Goal: Task Accomplishment & Management: Use online tool/utility

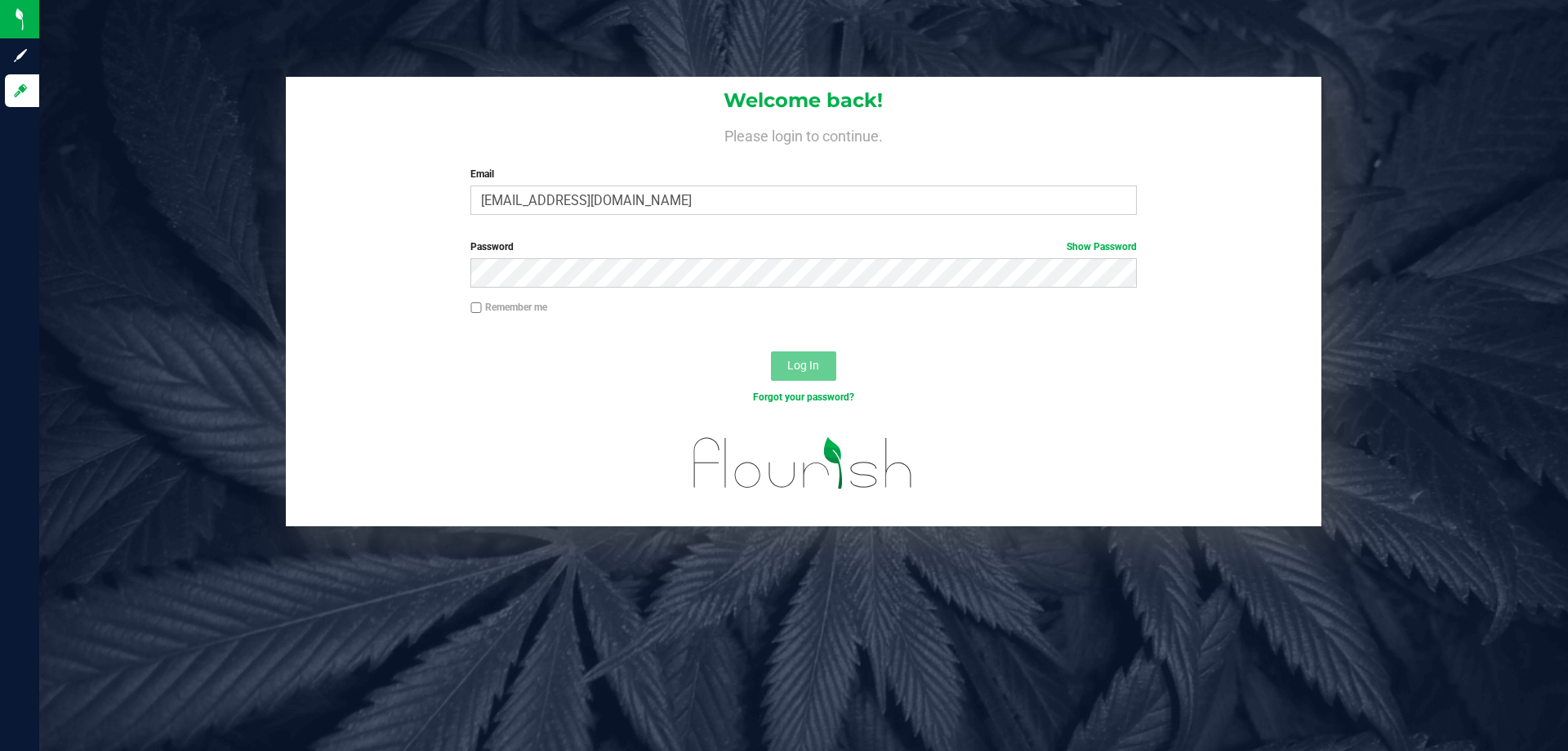
type input "[EMAIL_ADDRESS][DOMAIN_NAME]"
click at [771, 352] on button "Log In" at bounding box center [803, 366] width 65 height 29
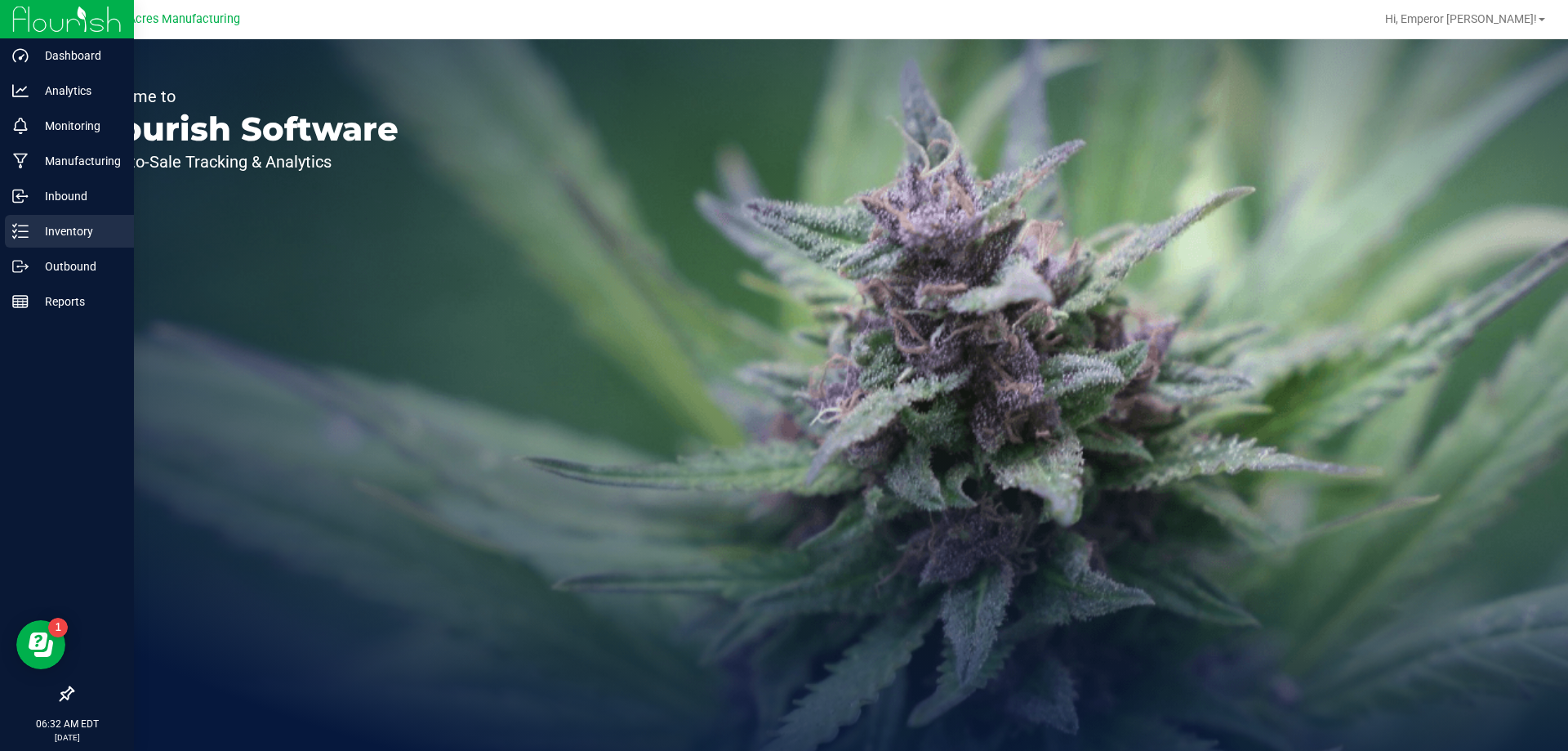
click at [35, 228] on p "Inventory" at bounding box center [77, 231] width 98 height 19
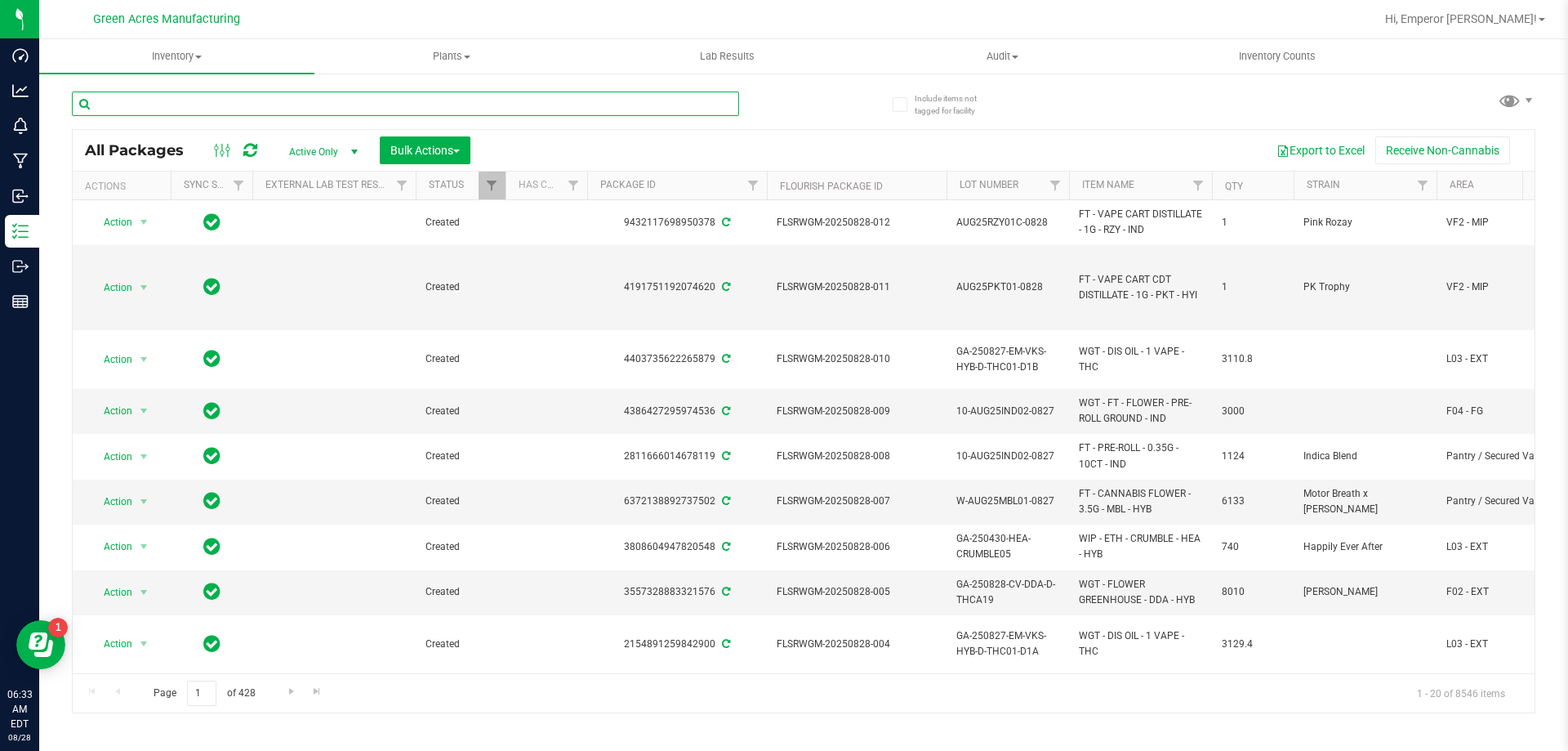
click at [212, 103] on input "text" at bounding box center [405, 103] width 668 height 25
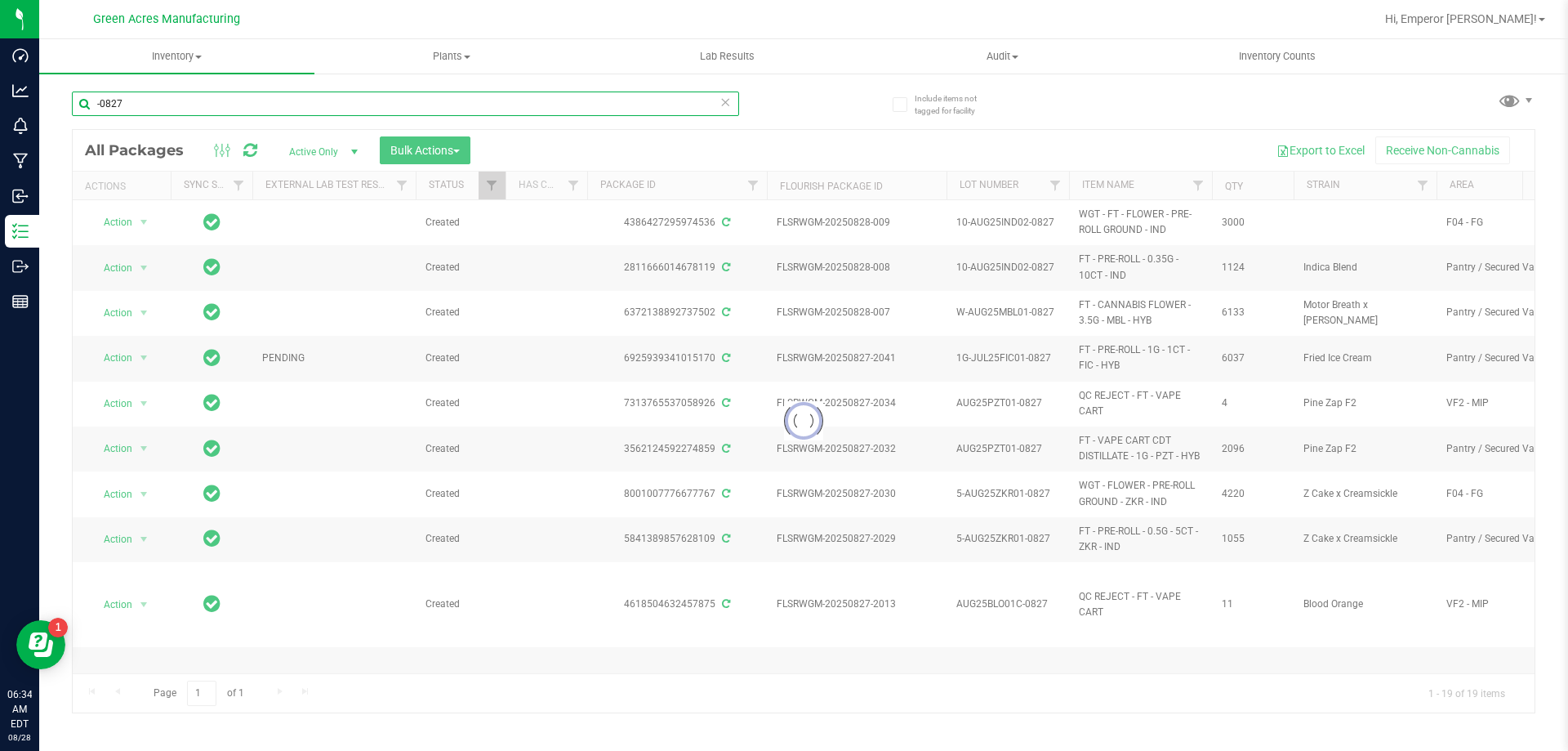
click at [154, 98] on input "-0827" at bounding box center [405, 103] width 668 height 25
type input "-0828"
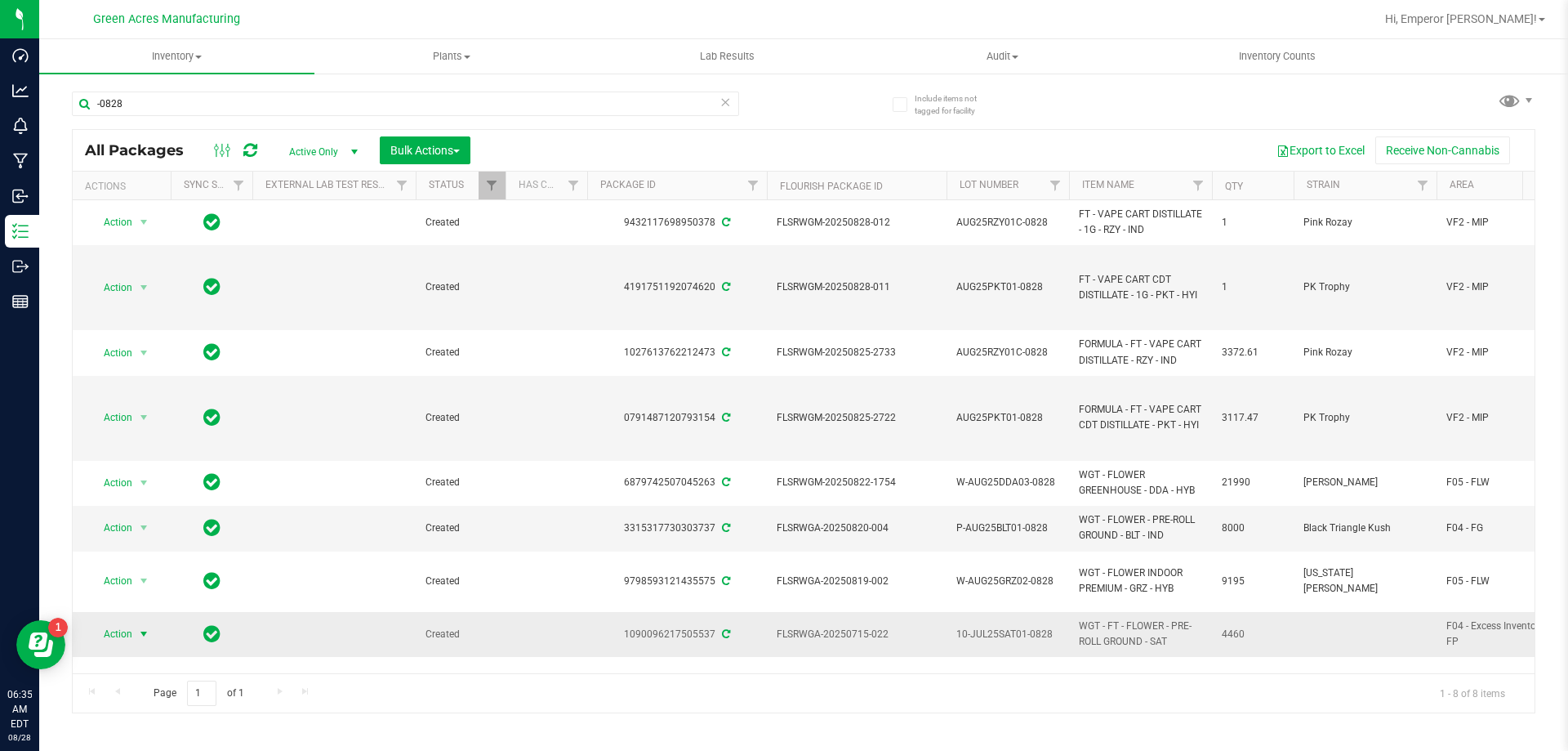
click at [140, 627] on span "select" at bounding box center [144, 634] width 13 height 13
click at [125, 490] on li "Print package label" at bounding box center [153, 495] width 126 height 25
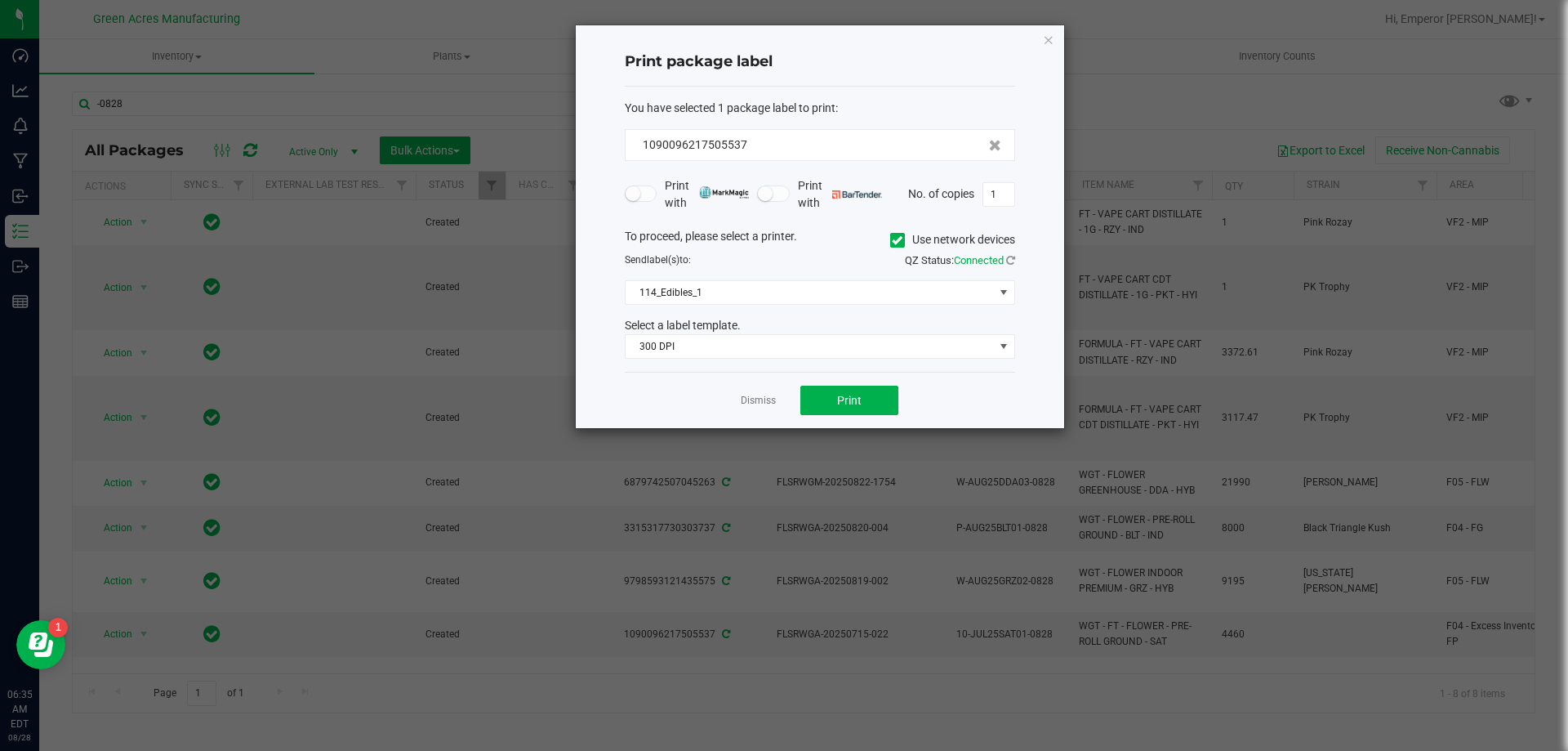
click at [897, 240] on icon at bounding box center [898, 240] width 11 height 0
click at [0, 0] on input "Use network devices" at bounding box center [0, 0] width 0 height 0
click at [873, 286] on span at bounding box center [810, 292] width 368 height 23
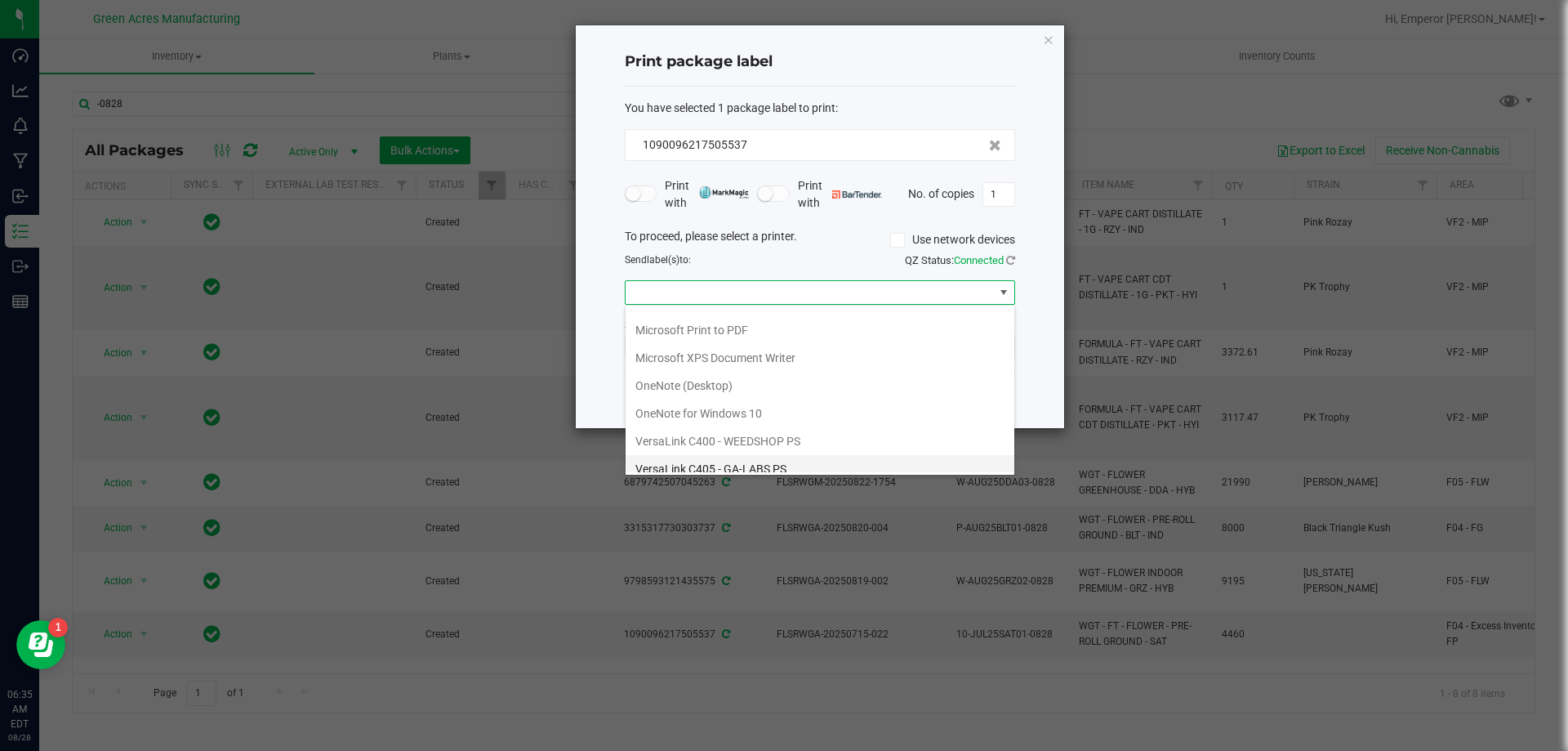
scroll to position [87, 0]
click at [777, 451] on ZPL "ZDesigner ZD410-300dpi ZPL" at bounding box center [820, 458] width 389 height 27
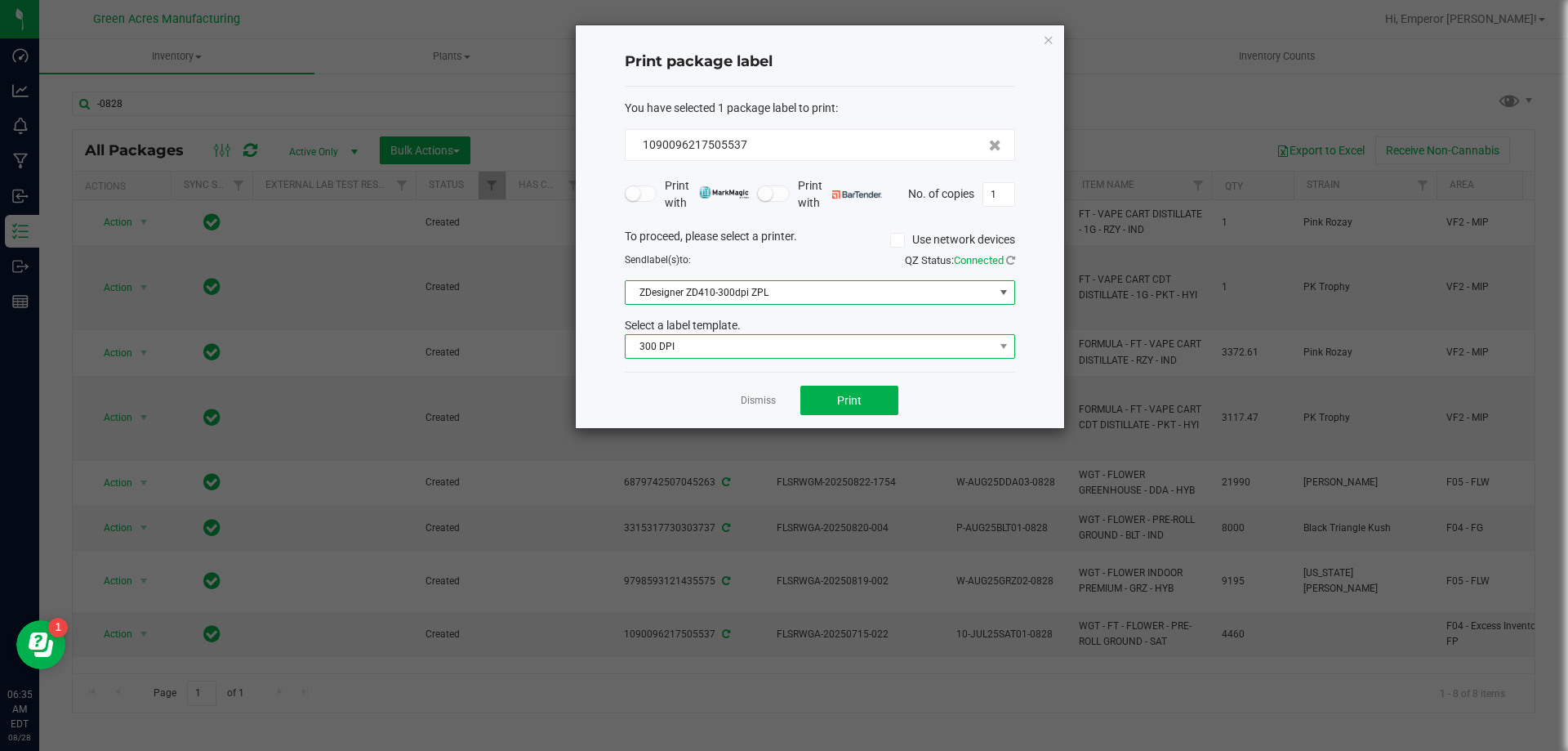
click at [768, 353] on span "300 DPI" at bounding box center [810, 346] width 368 height 23
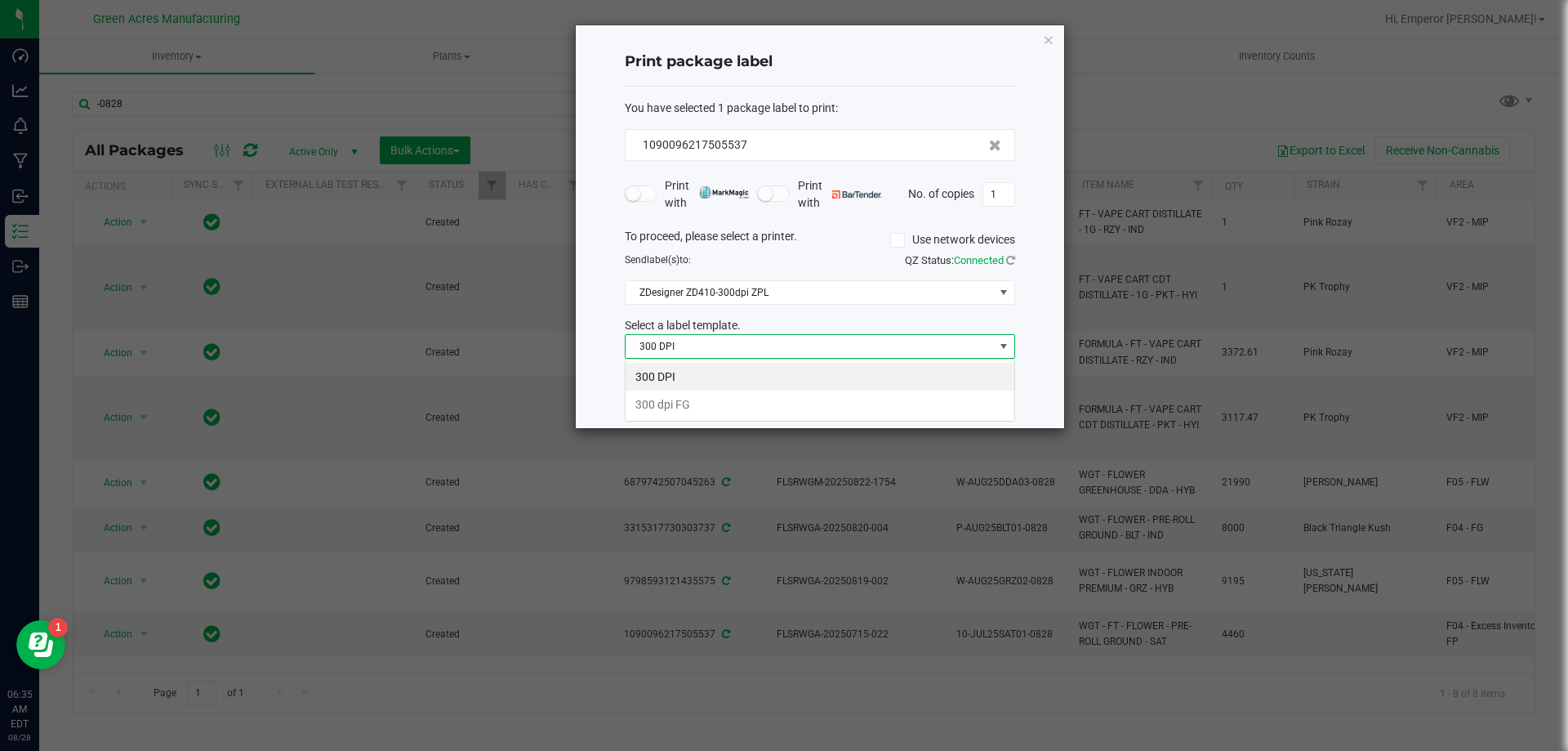
scroll to position [25, 390]
click at [767, 351] on span "300 DPI" at bounding box center [810, 346] width 368 height 23
click at [833, 407] on button "Print" at bounding box center [849, 400] width 98 height 29
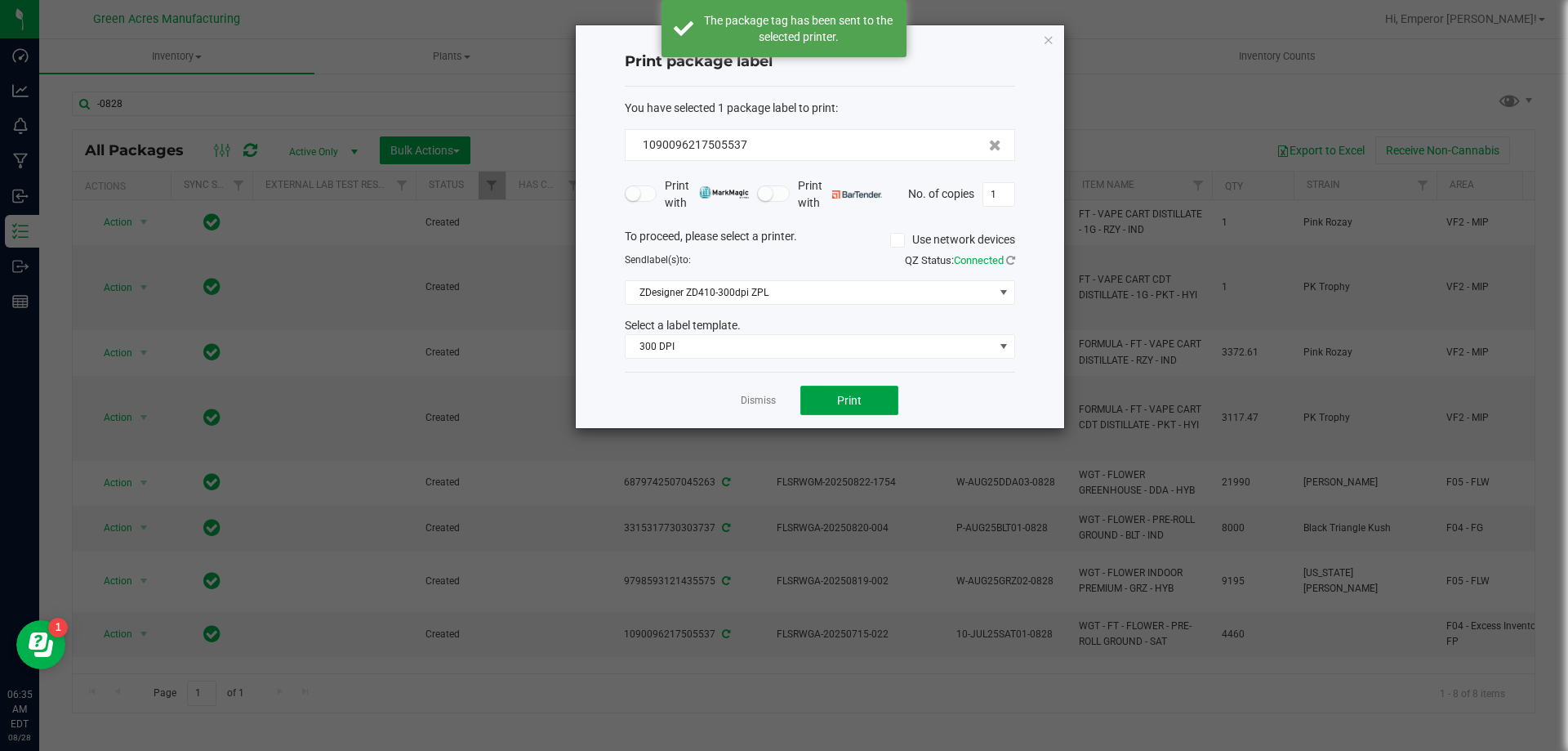
click at [833, 407] on button "Print" at bounding box center [849, 400] width 98 height 29
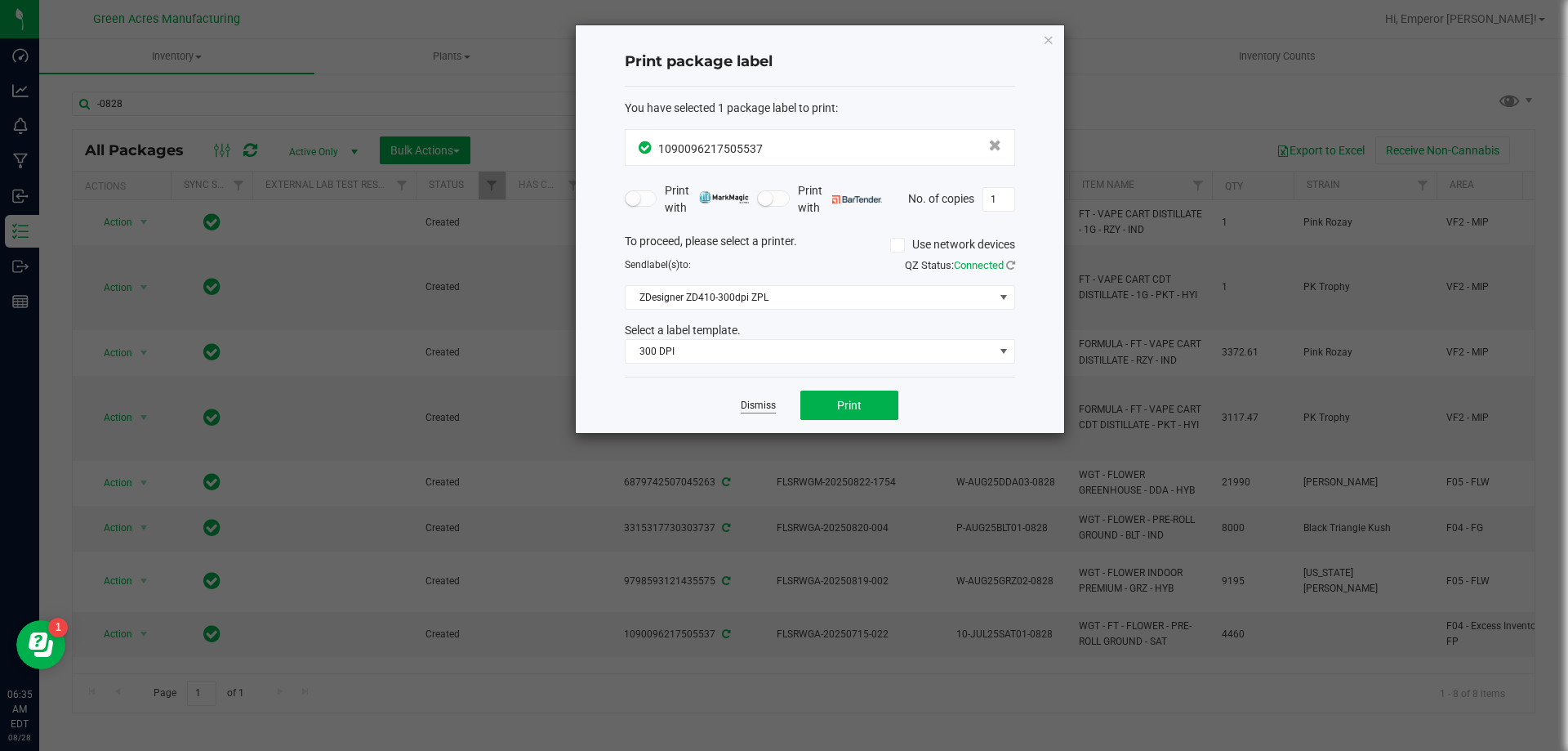
click at [748, 405] on link "Dismiss" at bounding box center [758, 405] width 35 height 14
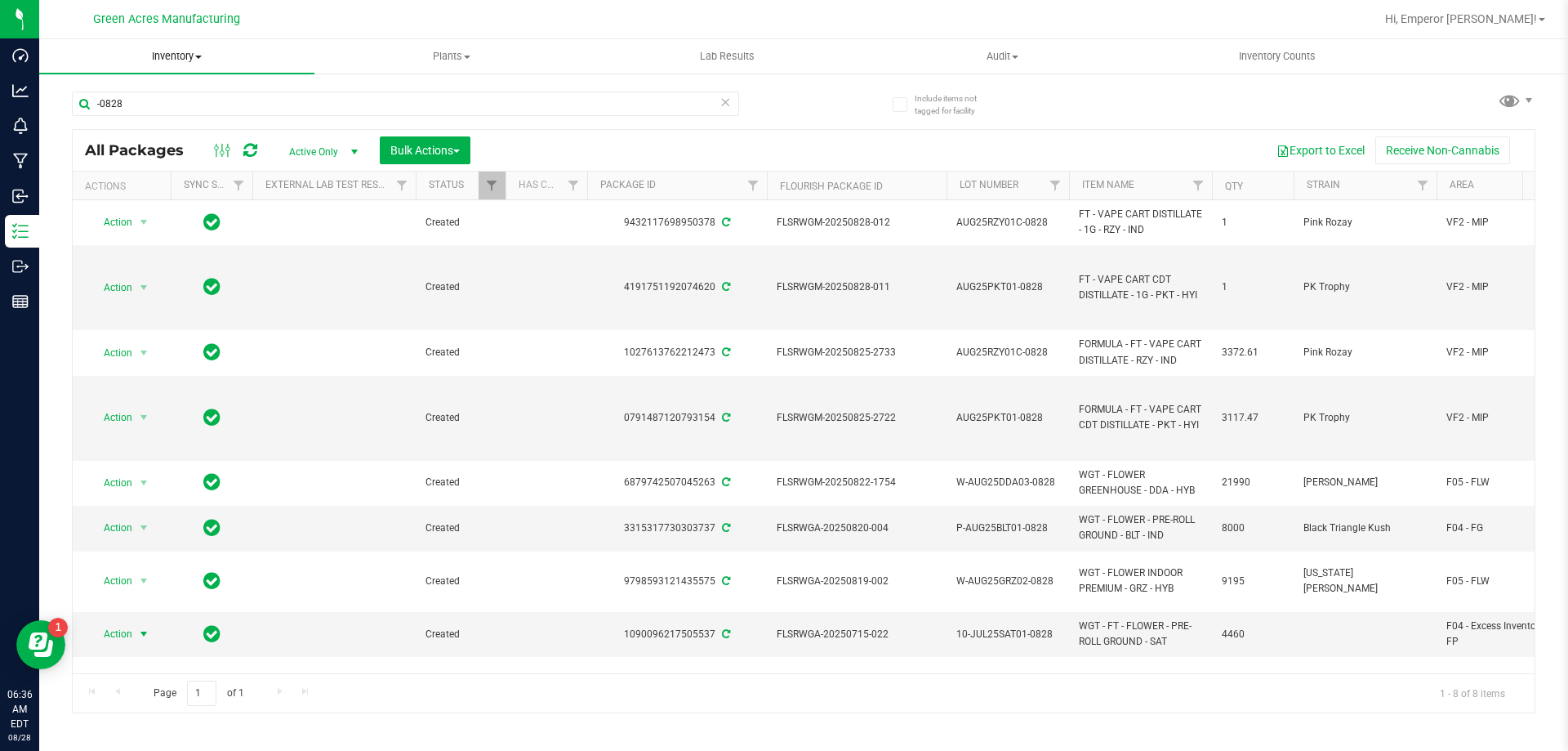
click at [166, 68] on uib-tab-heading "Inventory All packages All inventory Waste log Create inventory" at bounding box center [177, 56] width 276 height 34
click at [163, 200] on span "From bill of materials" at bounding box center [113, 196] width 147 height 14
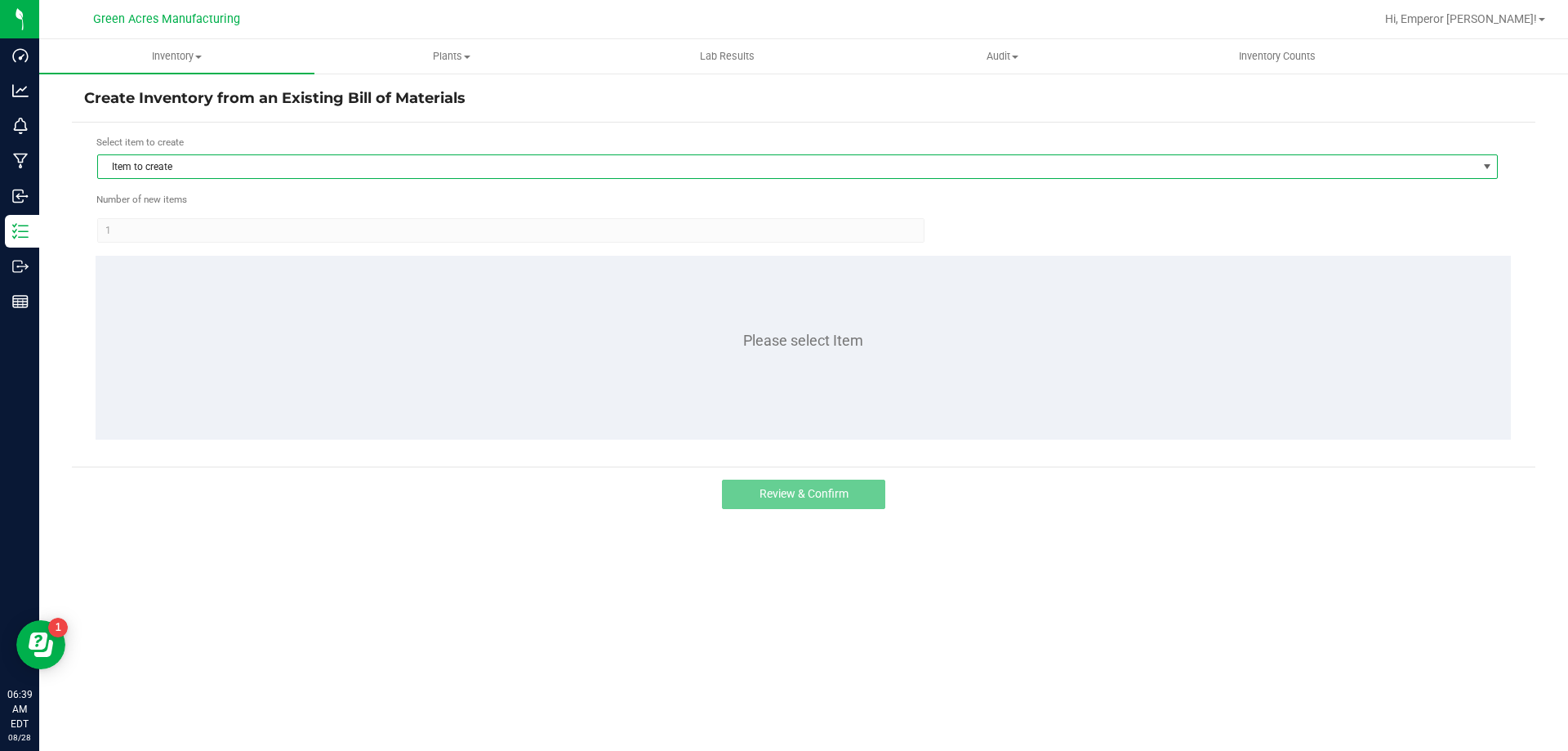
click at [196, 165] on span "Item to create" at bounding box center [787, 166] width 1378 height 23
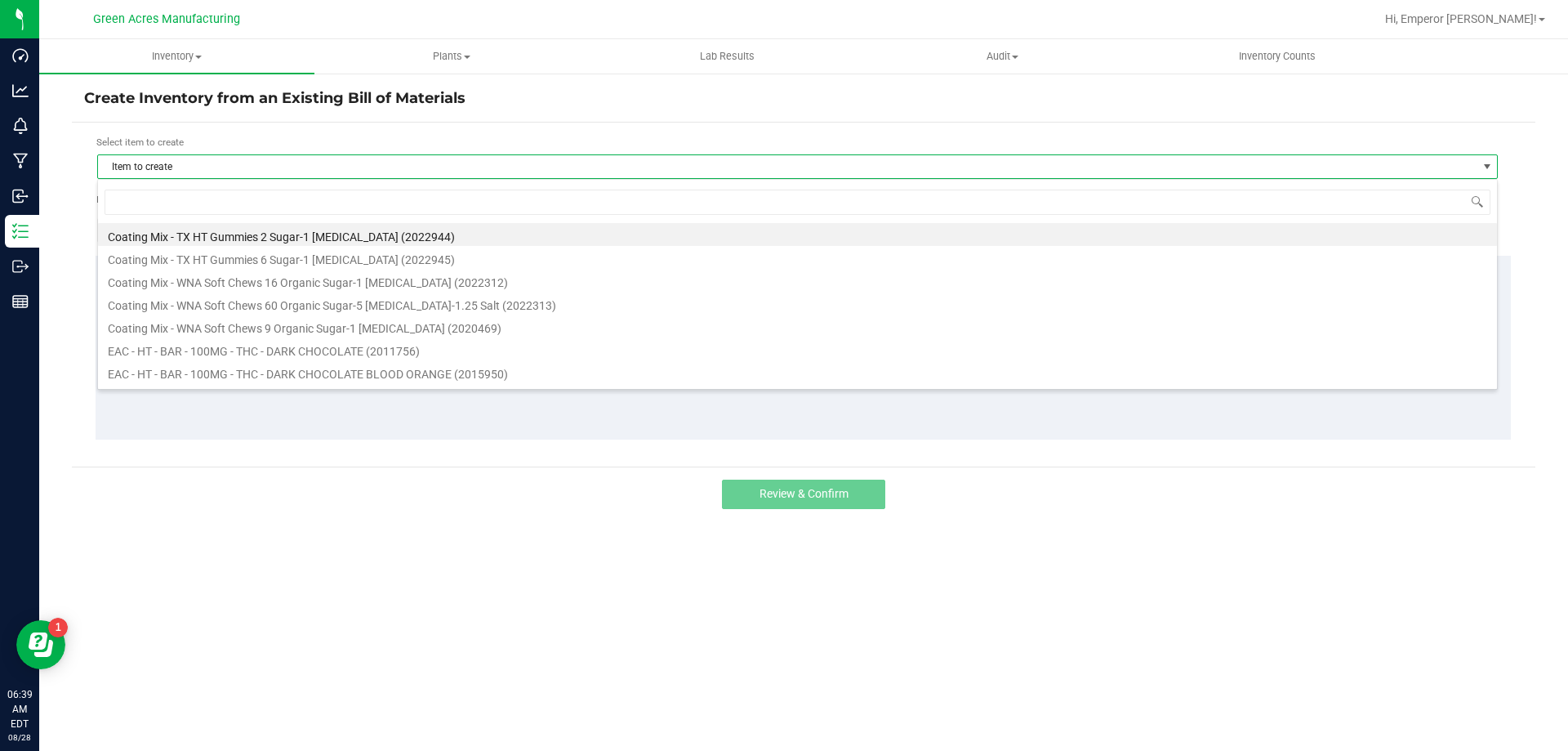
scroll to position [25, 1401]
type input "10ct"
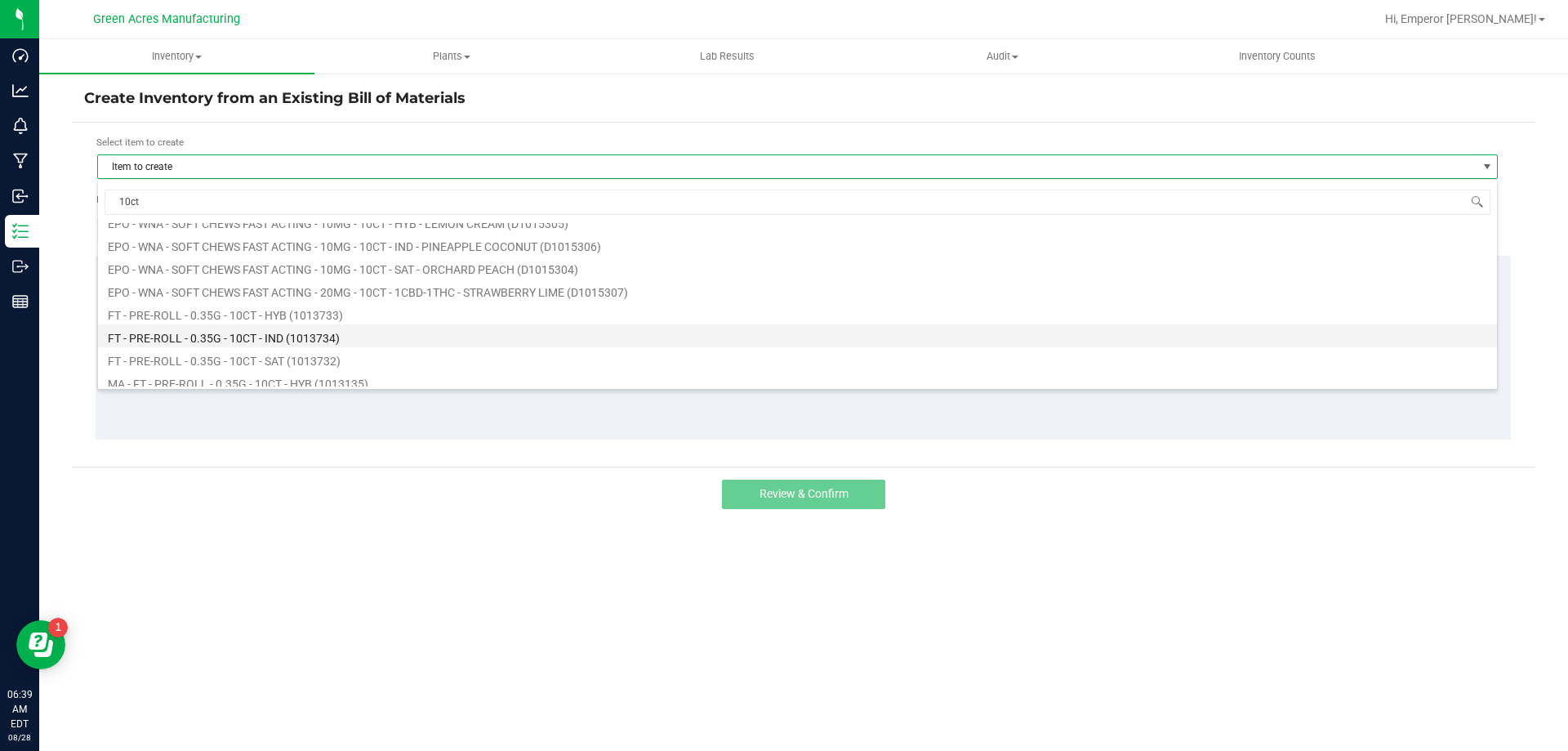
scroll to position [163, 0]
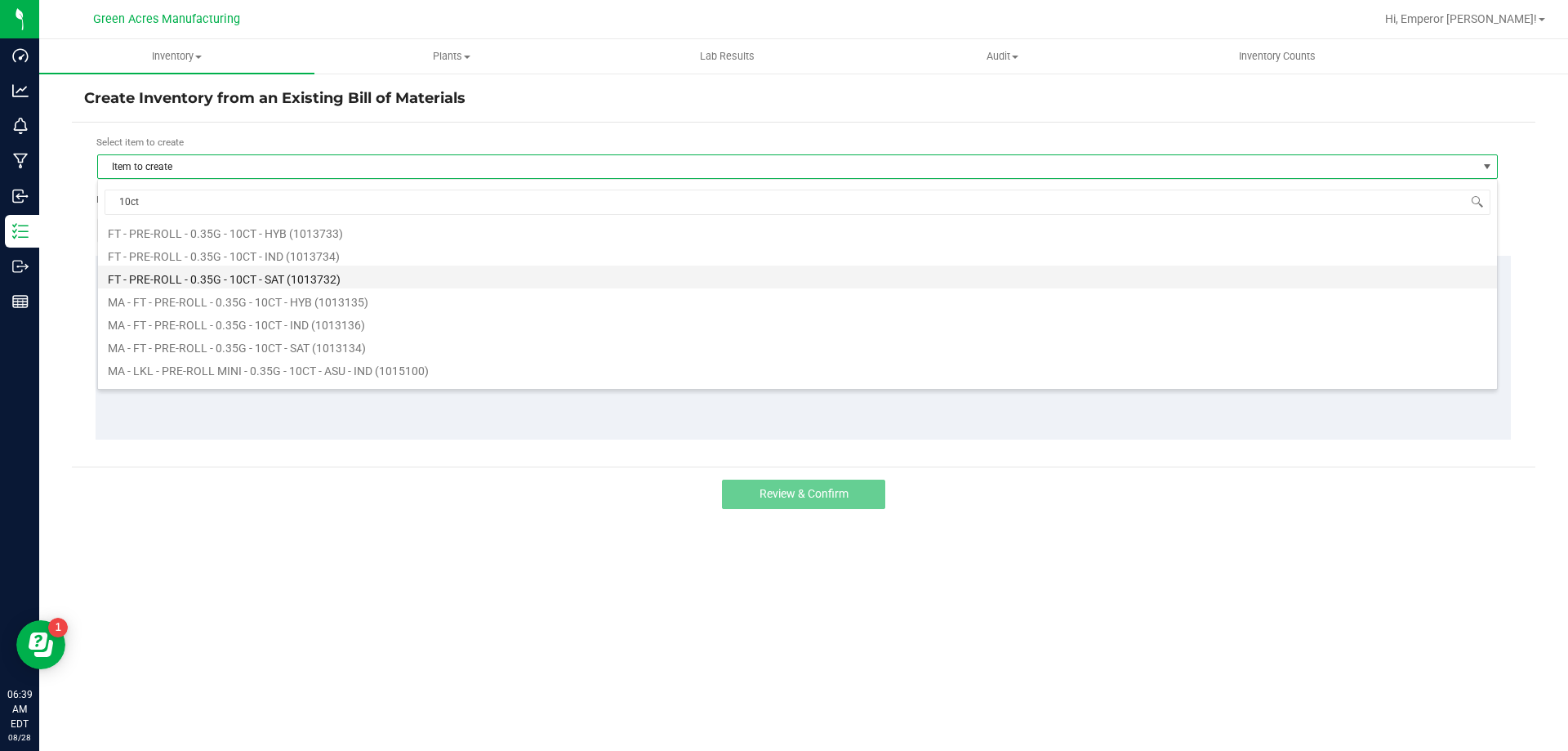
click at [279, 278] on li "FT - PRE-ROLL - 0.35G - 10CT - SAT (1013732)" at bounding box center [798, 277] width 1399 height 23
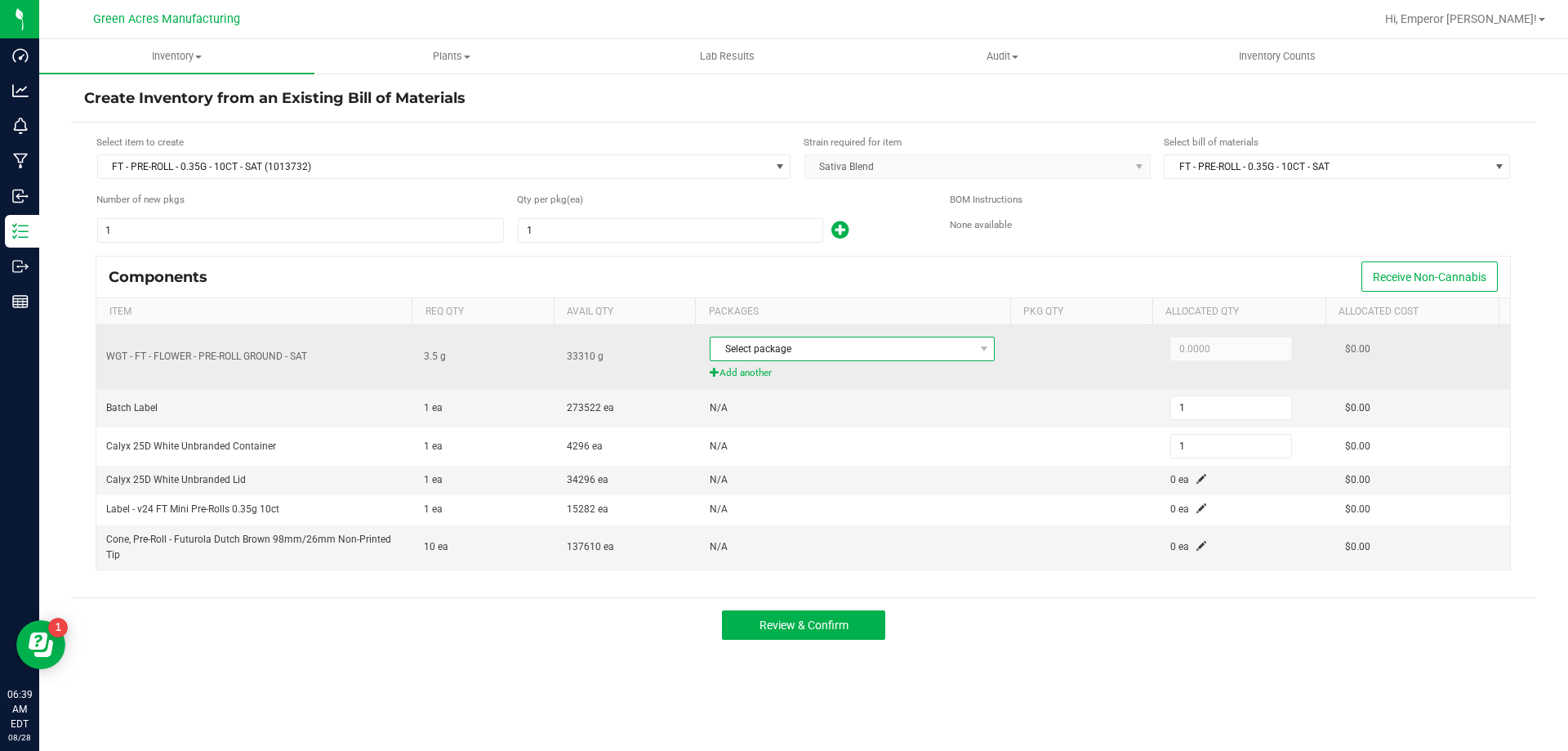
click at [841, 353] on span "Select package" at bounding box center [842, 348] width 263 height 23
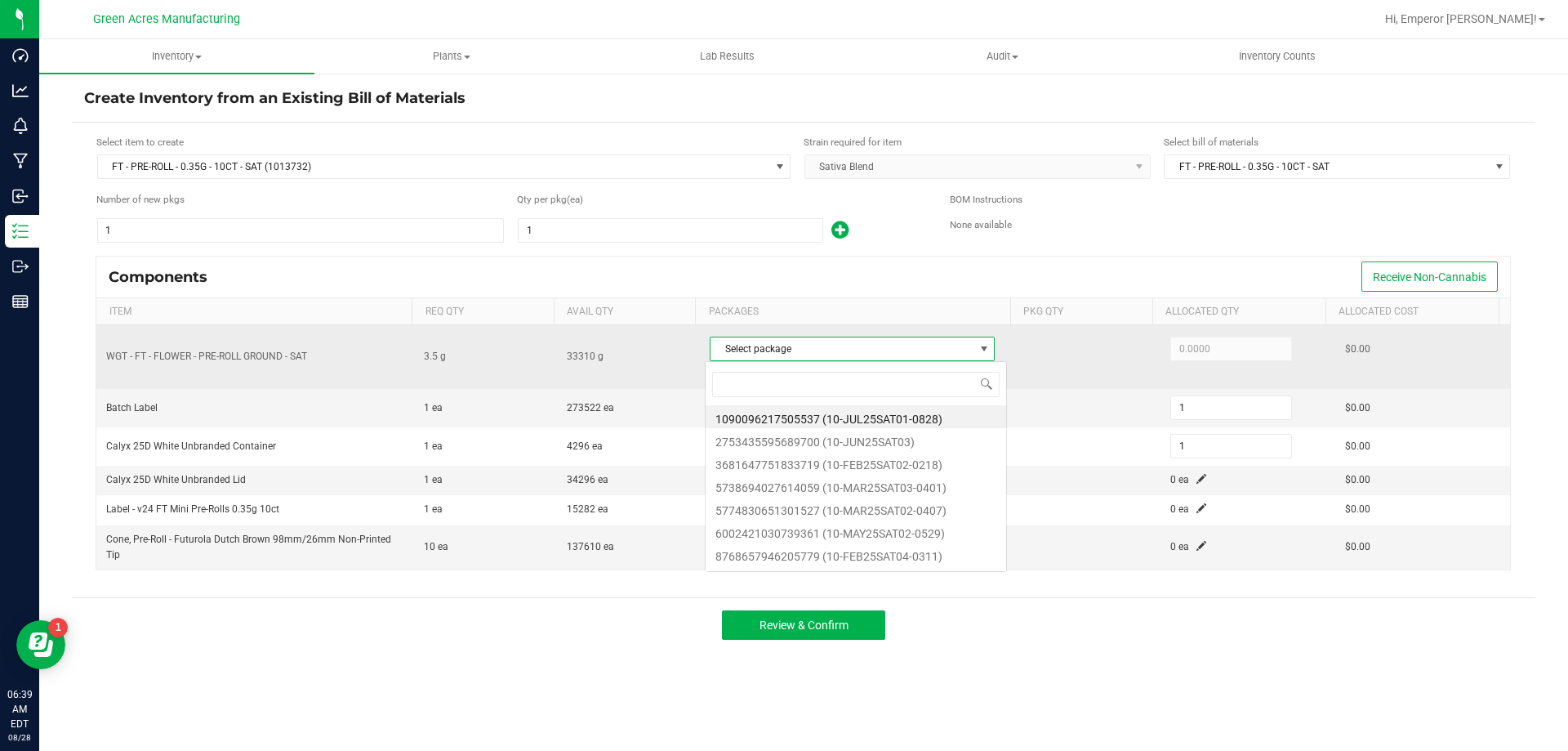
scroll to position [25, 282]
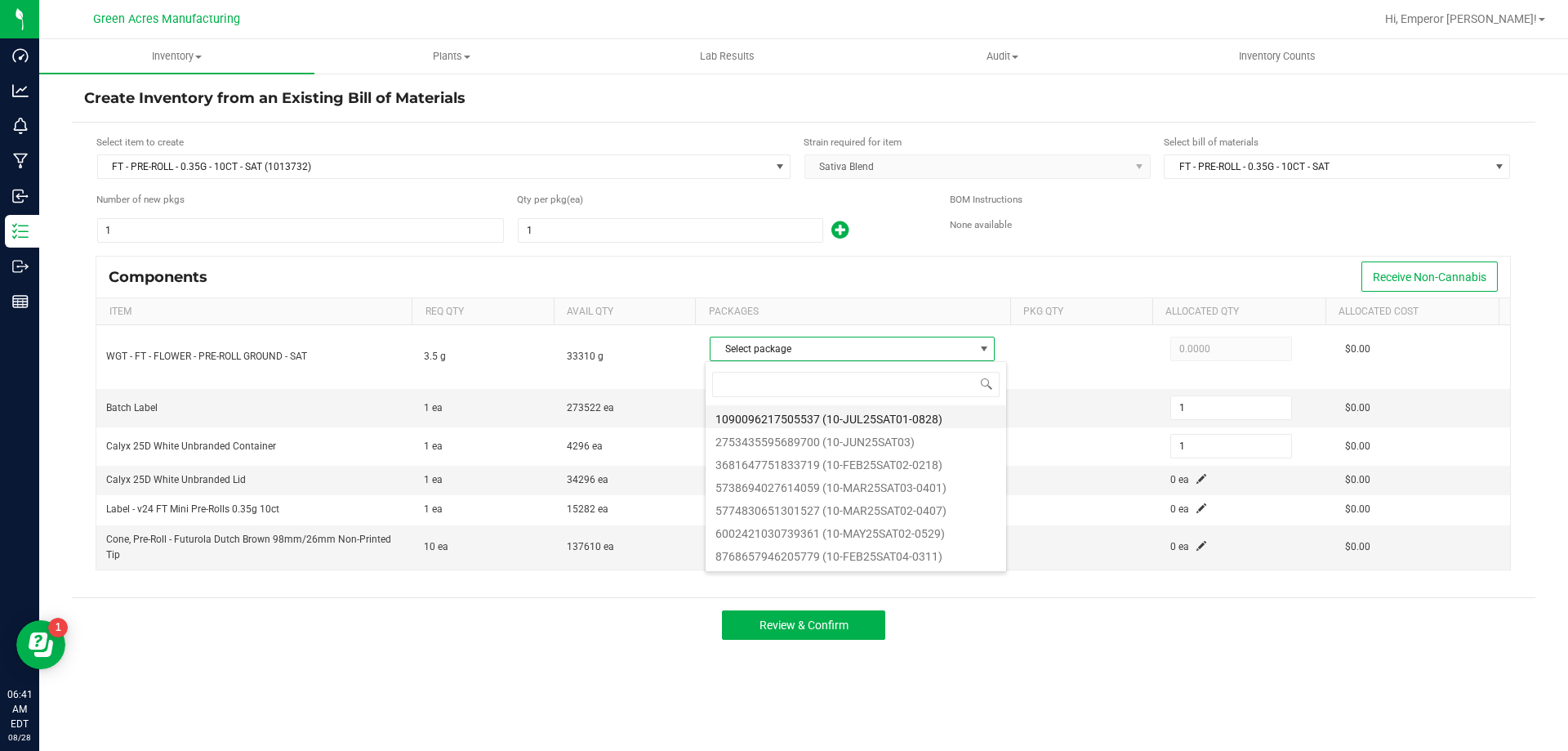
click at [867, 412] on li "1090096217505537 (10-JUL25SAT01-0828)" at bounding box center [856, 416] width 300 height 23
type input "3.5000"
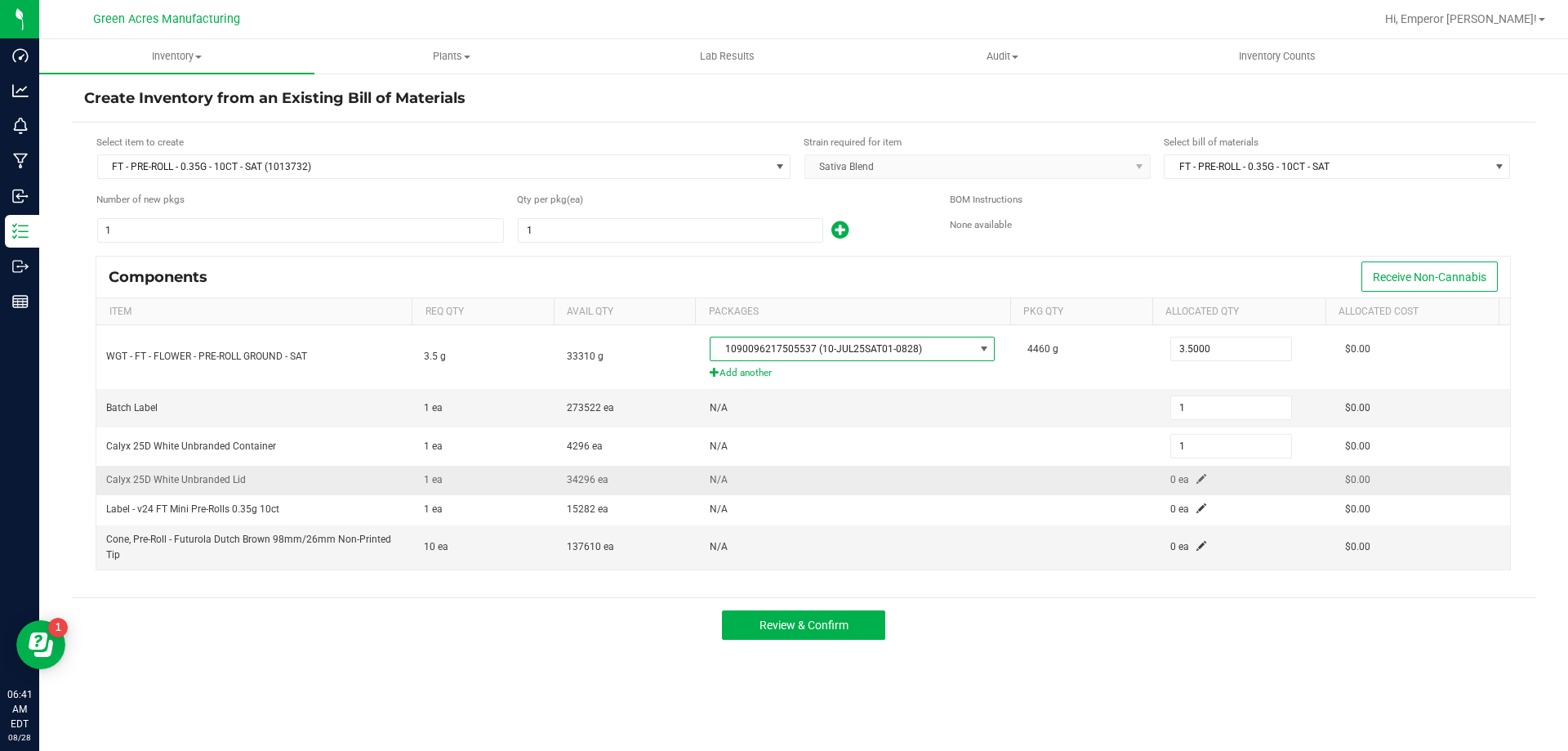
click at [1197, 483] on span at bounding box center [1202, 478] width 10 height 10
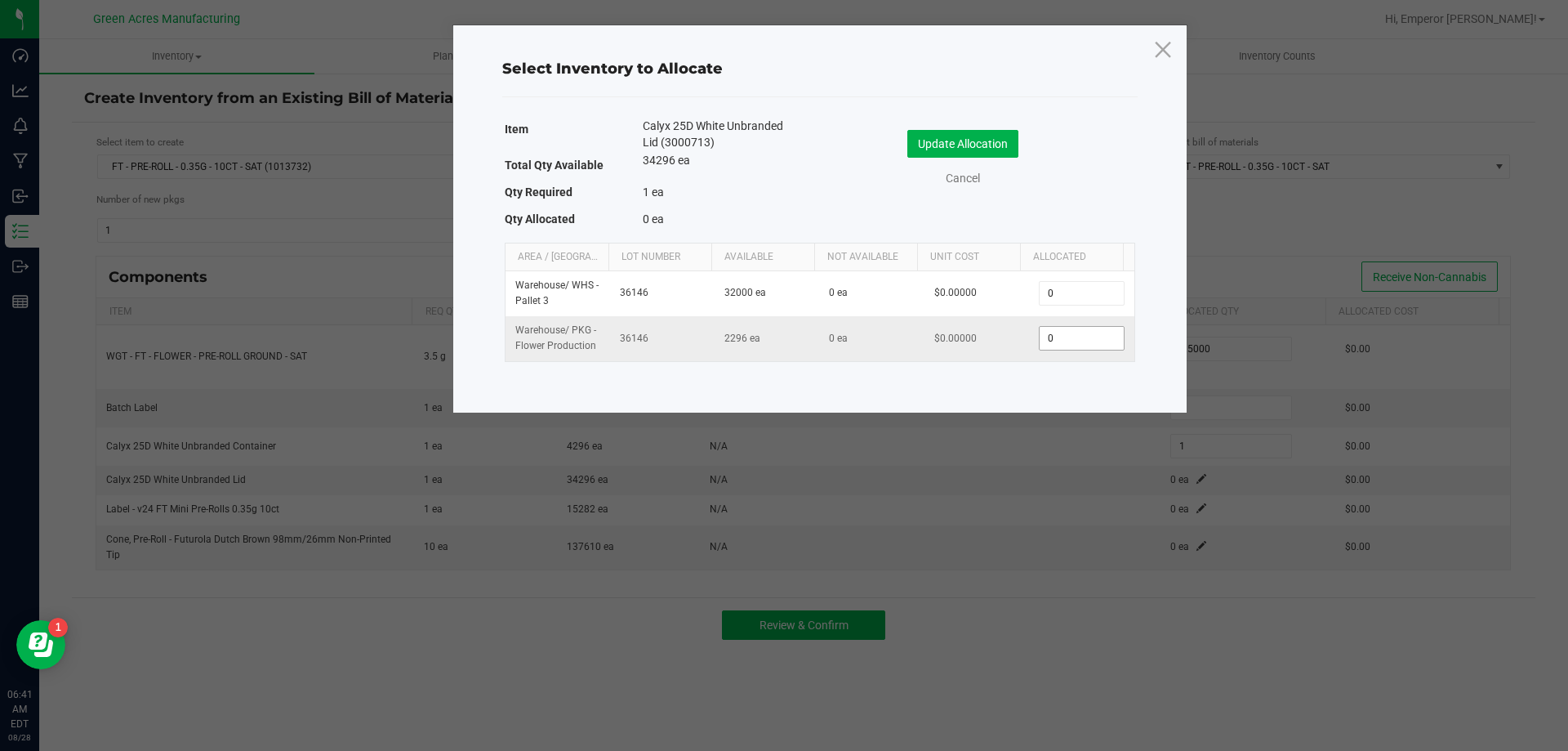
click at [1084, 338] on input "0" at bounding box center [1081, 338] width 83 height 23
type input "1"
click at [977, 130] on button "Update Allocation" at bounding box center [963, 144] width 111 height 27
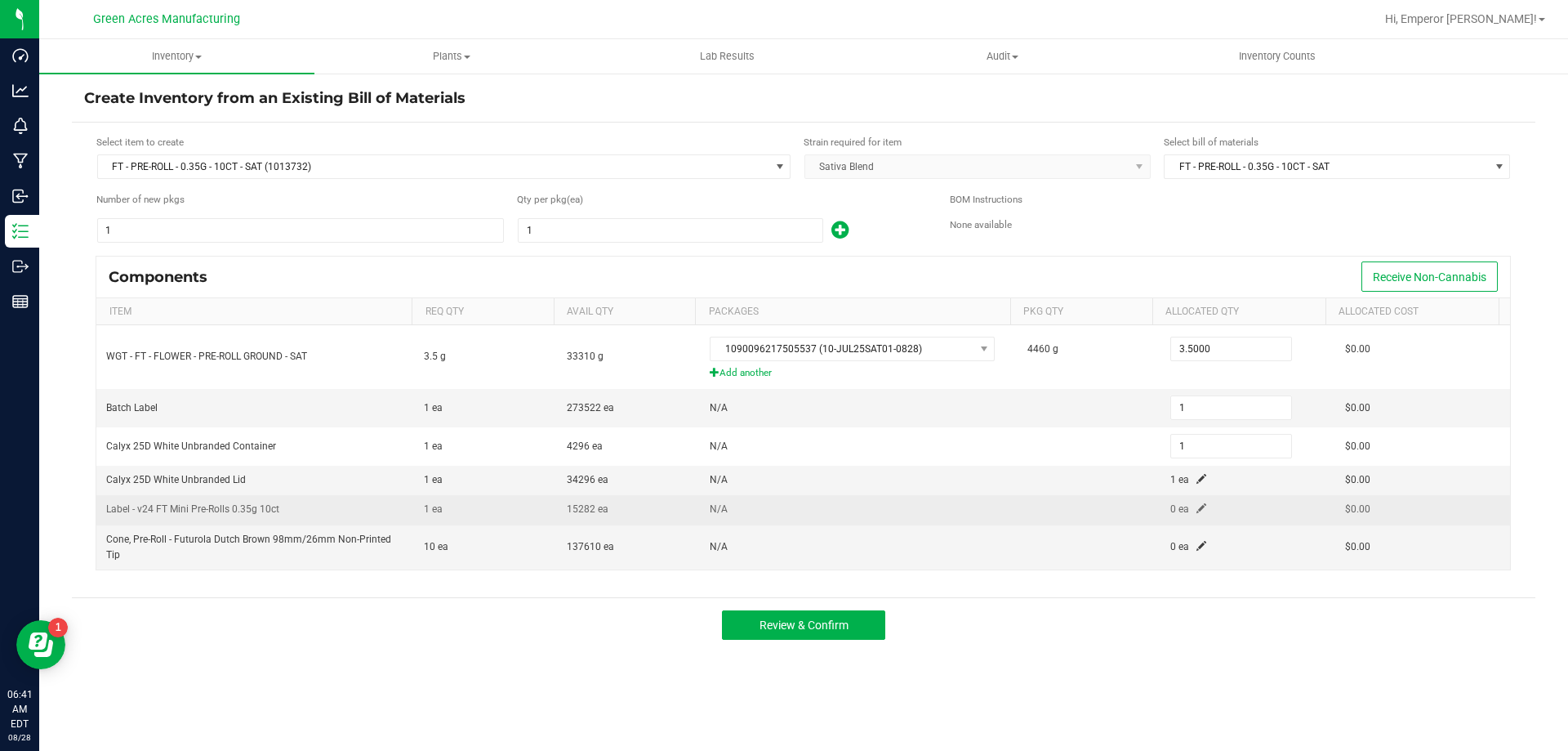
click at [1197, 507] on span at bounding box center [1202, 507] width 10 height 10
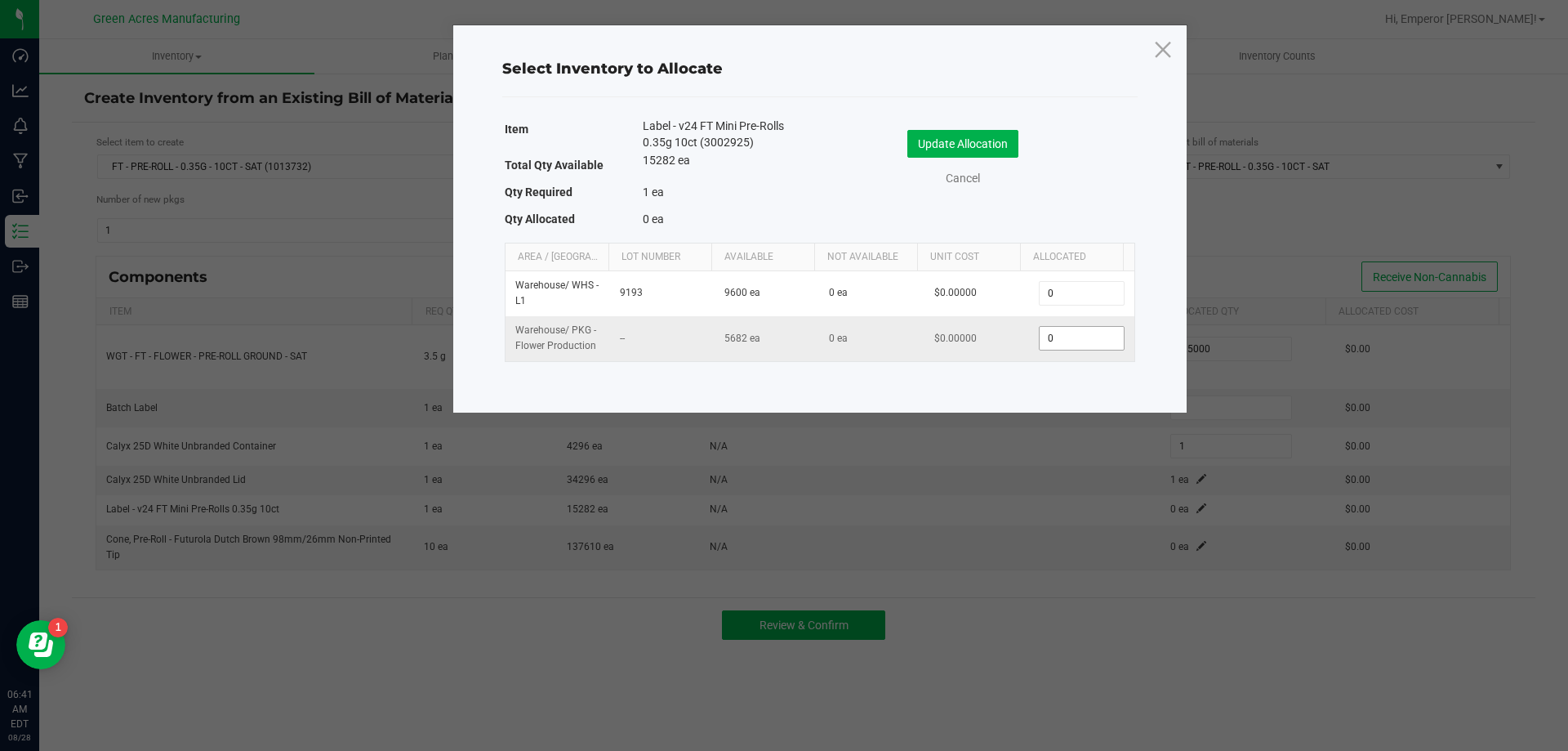
click at [1077, 340] on input "0" at bounding box center [1081, 338] width 83 height 23
type input "1"
click at [972, 146] on button "Update Allocation" at bounding box center [963, 144] width 111 height 27
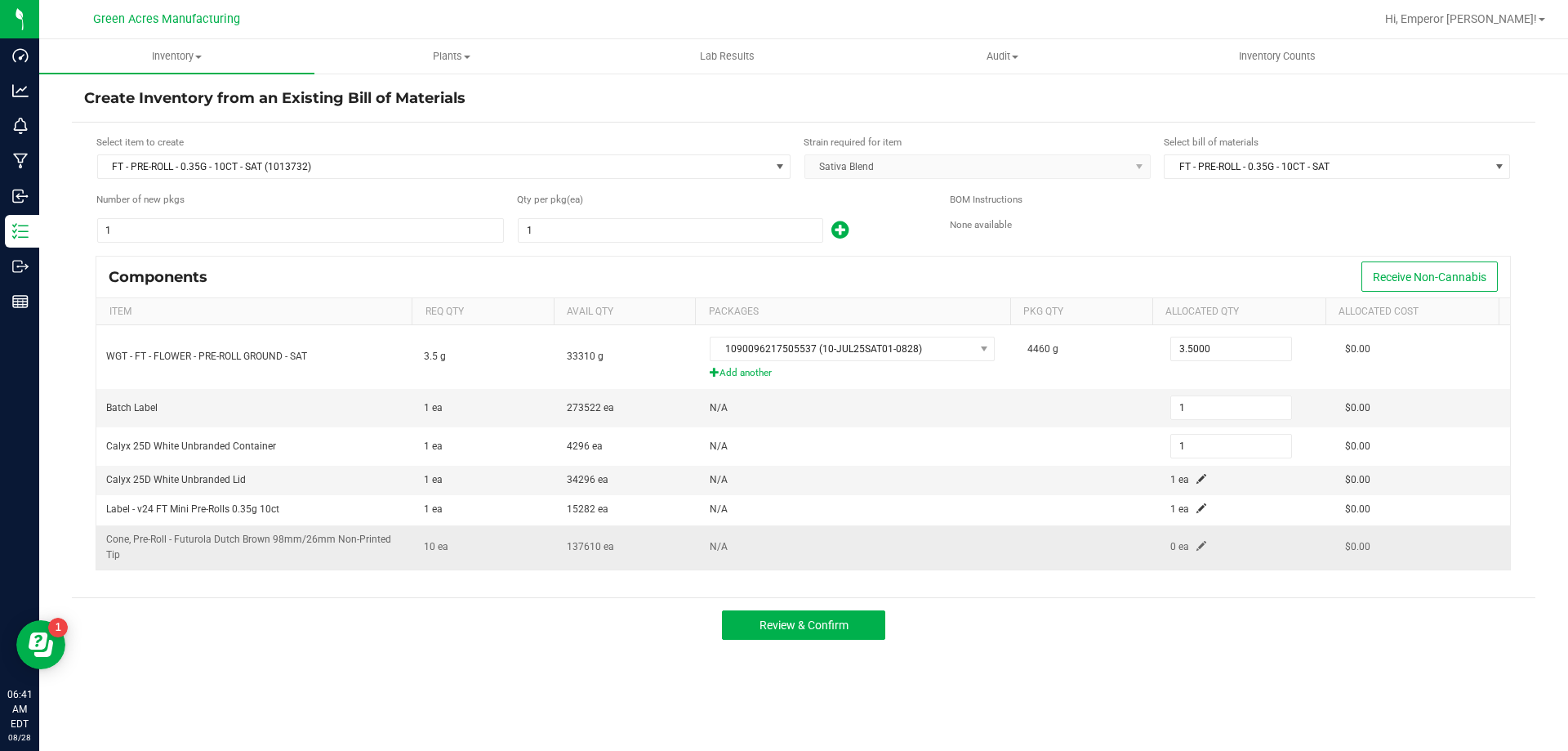
click at [1197, 540] on span at bounding box center [1202, 545] width 10 height 10
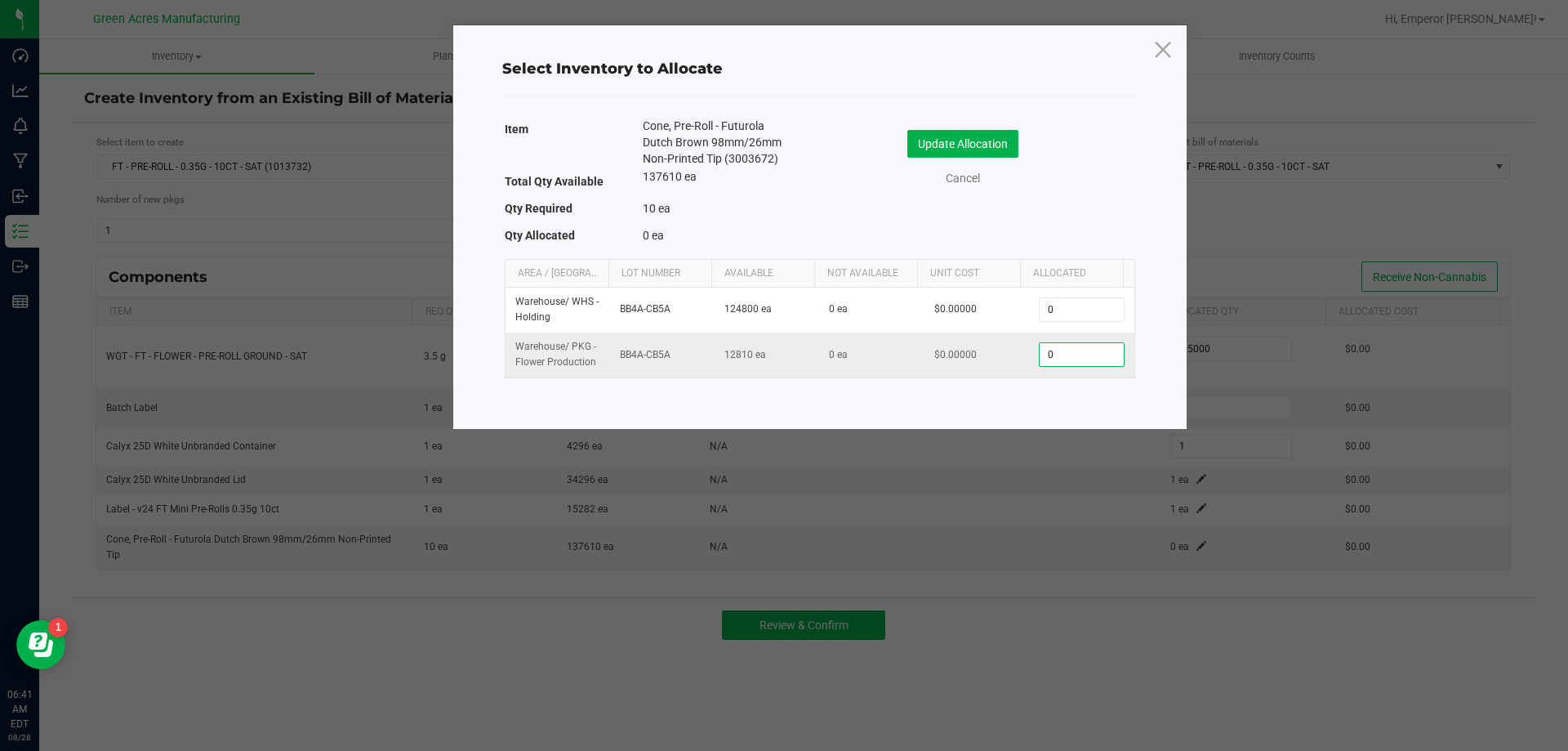
click at [1066, 353] on input "0" at bounding box center [1081, 354] width 83 height 23
type input "10"
click at [918, 141] on button "Update Allocation" at bounding box center [963, 144] width 111 height 27
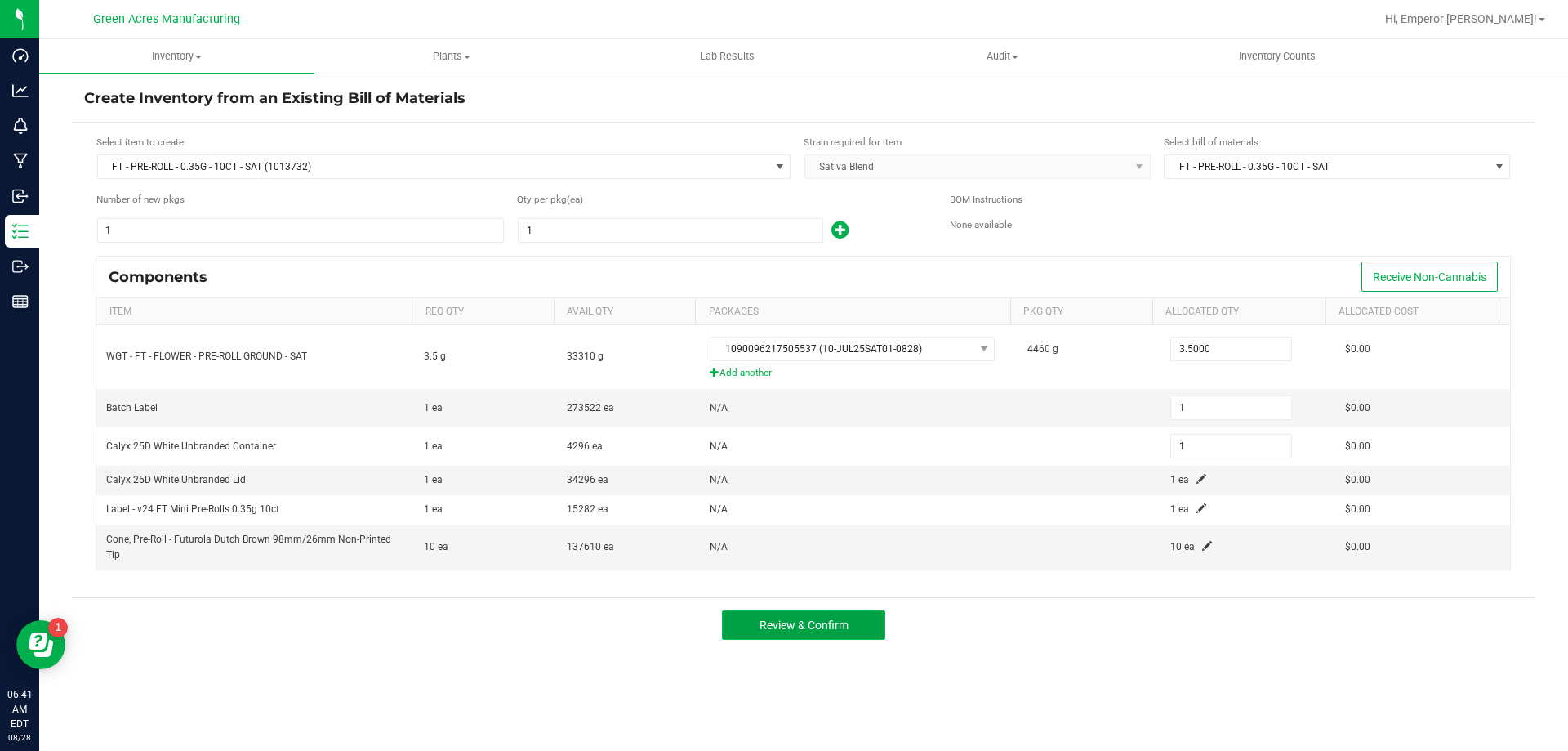
click at [830, 616] on button "Review & Confirm" at bounding box center [803, 625] width 163 height 29
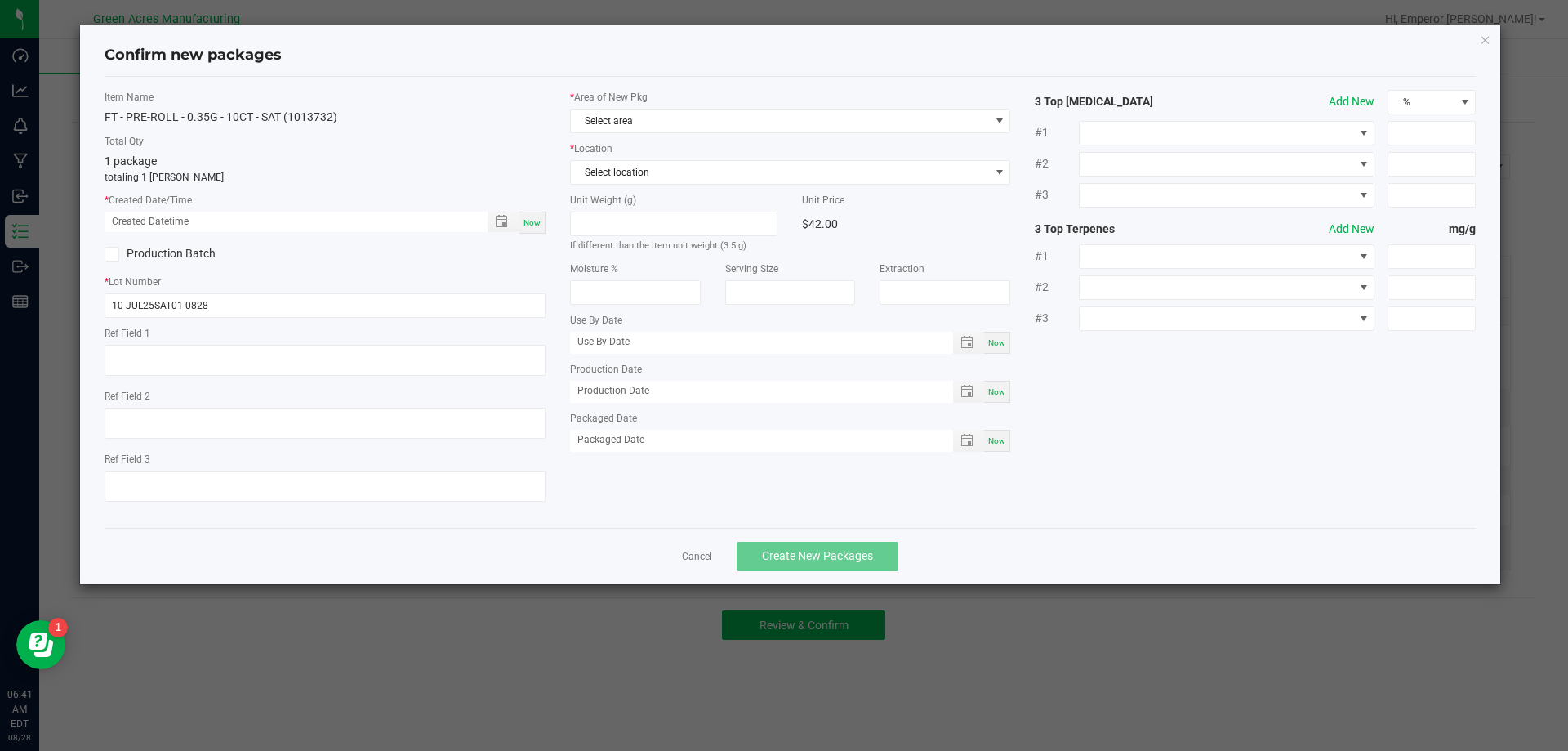
click at [533, 218] on span "Now" at bounding box center [532, 223] width 17 height 9
type input "08/28/2025 06:41 AM"
click at [702, 116] on span "Select area" at bounding box center [780, 121] width 419 height 23
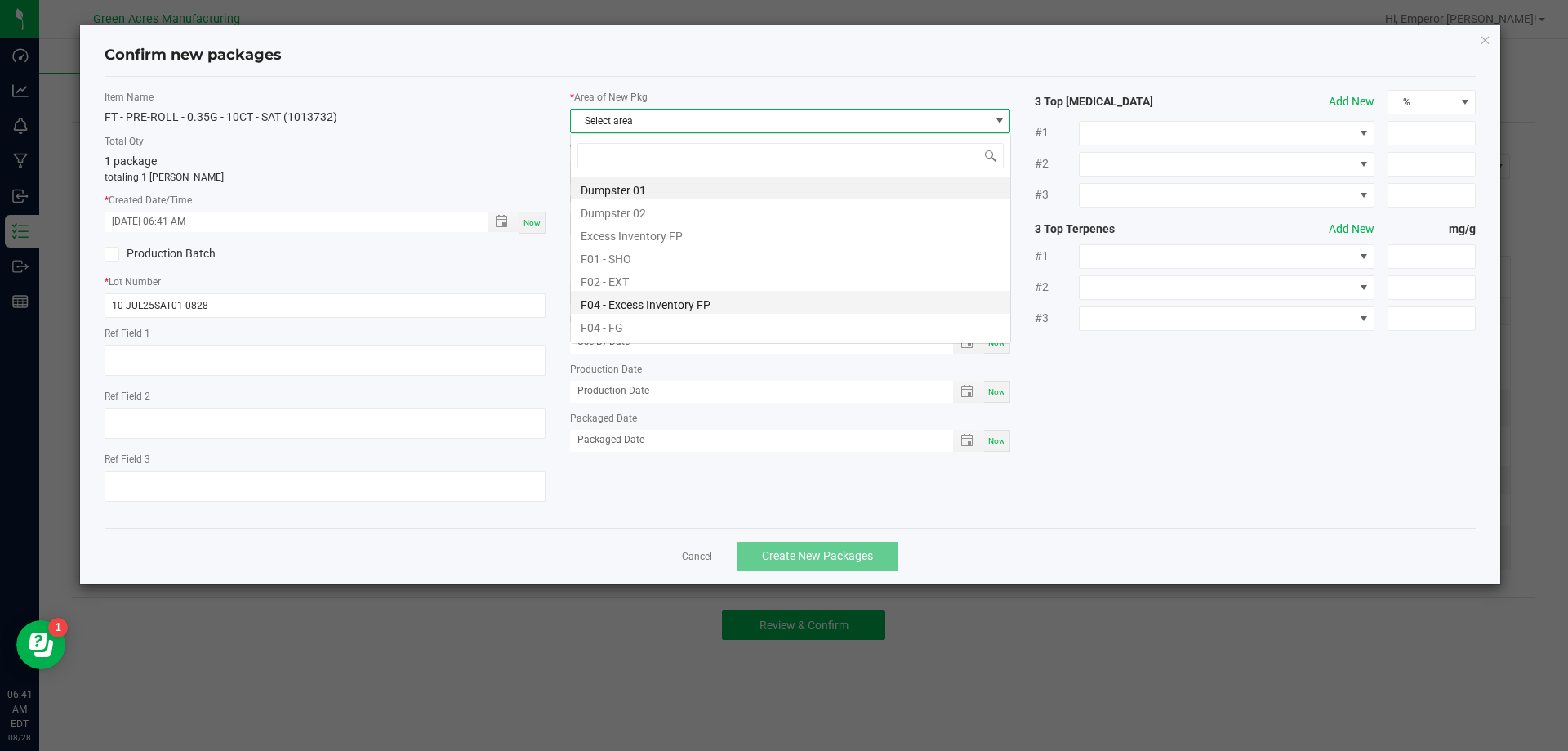
scroll to position [25, 441]
click at [640, 330] on li "F04 - FG" at bounding box center [790, 324] width 440 height 23
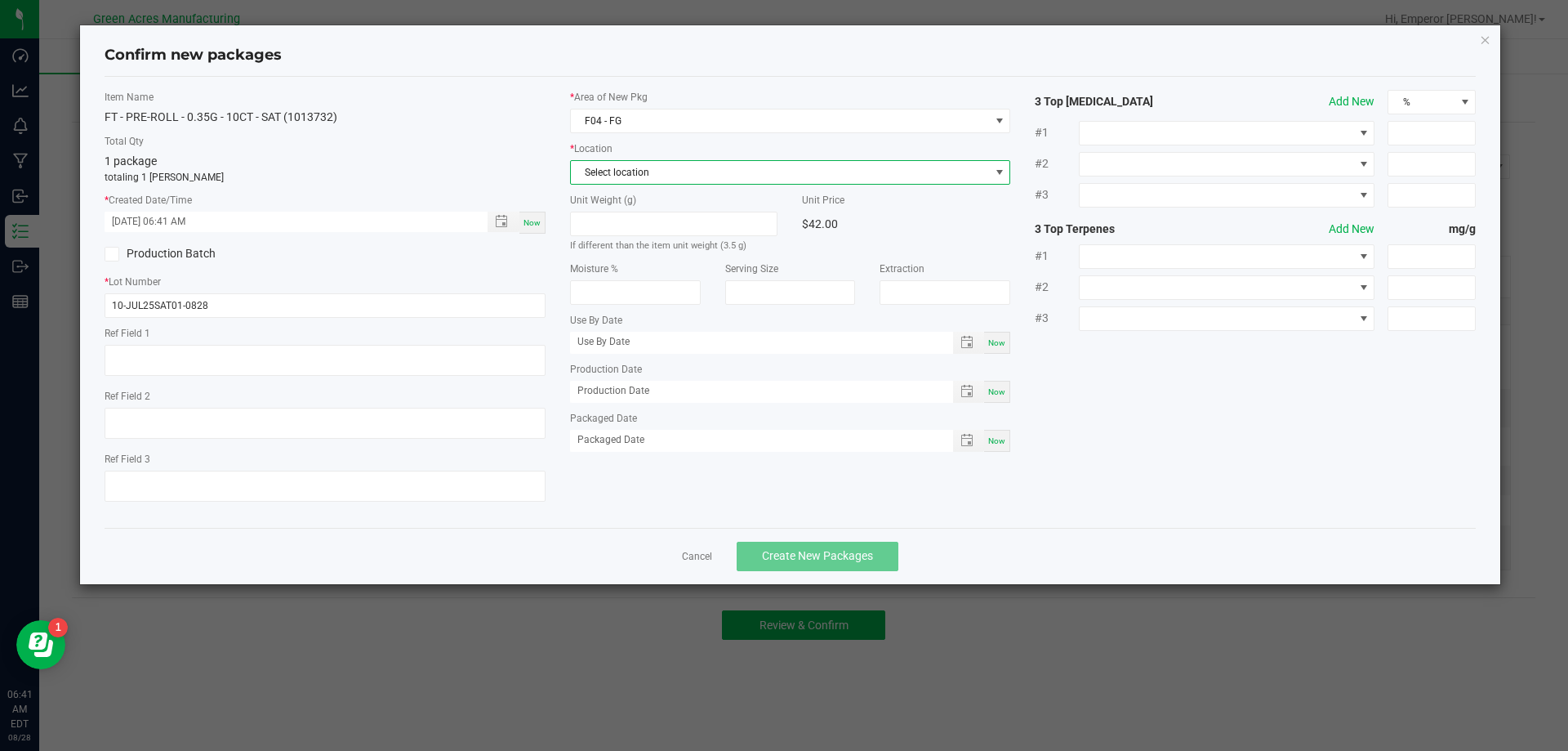
click at [621, 177] on span "Select location" at bounding box center [780, 172] width 419 height 23
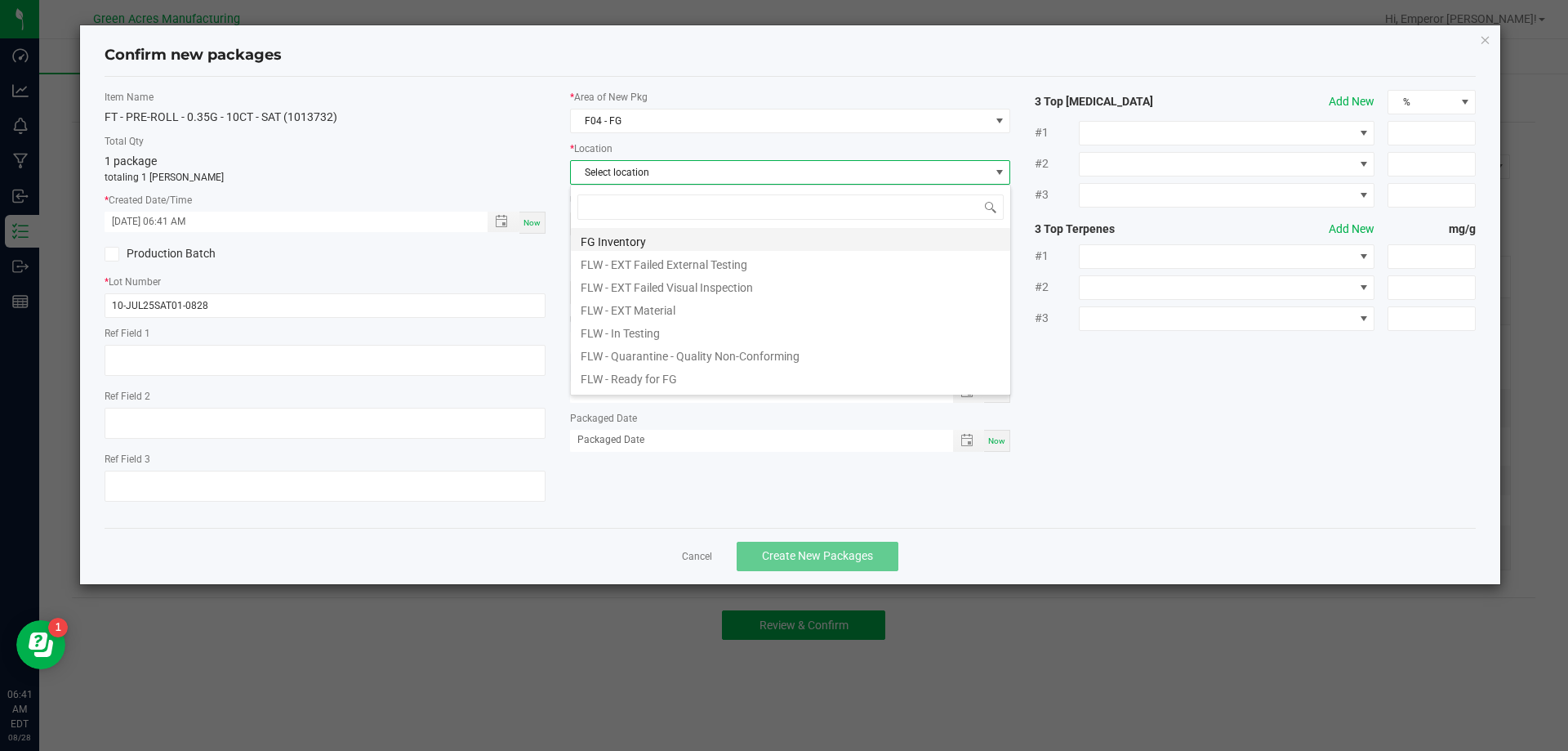
click at [615, 241] on li "FG Inventory" at bounding box center [790, 239] width 440 height 23
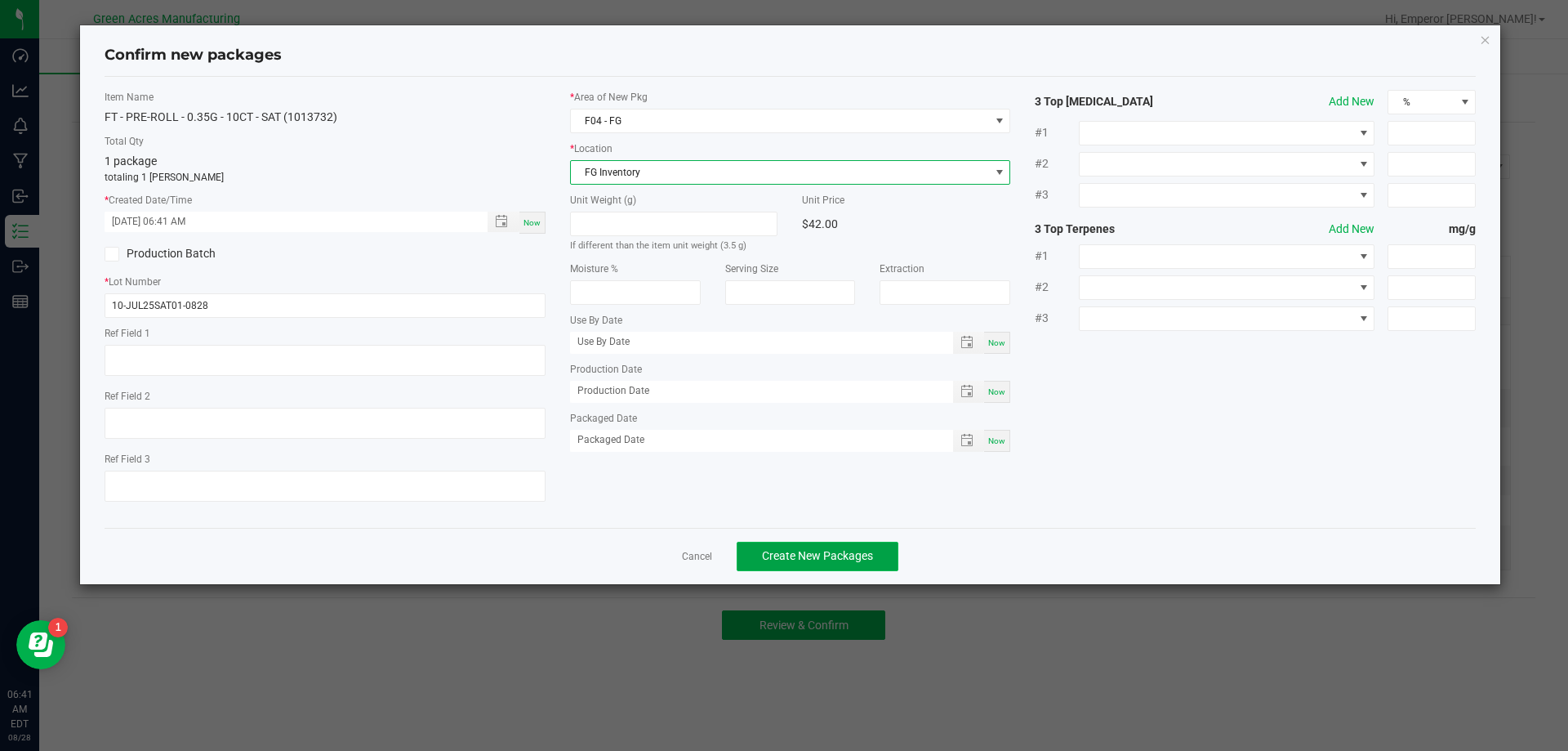
click at [797, 549] on span "Create New Packages" at bounding box center [817, 555] width 111 height 13
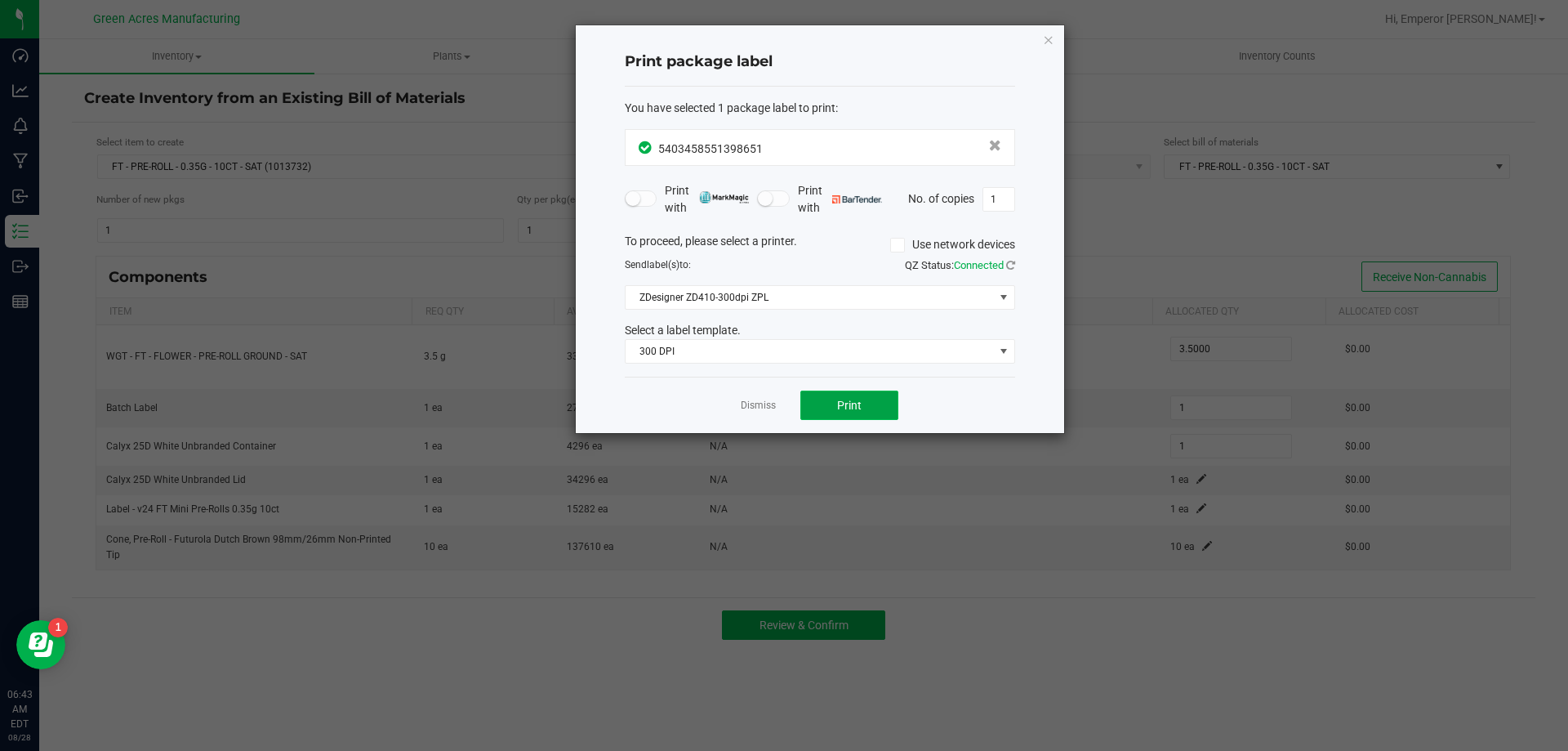
click at [853, 390] on button "Print" at bounding box center [849, 405] width 98 height 29
click at [748, 404] on link "Dismiss" at bounding box center [758, 405] width 35 height 14
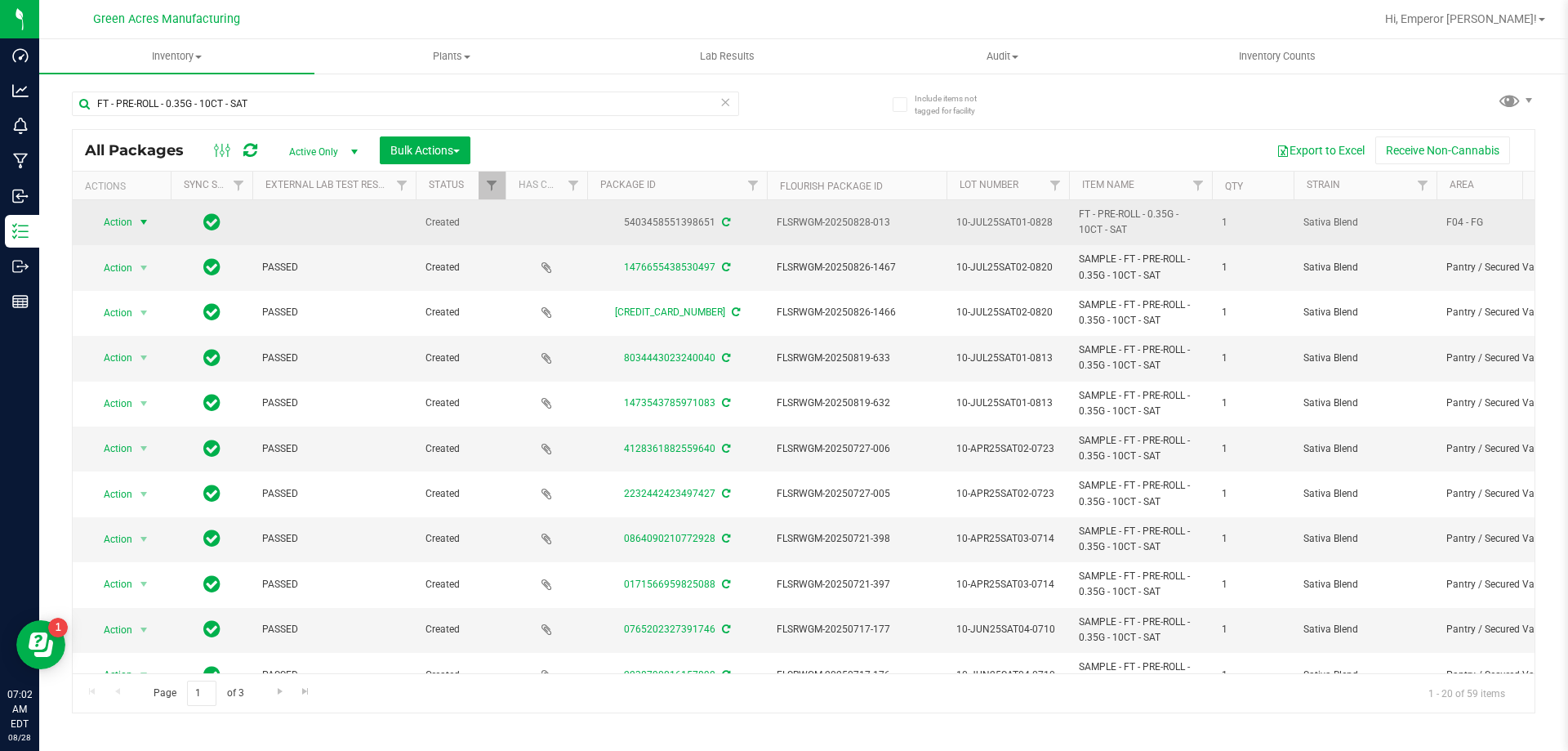
click at [122, 220] on span "Action" at bounding box center [111, 222] width 44 height 23
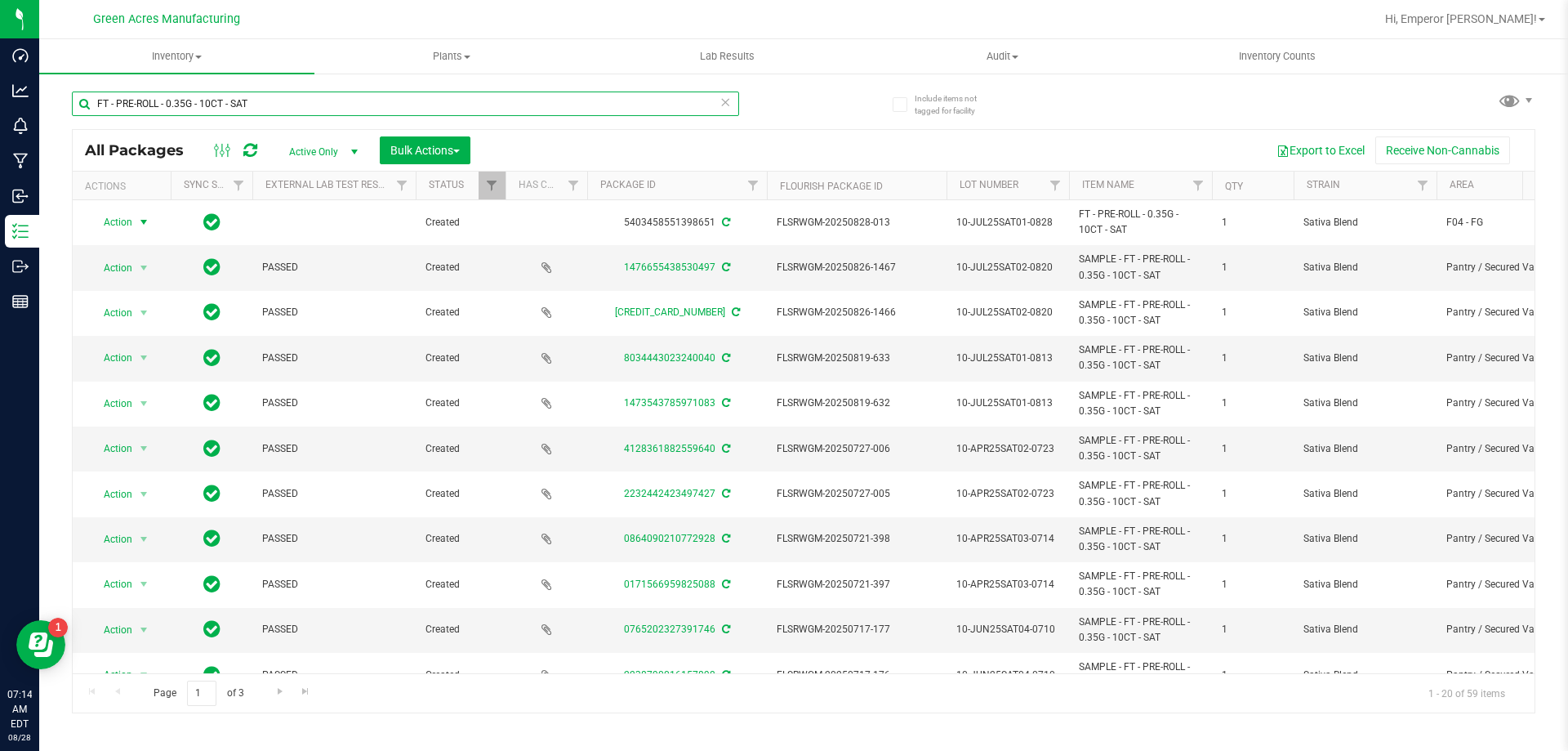
click at [274, 106] on input "FT - PRE-ROLL - 0.35G - 10CT - SAT" at bounding box center [405, 103] width 668 height 25
type input "SAT01-0828"
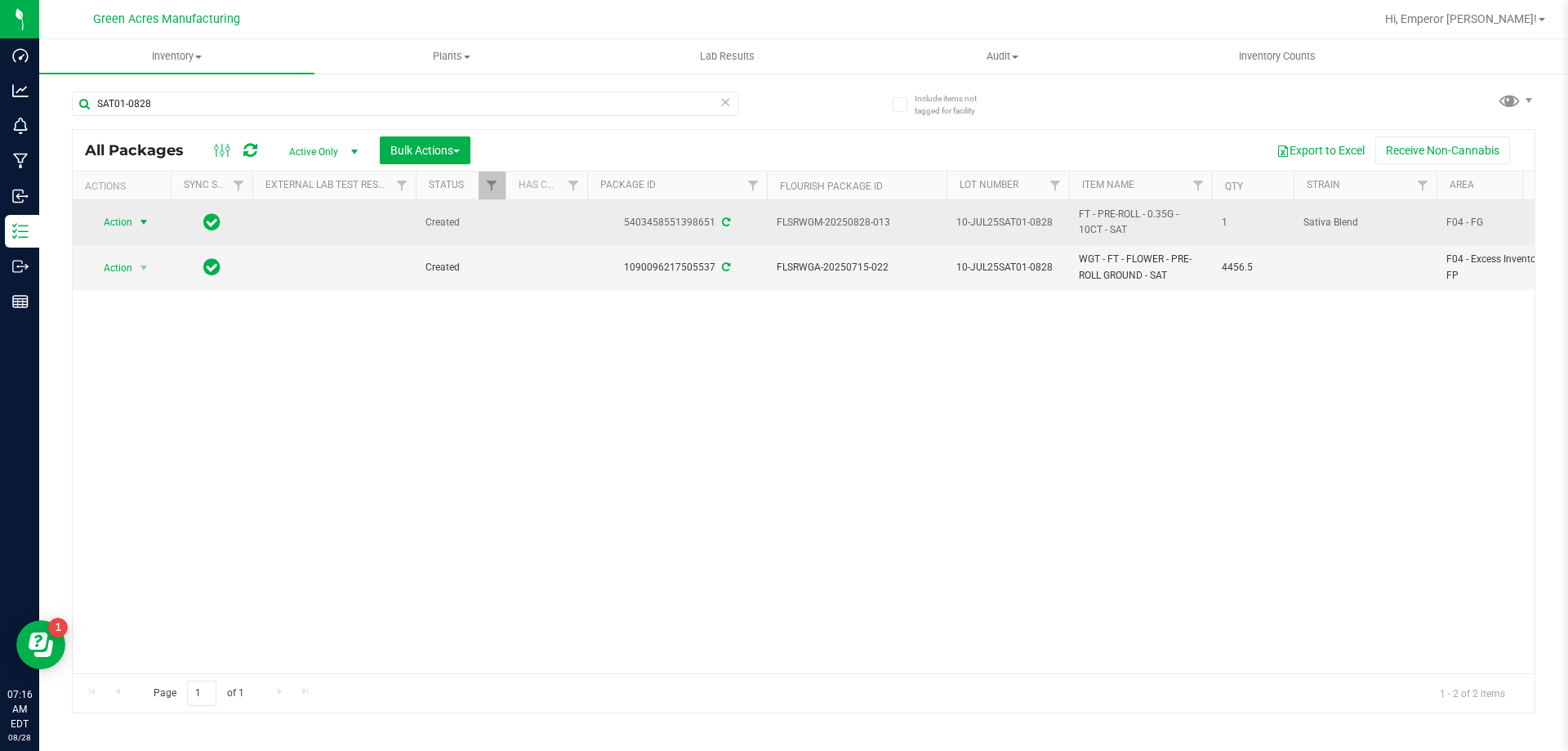
click at [142, 217] on span "select" at bounding box center [144, 222] width 13 height 13
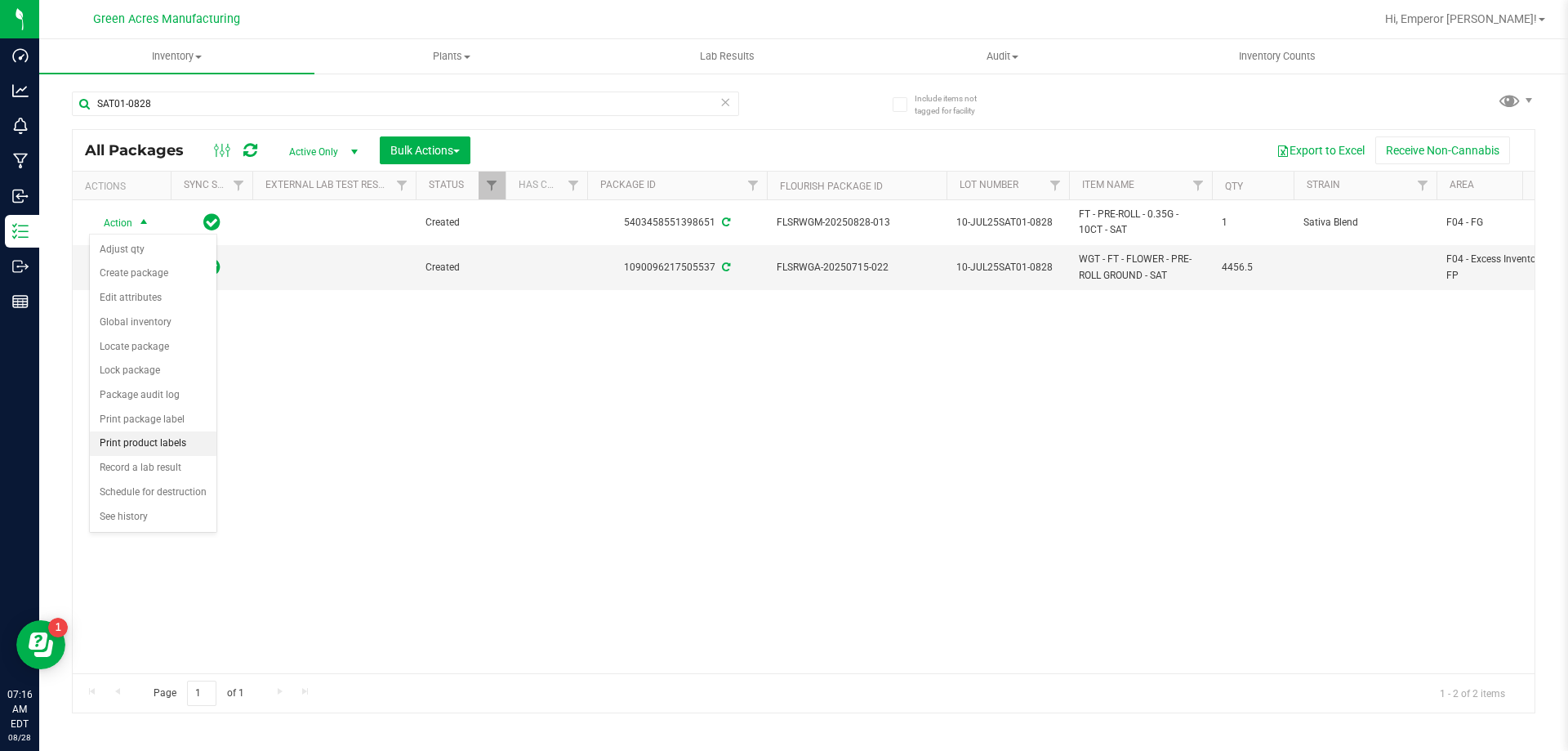
click at [168, 447] on li "Print product labels" at bounding box center [153, 443] width 126 height 25
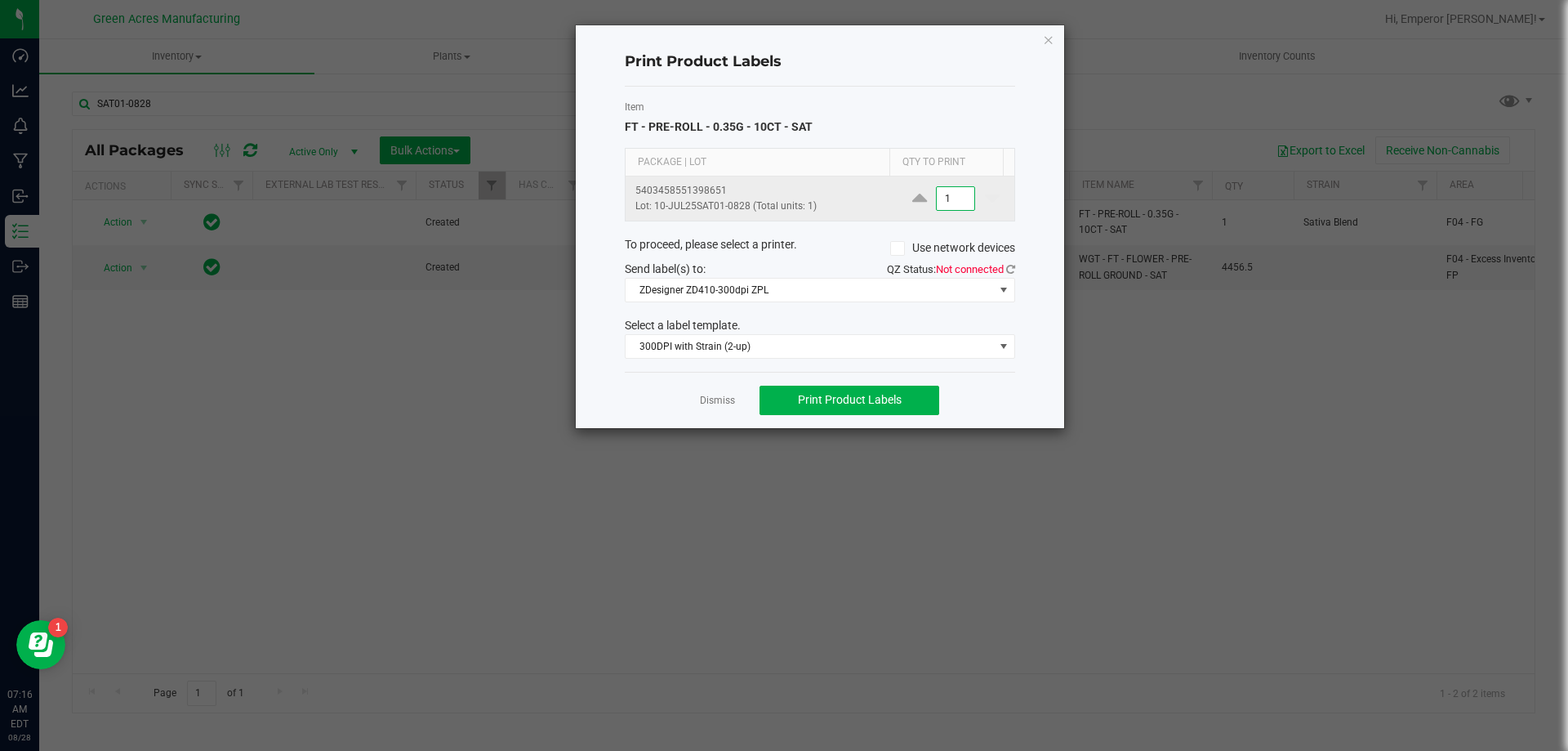
click at [938, 199] on input "1" at bounding box center [955, 198] width 38 height 23
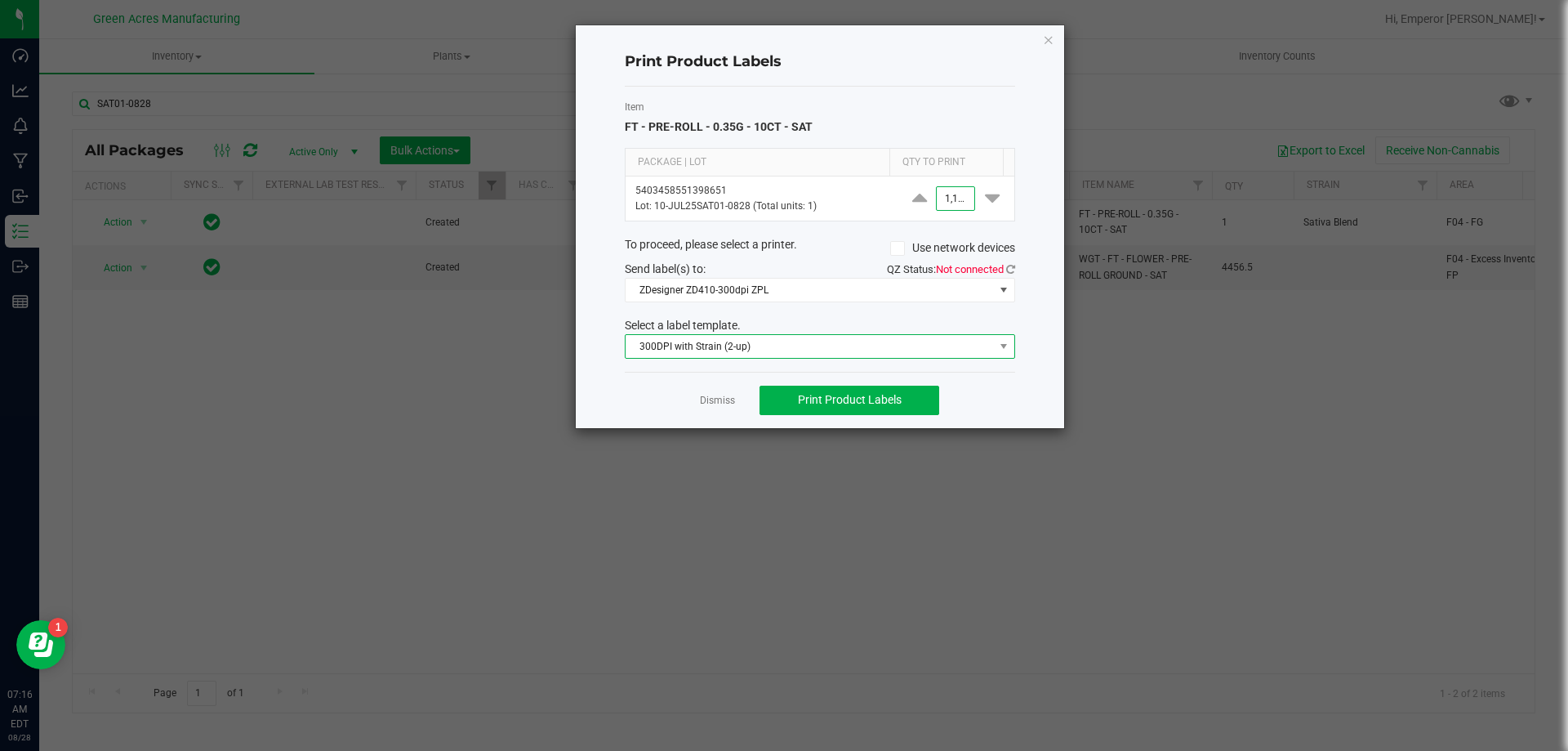
click at [834, 351] on span "300DPI with Strain (2-up)" at bounding box center [810, 346] width 368 height 23
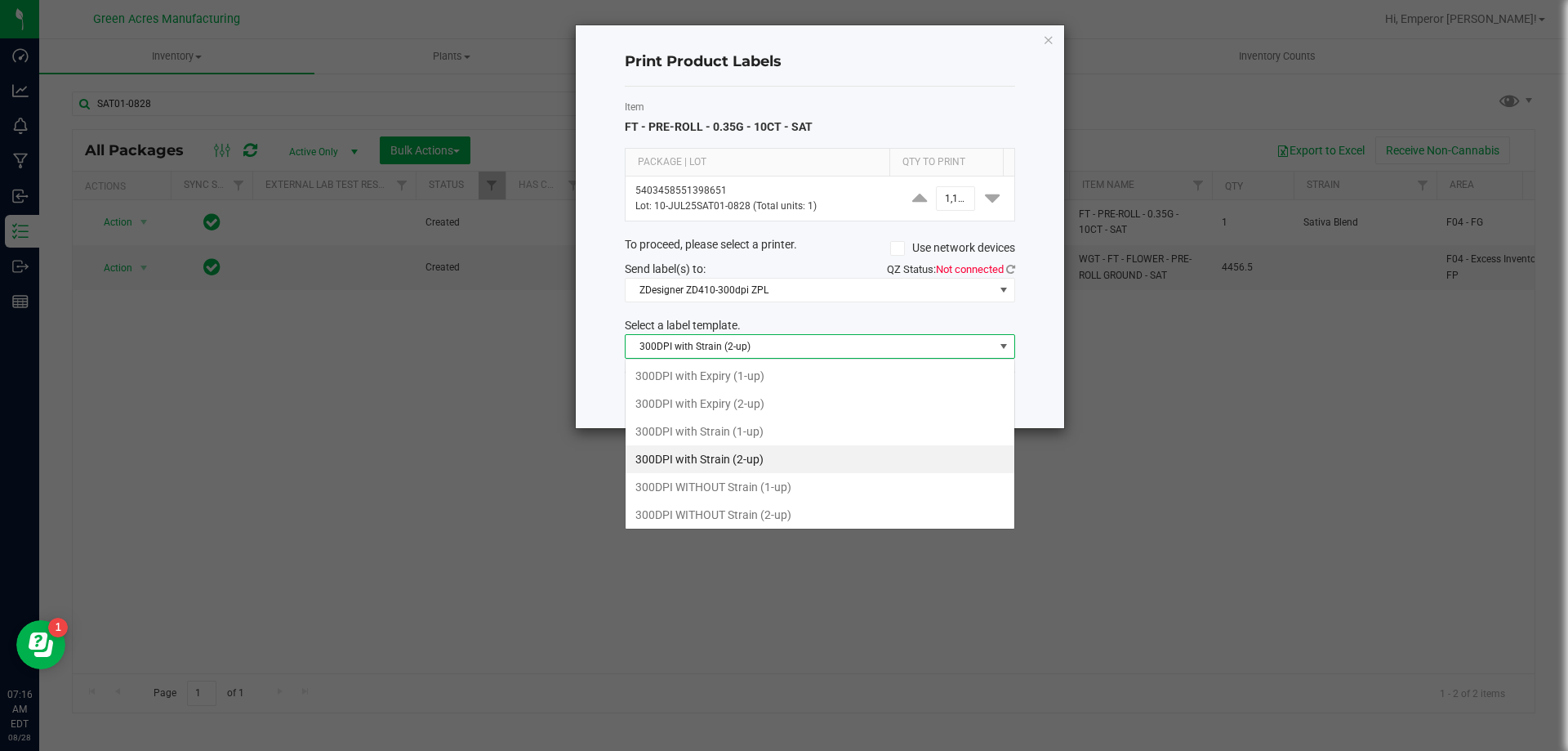
scroll to position [25, 390]
click at [796, 512] on li "300DPI WITHOUT Strain (2-up)" at bounding box center [820, 515] width 389 height 27
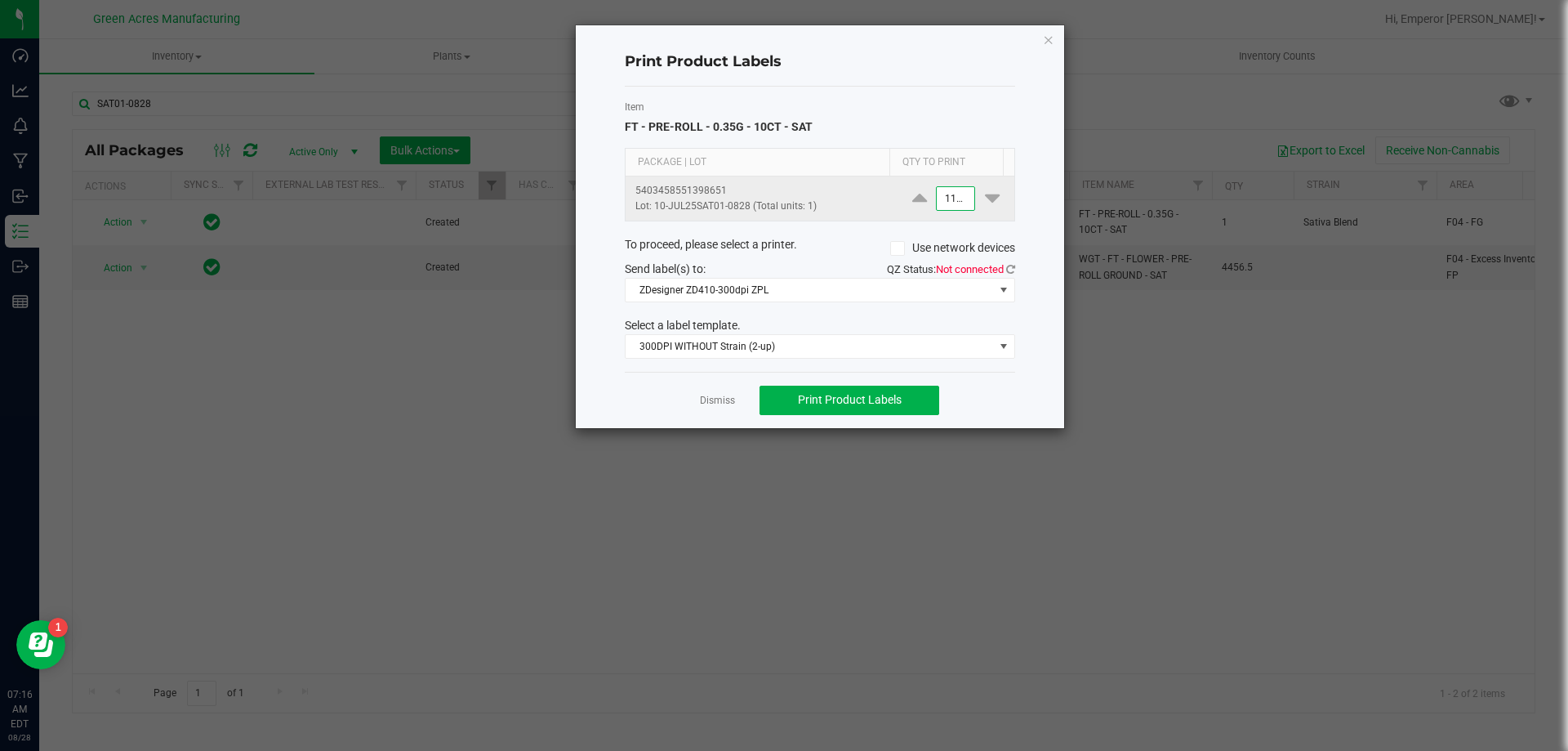
click at [949, 201] on input "1100" at bounding box center [955, 198] width 38 height 23
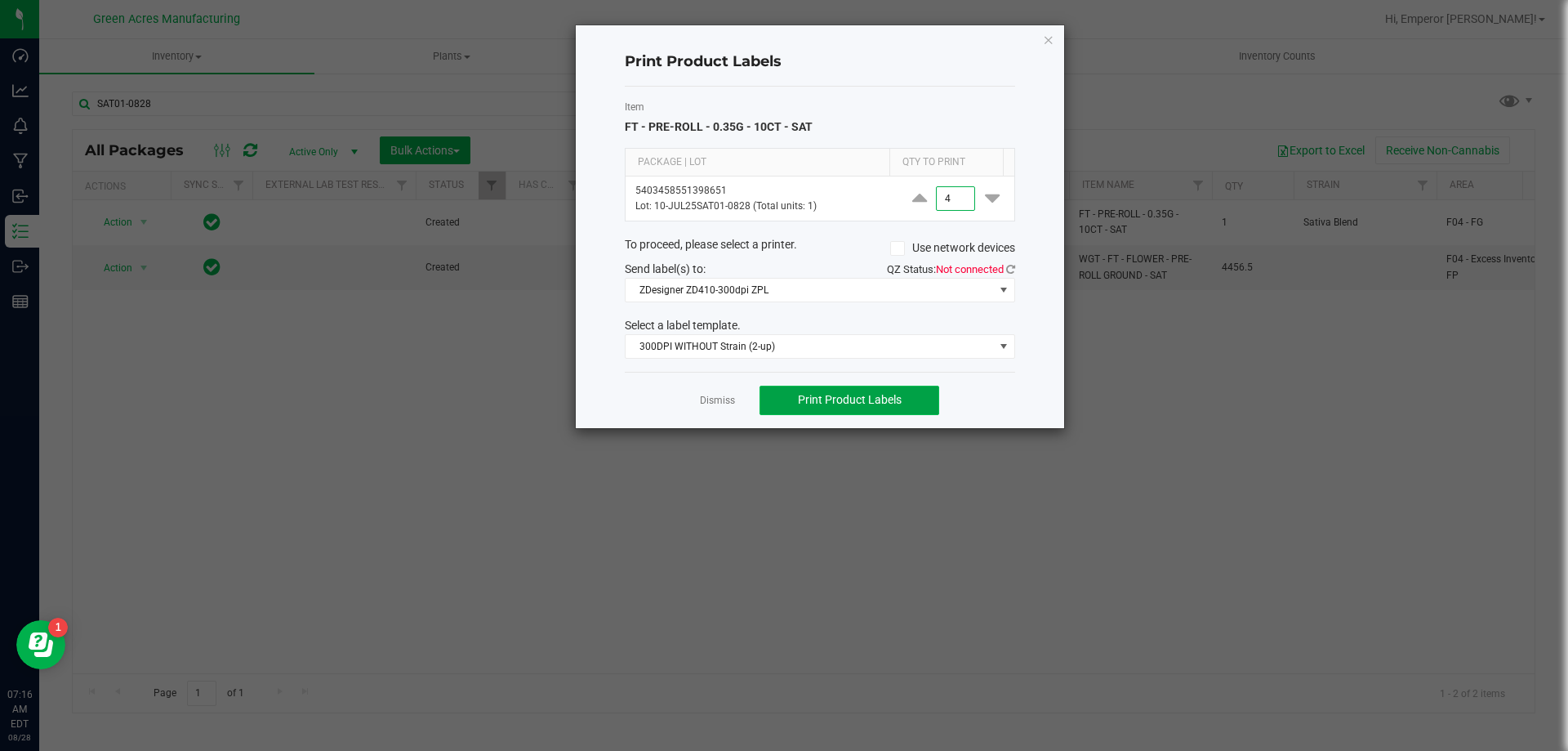
click at [847, 408] on button "Print Product Labels" at bounding box center [849, 400] width 180 height 29
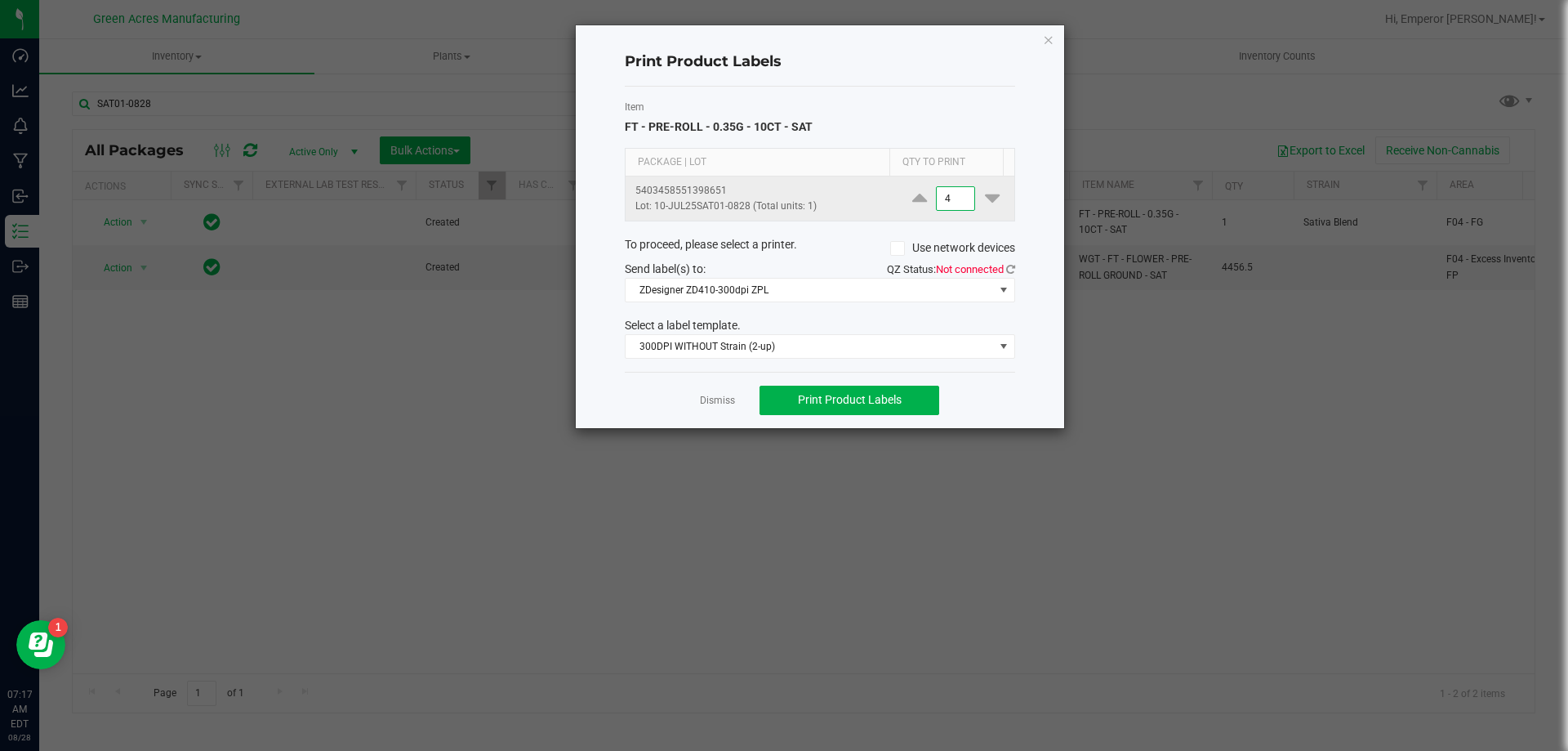
click at [953, 193] on input "4" at bounding box center [955, 198] width 38 height 23
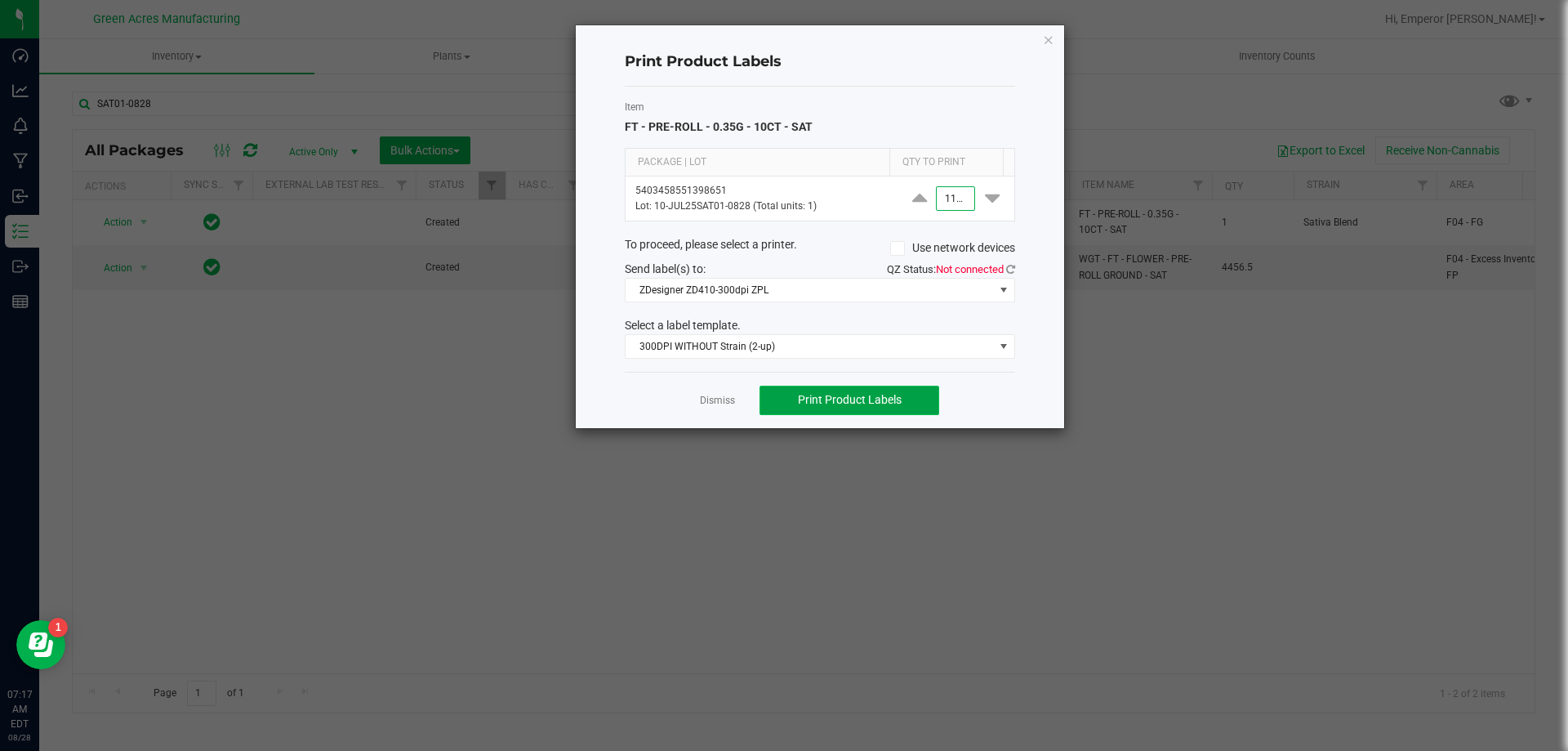
type input "1,100"
click at [867, 409] on button "Print Product Labels" at bounding box center [849, 400] width 180 height 29
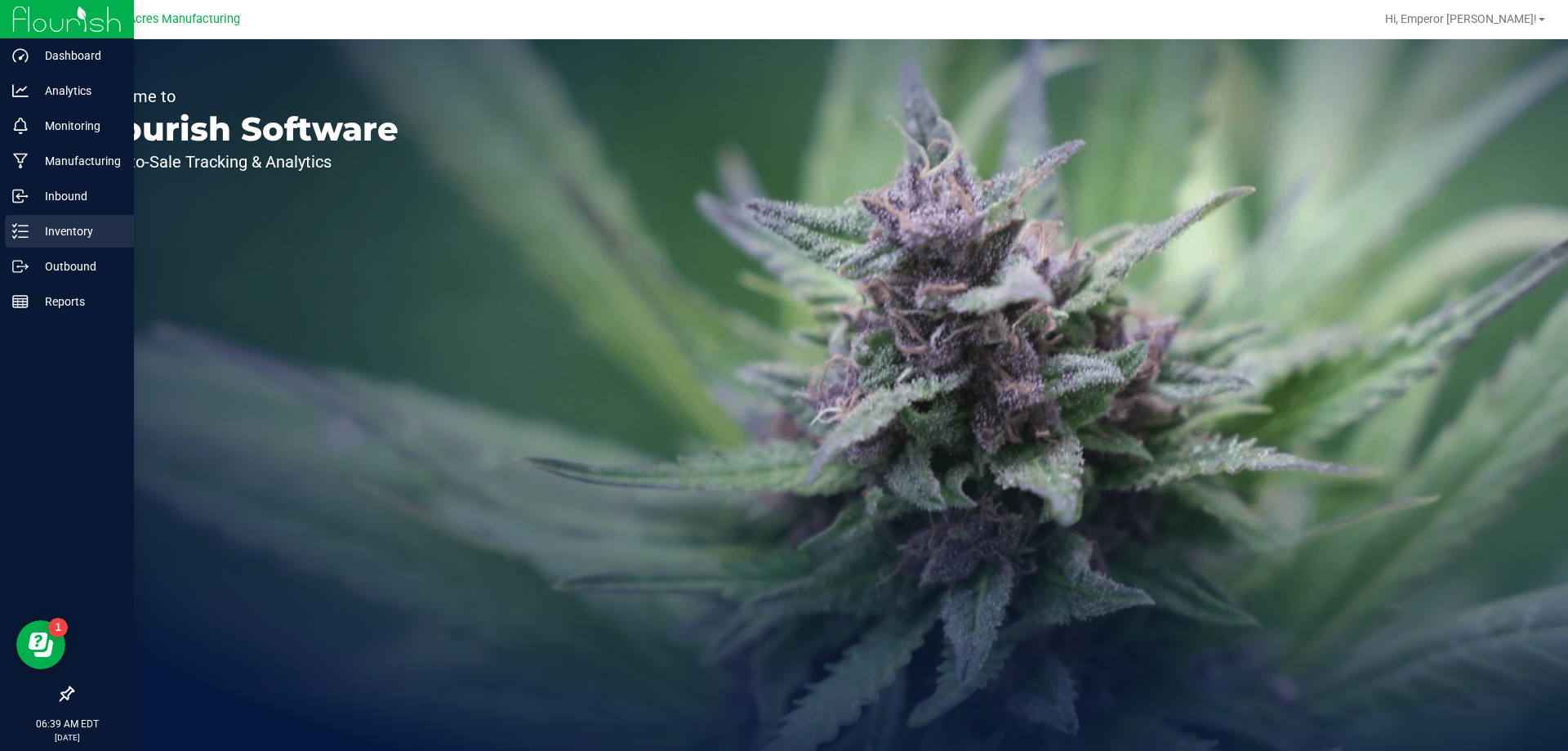
click at [50, 239] on p "Inventory" at bounding box center [77, 231] width 98 height 19
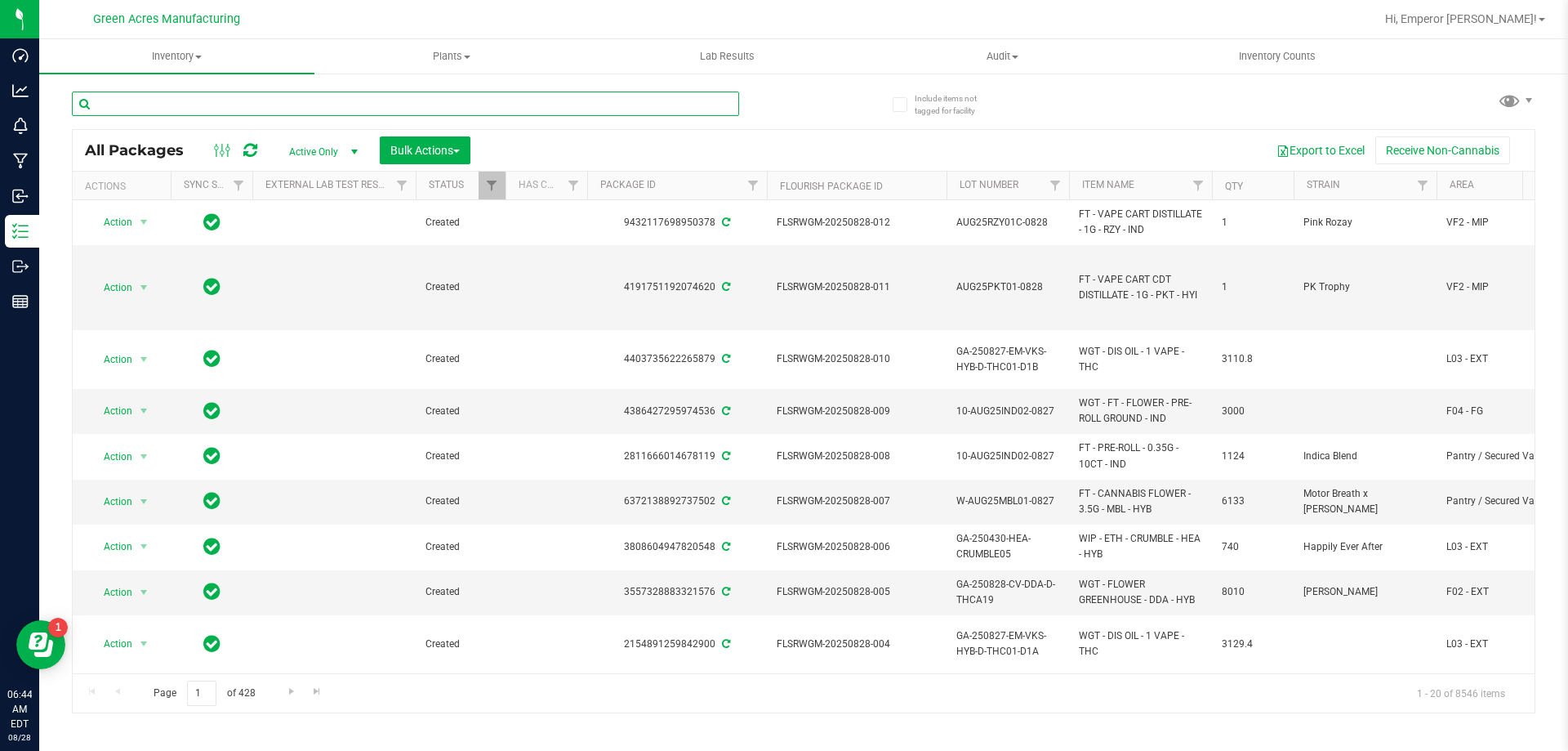
click at [205, 105] on input "text" at bounding box center [405, 103] width 668 height 25
type input "-0828"
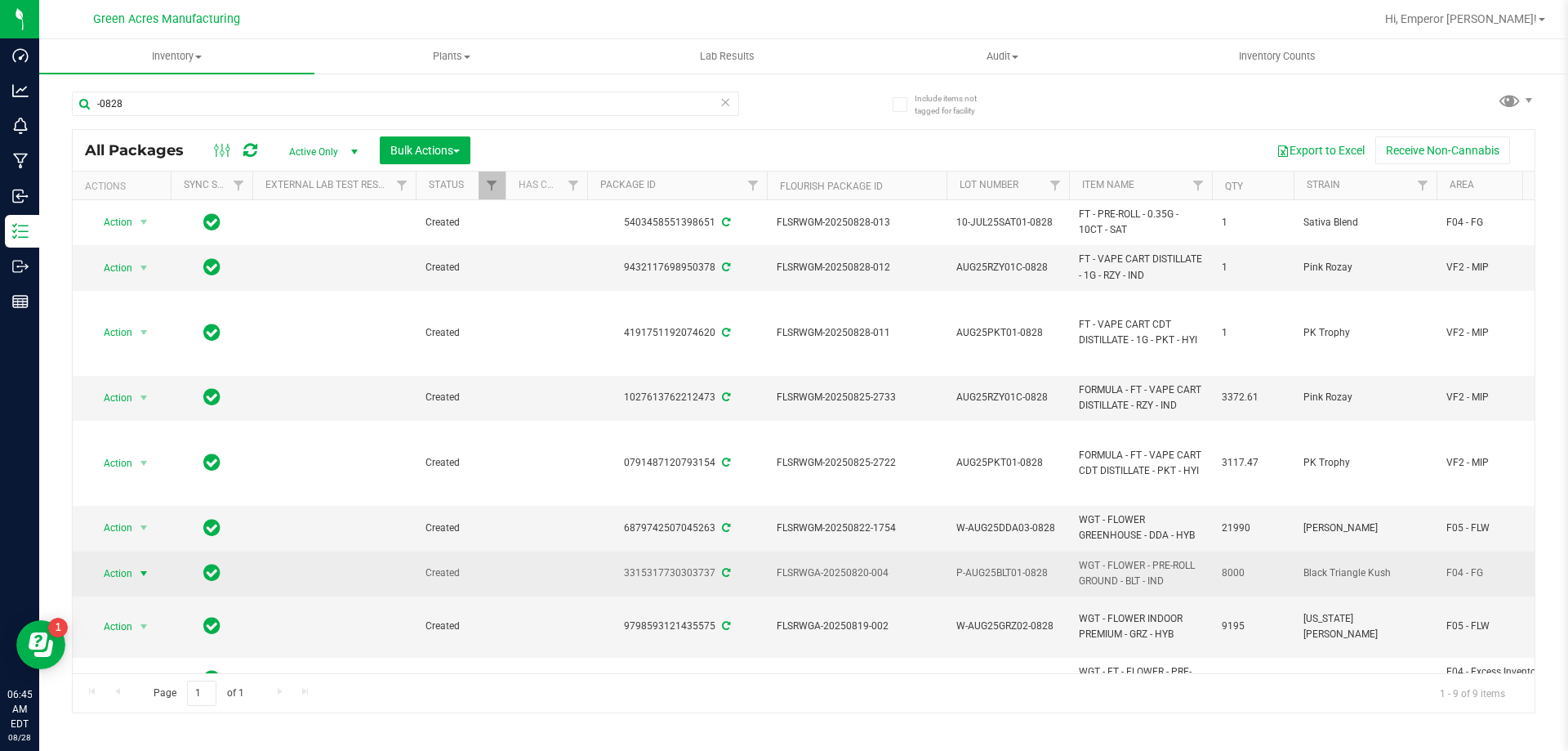
click at [123, 573] on span "Action" at bounding box center [111, 573] width 44 height 23
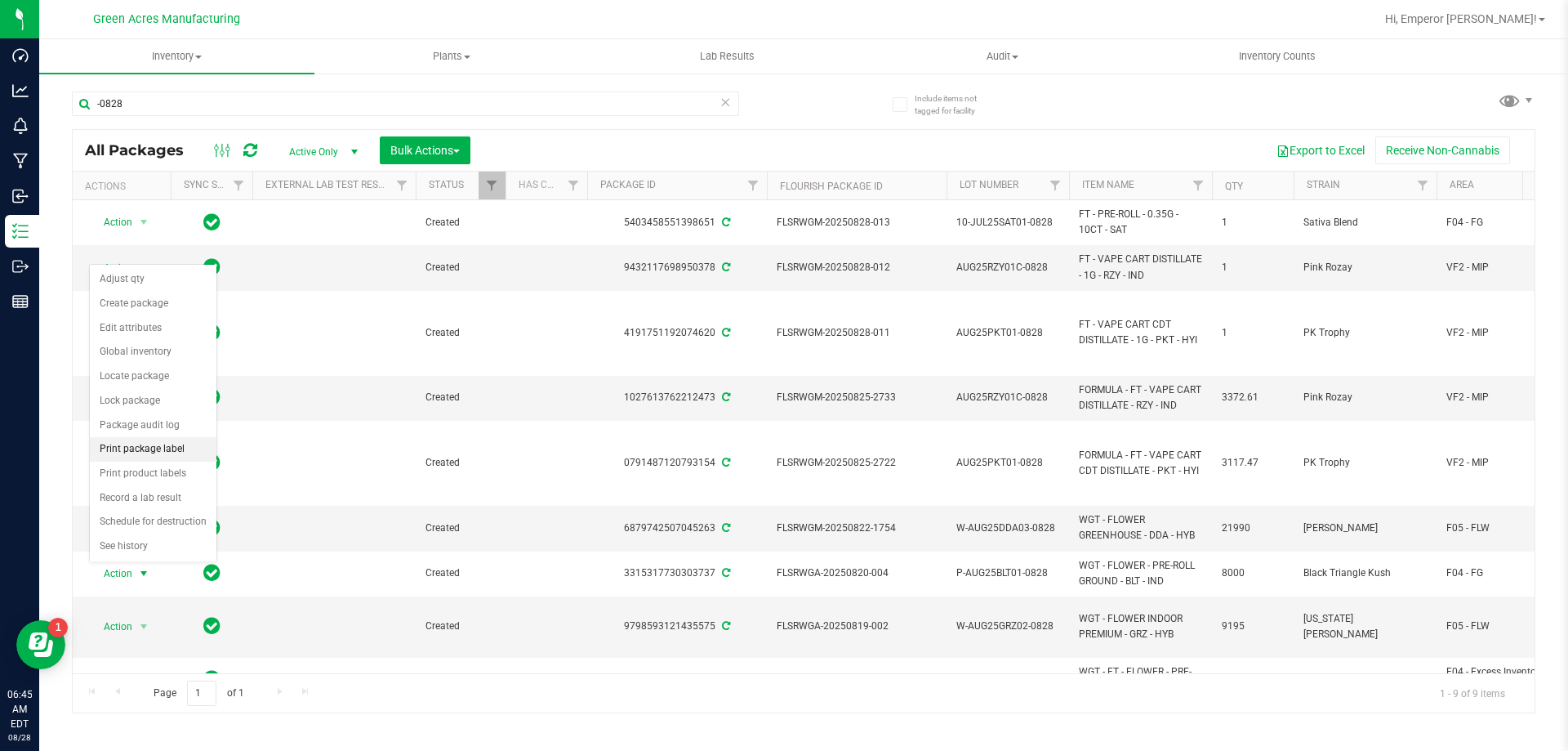
click at [163, 441] on li "Print package label" at bounding box center [153, 449] width 126 height 25
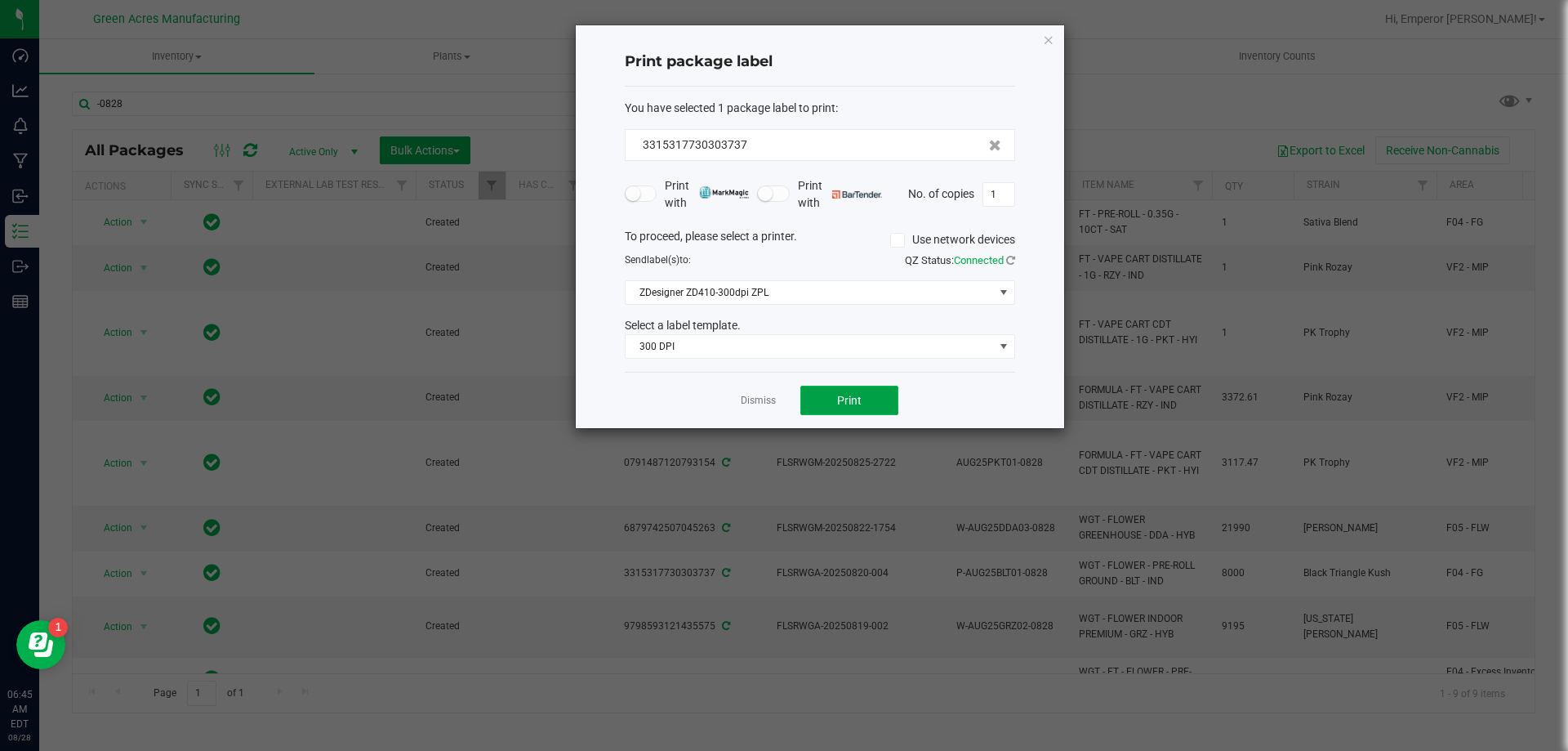
click at [855, 386] on button "Print" at bounding box center [849, 400] width 98 height 29
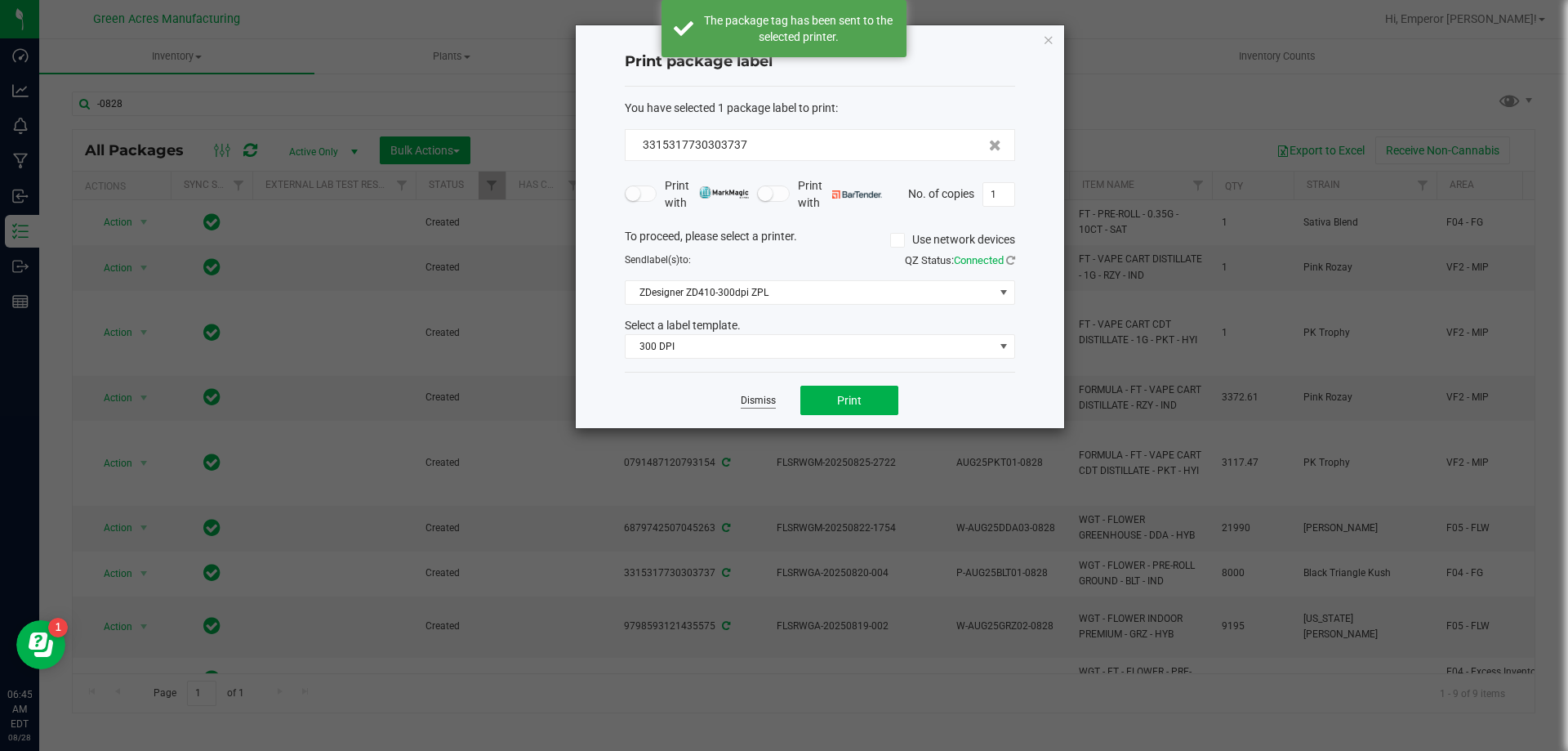
click at [750, 397] on link "Dismiss" at bounding box center [758, 400] width 35 height 14
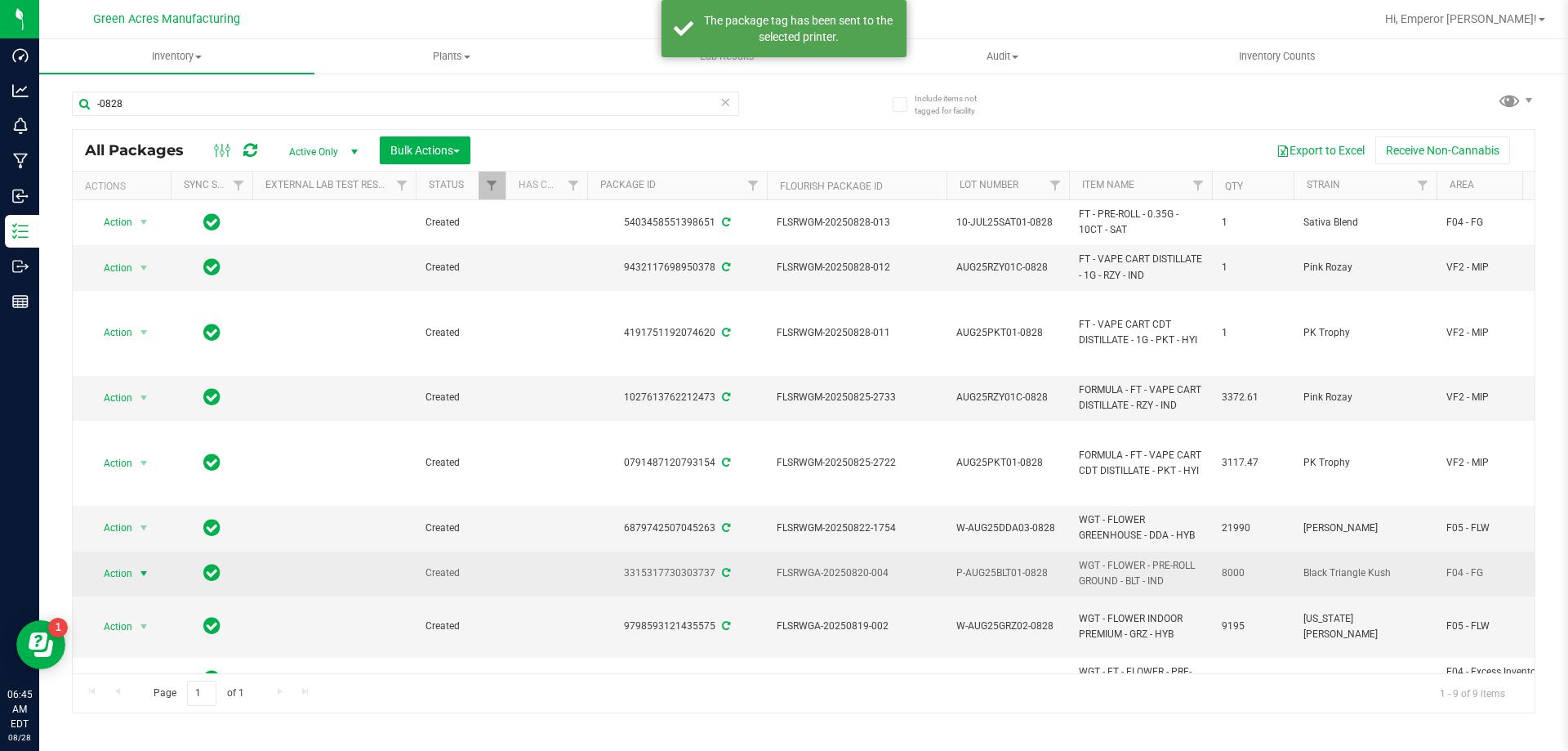
click at [103, 571] on span "Action" at bounding box center [111, 573] width 44 height 23
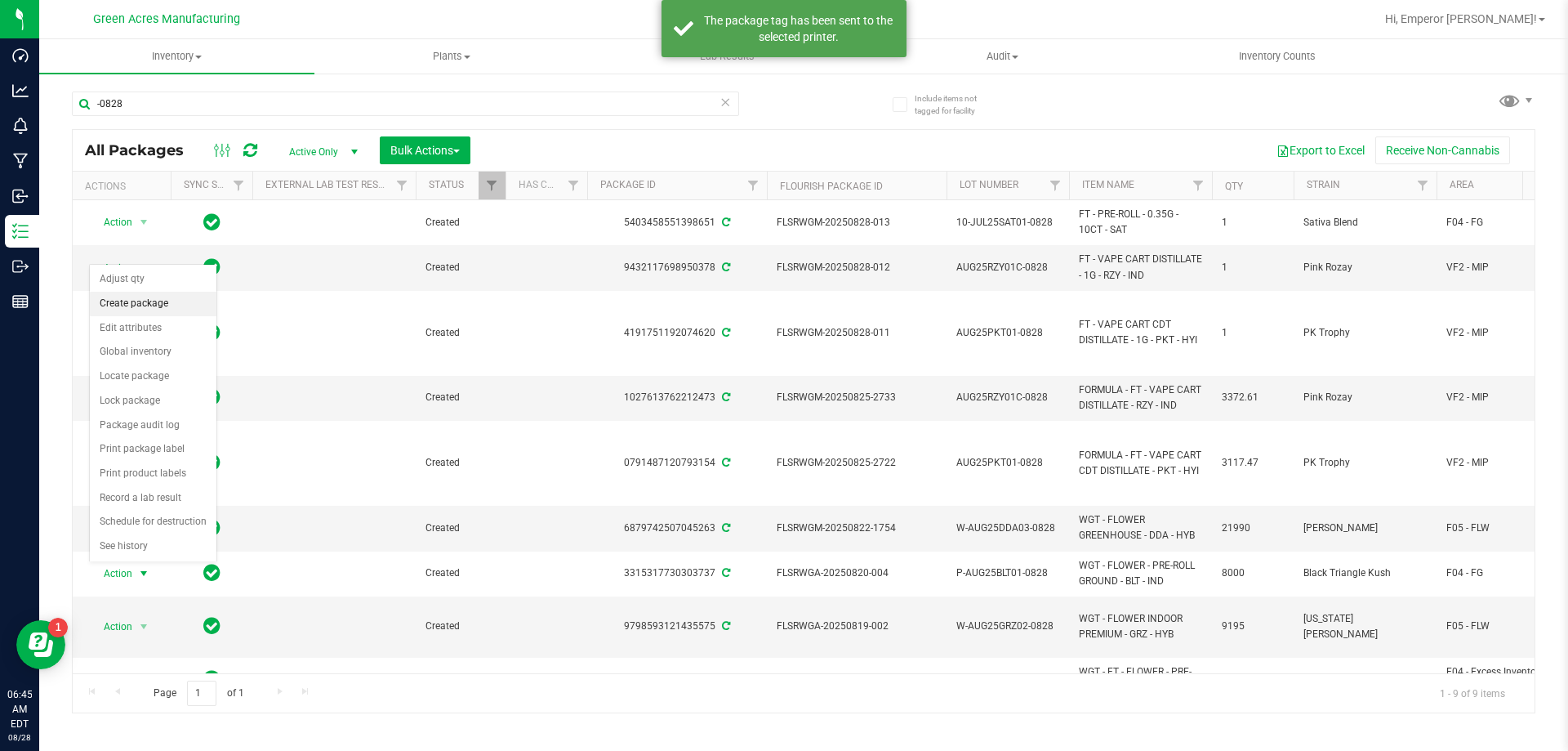
click at [136, 299] on li "Create package" at bounding box center [153, 303] width 126 height 25
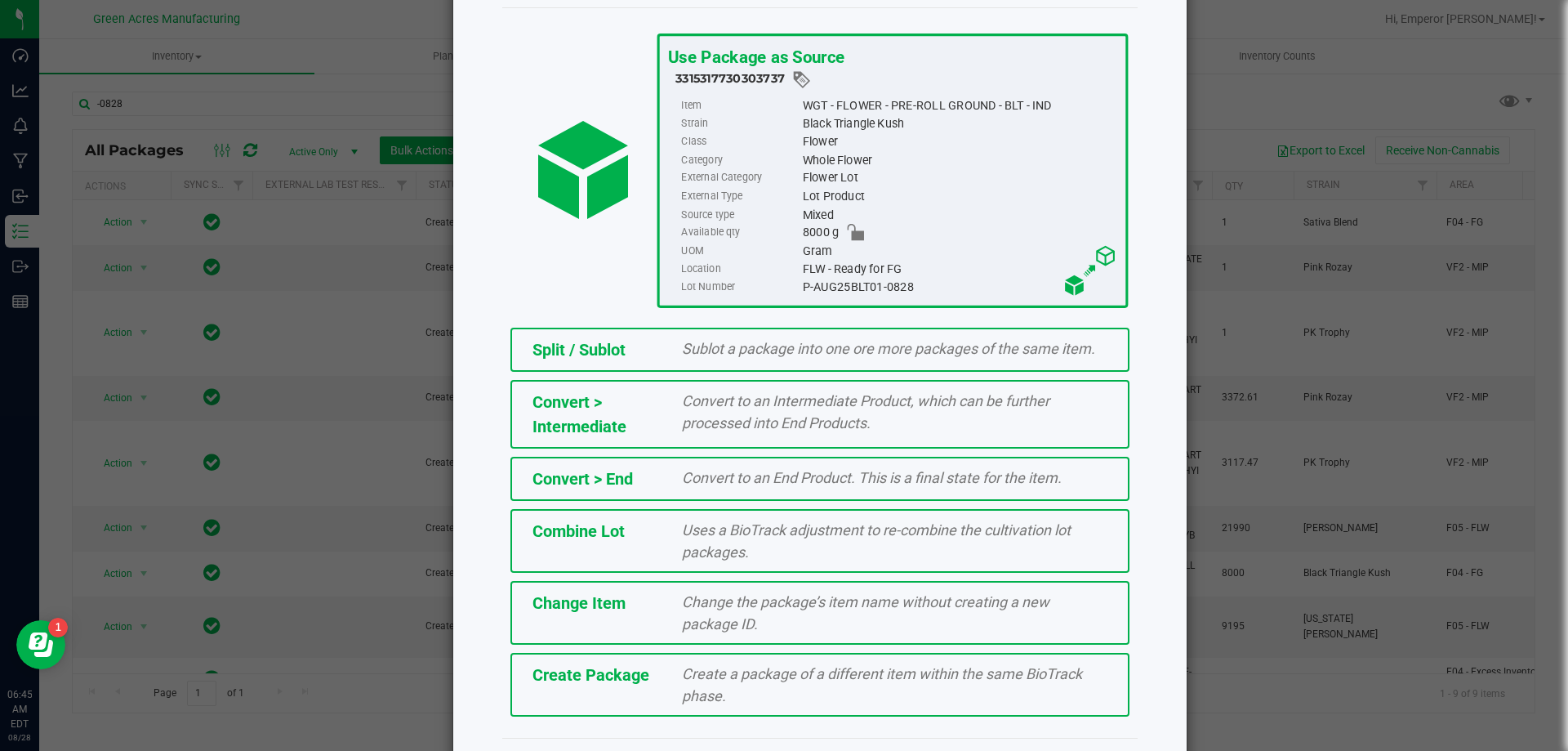
scroll to position [117, 0]
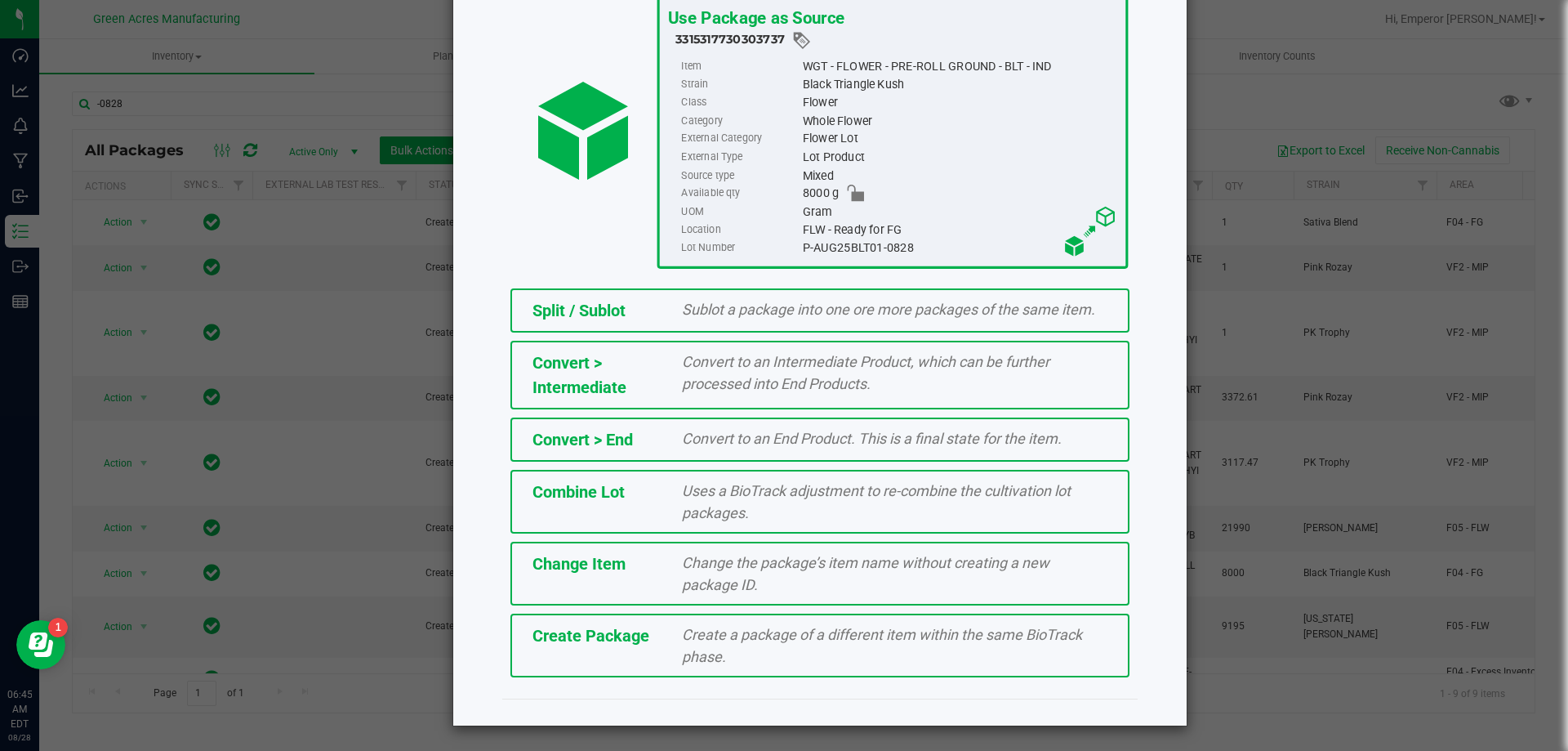
click at [746, 645] on div "Create a package of a different item within the same BioTrack phase." at bounding box center [894, 646] width 450 height 44
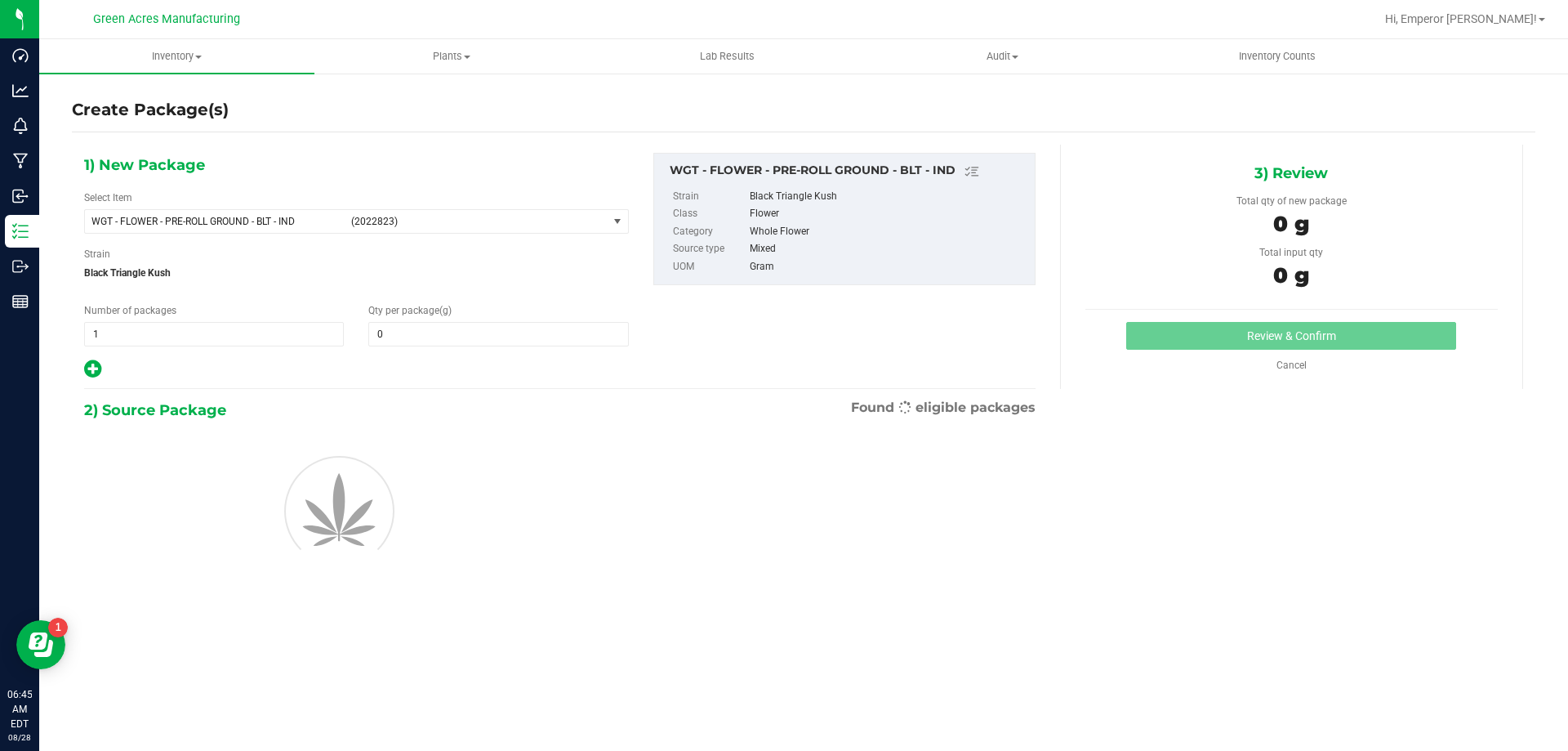
type input "0.0000"
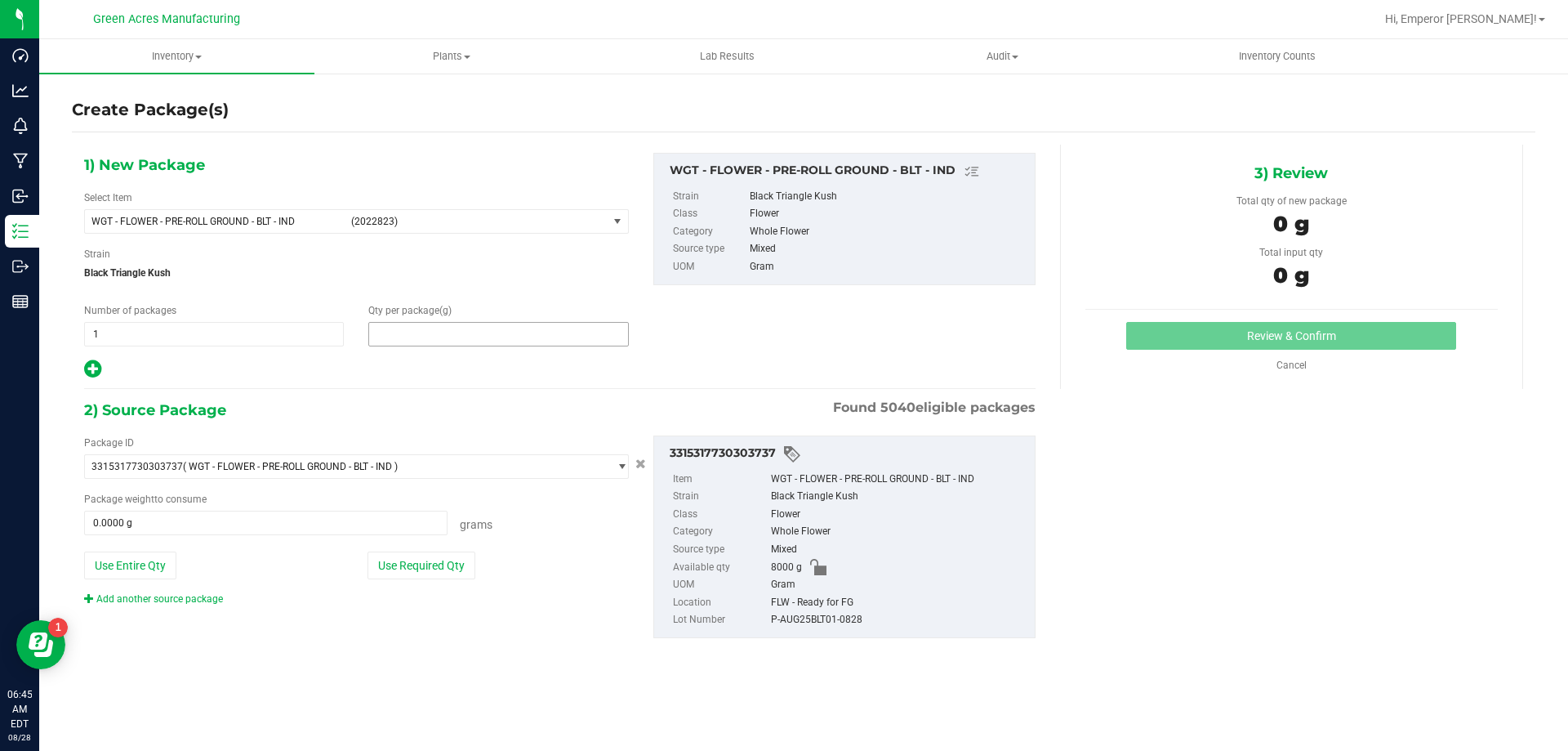
click at [463, 342] on span at bounding box center [498, 333] width 260 height 25
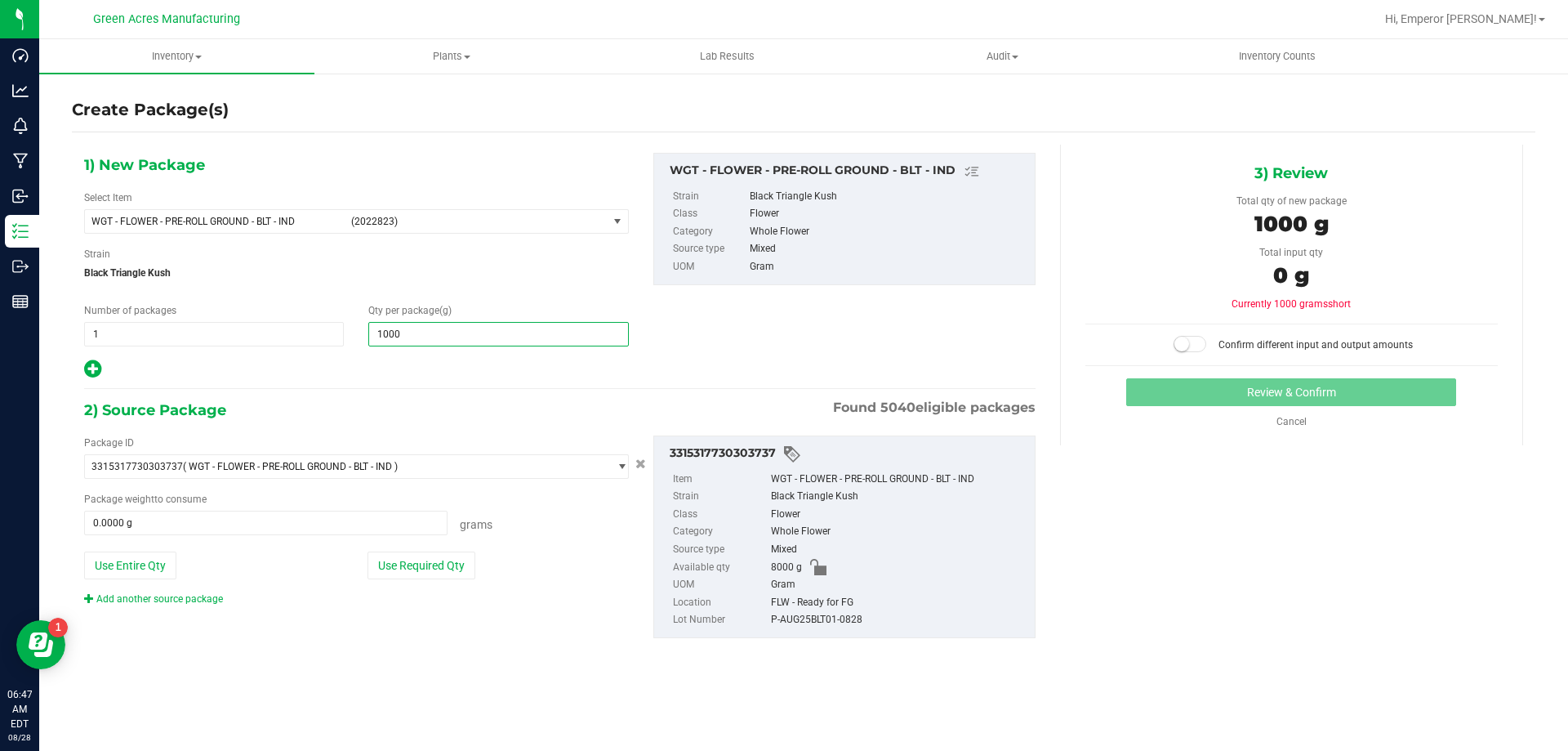
click at [452, 338] on input "1000" at bounding box center [498, 333] width 258 height 23
type input "1000.5"
type input "1,000.5000"
click at [414, 561] on button "Use Required Qty" at bounding box center [421, 565] width 108 height 27
type input "1000.5000 g"
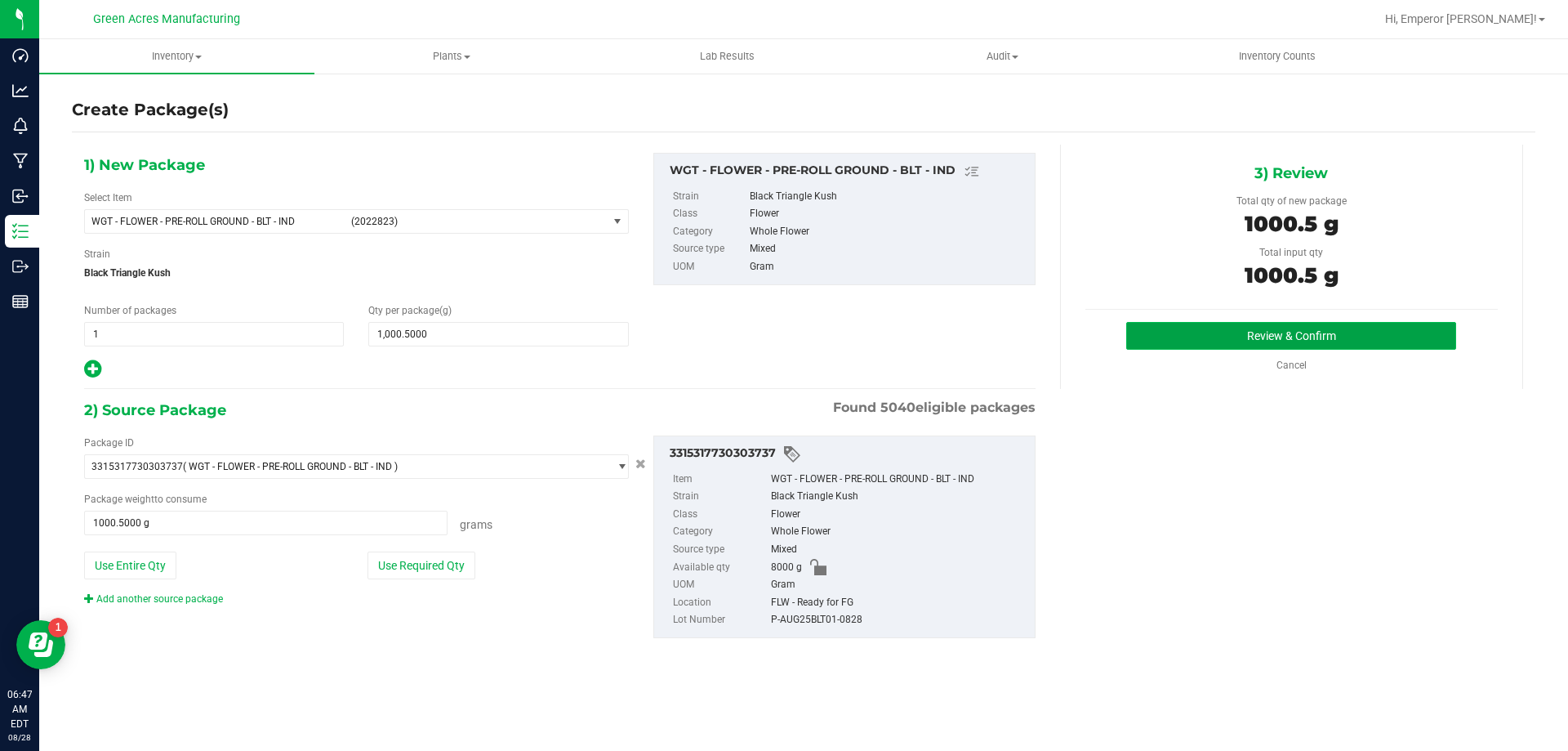
click at [1168, 339] on button "Review & Confirm" at bounding box center [1291, 335] width 330 height 27
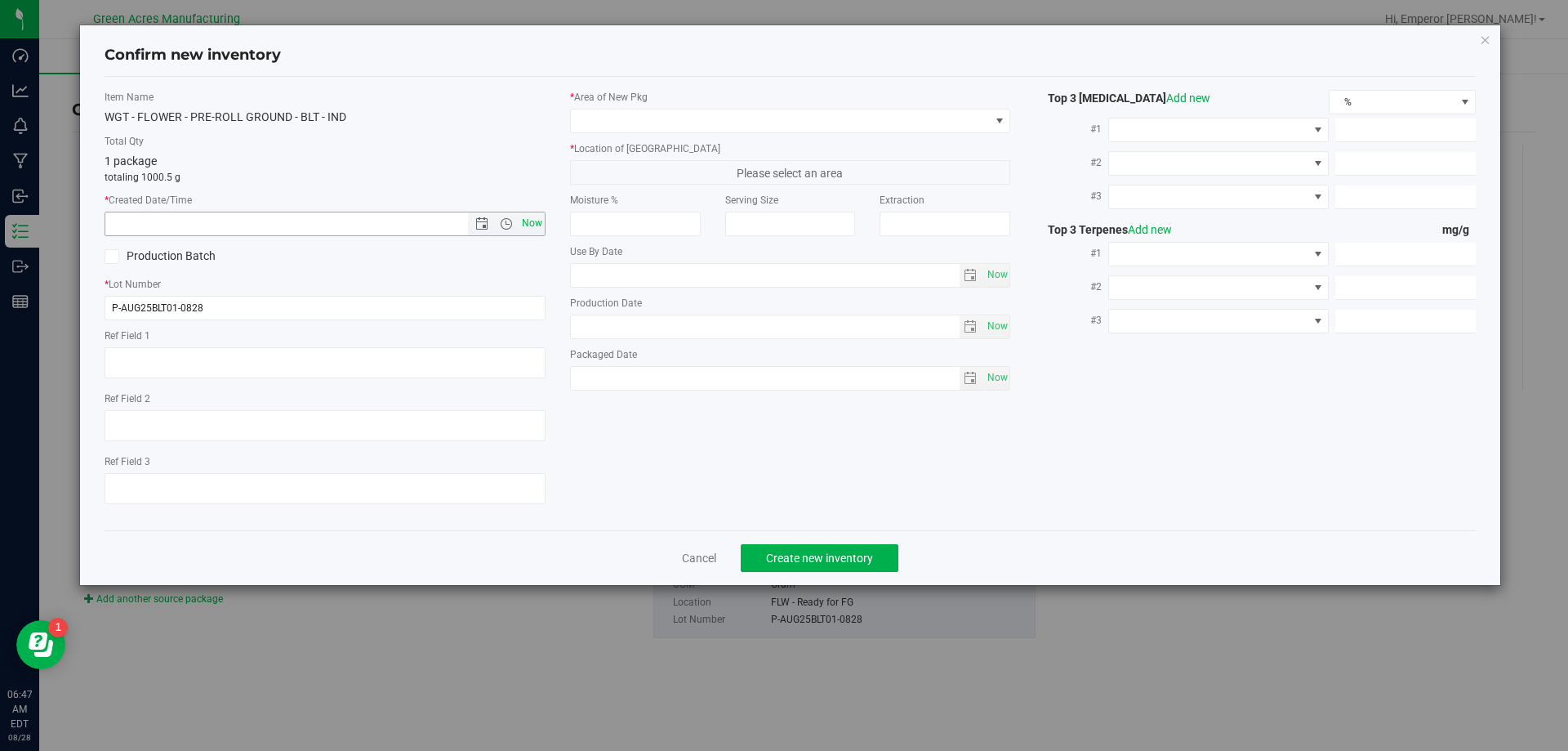
click at [542, 222] on span "Now" at bounding box center [531, 223] width 27 height 24
type input "[DATE] 6:47 AM"
click at [116, 306] on input "P-AUG25BLT01-0828" at bounding box center [325, 308] width 441 height 25
type input "1-AUG25BLT01-0828"
click at [706, 117] on span at bounding box center [780, 121] width 419 height 23
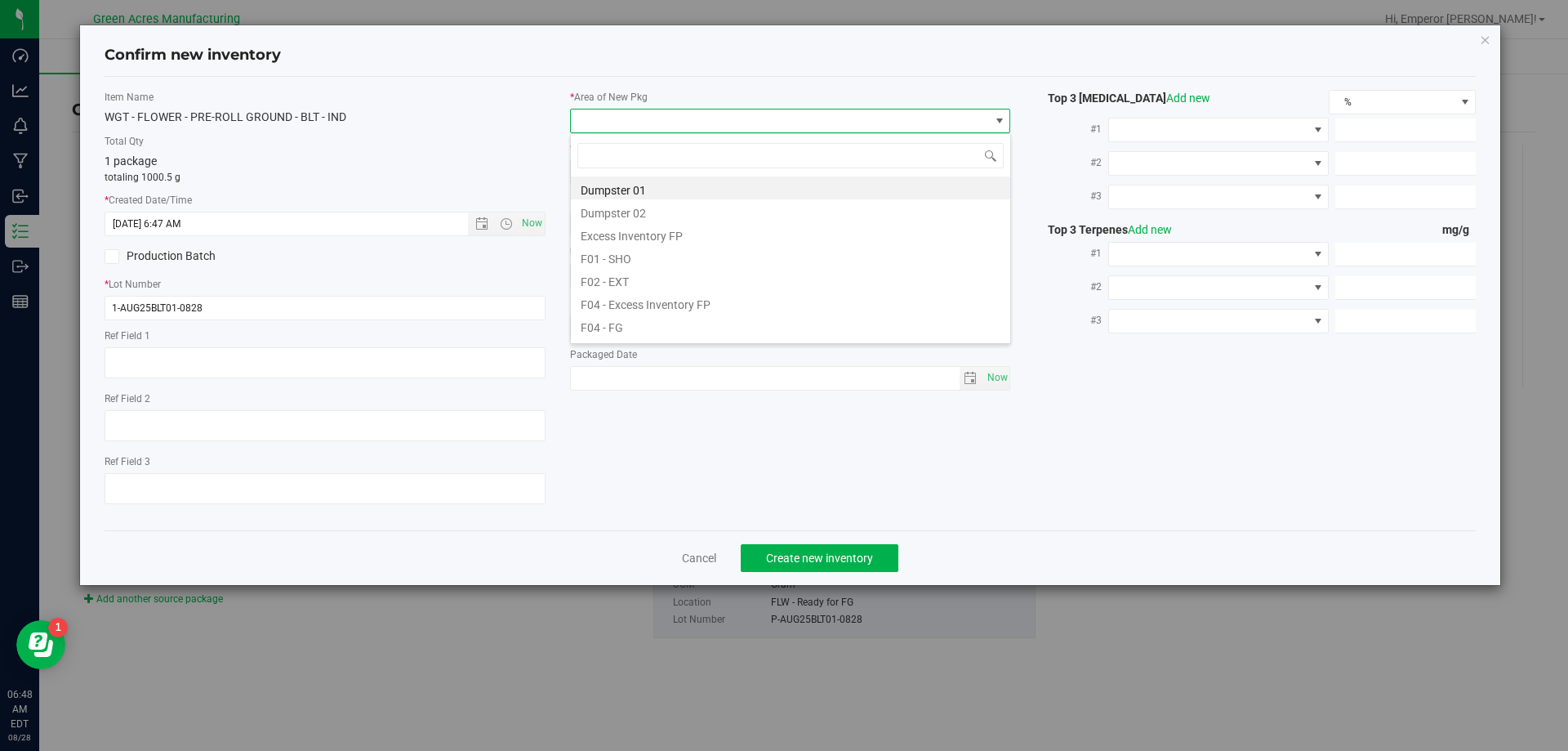
scroll to position [25, 441]
click at [641, 325] on li "F04 - FG" at bounding box center [790, 324] width 440 height 23
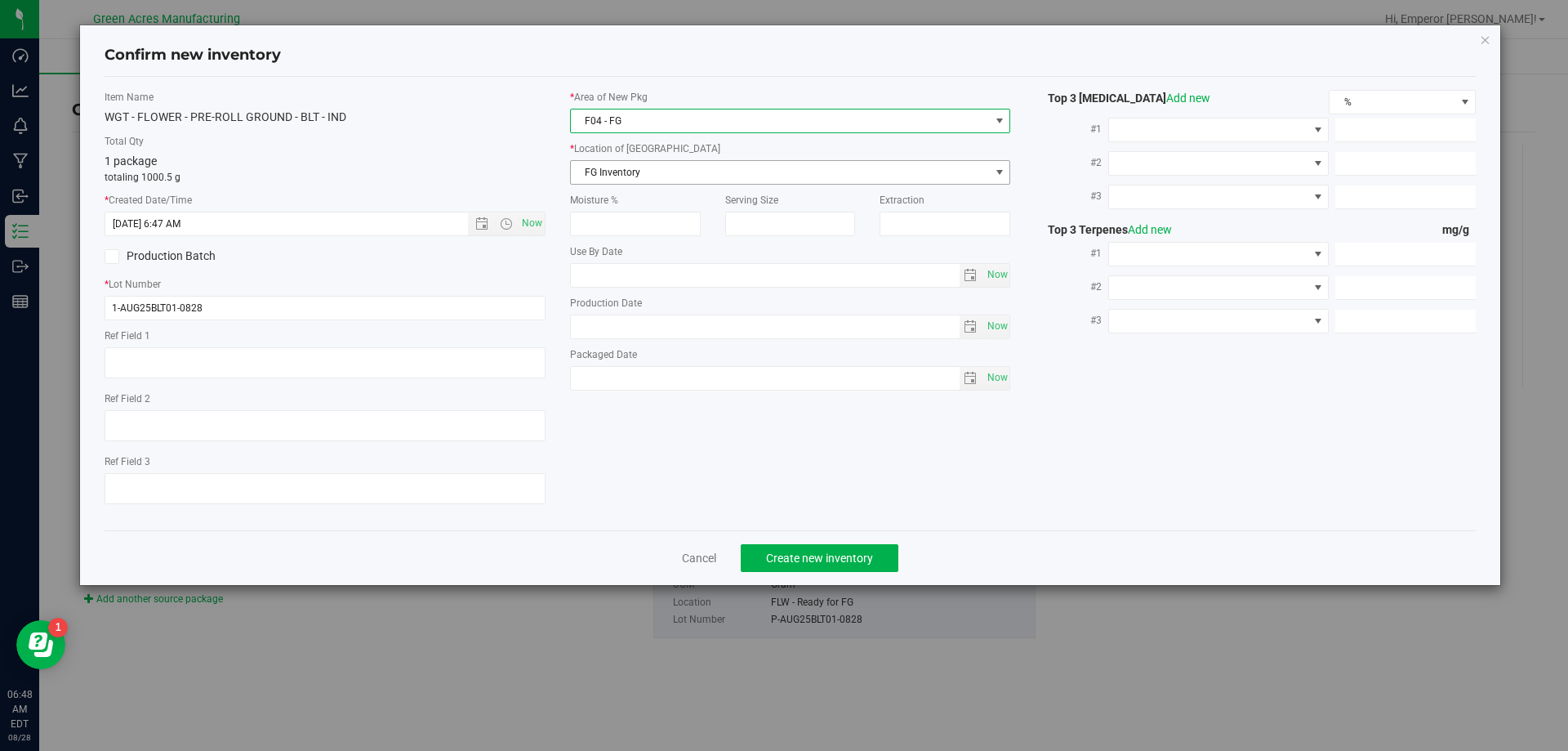
click at [650, 170] on span "FG Inventory" at bounding box center [780, 172] width 419 height 23
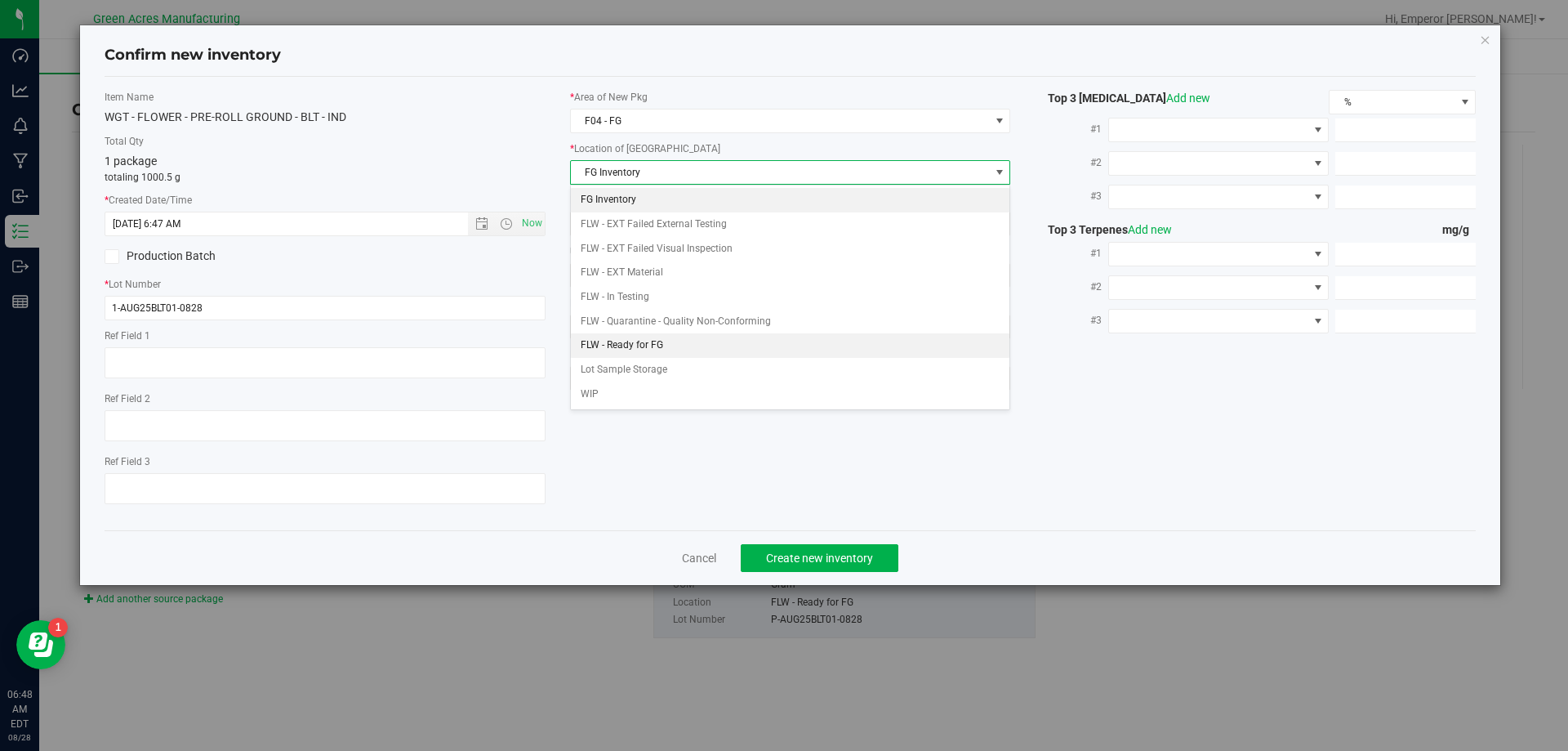
click at [656, 338] on li "FLW - Ready for FG" at bounding box center [790, 345] width 440 height 25
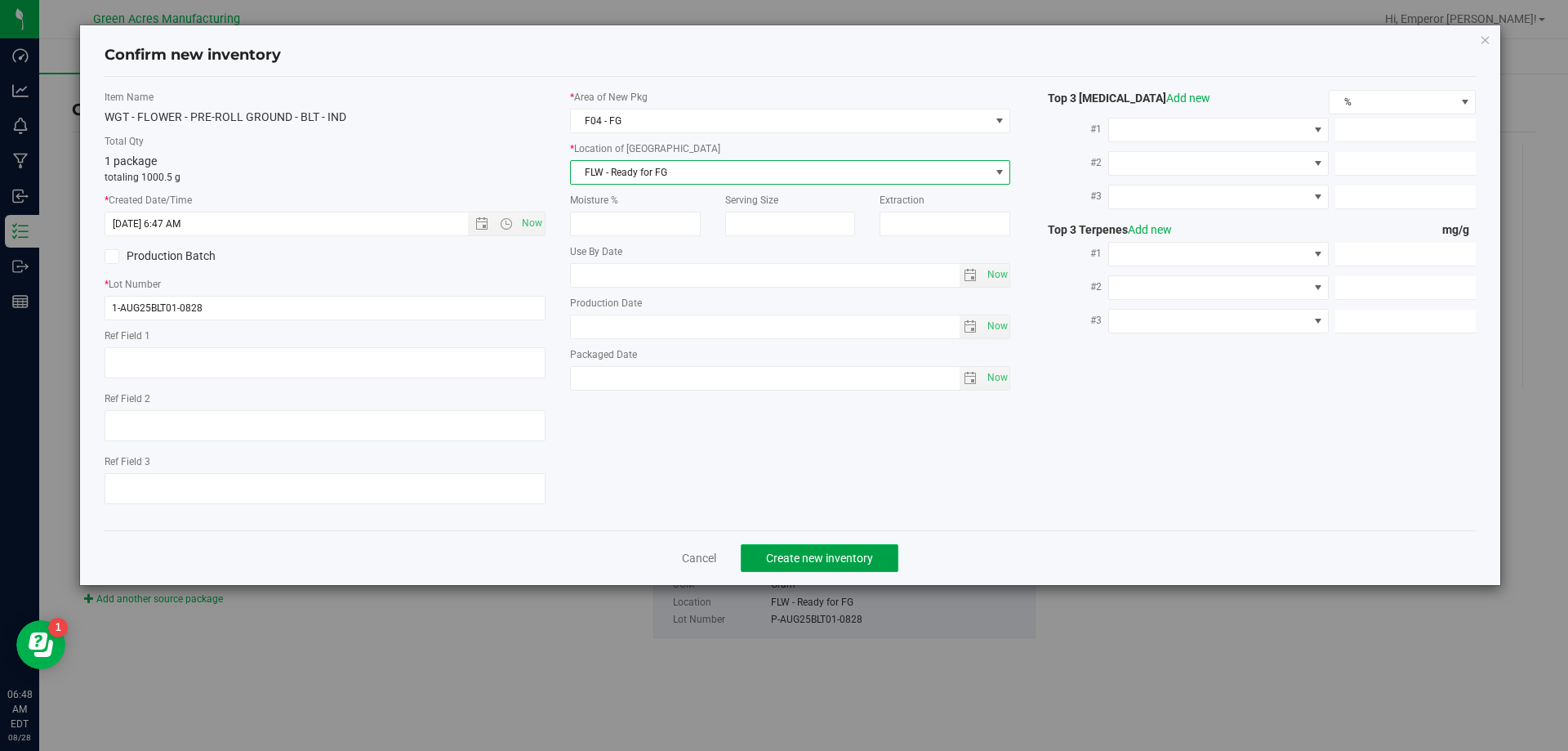
click at [831, 565] on button "Create new inventory" at bounding box center [820, 558] width 158 height 27
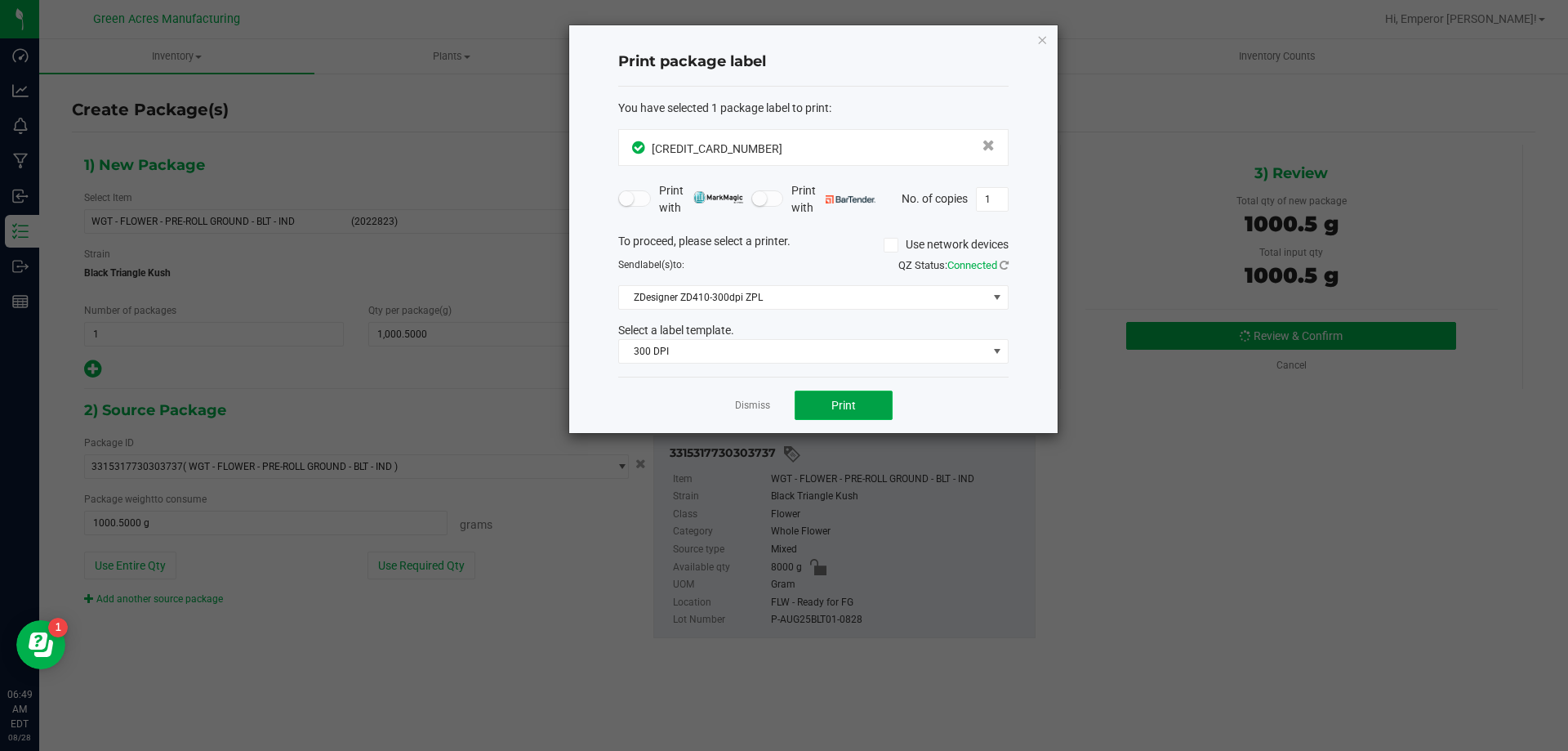
click at [864, 404] on button "Print" at bounding box center [844, 405] width 98 height 29
click at [747, 401] on link "Dismiss" at bounding box center [753, 405] width 35 height 14
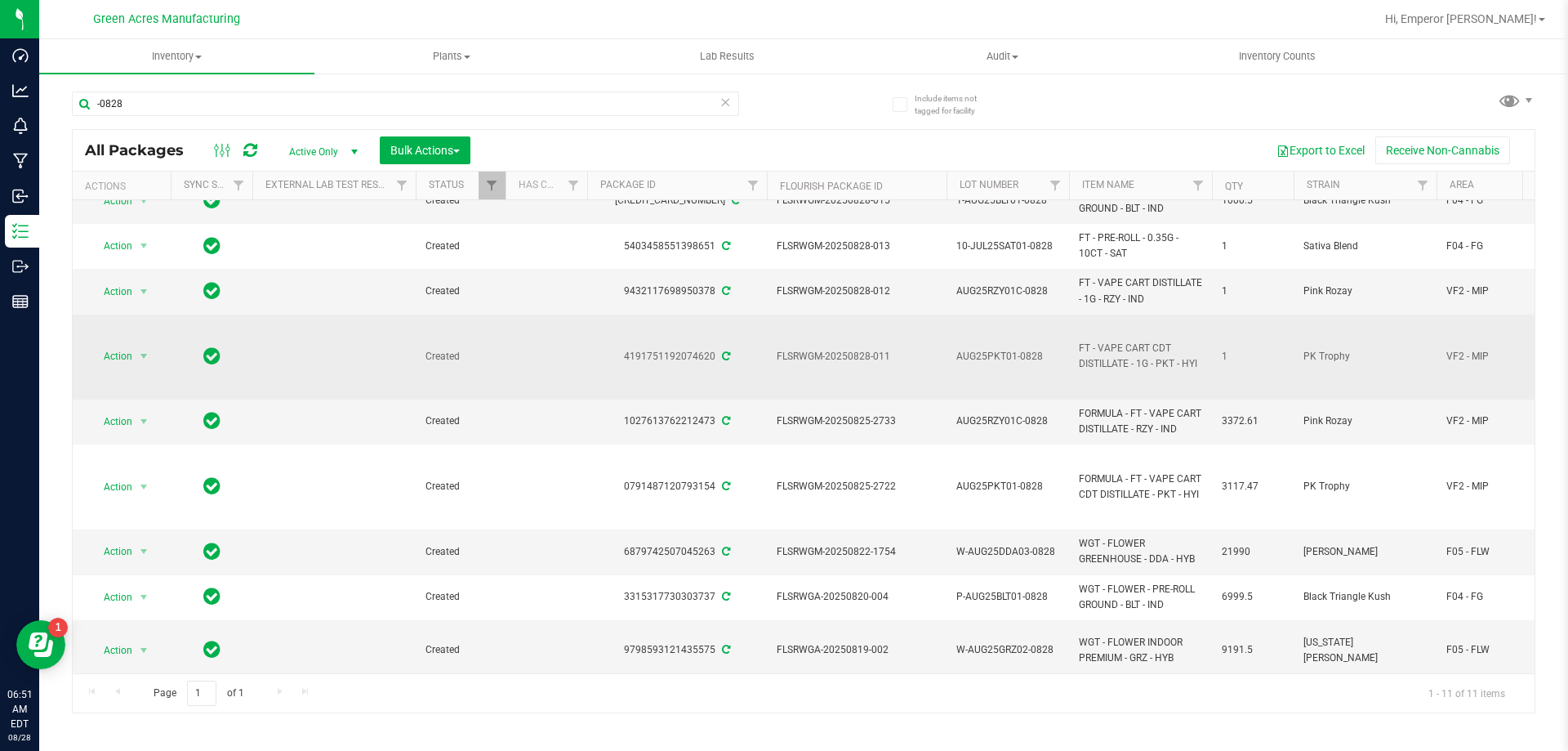
scroll to position [116, 0]
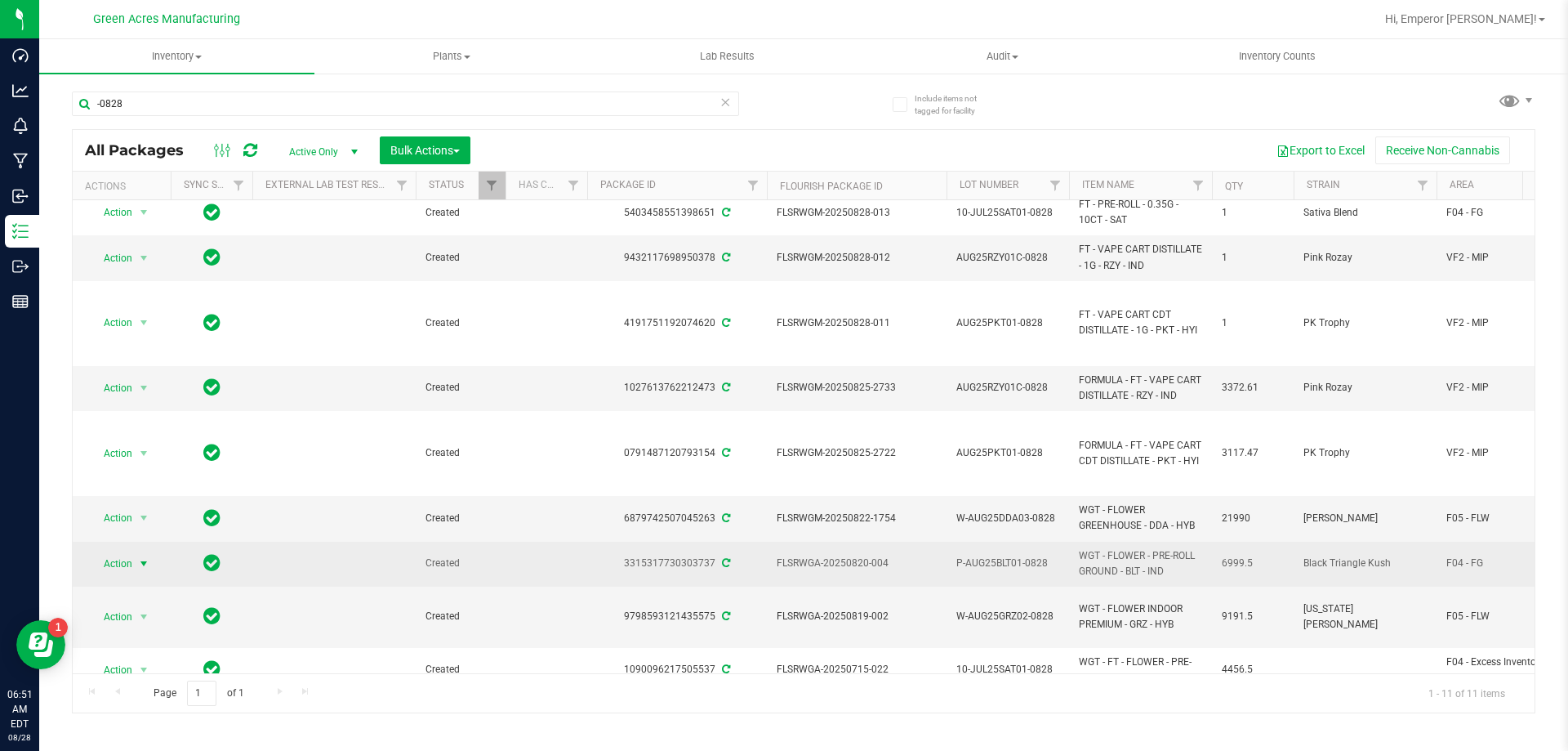
click at [135, 552] on span "select" at bounding box center [144, 563] width 20 height 23
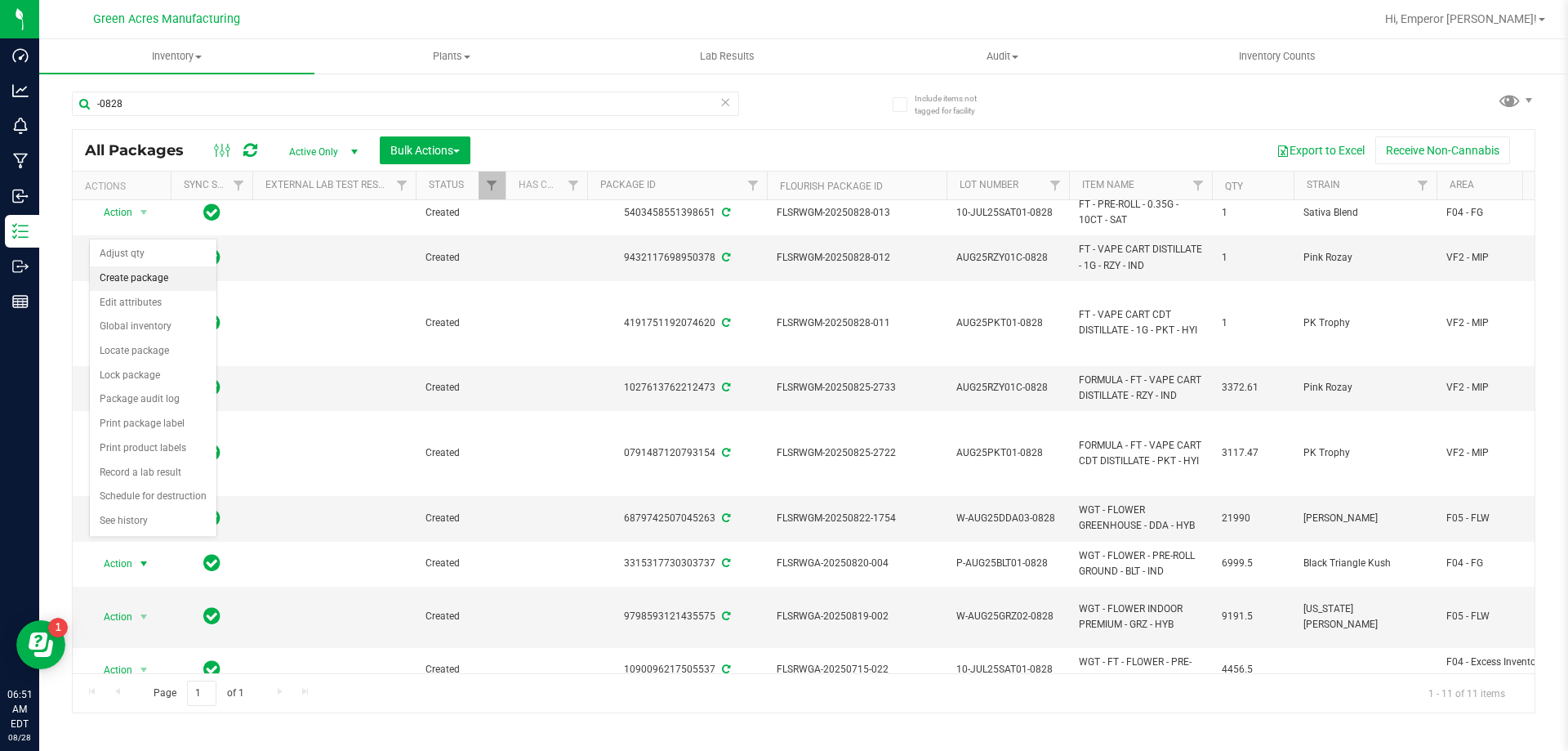
click at [162, 280] on li "Create package" at bounding box center [153, 278] width 126 height 25
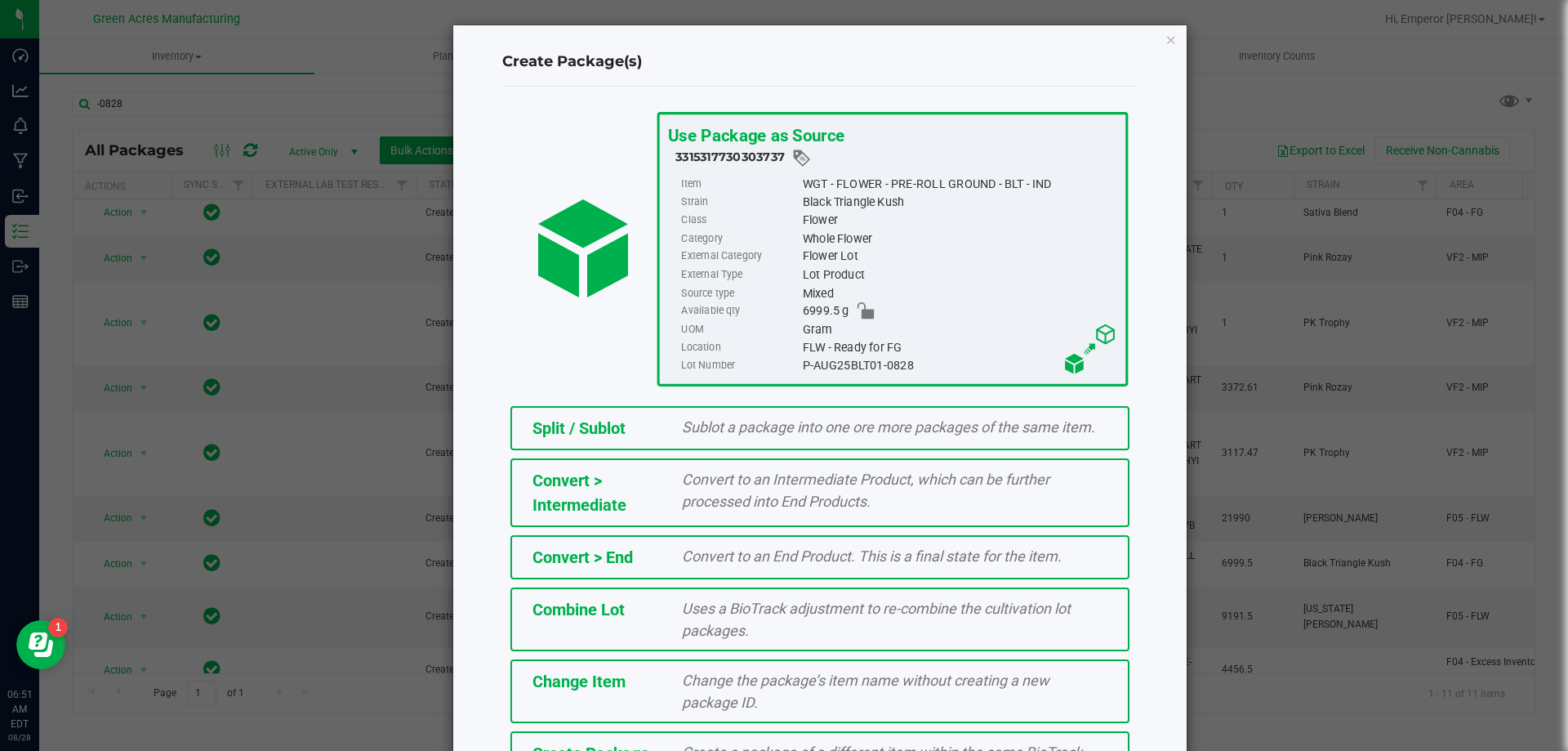
scroll to position [117, 0]
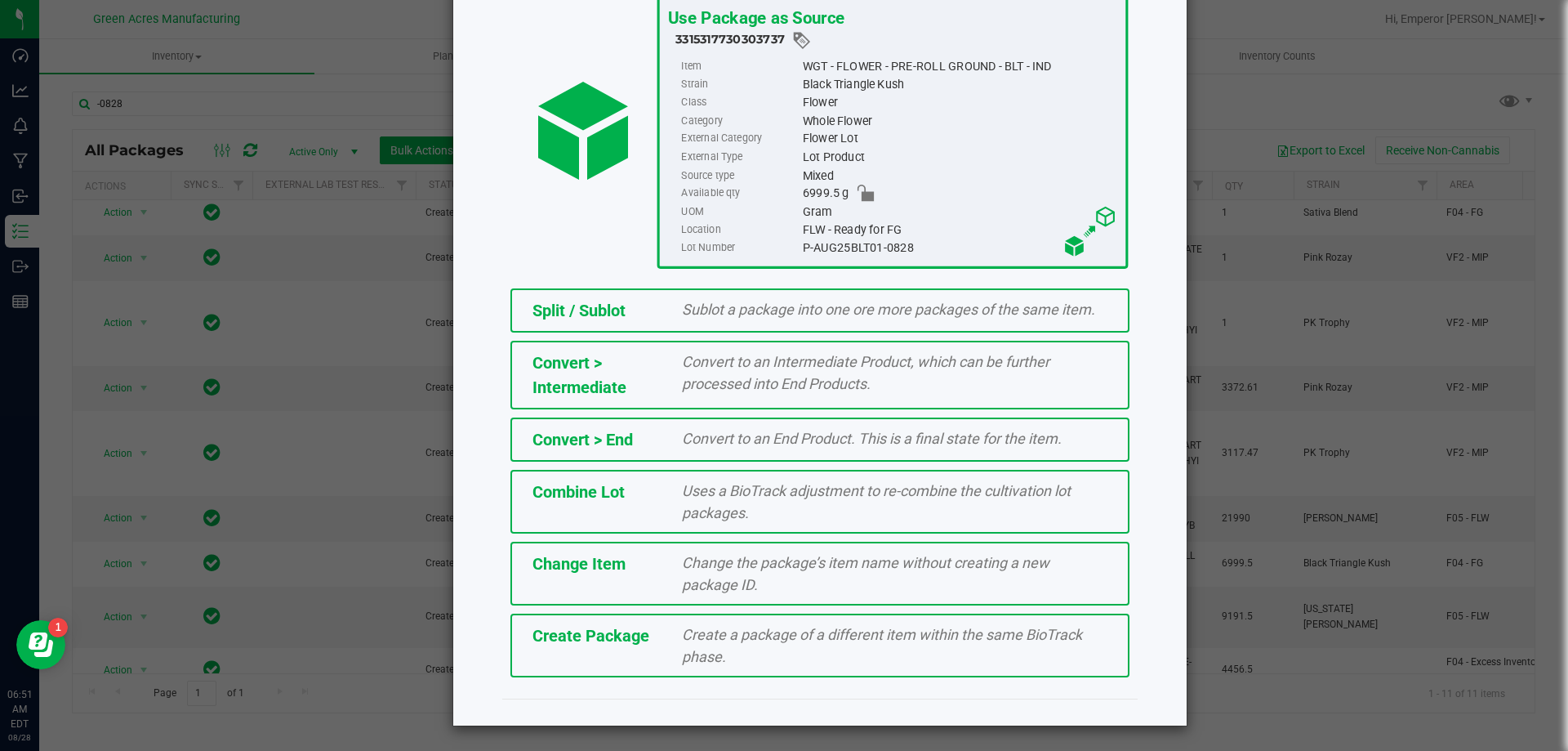
click at [683, 666] on div "Create a package of a different item within the same BioTrack phase." at bounding box center [894, 646] width 450 height 44
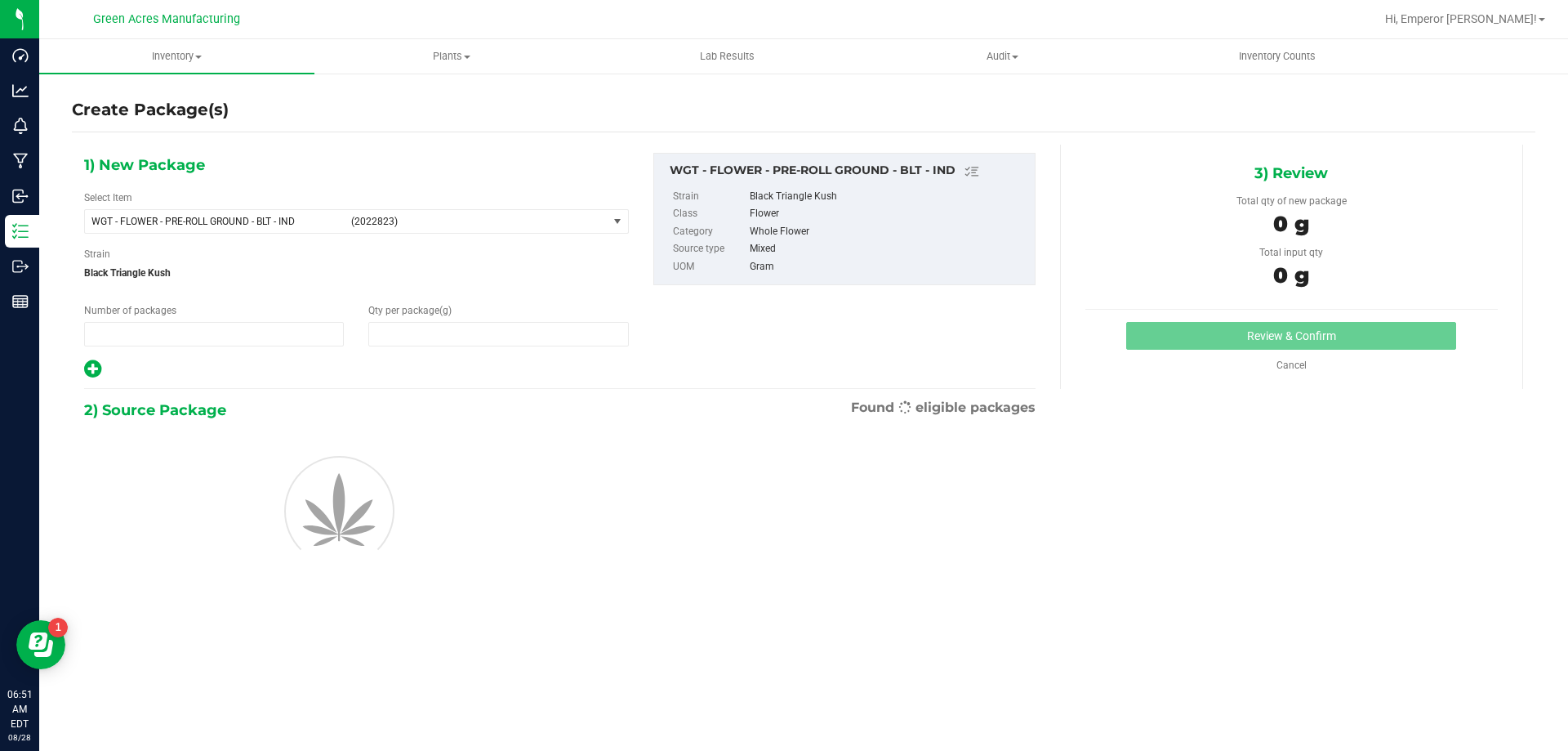
type input "1"
type input "0.0000"
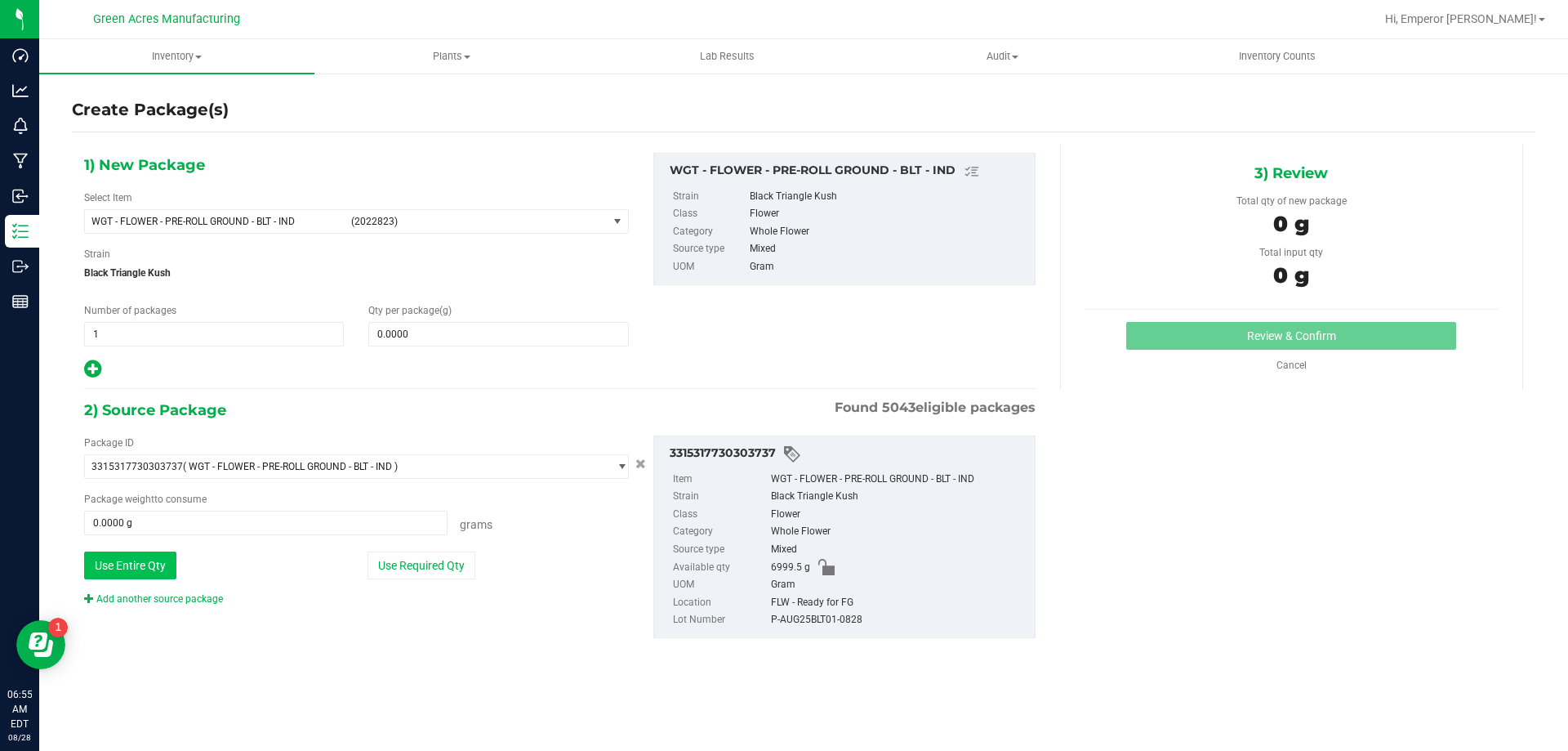
click at [140, 570] on button "Use Entire Qty" at bounding box center [130, 565] width 93 height 27
type input "6999.5000 g"
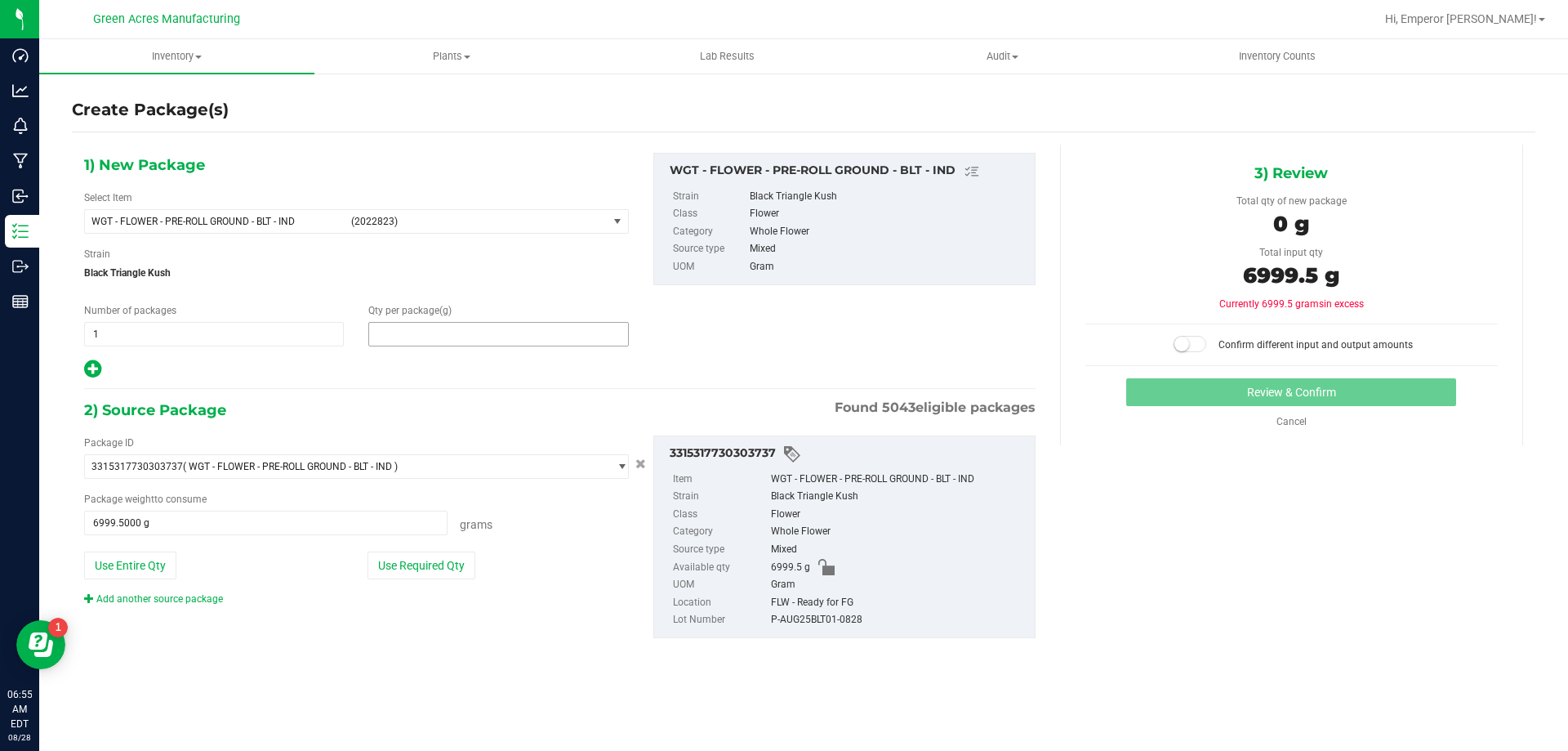
click at [485, 329] on span at bounding box center [498, 333] width 260 height 25
type input "6999.5"
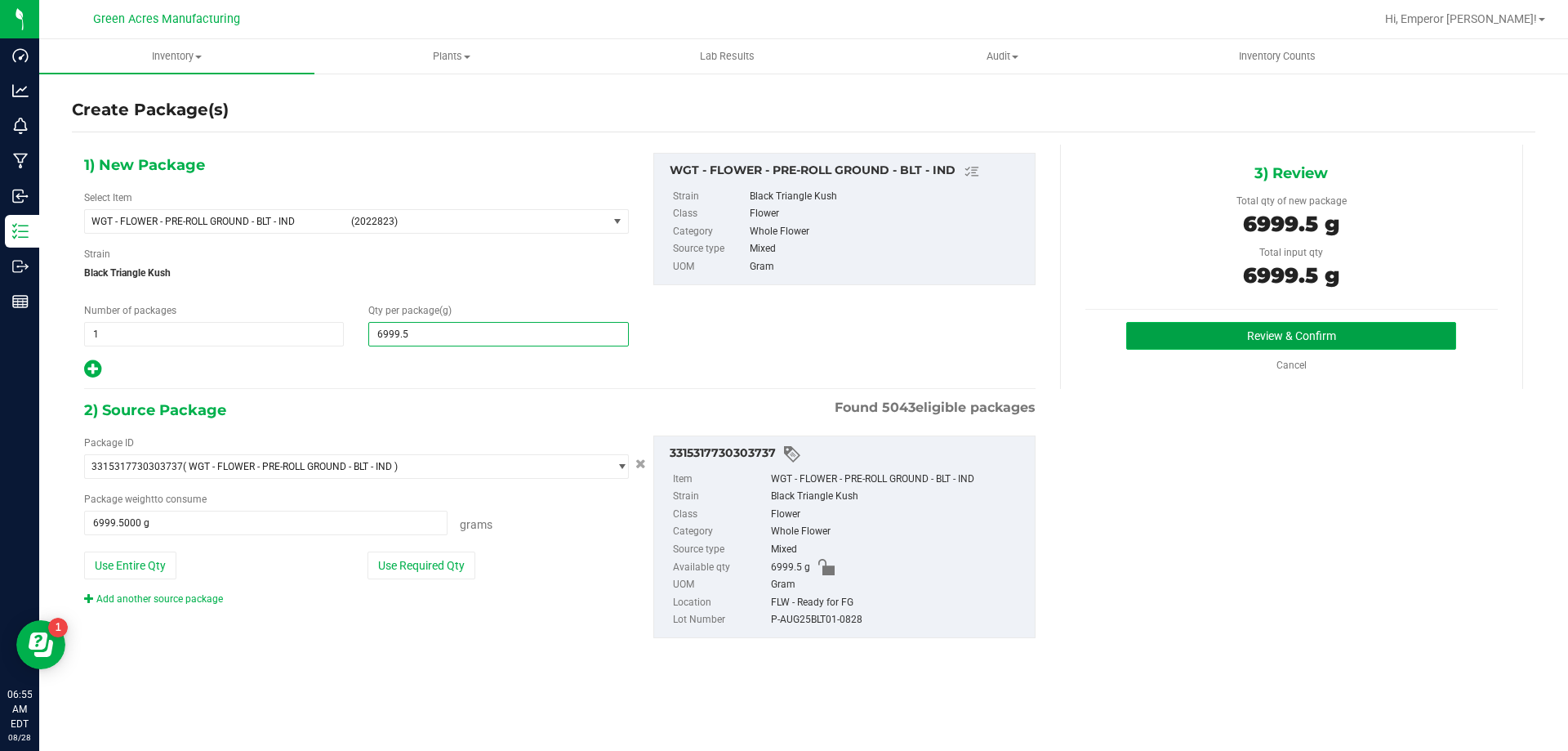
type input "6,999.5000"
click at [1154, 331] on button "Review & Confirm" at bounding box center [1291, 335] width 330 height 27
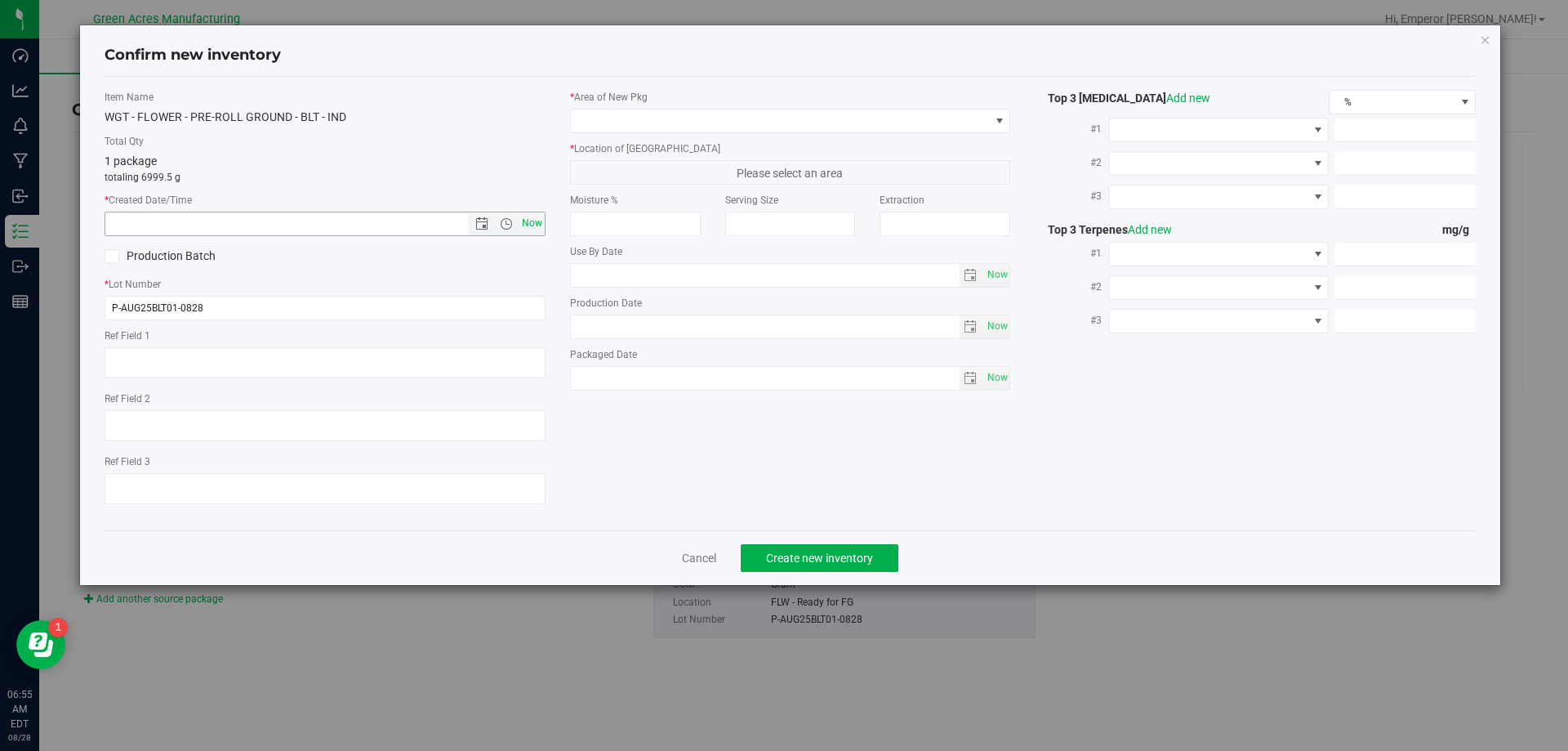
click at [539, 218] on span "Now" at bounding box center [531, 223] width 27 height 24
type input "[DATE] 6:55 AM"
click at [112, 310] on input "P-AUG25BLT01-0828" at bounding box center [325, 308] width 441 height 25
type input "5-AUG25BLT01-0828"
click at [833, 125] on span at bounding box center [780, 121] width 419 height 23
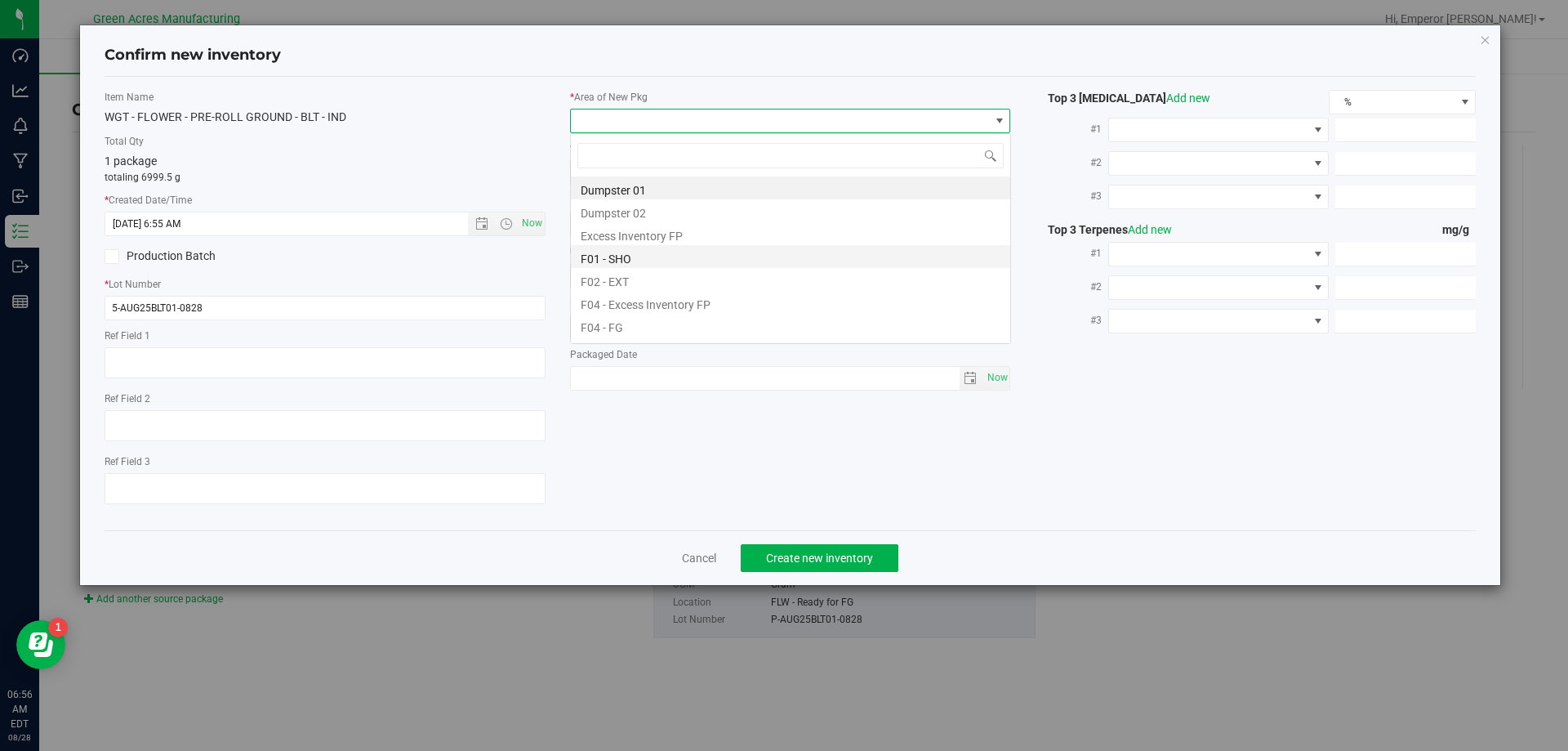
scroll to position [25, 441]
click at [626, 318] on li "F04 - FG" at bounding box center [790, 324] width 440 height 23
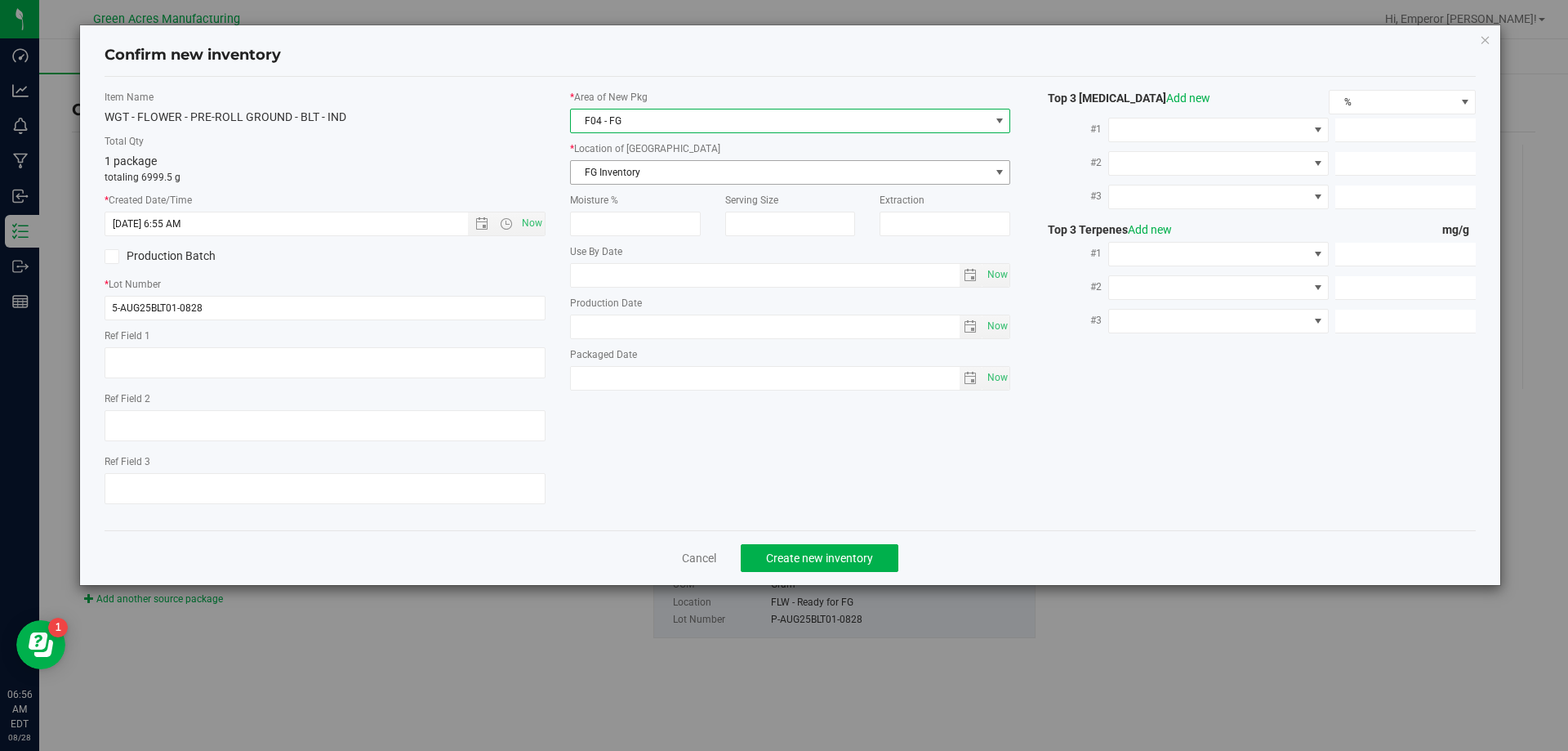
click at [624, 165] on span "FG Inventory" at bounding box center [780, 172] width 419 height 23
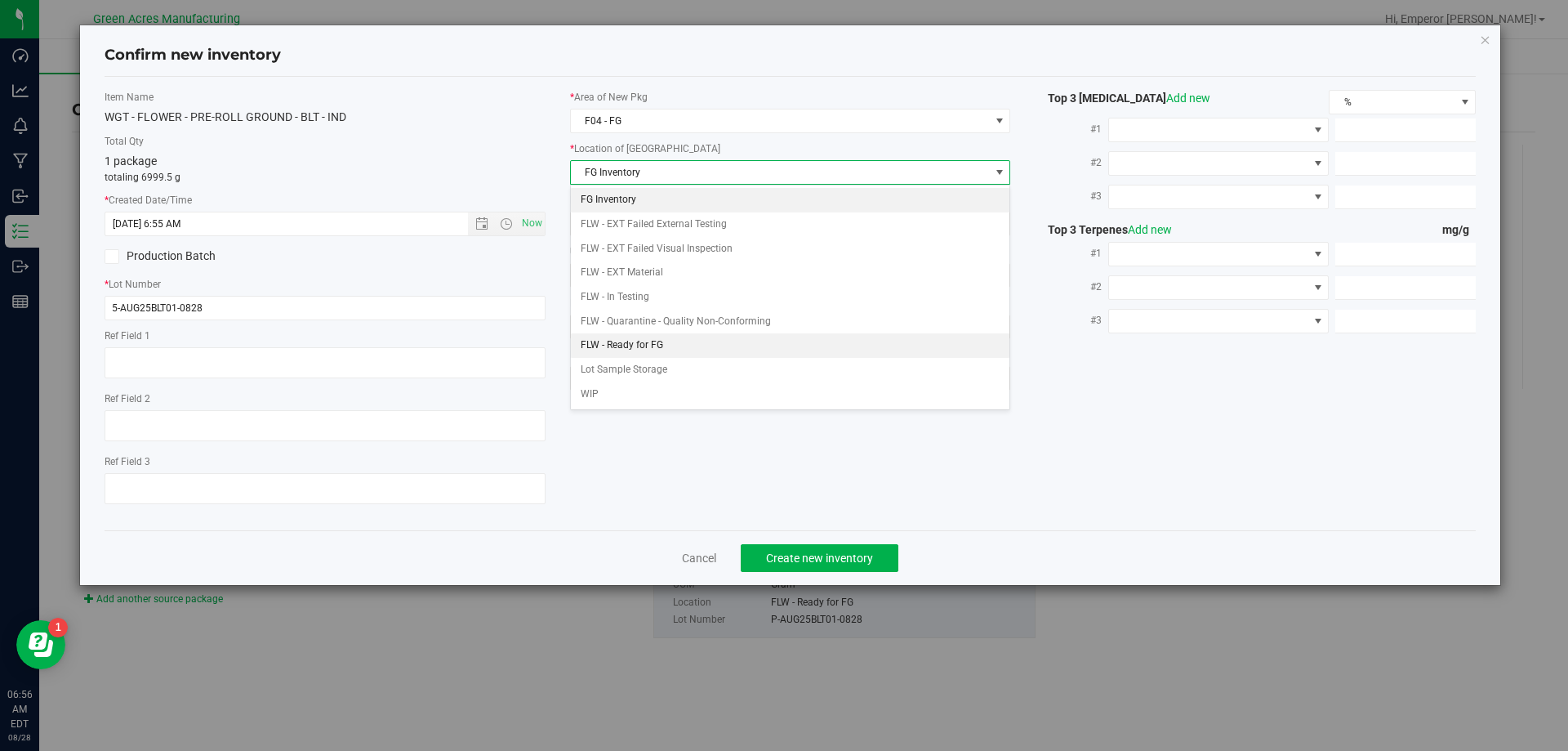
click at [636, 341] on li "FLW - Ready for FG" at bounding box center [790, 345] width 440 height 25
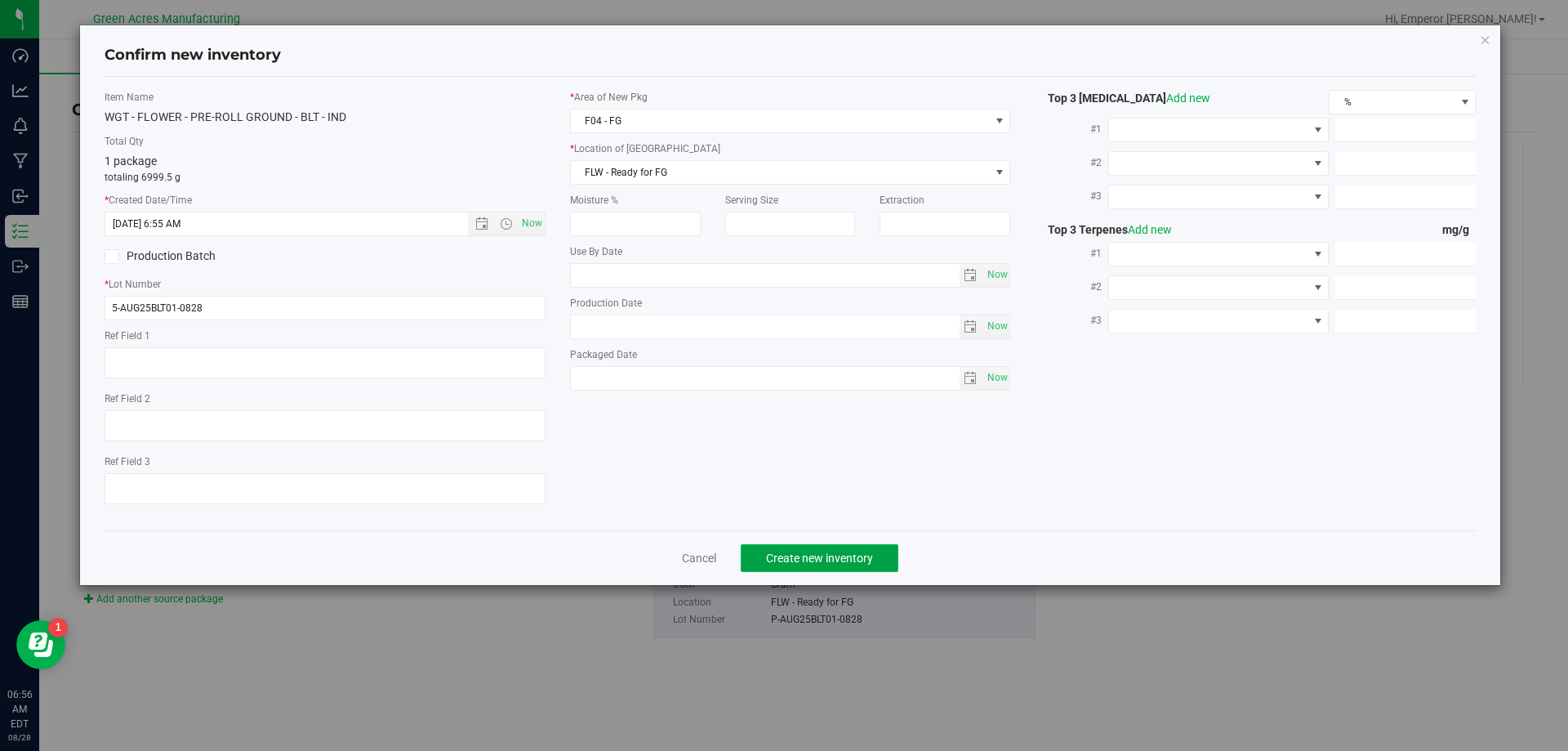
click at [786, 560] on span "Create new inventory" at bounding box center [820, 558] width 107 height 13
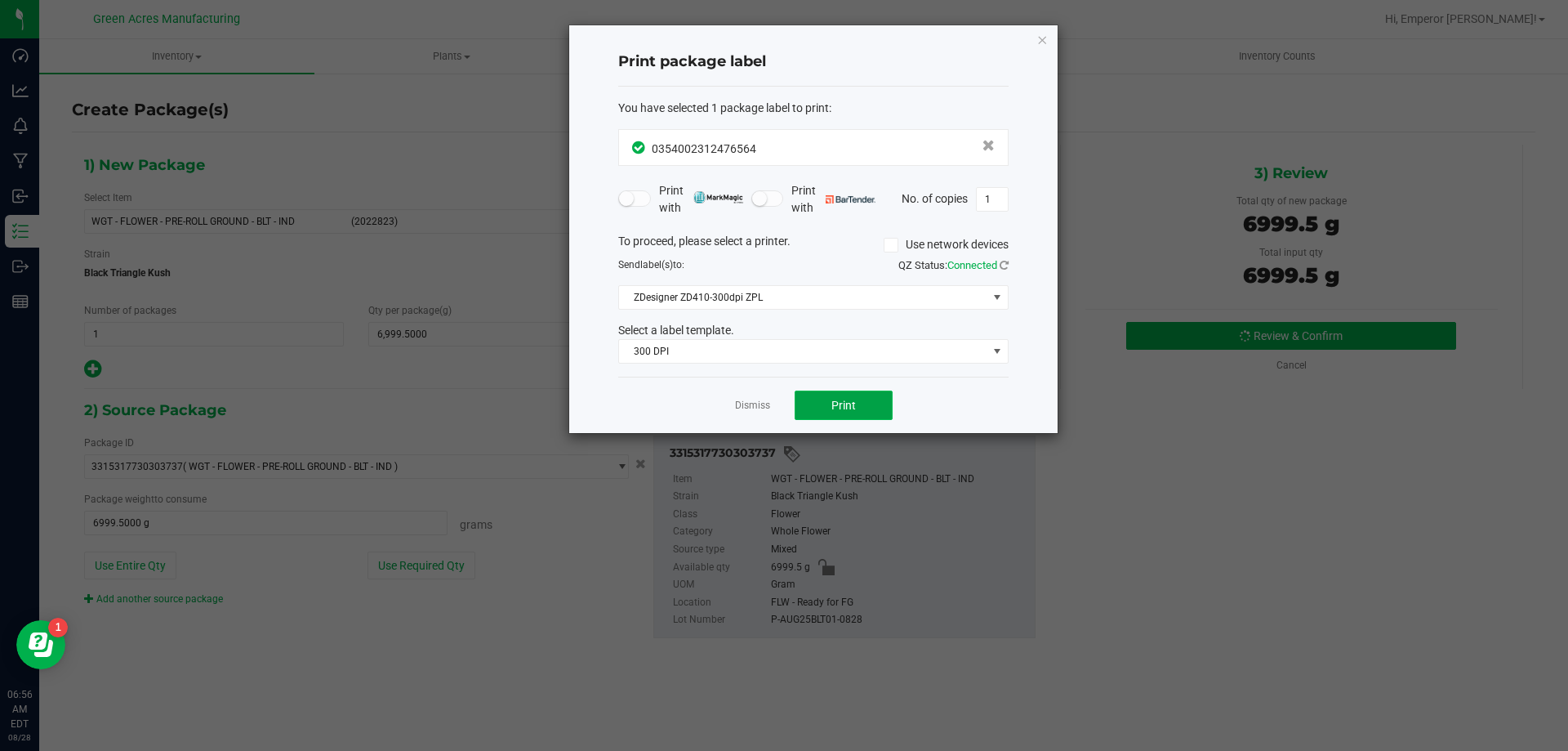
click at [866, 395] on button "Print" at bounding box center [844, 405] width 98 height 29
click at [750, 412] on link "Dismiss" at bounding box center [753, 405] width 35 height 14
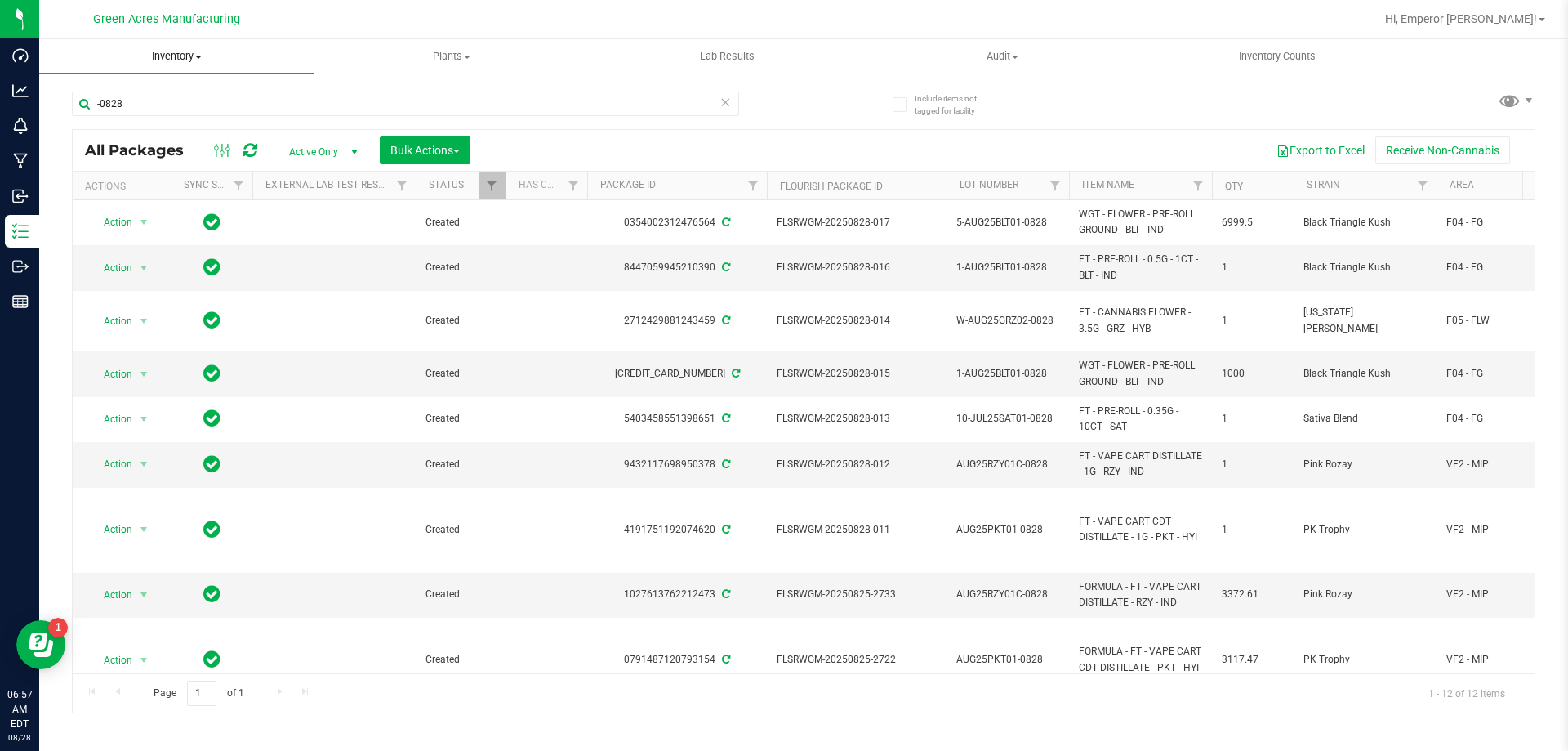
click at [187, 64] on uib-tab-heading "Inventory All packages All inventory Waste log Create inventory" at bounding box center [177, 56] width 276 height 34
click at [190, 190] on li "From bill of materials" at bounding box center [177, 196] width 276 height 19
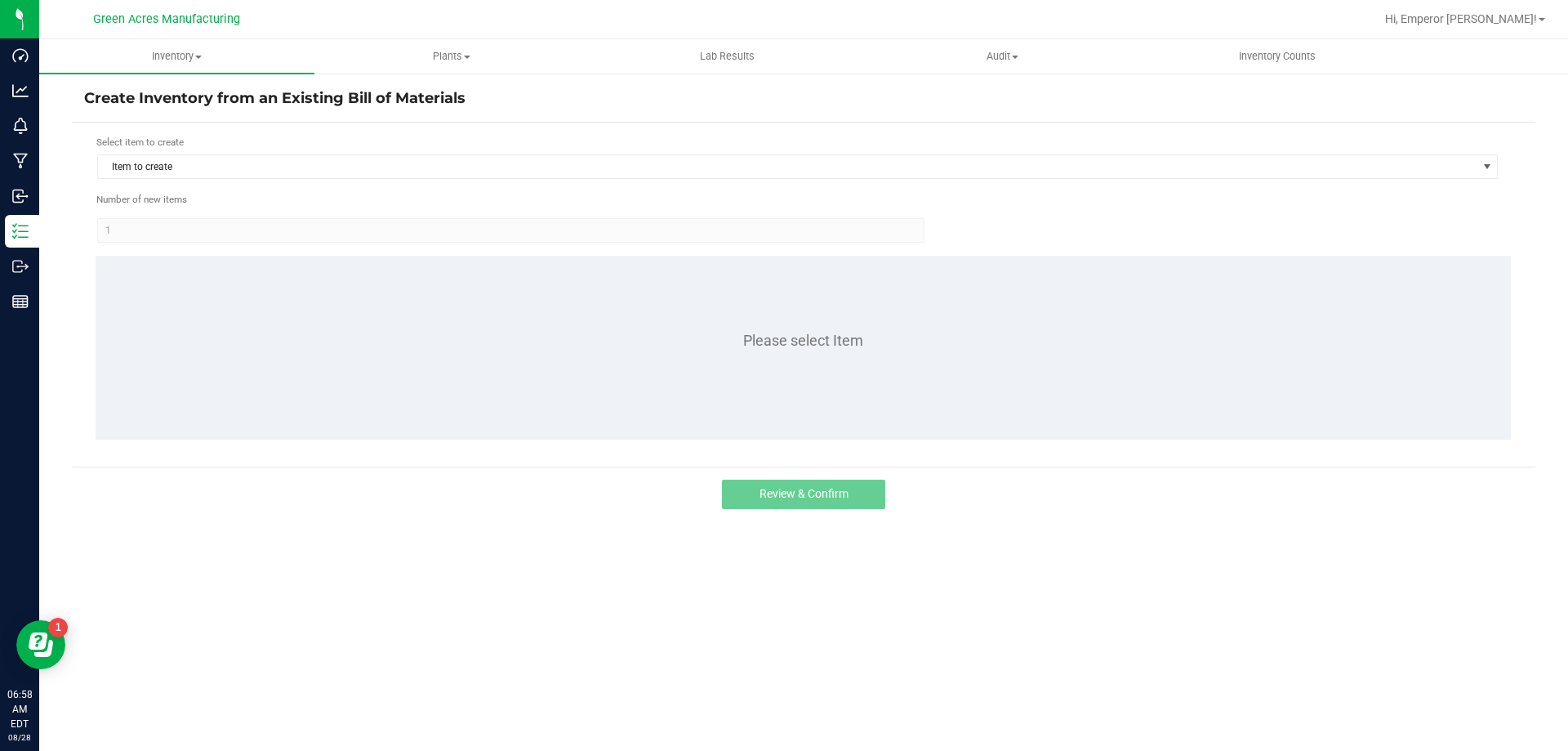
click at [236, 531] on div "Create Inventory from an Existing Bill of Materials Select item to create Item …" at bounding box center [803, 327] width 1464 height 478
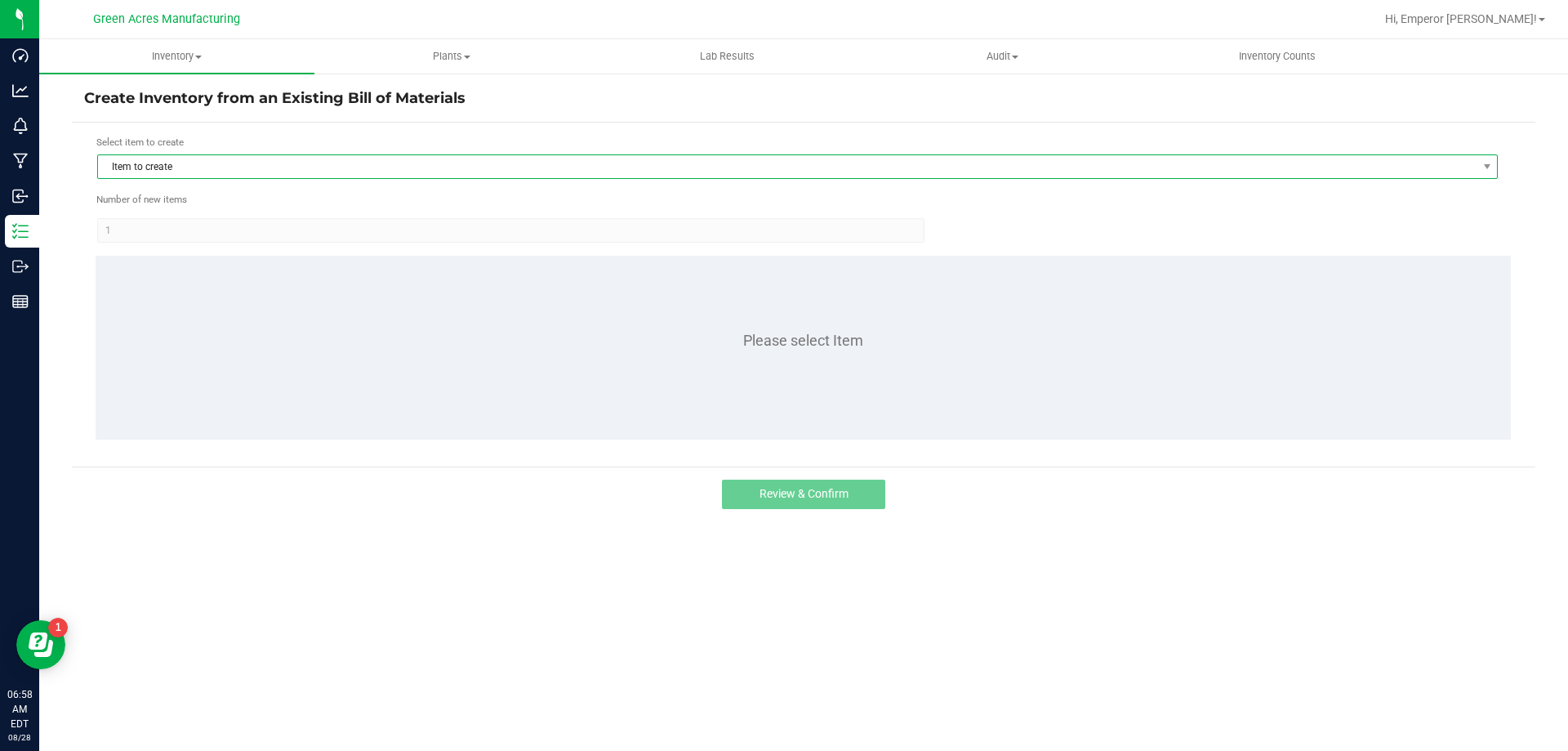
click at [241, 168] on span "Item to create" at bounding box center [787, 166] width 1378 height 23
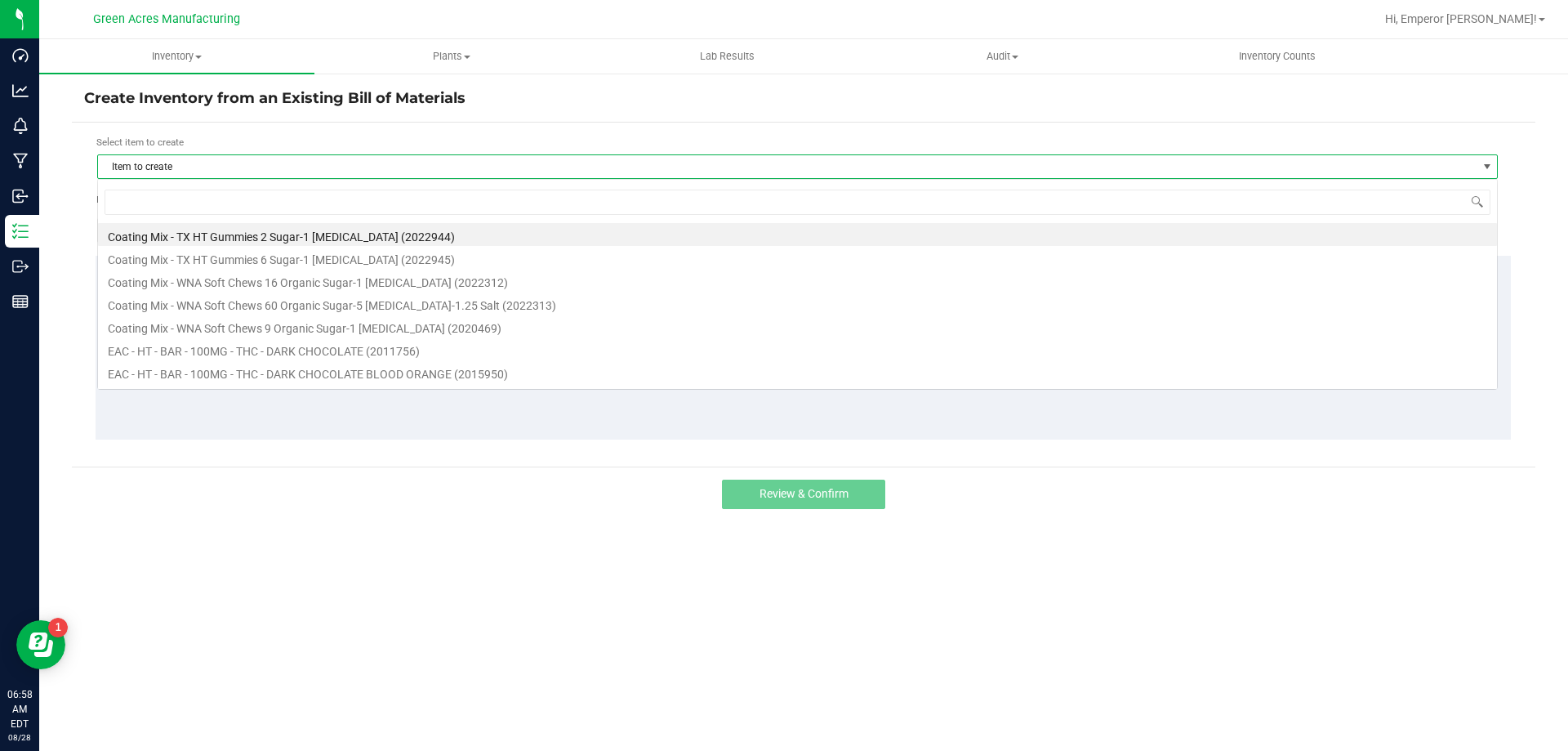
scroll to position [25, 1401]
type input "blt"
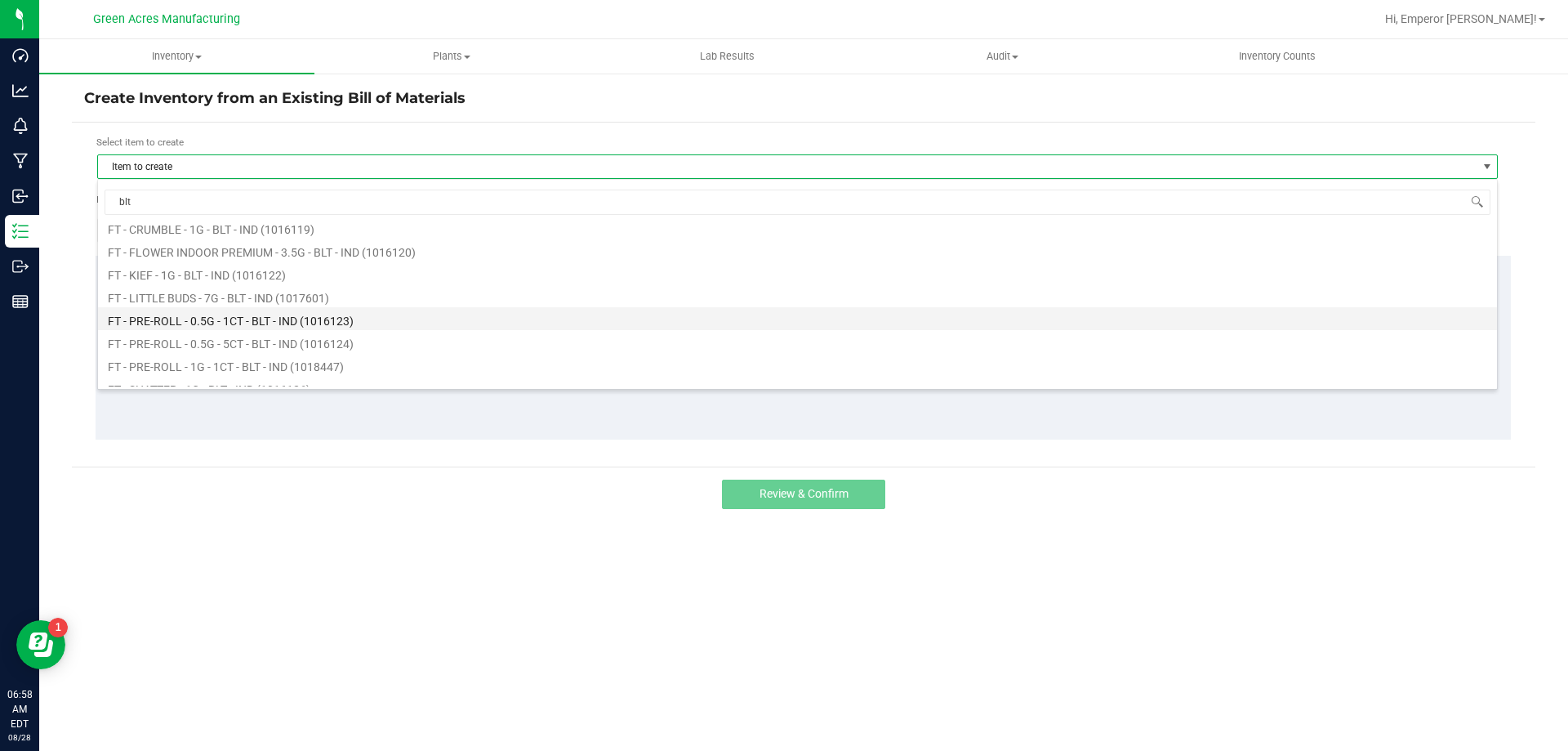
scroll to position [82, 0]
click at [282, 315] on li "FT - PRE-ROLL - 0.5G - 5CT - BLT - IND (1016124)" at bounding box center [798, 312] width 1399 height 23
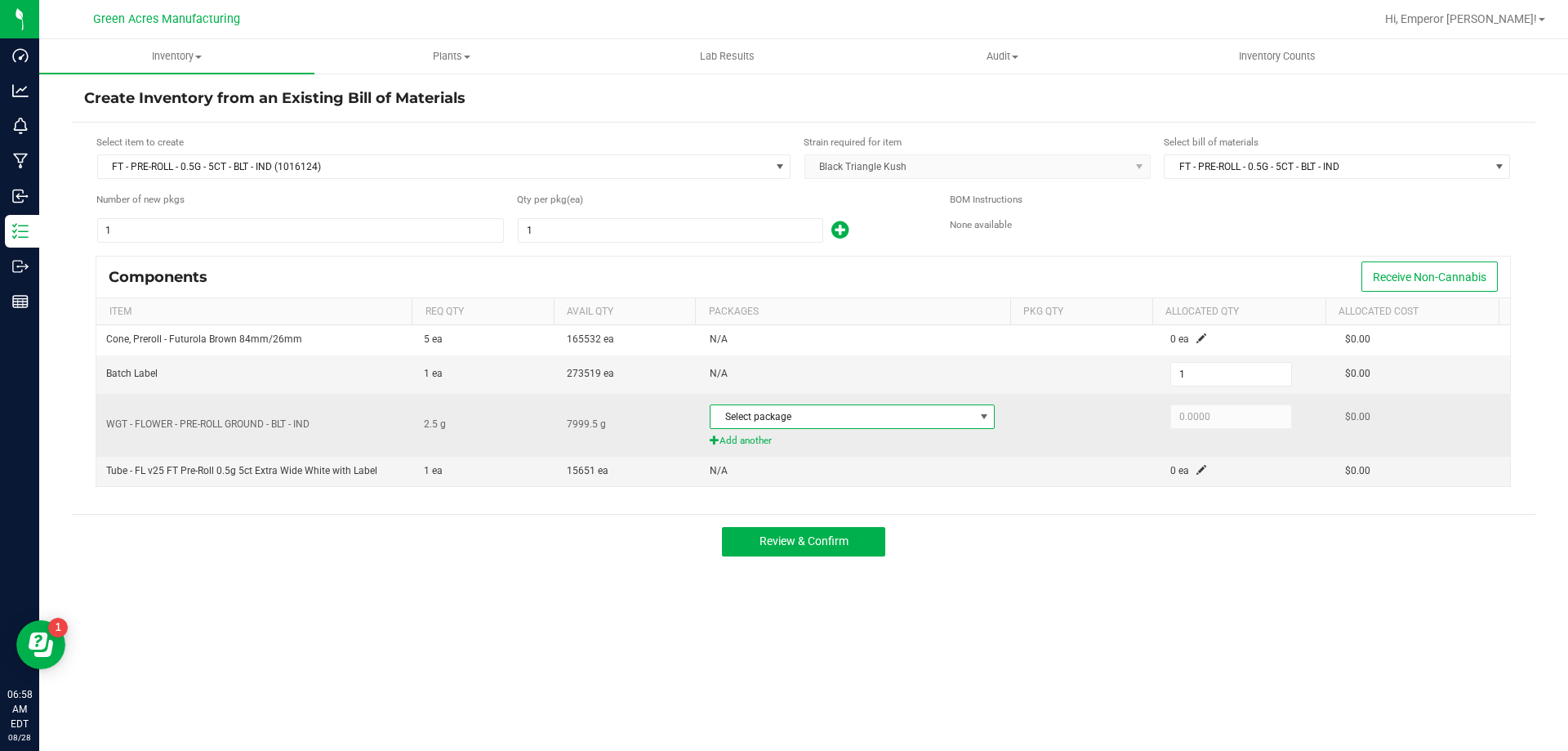
click at [789, 424] on span "Select package" at bounding box center [842, 416] width 263 height 23
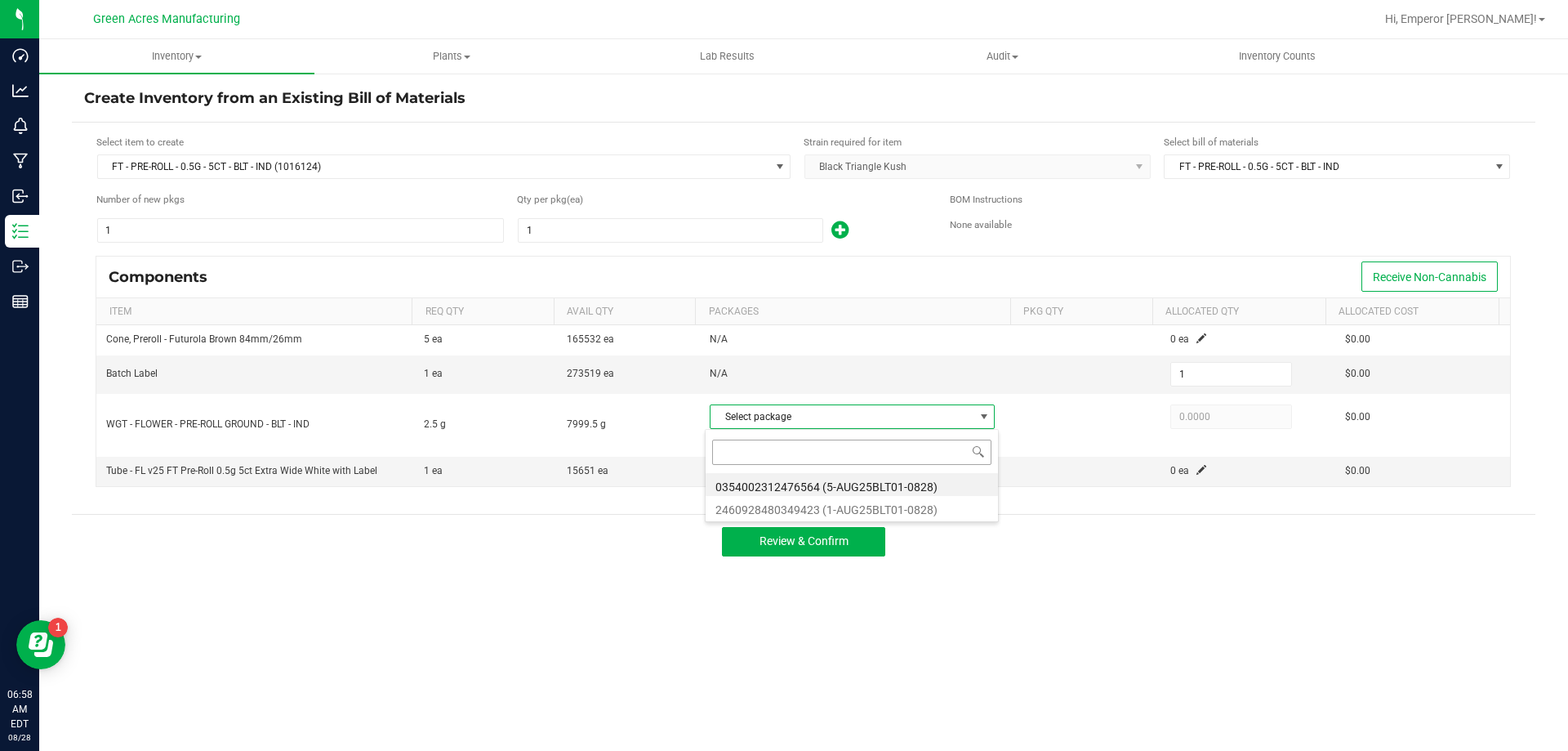
scroll to position [25, 282]
click at [835, 486] on li "0354002312476564 (5-AUG25BLT01-0828)" at bounding box center [852, 484] width 292 height 23
type input "2.5000"
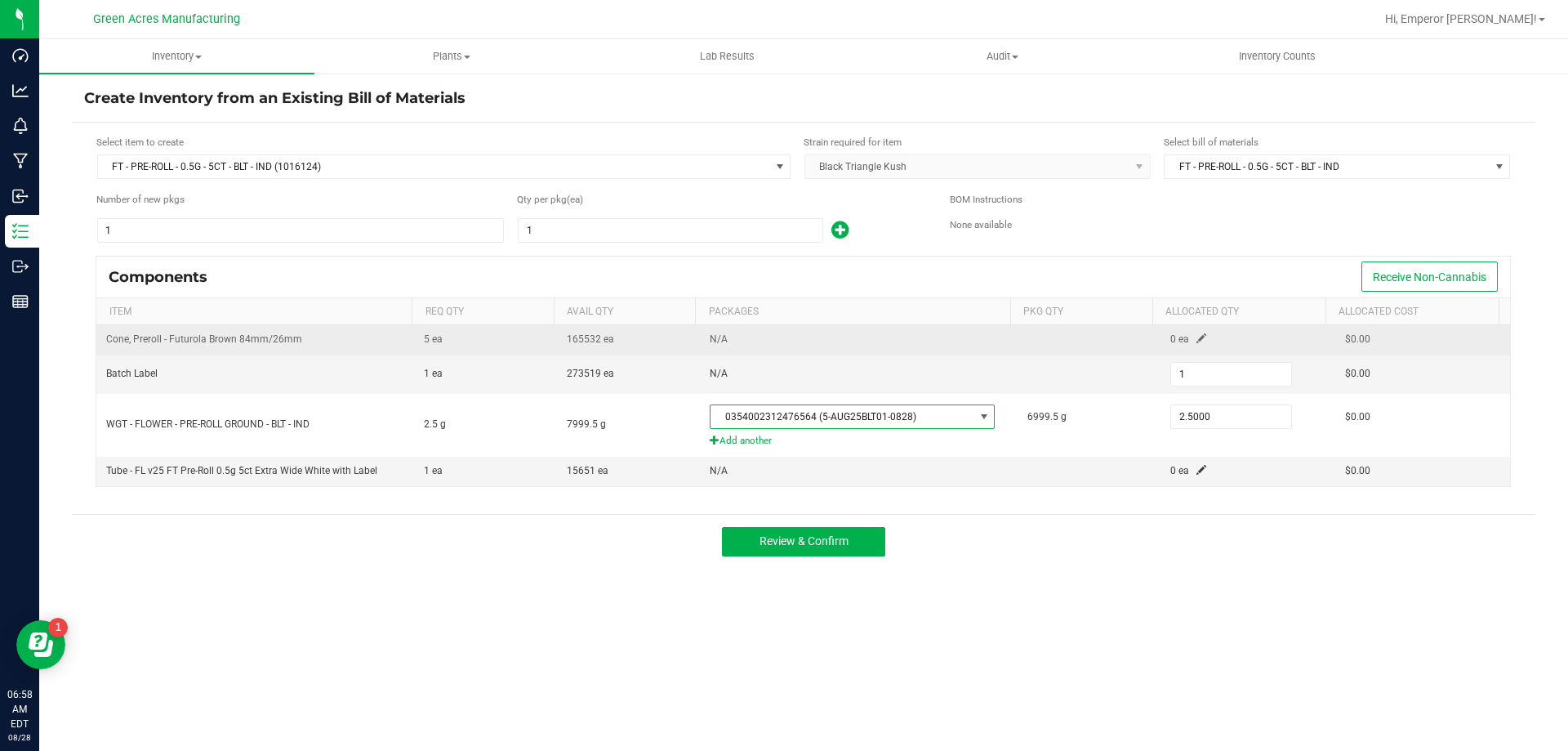
click at [1191, 332] on td "0 ea" at bounding box center [1247, 340] width 175 height 29
click at [1188, 345] on td "0 ea" at bounding box center [1247, 340] width 175 height 29
click at [1197, 341] on span at bounding box center [1202, 338] width 10 height 10
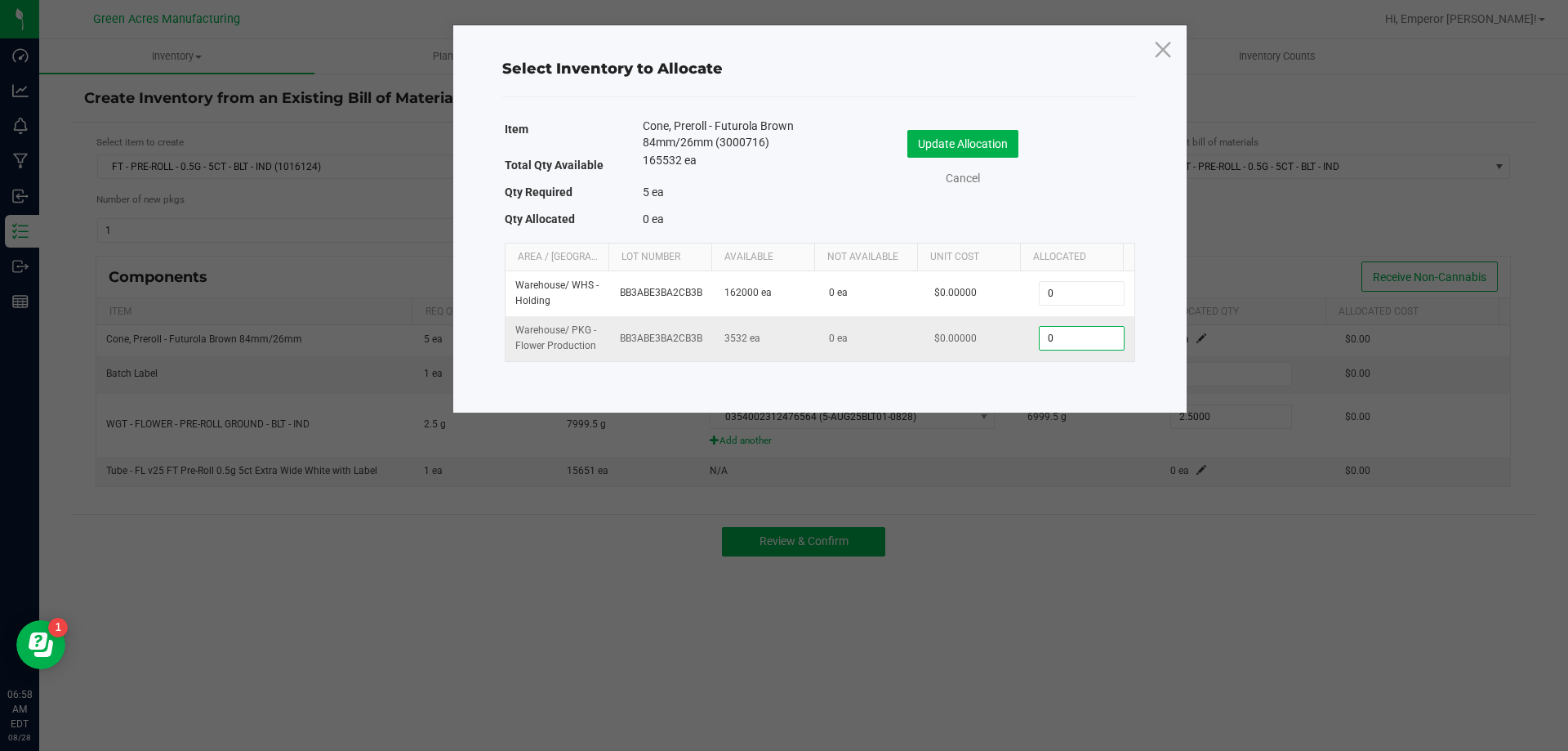
click at [1096, 350] on input "0" at bounding box center [1081, 338] width 83 height 23
type input "1"
click at [978, 135] on button "Update Allocation" at bounding box center [963, 144] width 111 height 27
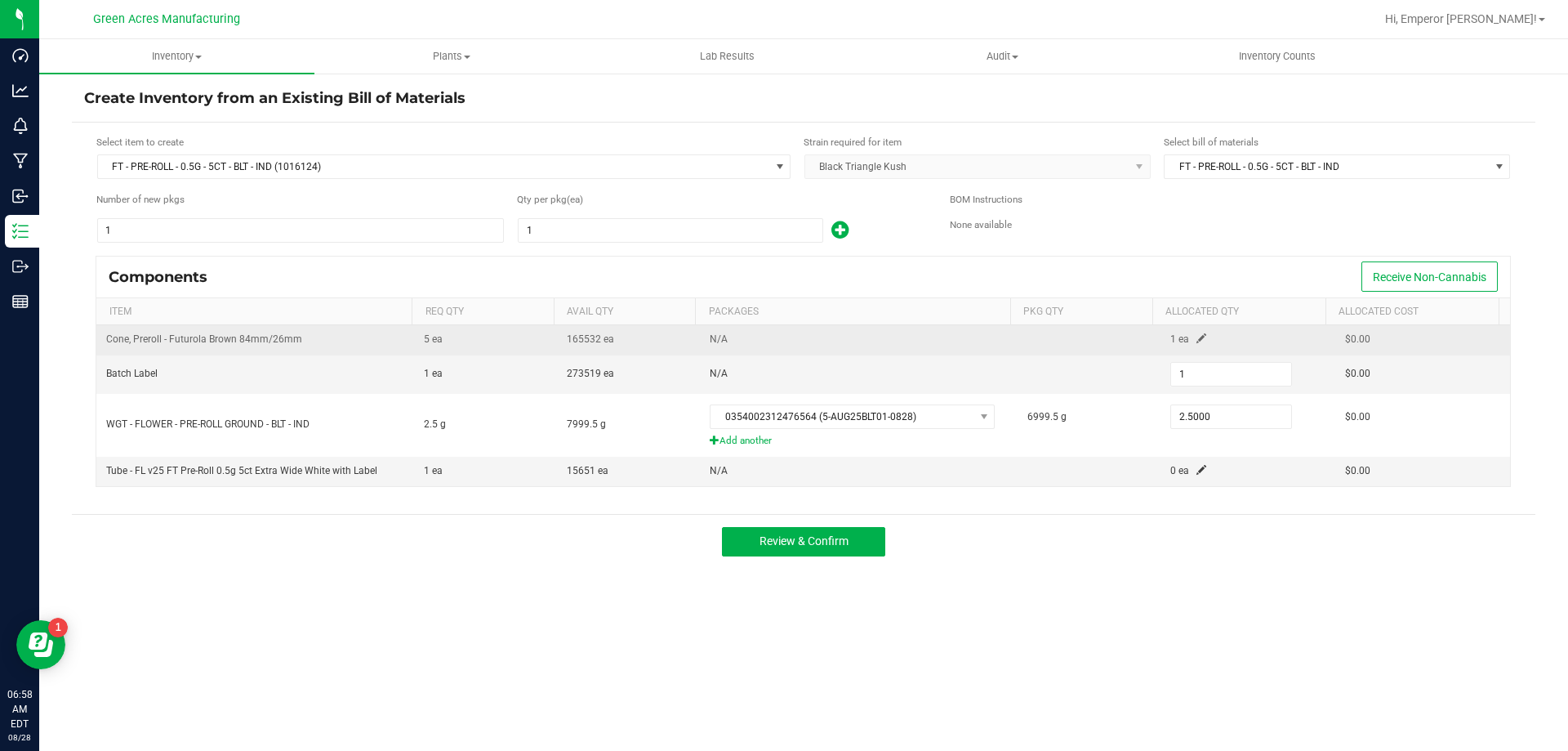
click at [1198, 339] on td "1 ea" at bounding box center [1247, 340] width 175 height 29
click at [1197, 335] on span at bounding box center [1202, 338] width 10 height 10
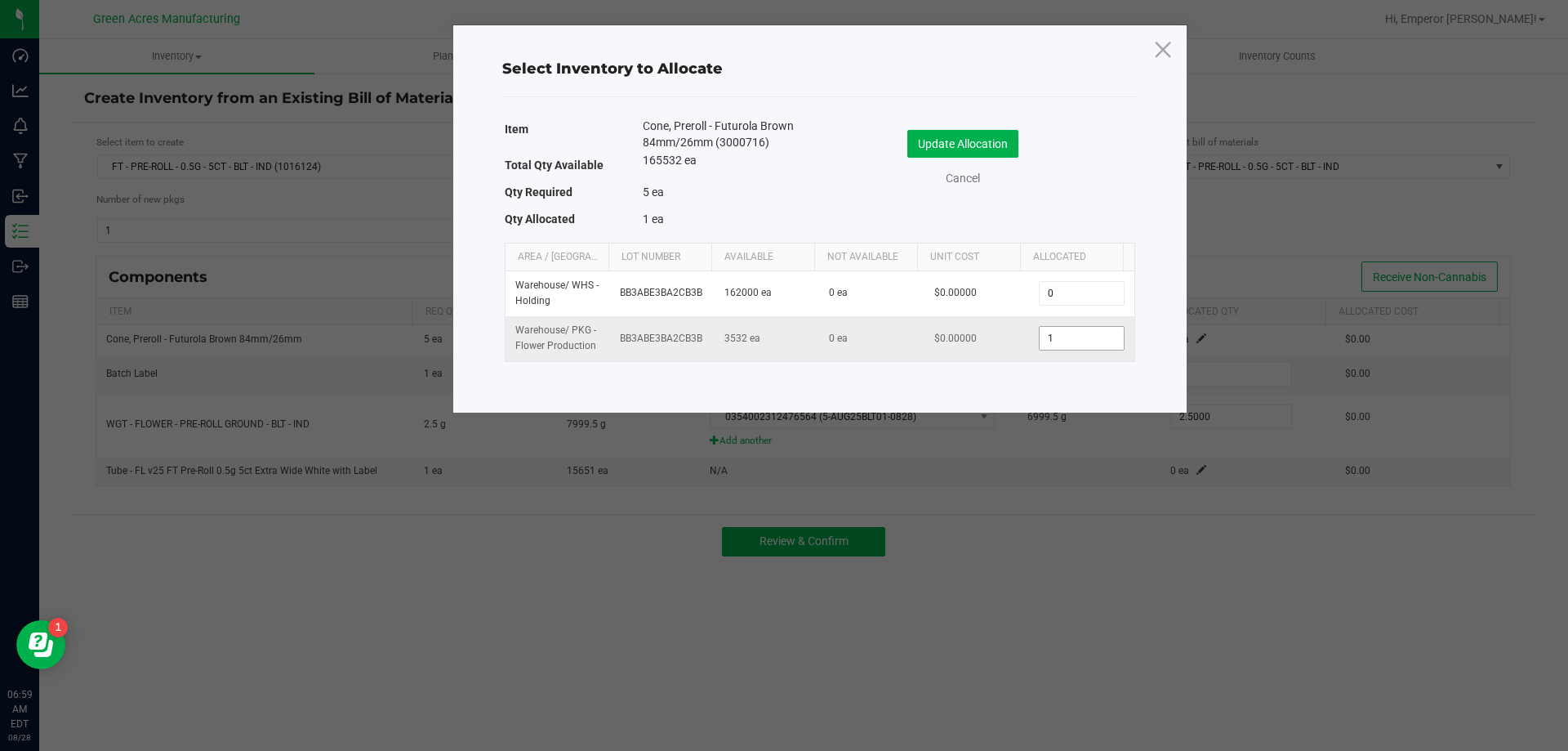
click at [1067, 343] on input "1" at bounding box center [1081, 338] width 83 height 23
type input "5"
click at [965, 155] on button "Update Allocation" at bounding box center [963, 144] width 111 height 27
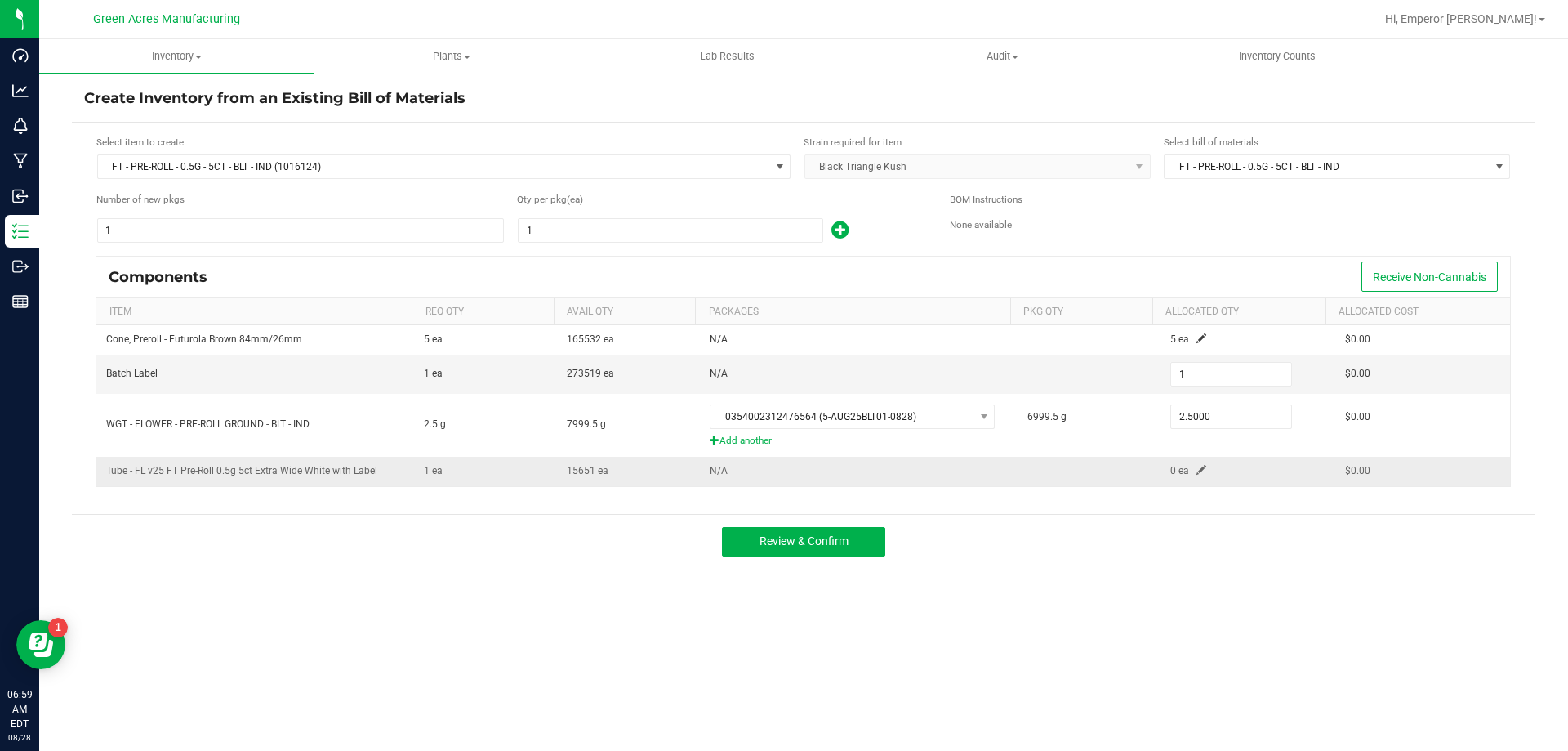
click at [1197, 468] on span at bounding box center [1202, 469] width 10 height 10
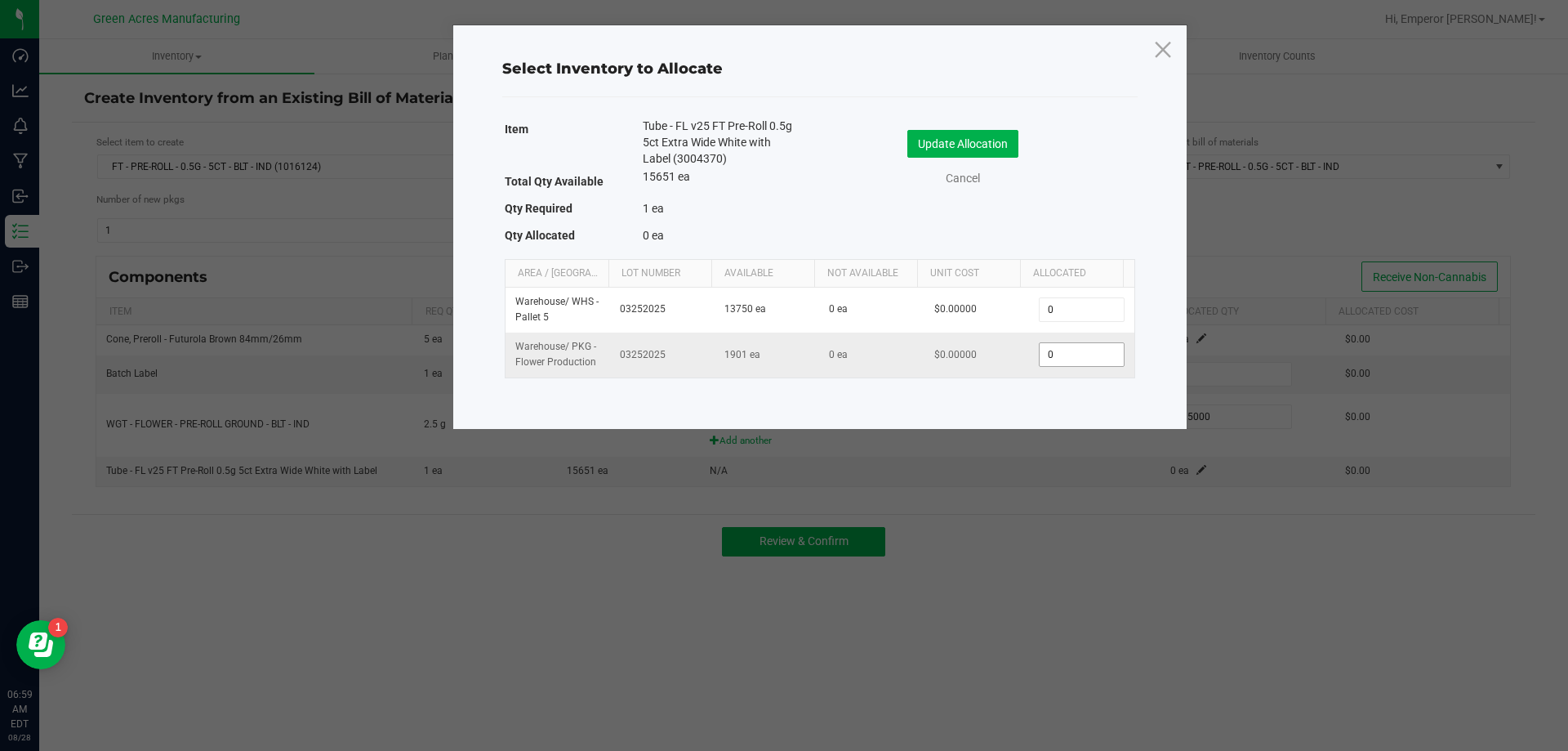
click at [1079, 352] on input "0" at bounding box center [1081, 354] width 83 height 23
type input "1"
click at [985, 125] on div "Update Allocation Cancel" at bounding box center [978, 160] width 291 height 86
click at [989, 134] on button "Update Allocation" at bounding box center [963, 144] width 111 height 27
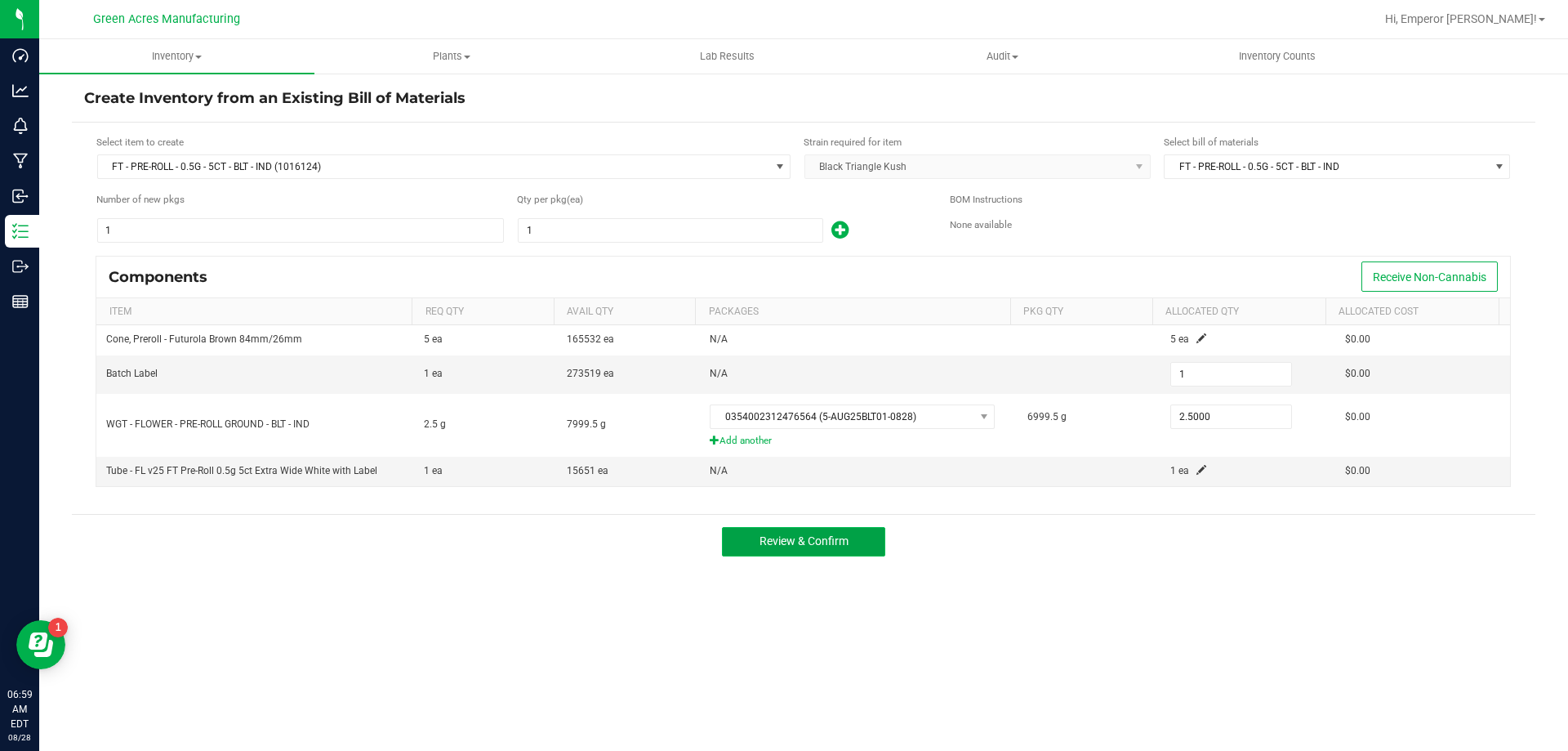
click at [871, 537] on button "Review & Confirm" at bounding box center [803, 541] width 163 height 29
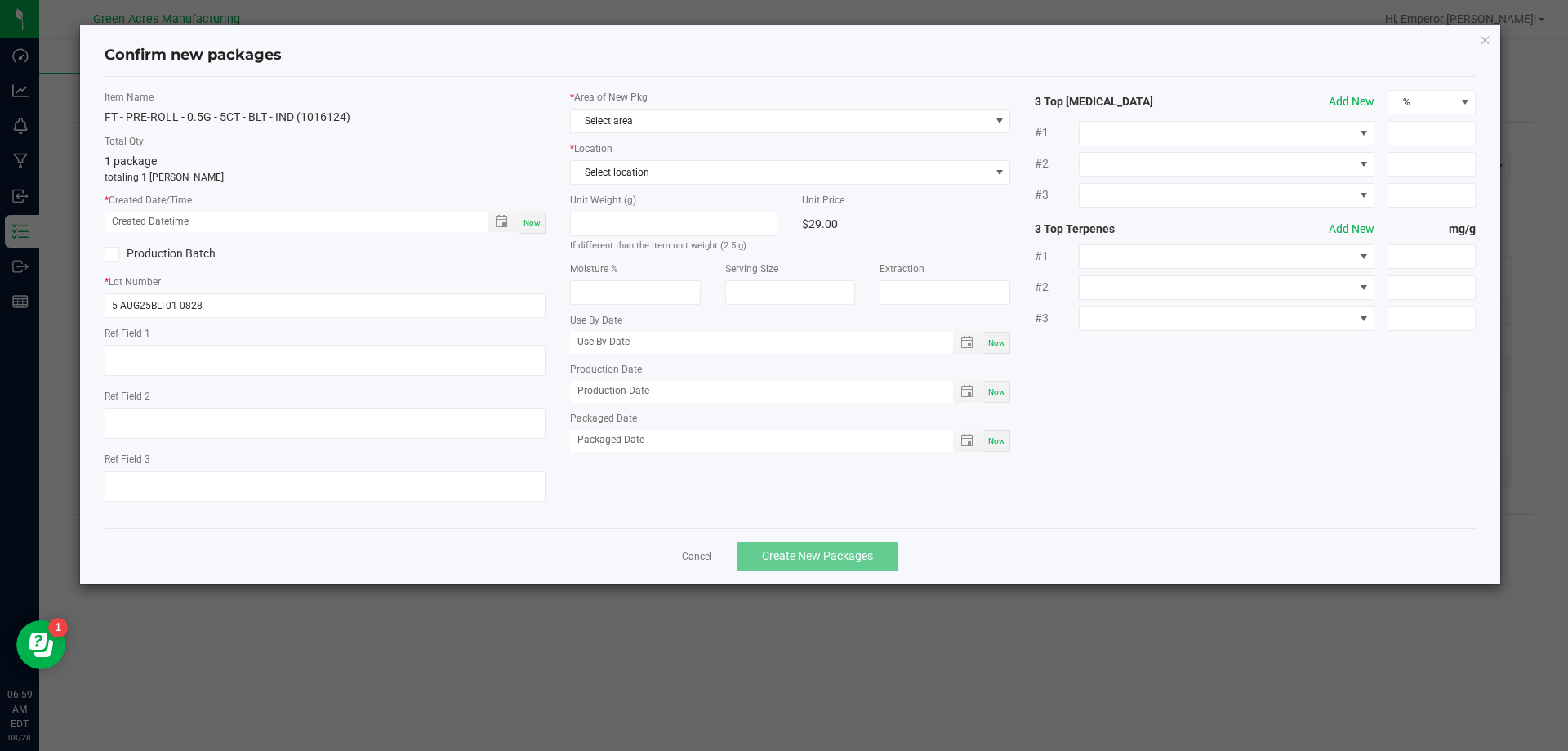
click at [540, 223] on div "Now" at bounding box center [532, 223] width 27 height 22
type input "[DATE] 06:59 AM"
click at [659, 138] on div "* Area of New Pkg Select area * Location Select location Unit Weight (g) If dif…" at bounding box center [790, 275] width 465 height 370
click at [659, 117] on span "Select area" at bounding box center [780, 121] width 419 height 23
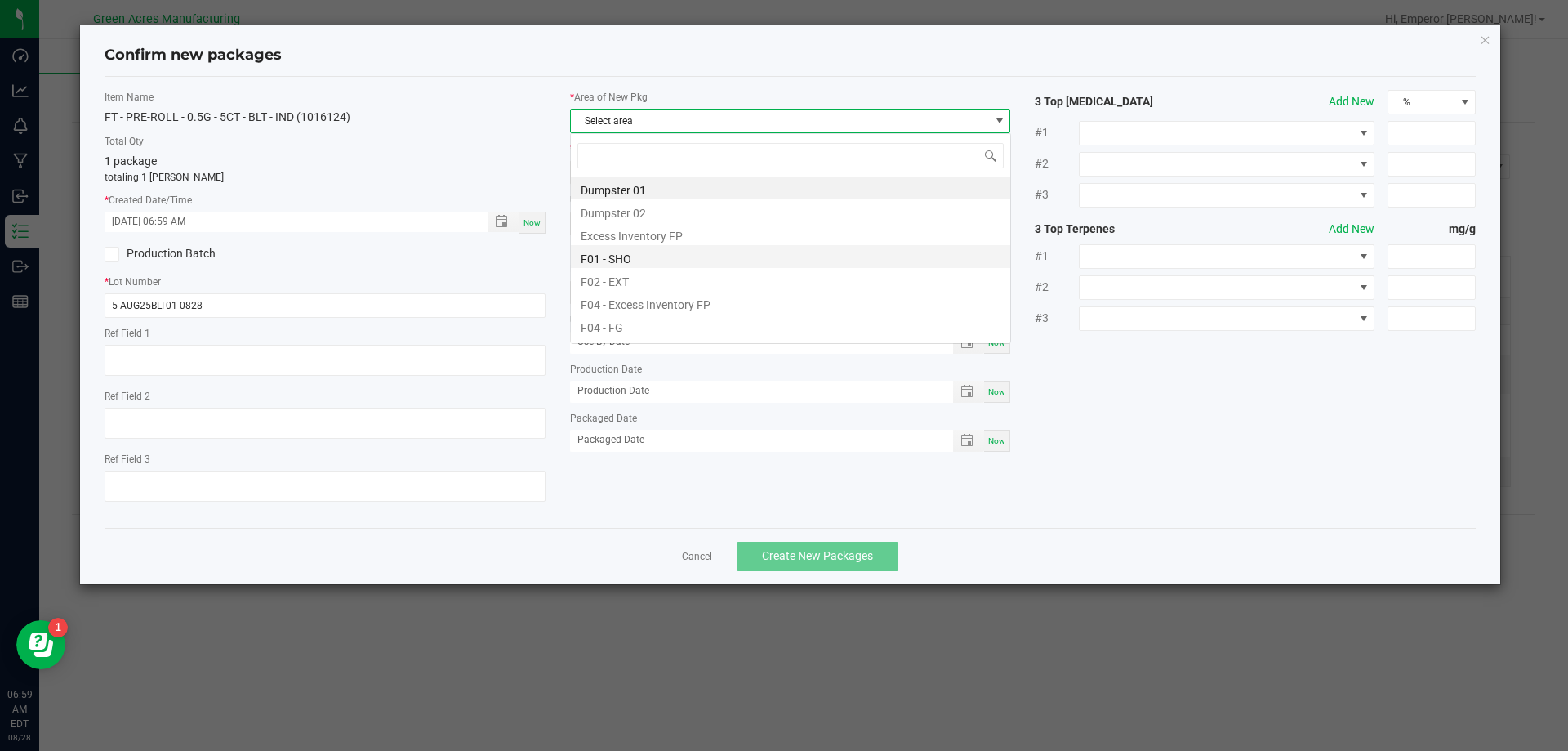
scroll to position [25, 441]
click at [638, 328] on li "F04 - FG" at bounding box center [790, 324] width 440 height 23
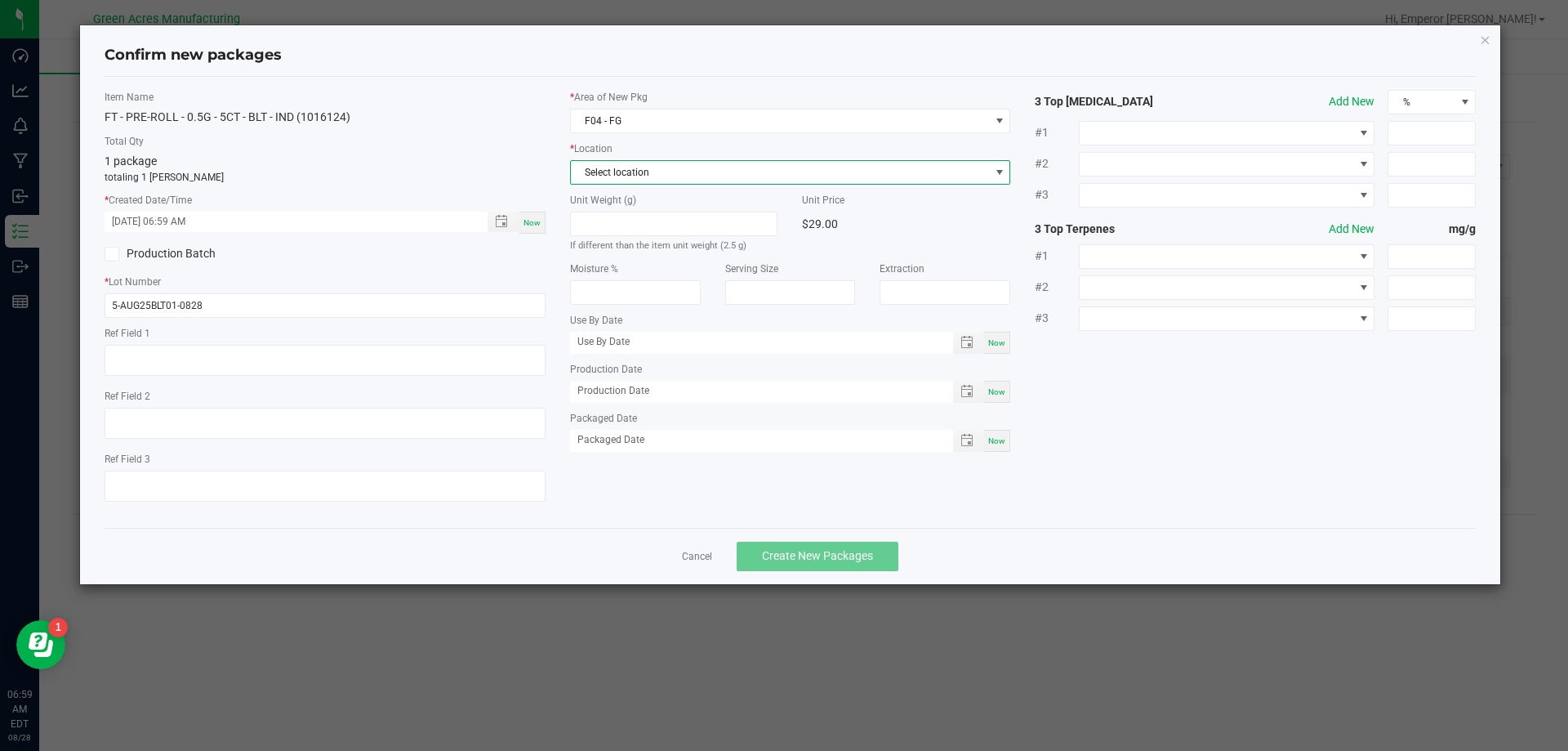
click at [651, 163] on span "Select location" at bounding box center [780, 172] width 419 height 23
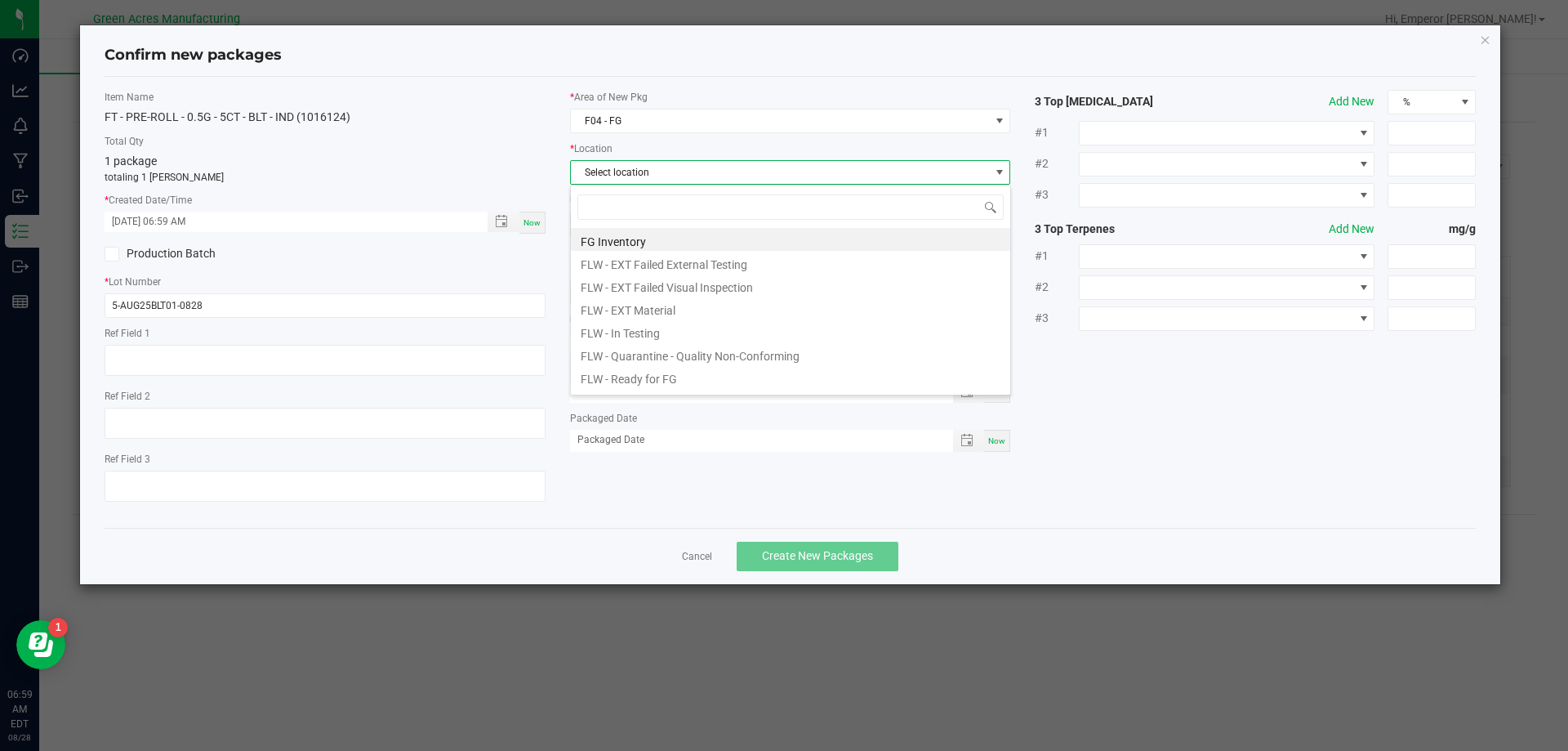
click at [639, 224] on span at bounding box center [790, 207] width 440 height 38
click at [642, 231] on li "FG Inventory" at bounding box center [790, 239] width 440 height 23
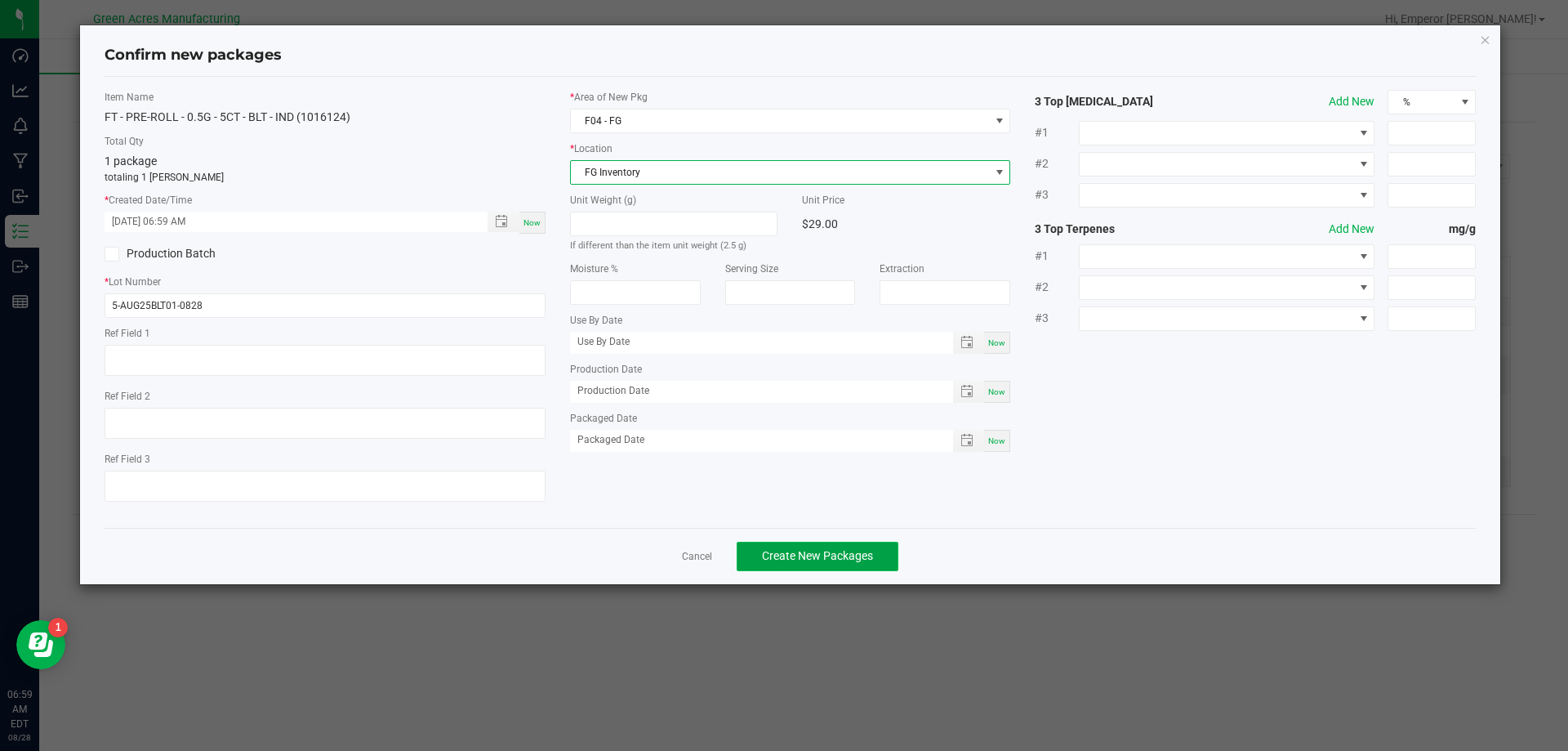
click at [791, 562] on span "Create New Packages" at bounding box center [817, 555] width 111 height 13
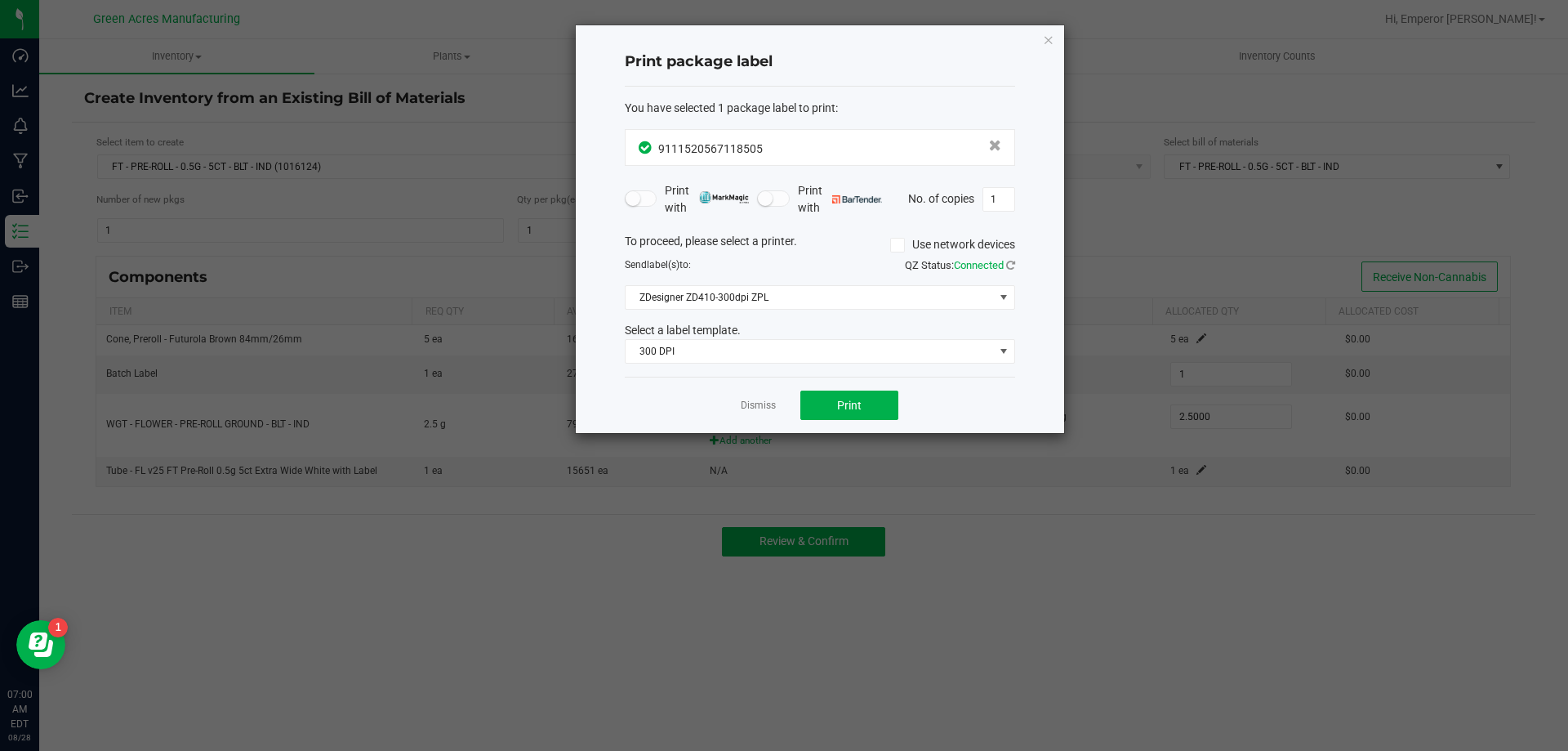
click at [602, 707] on ngb-modal-window "Print package label You have selected 1 package label to print : 91115205671185…" at bounding box center [790, 376] width 1581 height 751
click at [843, 399] on span "Print" at bounding box center [849, 405] width 25 height 13
click at [757, 399] on link "Dismiss" at bounding box center [758, 405] width 35 height 14
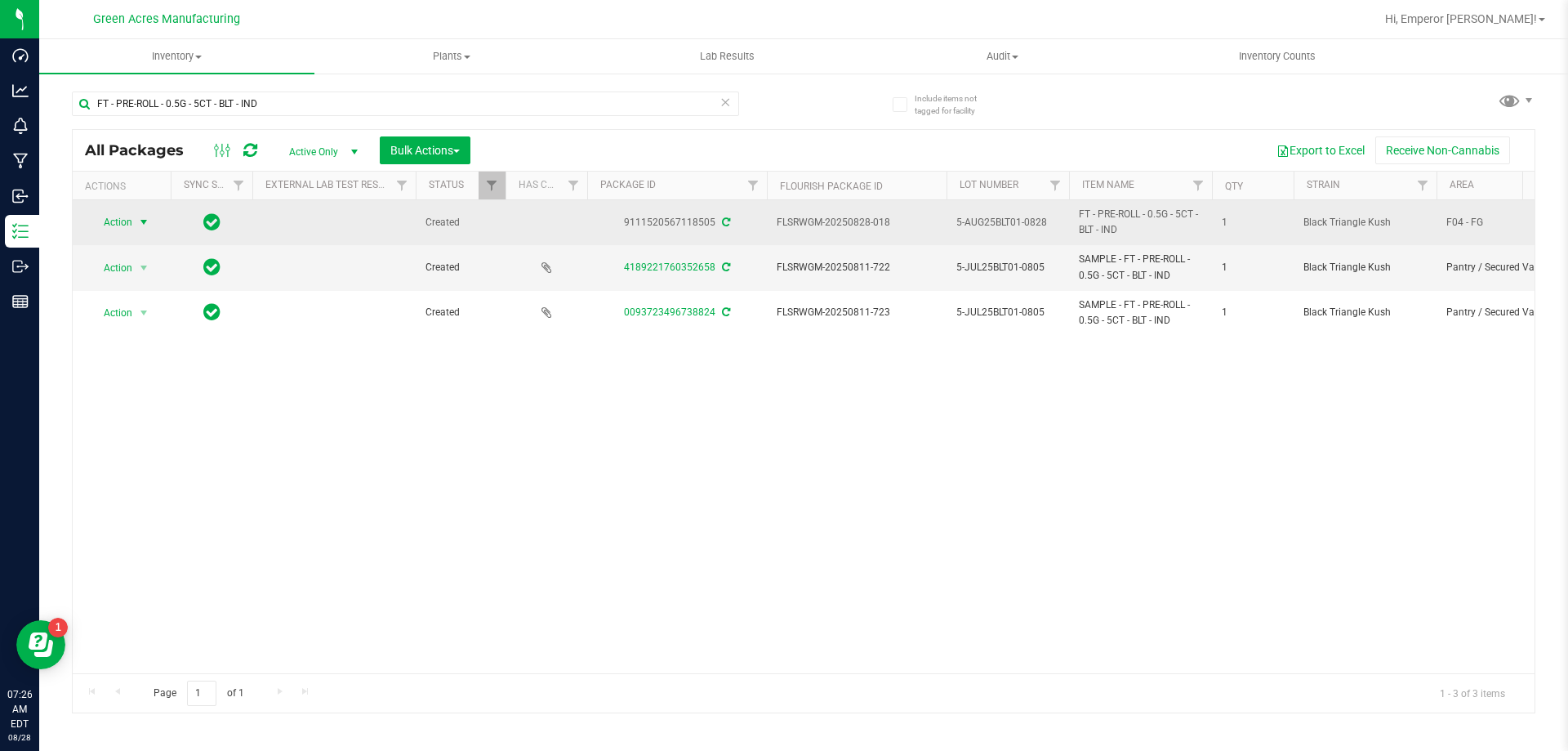
click at [131, 230] on span "Action" at bounding box center [111, 222] width 44 height 23
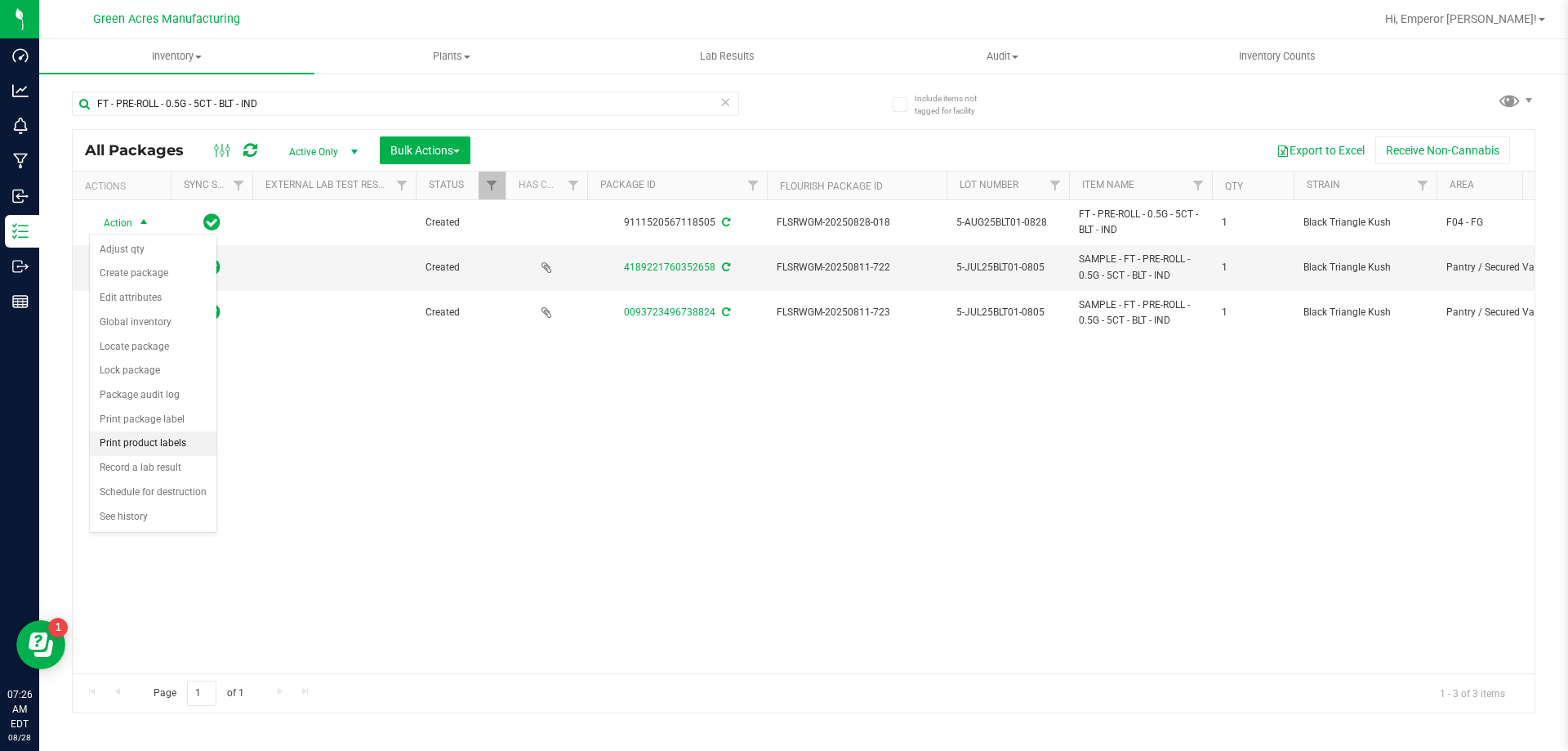
click at [169, 449] on li "Print product labels" at bounding box center [153, 443] width 126 height 25
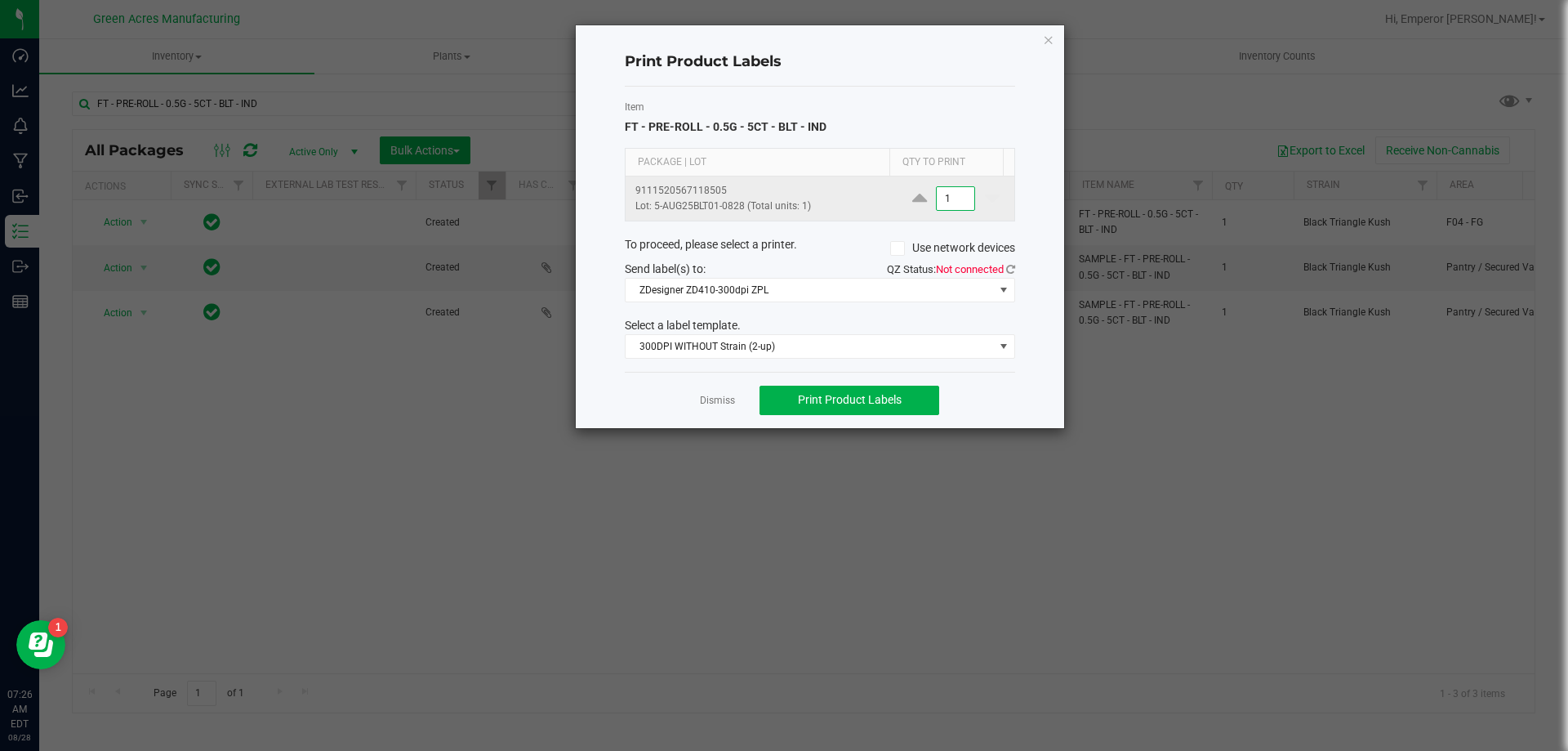
click at [939, 204] on input "1" at bounding box center [955, 198] width 38 height 23
type input "4"
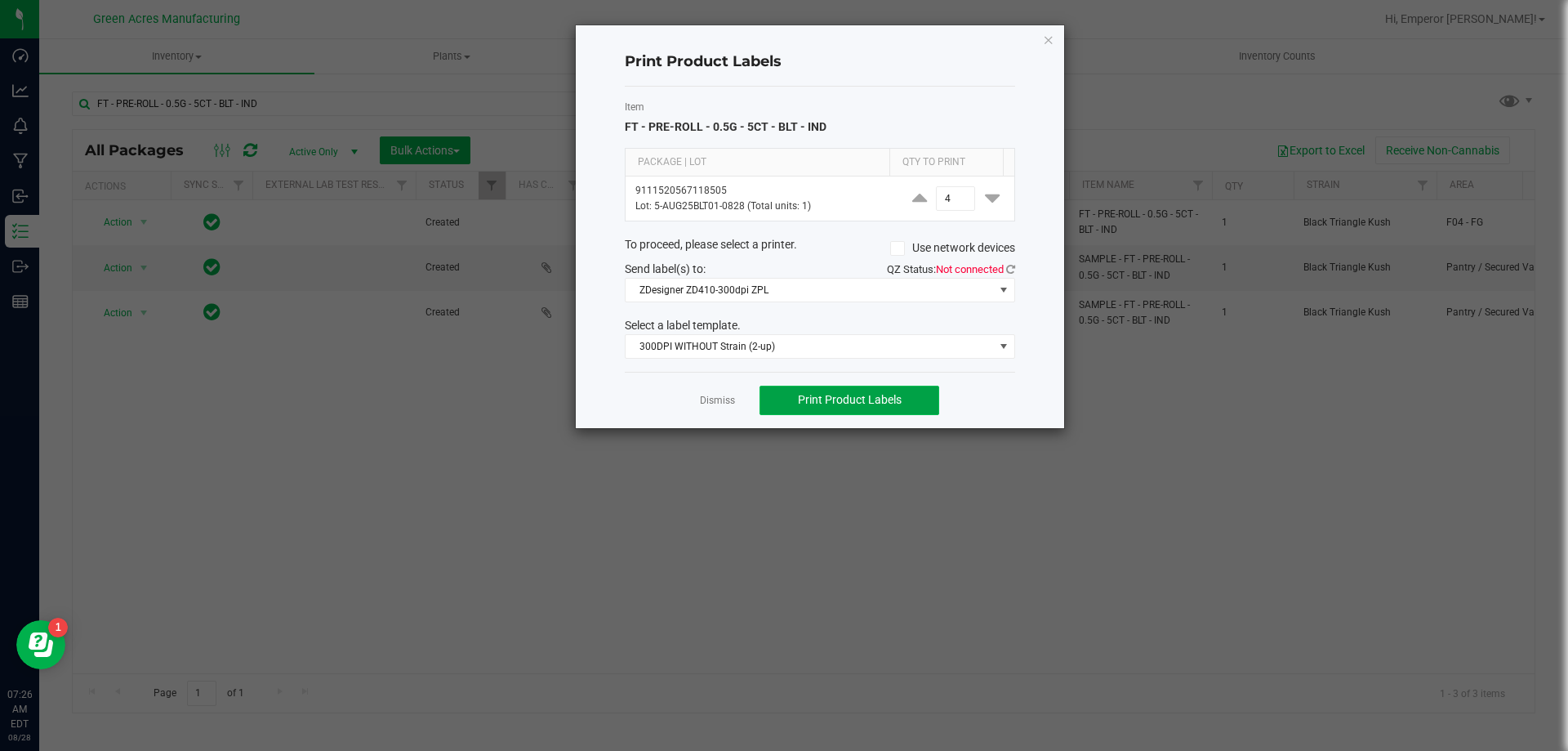
click at [813, 393] on span "Print Product Labels" at bounding box center [849, 399] width 103 height 13
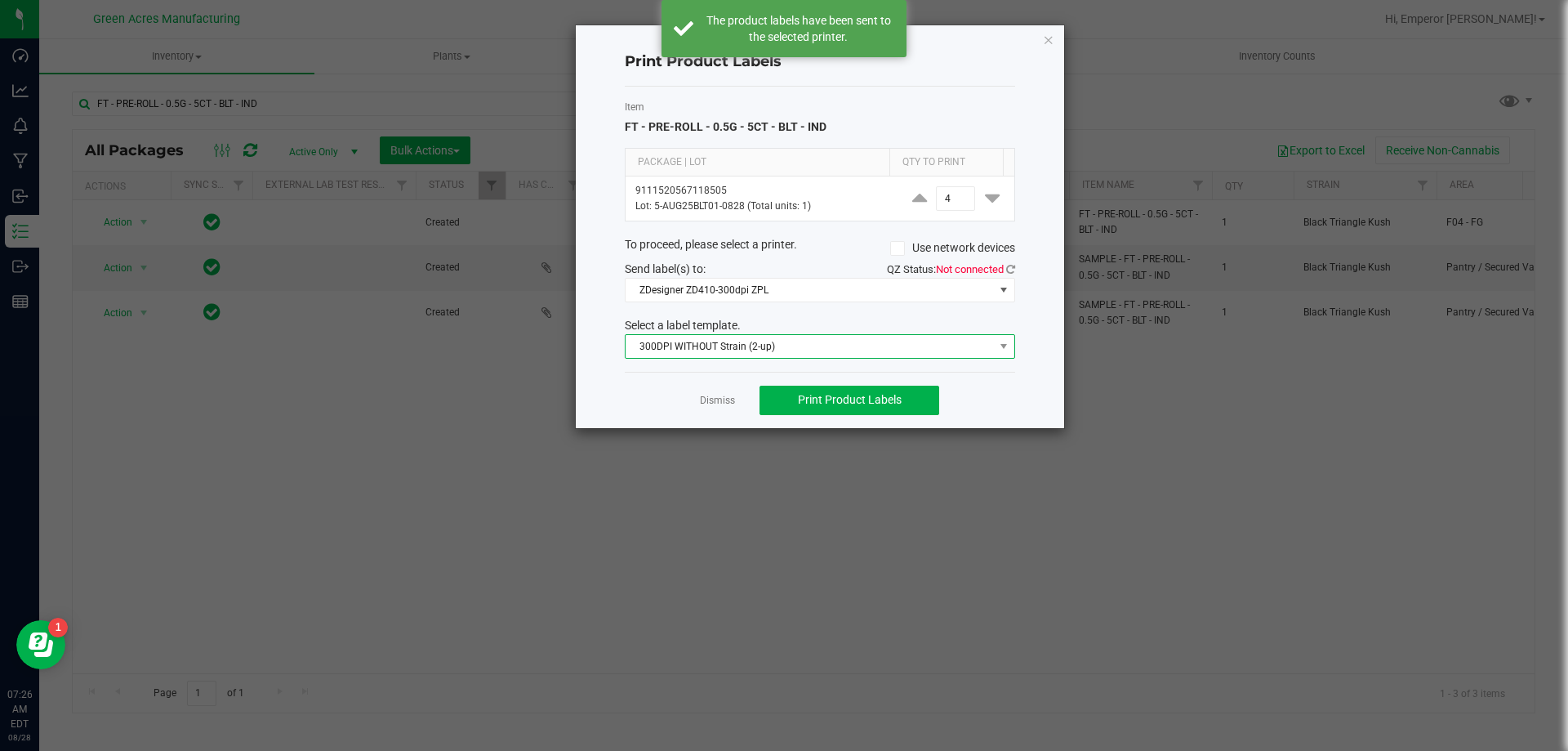
click at [812, 352] on span "300DPI WITHOUT Strain (2-up)" at bounding box center [810, 346] width 368 height 23
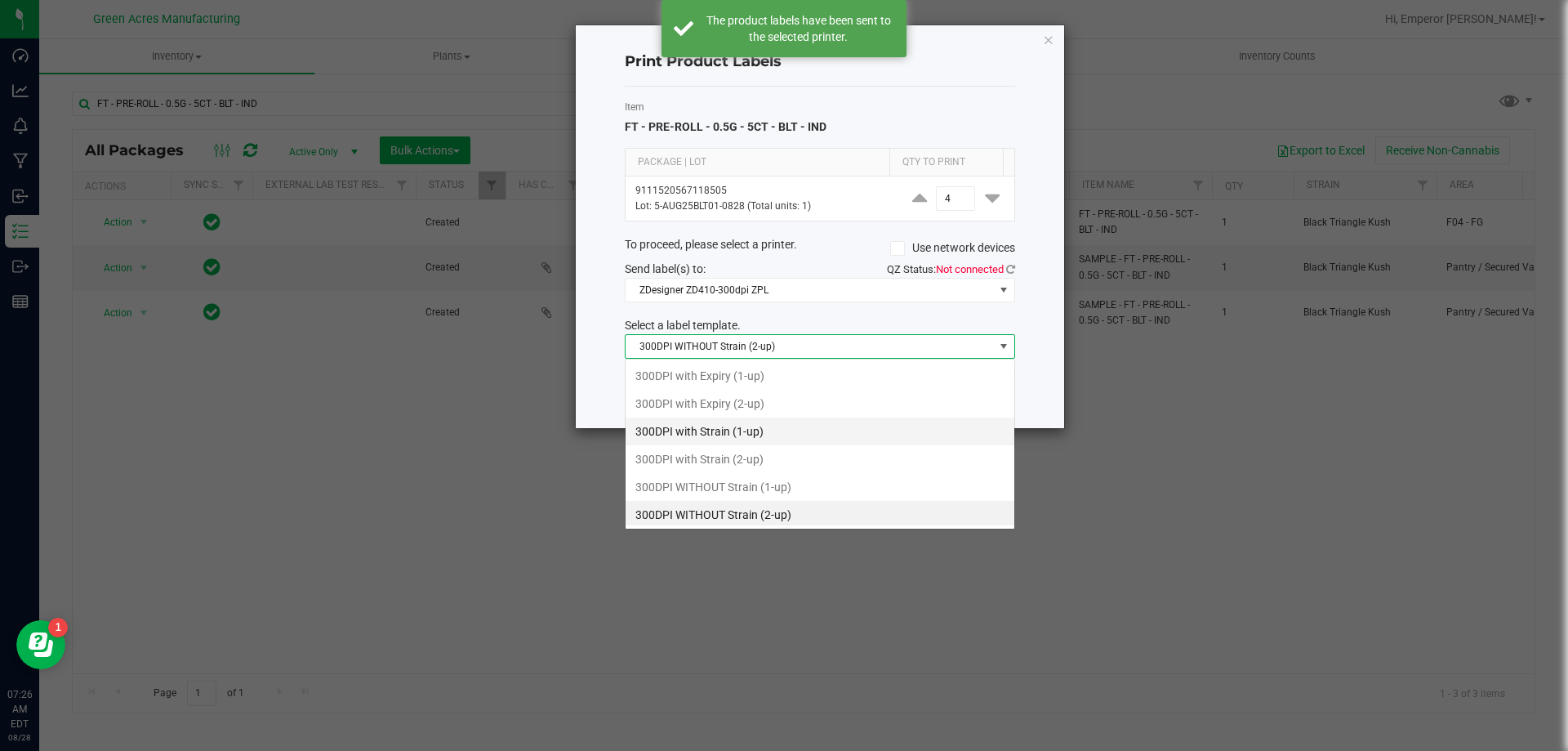
scroll to position [4, 0]
click at [754, 455] on li "300DPI with Strain (2-up)" at bounding box center [820, 456] width 389 height 27
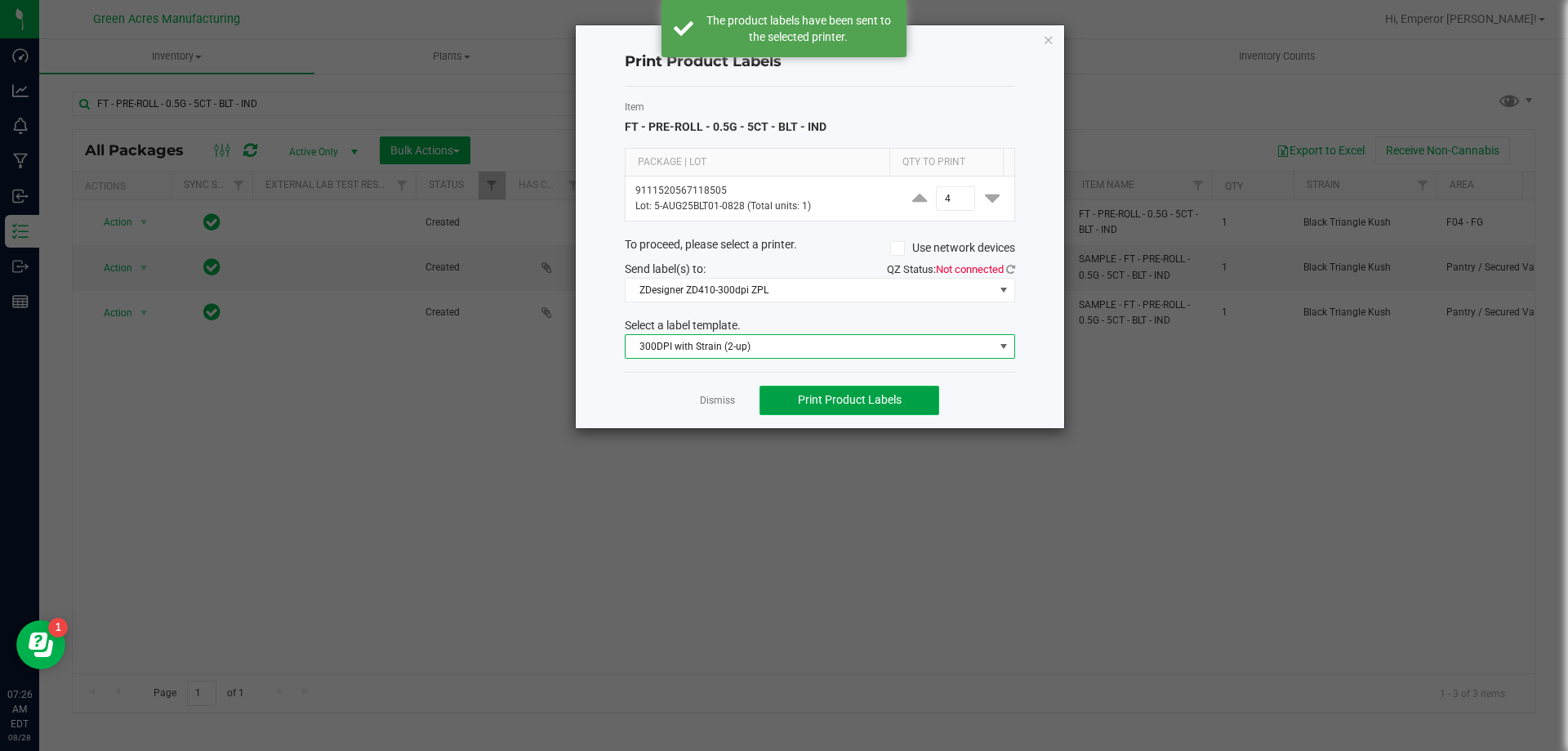
click at [844, 401] on span "Print Product Labels" at bounding box center [849, 399] width 103 height 13
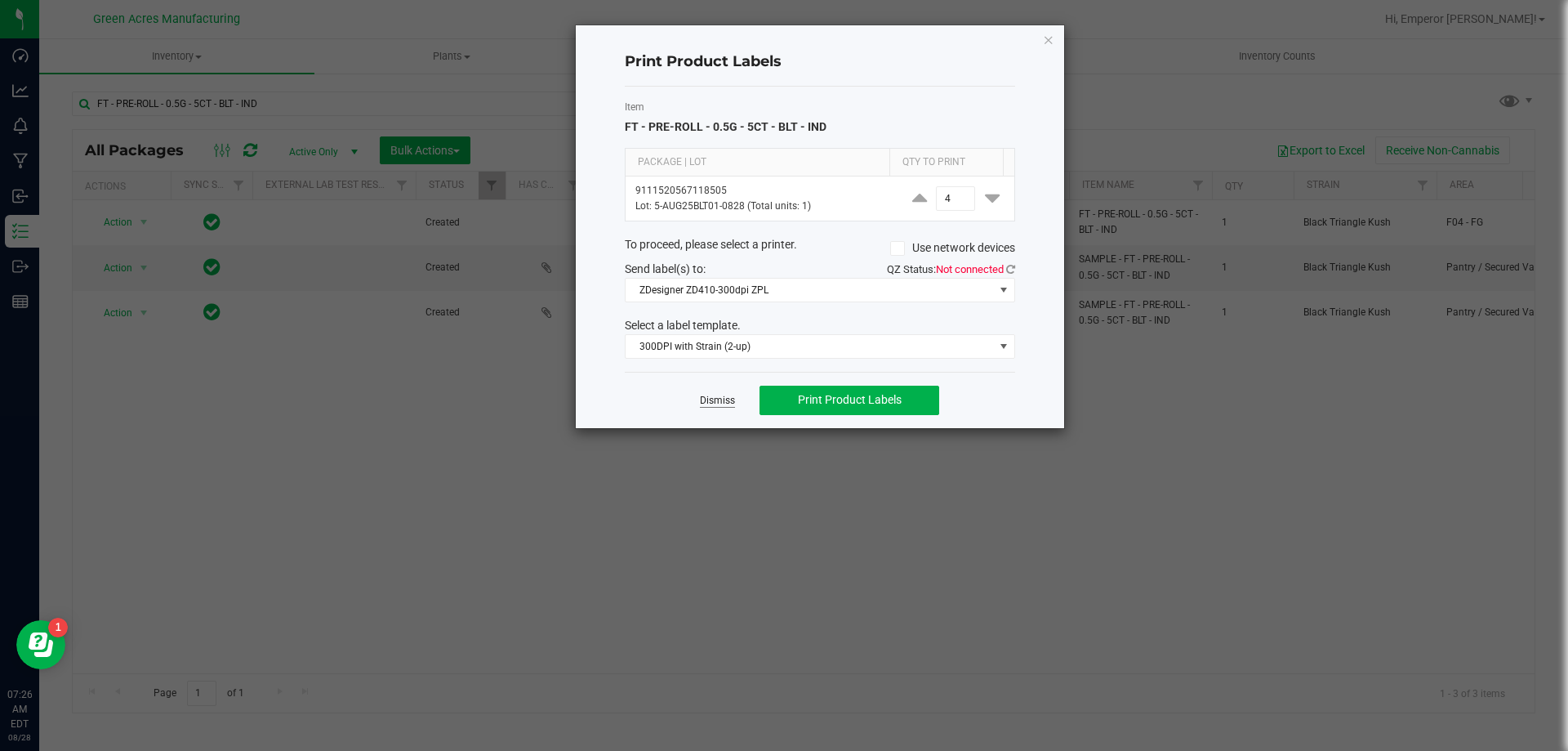
click at [702, 406] on link "Dismiss" at bounding box center [717, 400] width 35 height 14
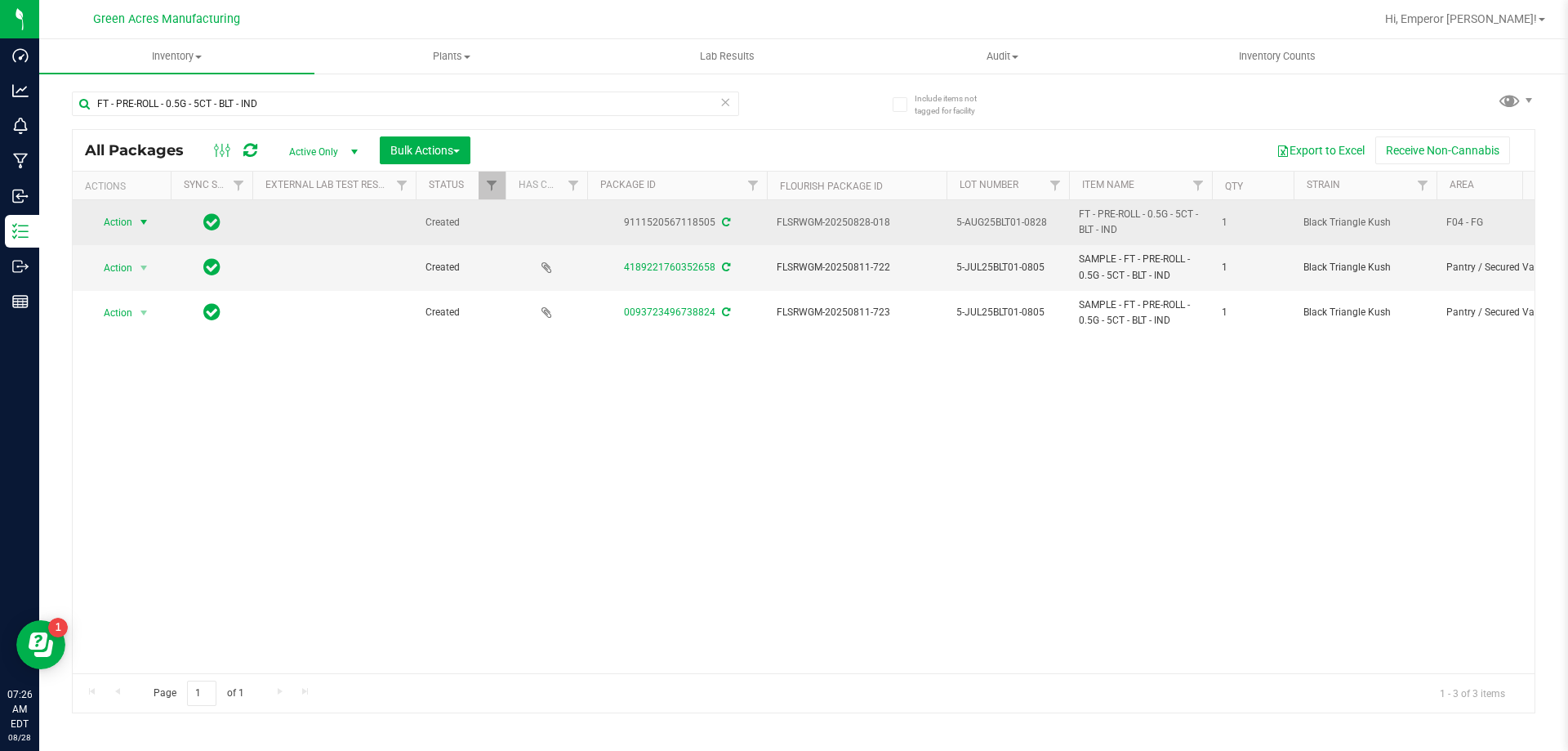
click at [116, 231] on span "Action" at bounding box center [111, 222] width 44 height 23
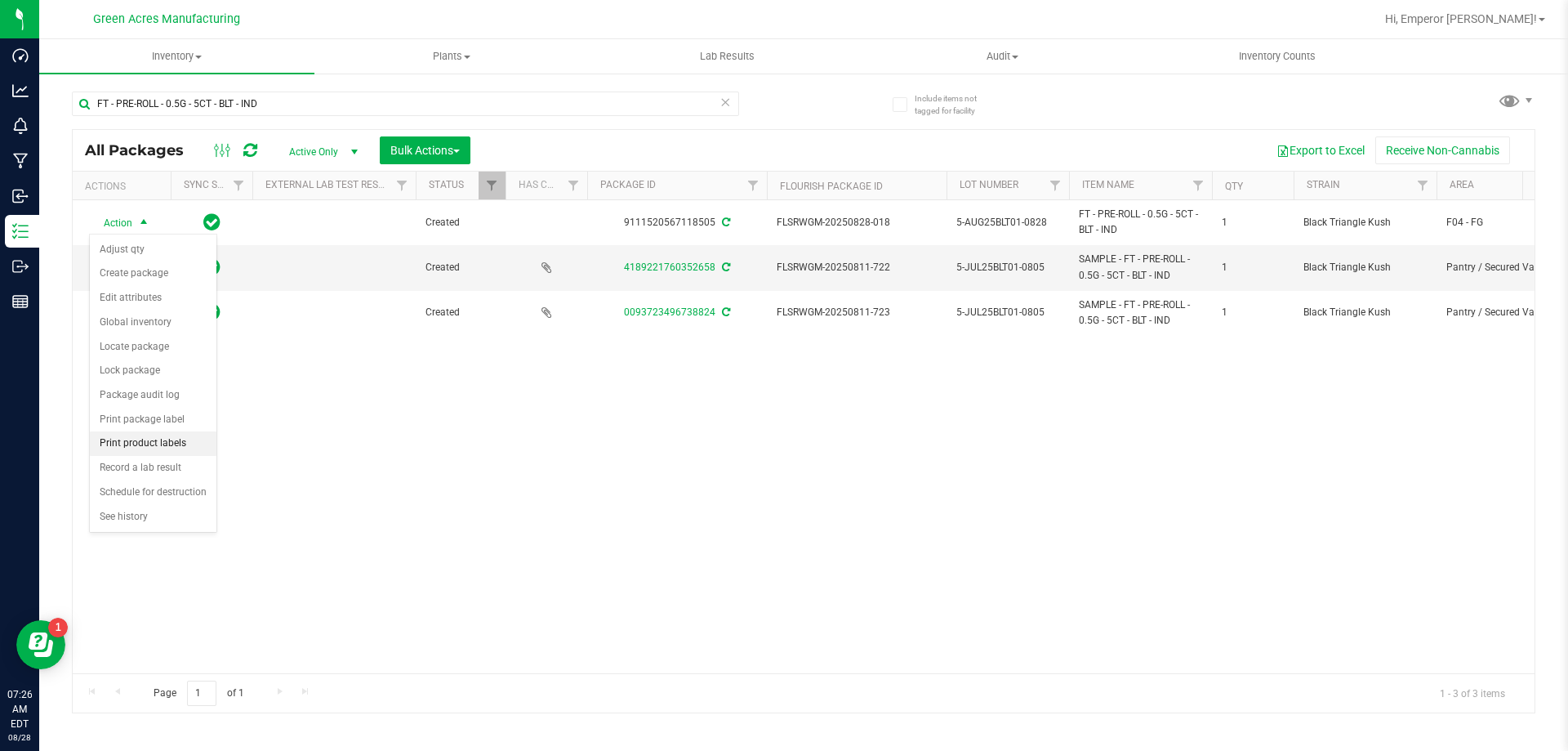
click at [145, 450] on li "Print product labels" at bounding box center [153, 443] width 126 height 25
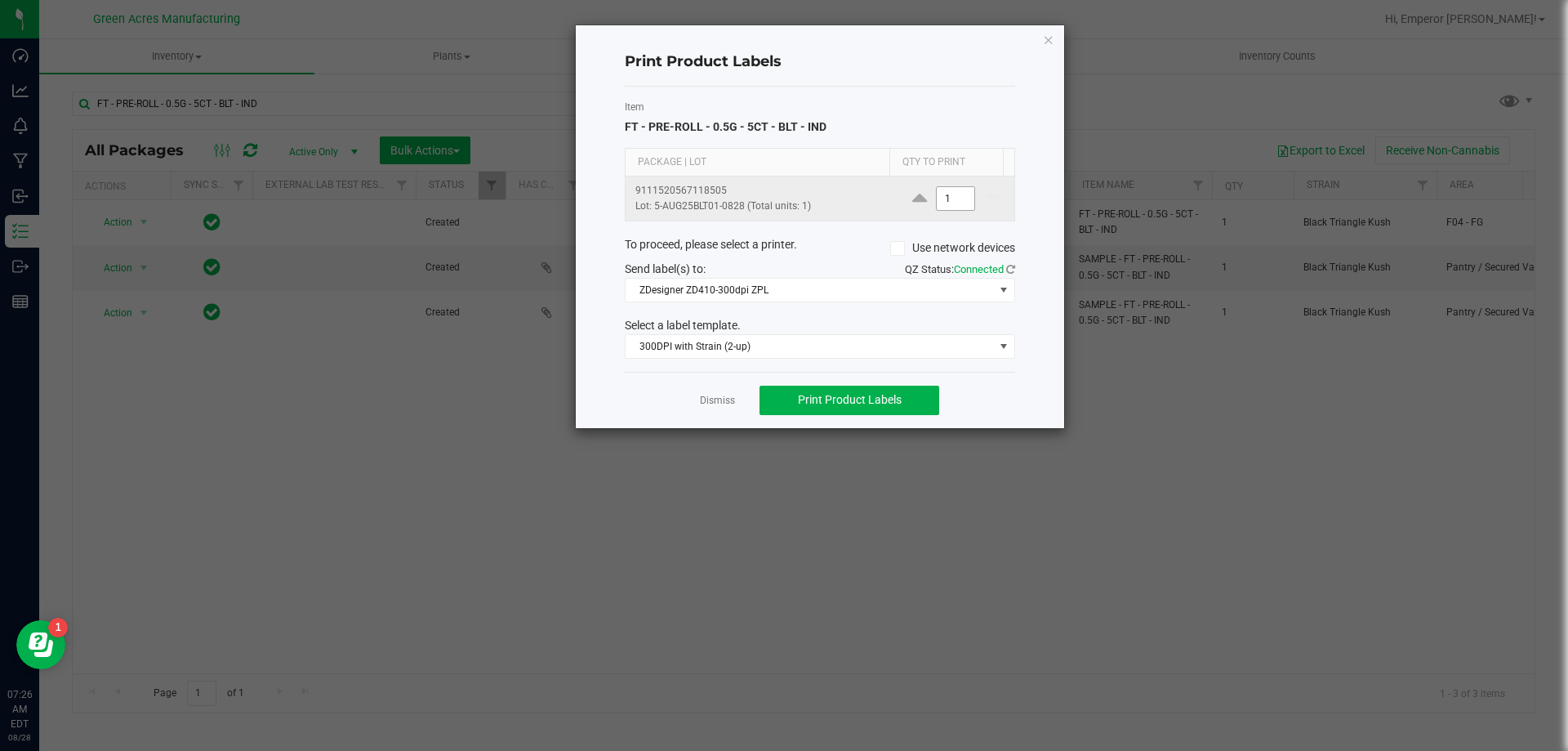
click at [941, 208] on input "1" at bounding box center [955, 198] width 38 height 23
type input "2"
click at [956, 194] on input "1600" at bounding box center [955, 198] width 38 height 23
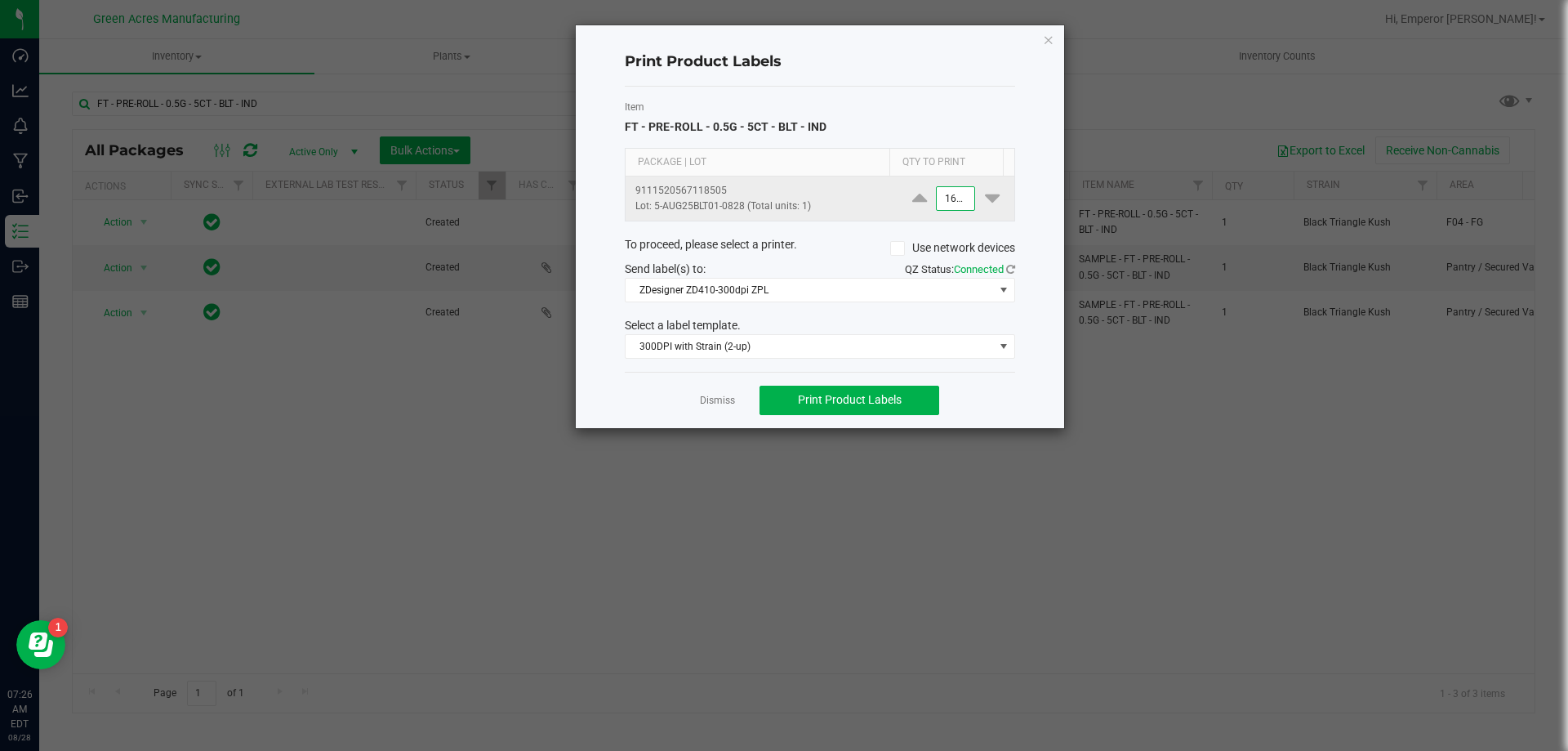
click at [956, 194] on input "1600" at bounding box center [955, 198] width 38 height 23
type input "1,300"
click at [842, 392] on button "Print Product Labels" at bounding box center [849, 400] width 180 height 29
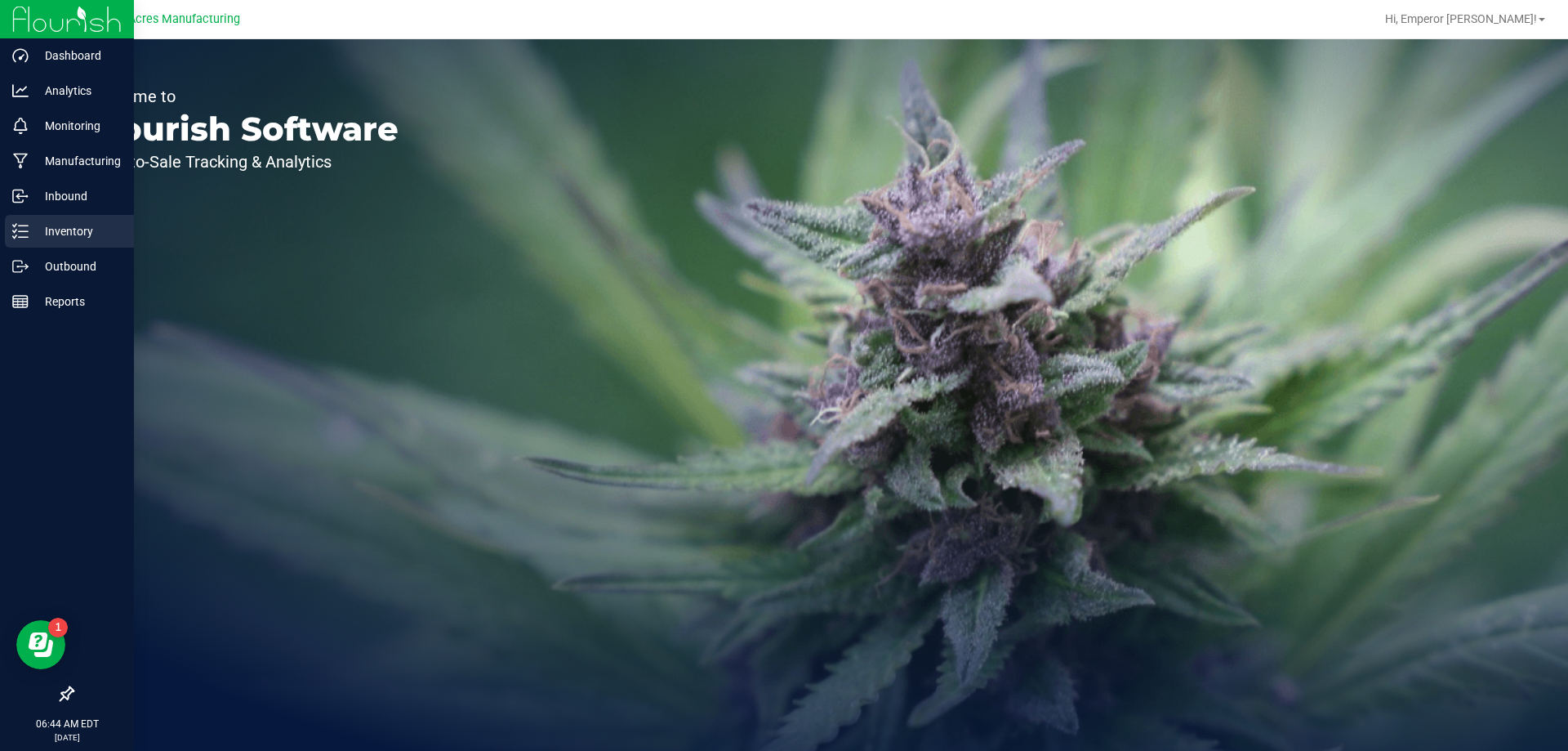
click at [32, 230] on p "Inventory" at bounding box center [77, 231] width 98 height 19
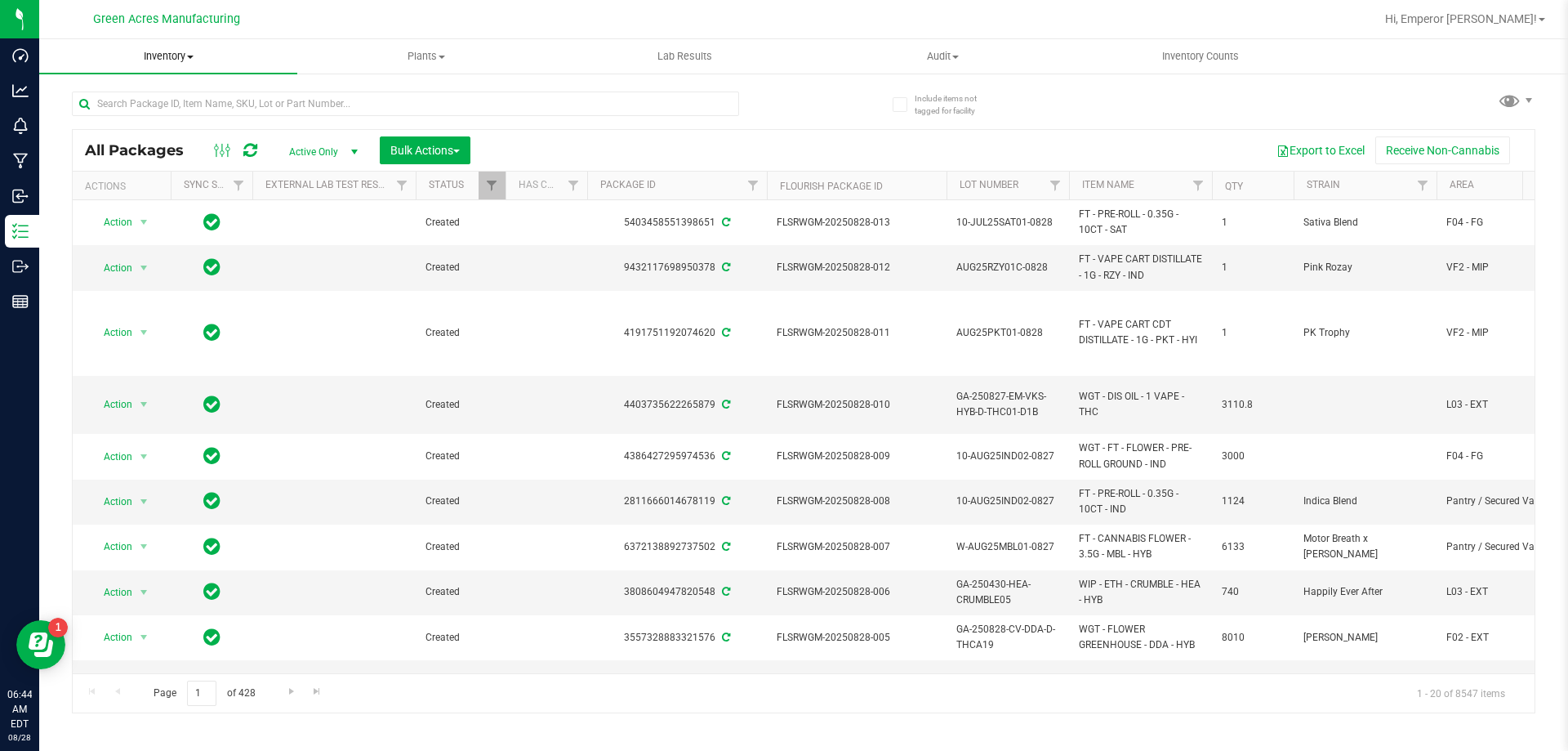
click at [144, 54] on span "Inventory" at bounding box center [169, 57] width 258 height 15
click at [155, 190] on span "From bill of materials" at bounding box center [113, 196] width 147 height 14
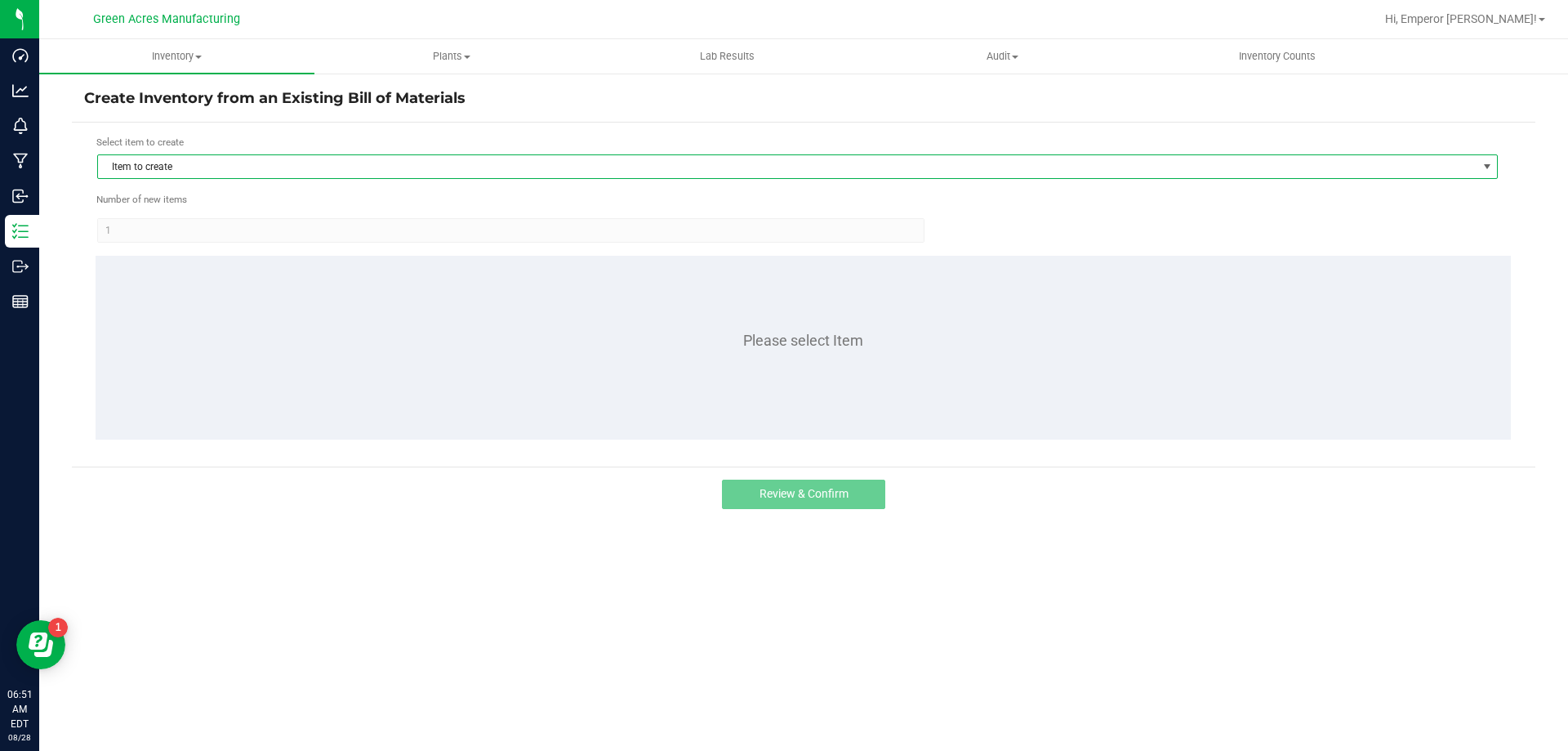
click at [400, 159] on span "Item to create" at bounding box center [787, 166] width 1378 height 23
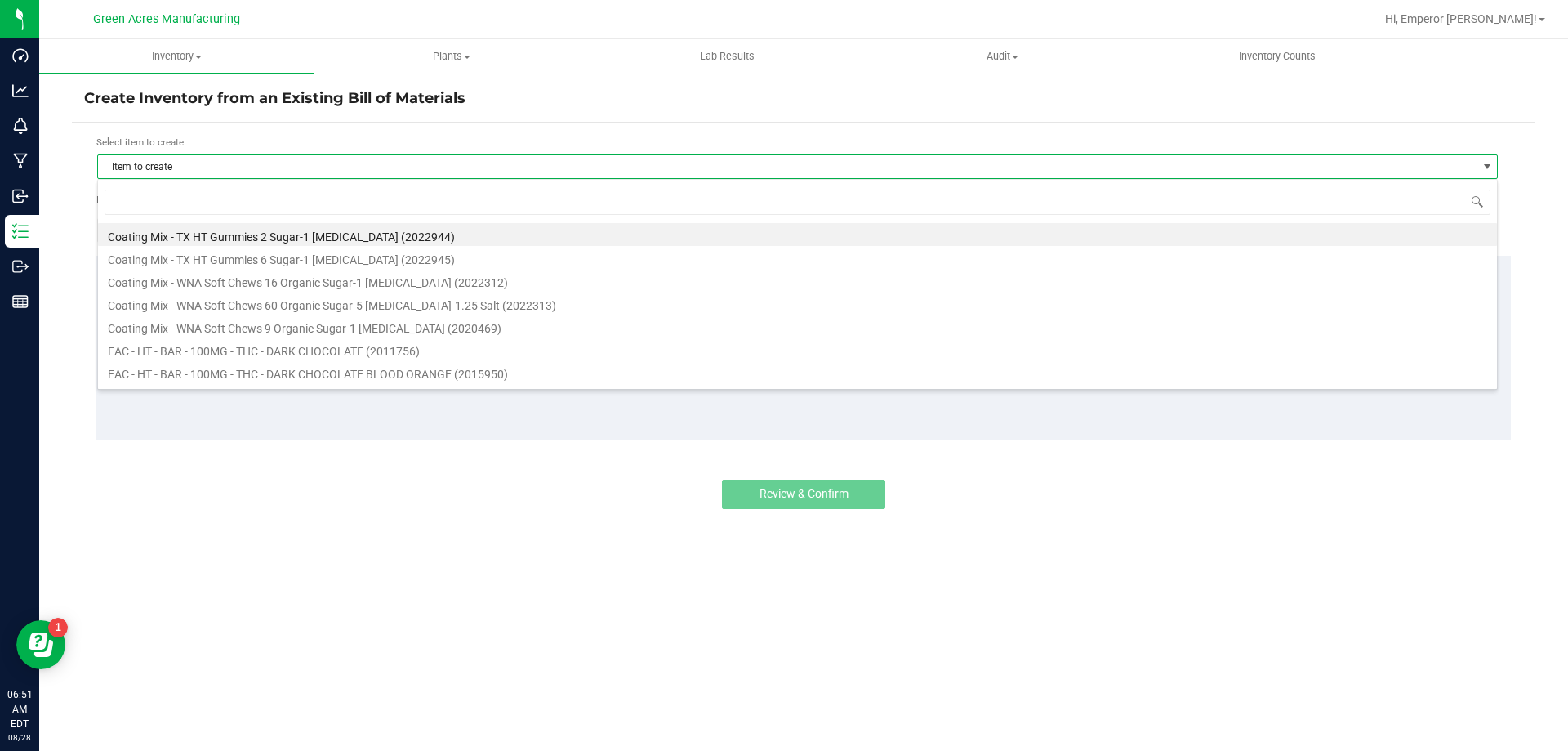
scroll to position [25, 1401]
type input "blt"
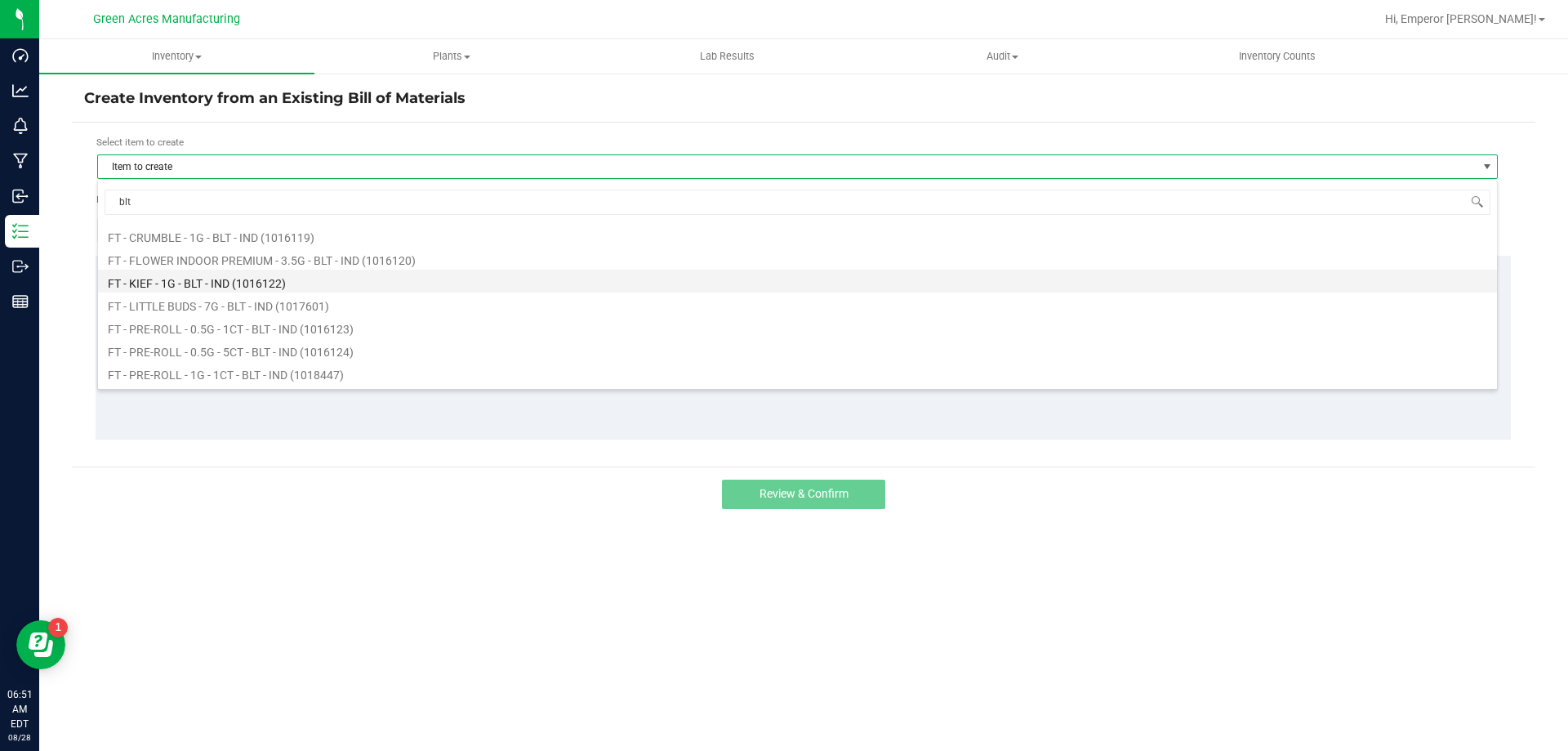
scroll to position [82, 0]
click at [303, 291] on li "FT - PRE-ROLL - 0.5G - 1CT - BLT - IND (1016123)" at bounding box center [798, 289] width 1399 height 23
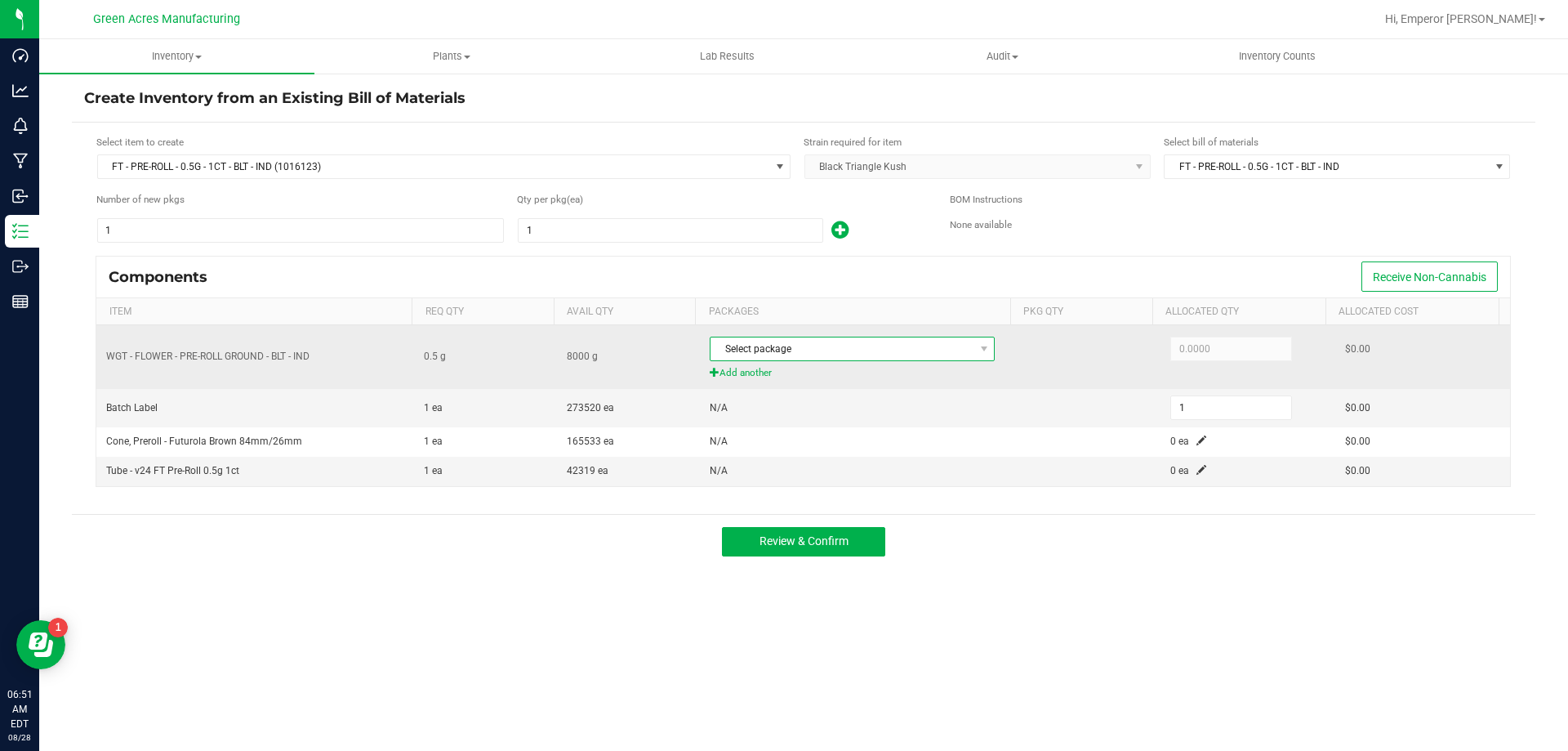
click at [894, 358] on span "Select package" at bounding box center [842, 348] width 263 height 23
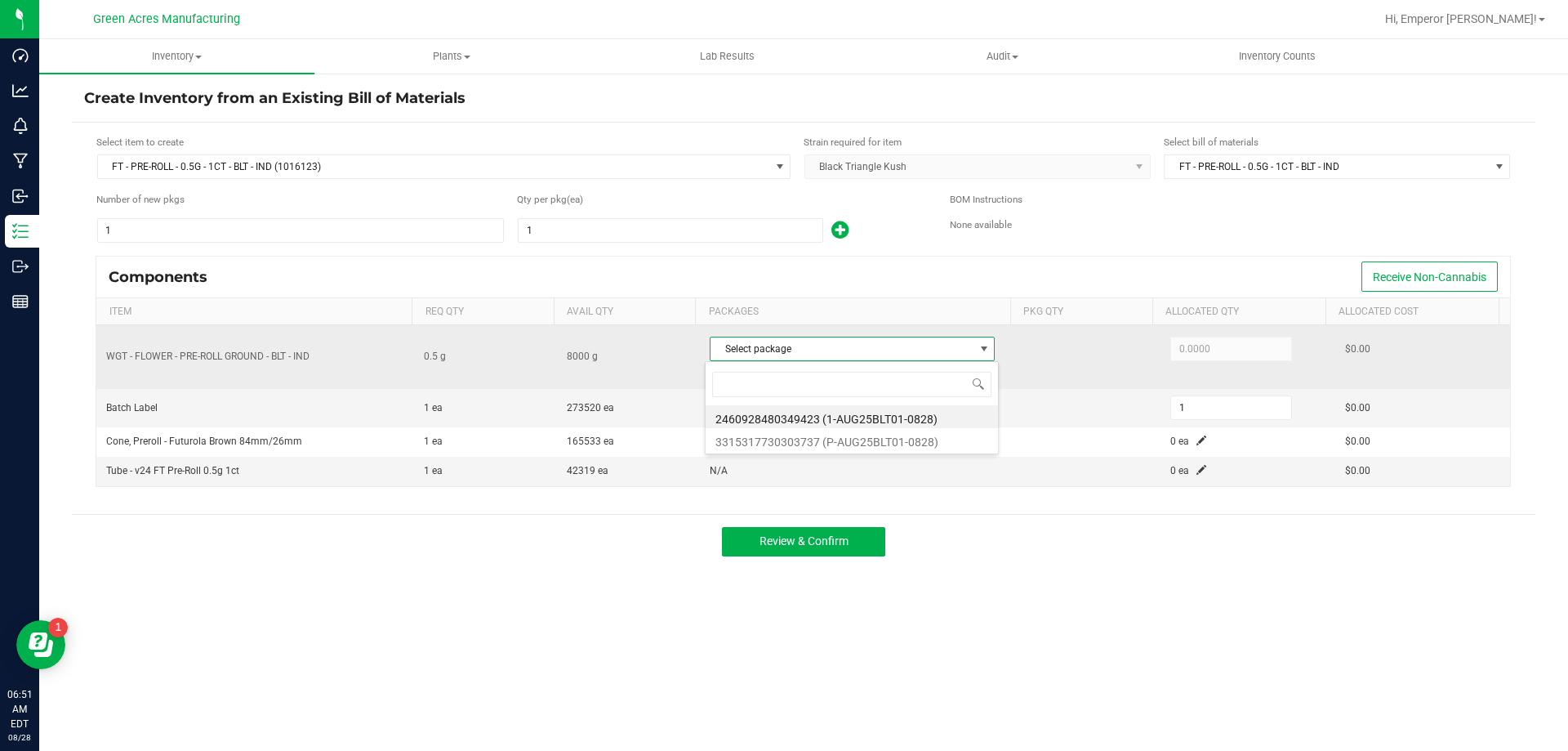
scroll to position [25, 282]
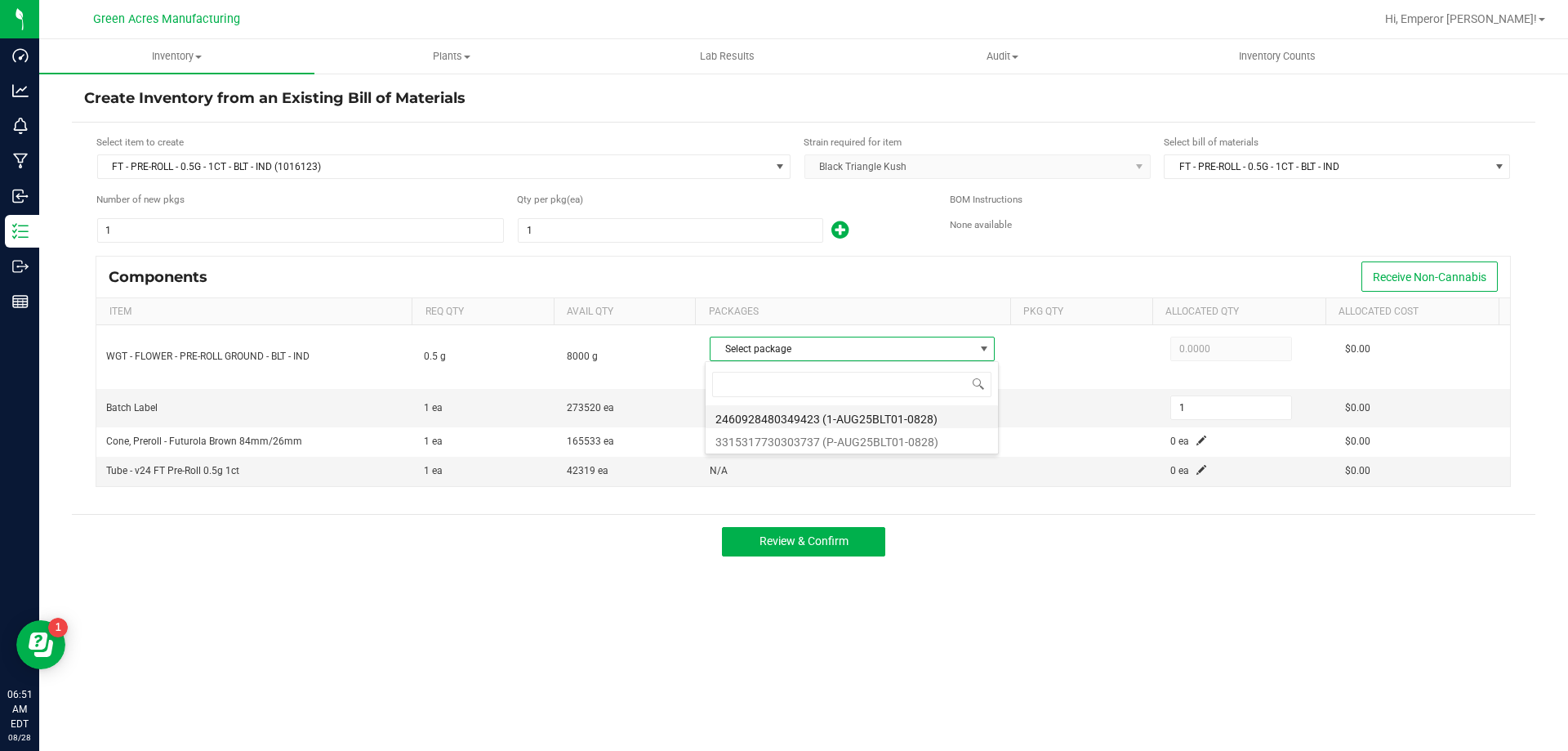
click at [888, 411] on li "2460928480349423 (1-AUG25BLT01-0828)" at bounding box center [852, 416] width 292 height 23
type input "0.5000"
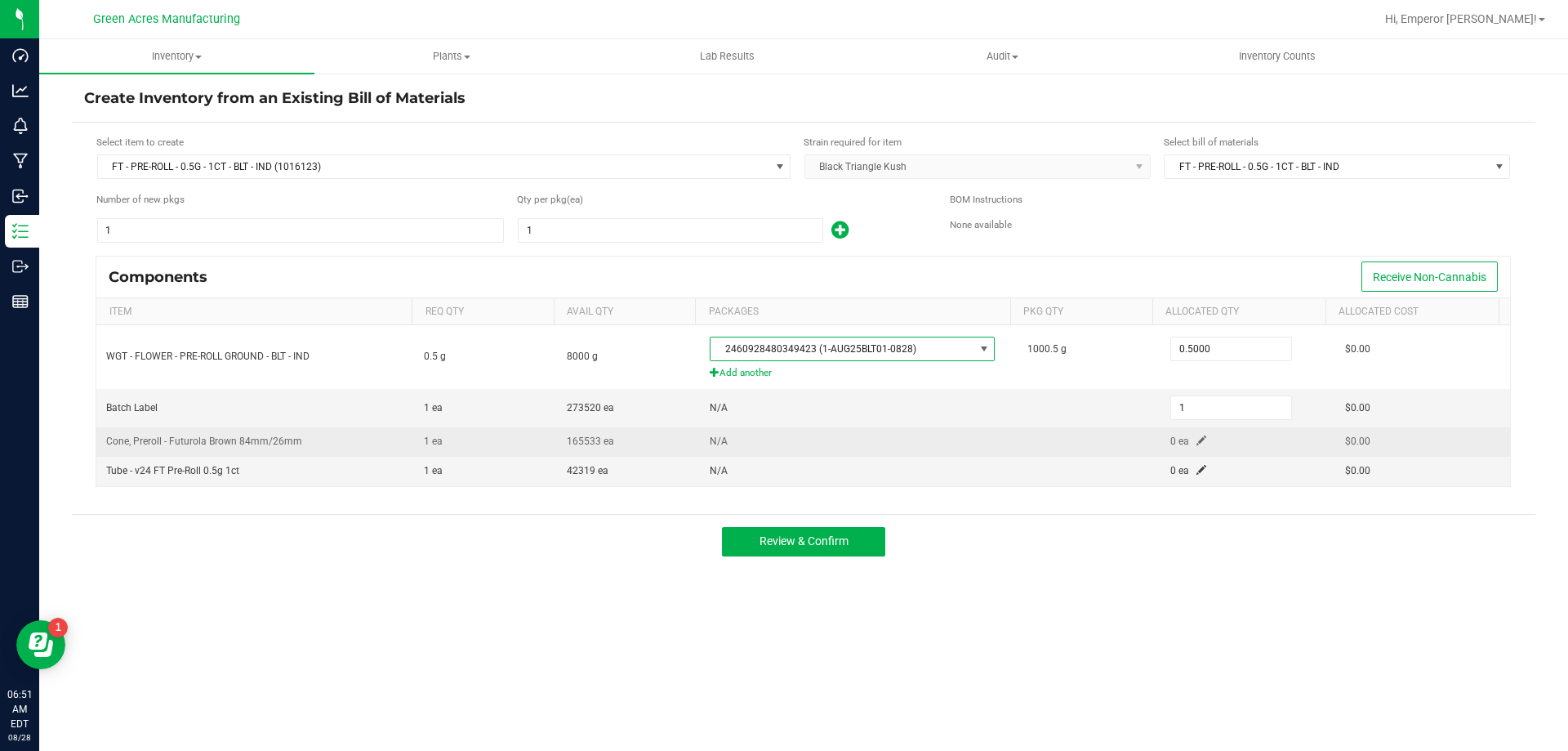
click at [1192, 447] on td "0 ea" at bounding box center [1247, 441] width 175 height 29
click at [1197, 436] on span at bounding box center [1202, 440] width 10 height 10
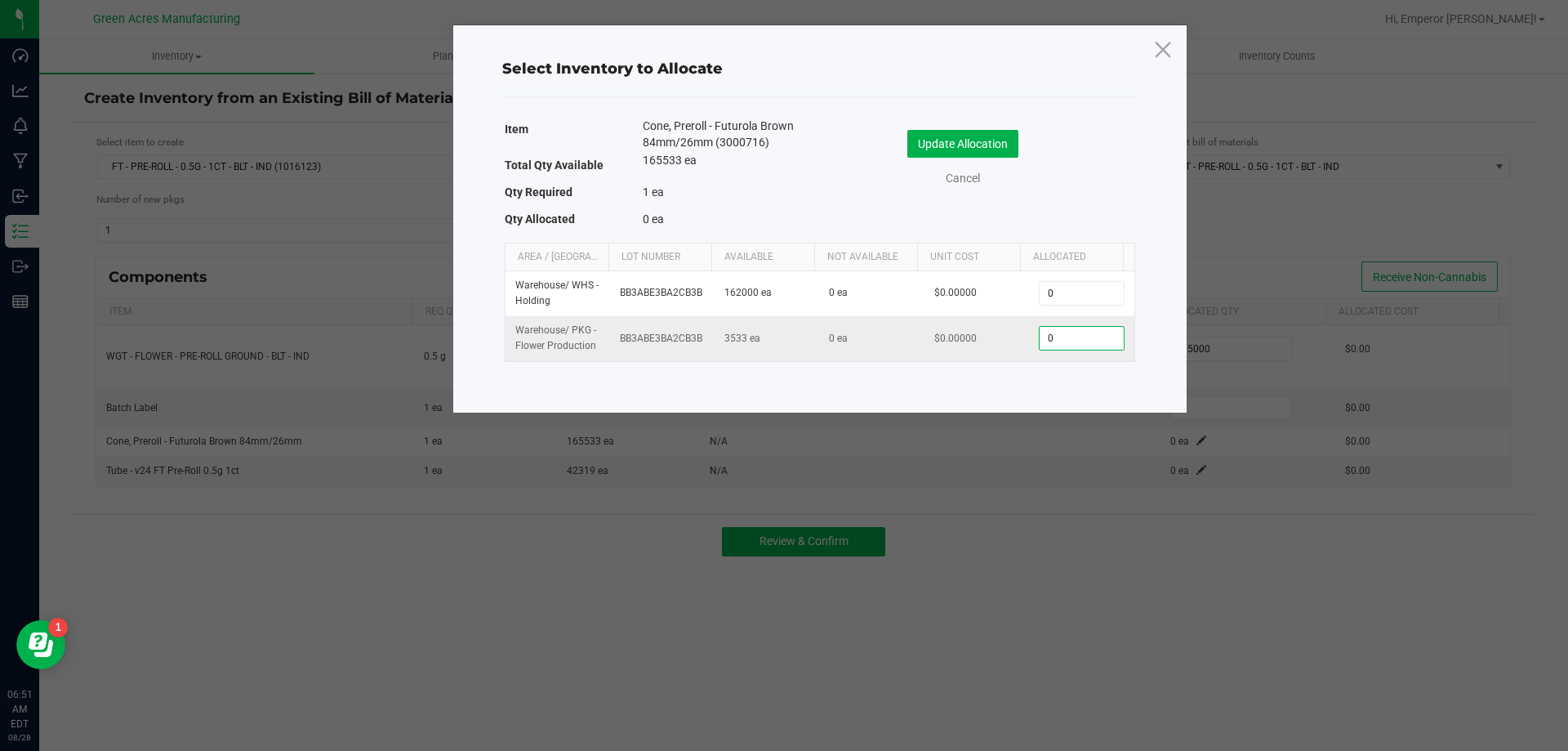
click at [1084, 332] on input "0" at bounding box center [1081, 338] width 83 height 23
type input "1"
click at [985, 147] on button "Update Allocation" at bounding box center [963, 144] width 111 height 27
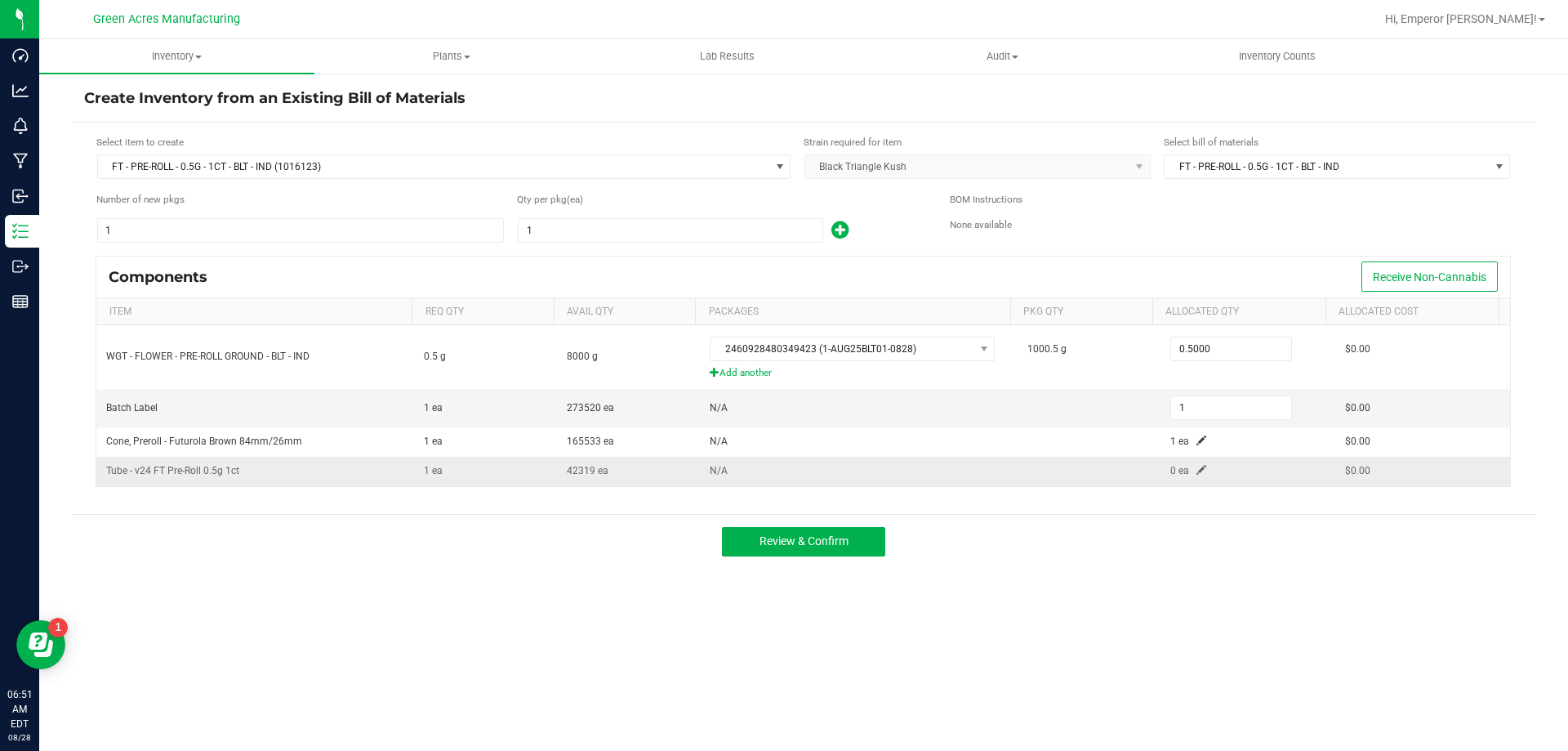
click at [1195, 476] on td "0 ea" at bounding box center [1247, 471] width 175 height 28
click at [1197, 469] on span at bounding box center [1202, 469] width 10 height 10
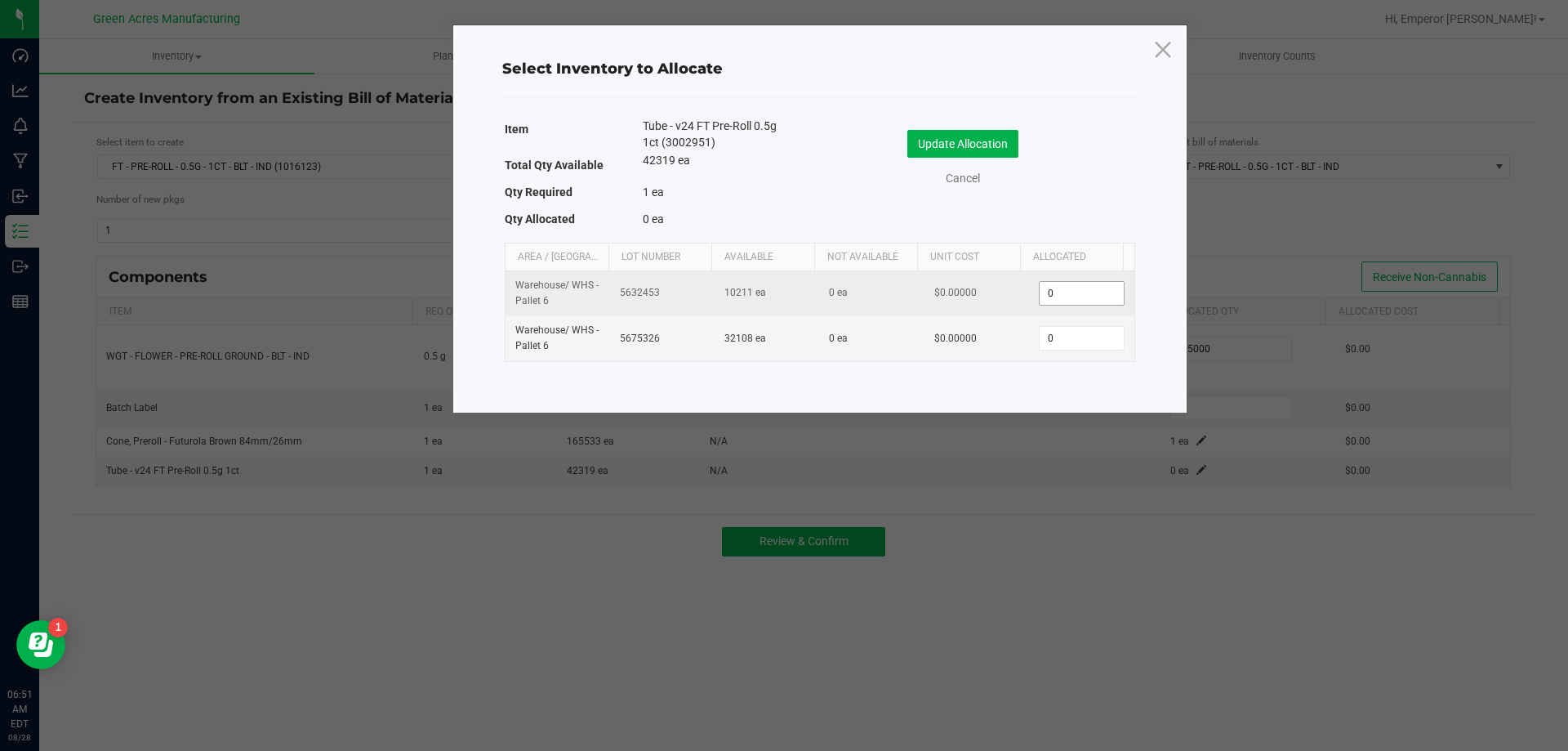
click at [1056, 291] on input "0" at bounding box center [1081, 293] width 83 height 23
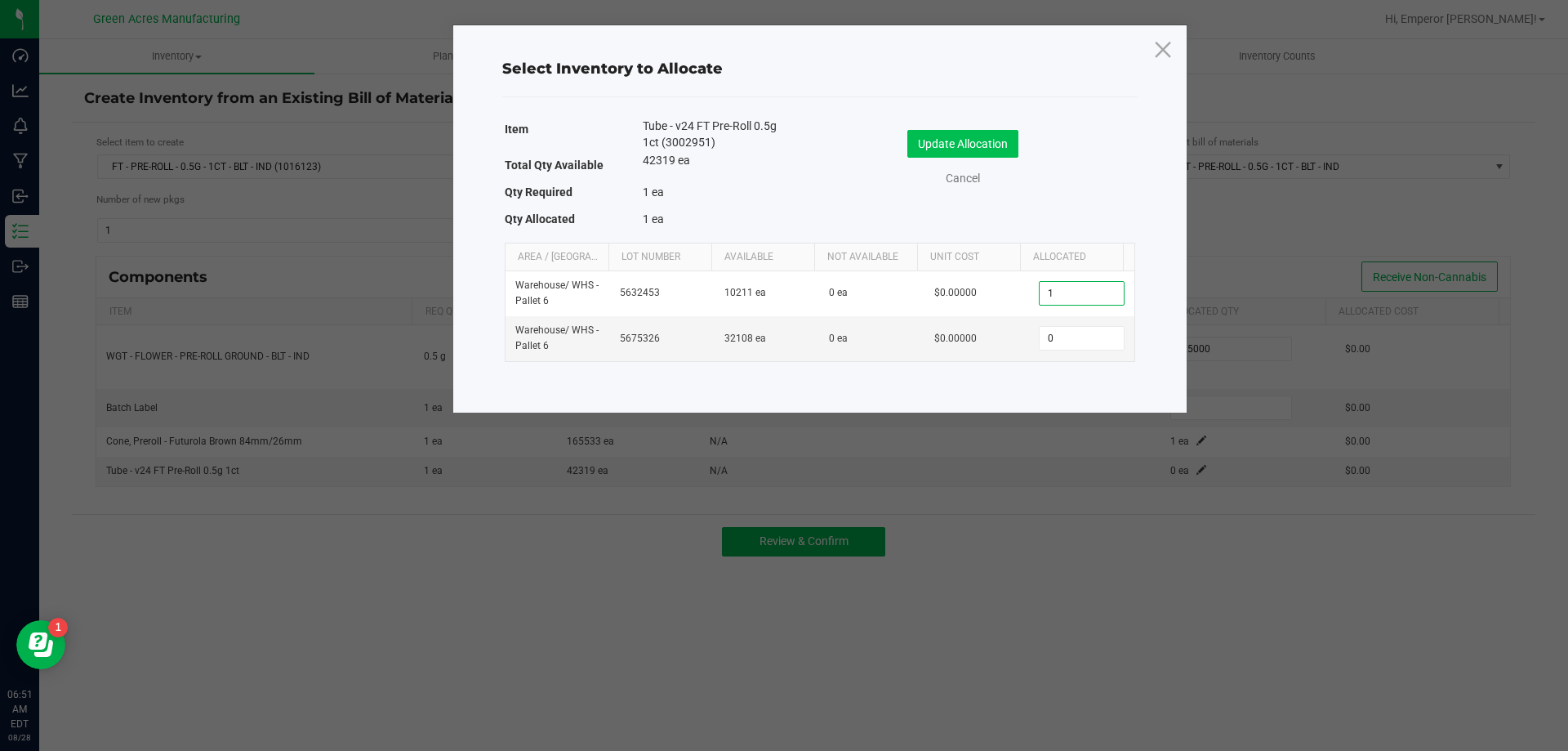
type input "1"
click at [971, 139] on button "Update Allocation" at bounding box center [963, 144] width 111 height 27
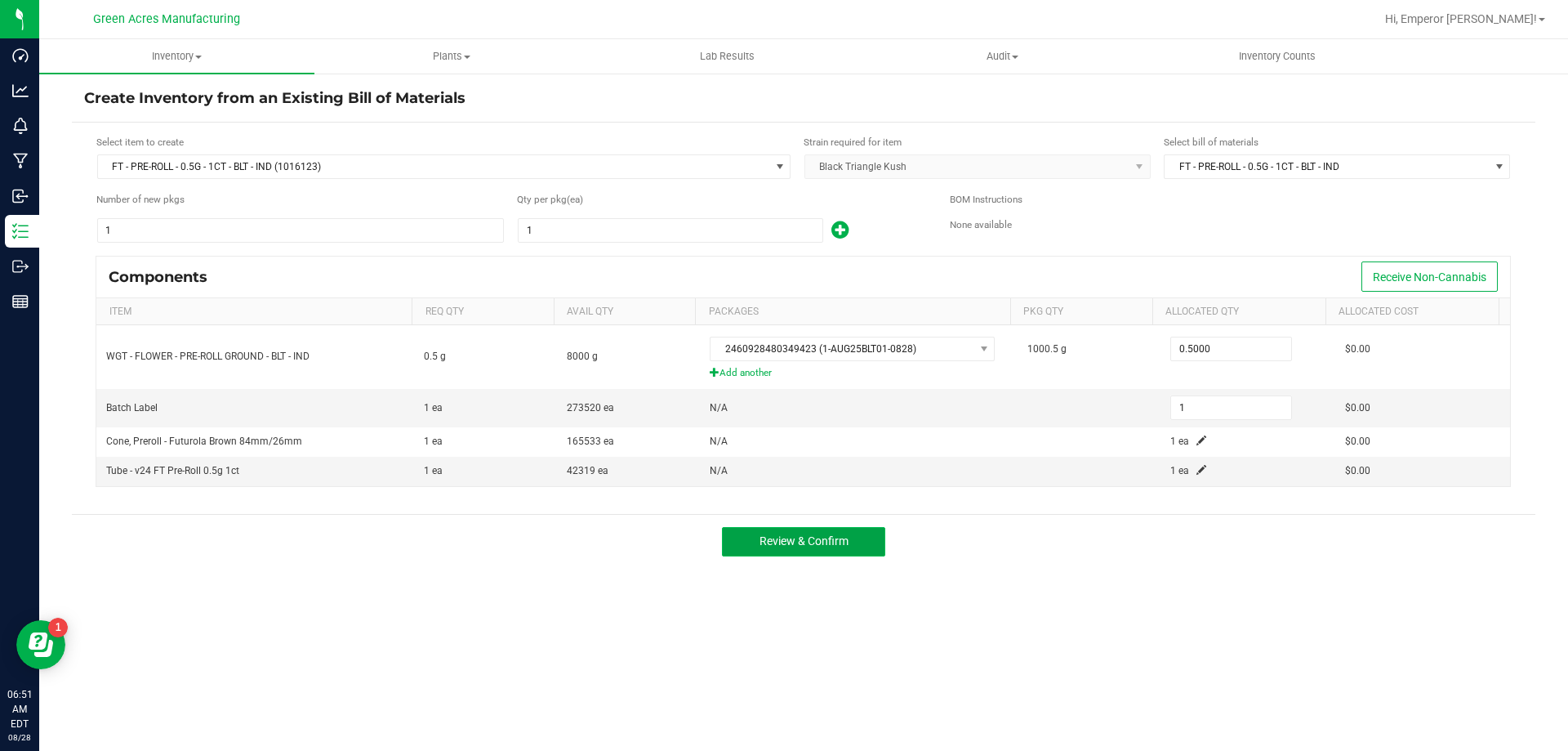
click at [866, 540] on button "Review & Confirm" at bounding box center [803, 541] width 163 height 29
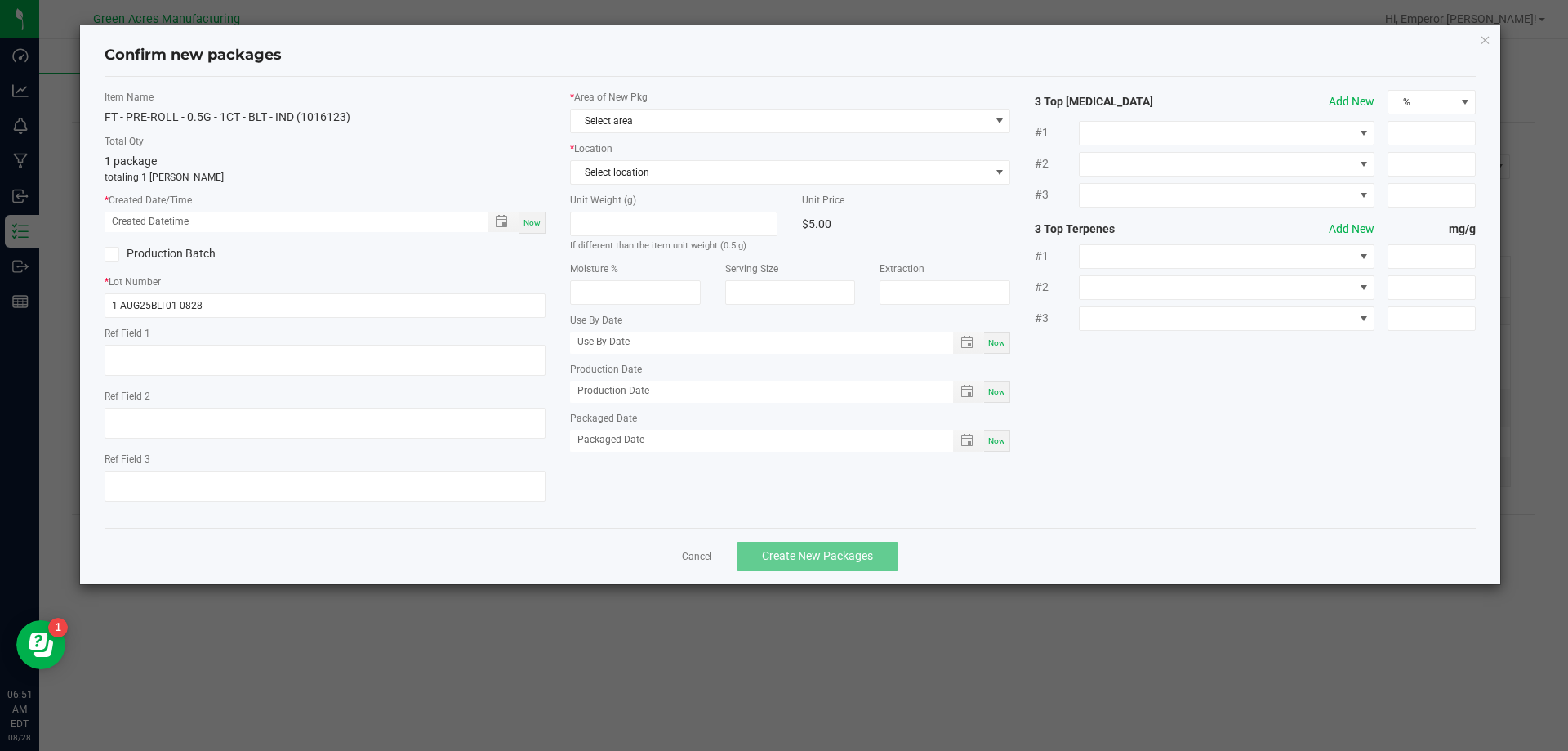
click at [540, 219] on span "Now" at bounding box center [532, 223] width 17 height 9
type input "08/28/2025 06:51 AM"
click at [684, 122] on span "Select area" at bounding box center [780, 121] width 419 height 23
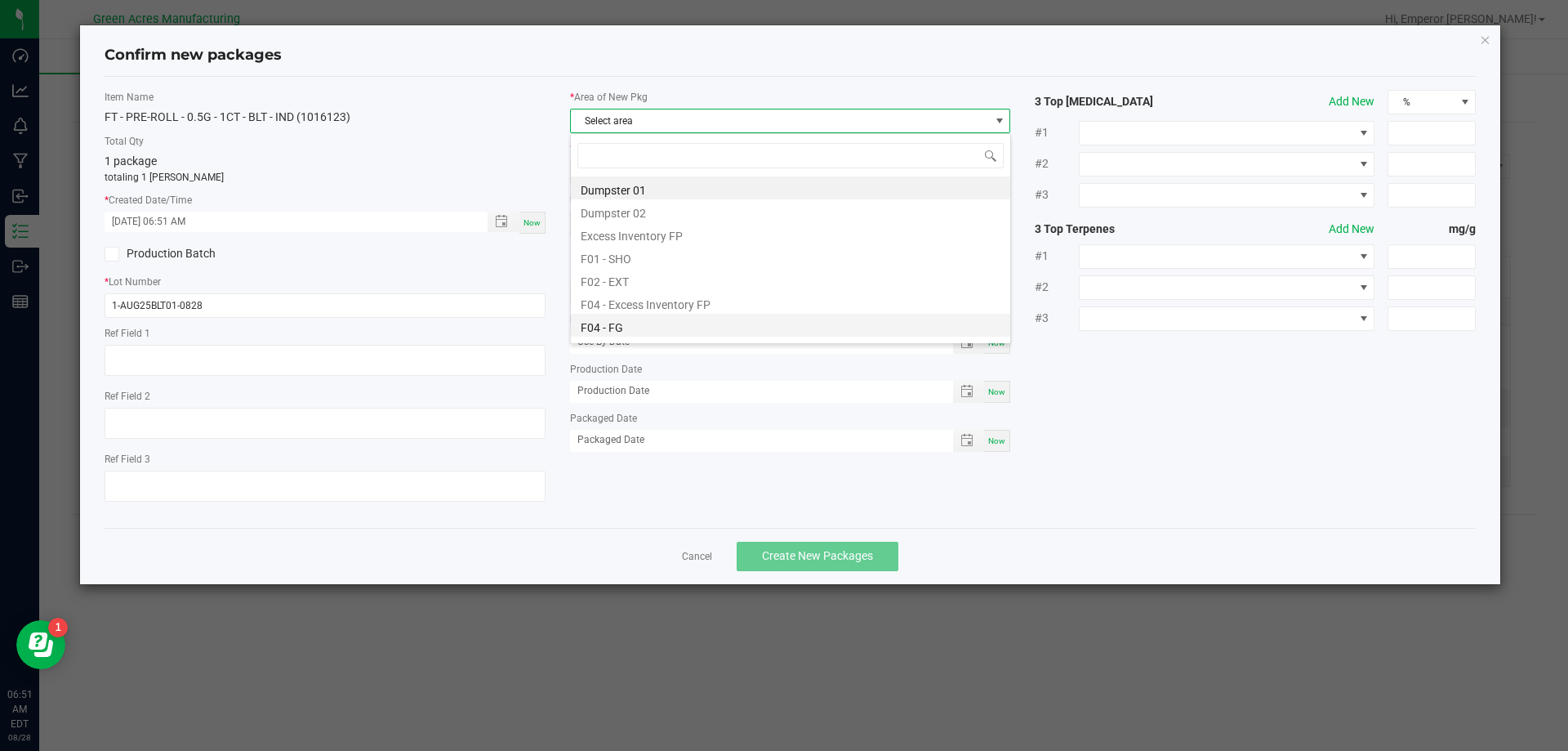
scroll to position [25, 441]
click at [601, 327] on li "F04 - FG" at bounding box center [790, 324] width 440 height 23
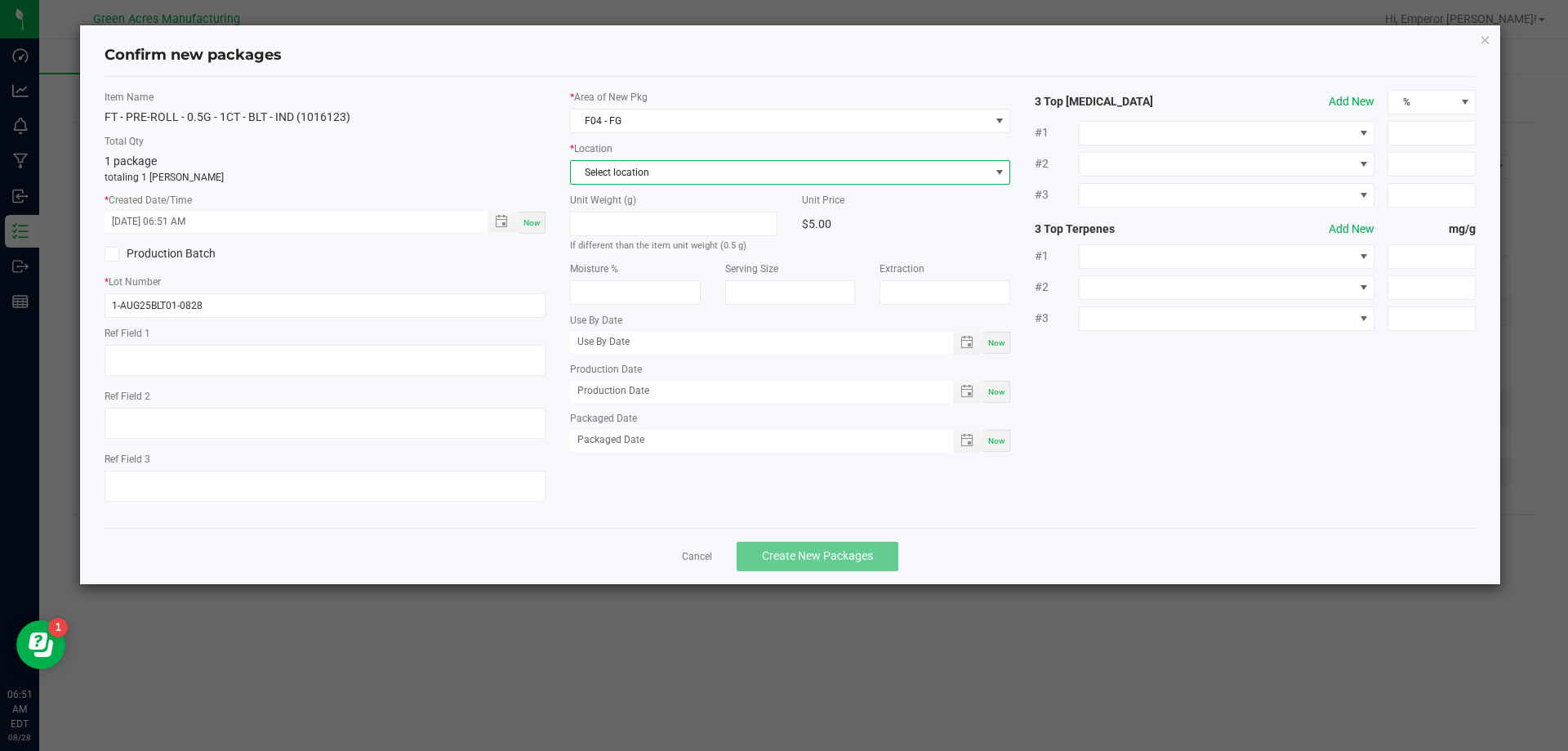
click at [651, 179] on span "Select location" at bounding box center [780, 172] width 419 height 23
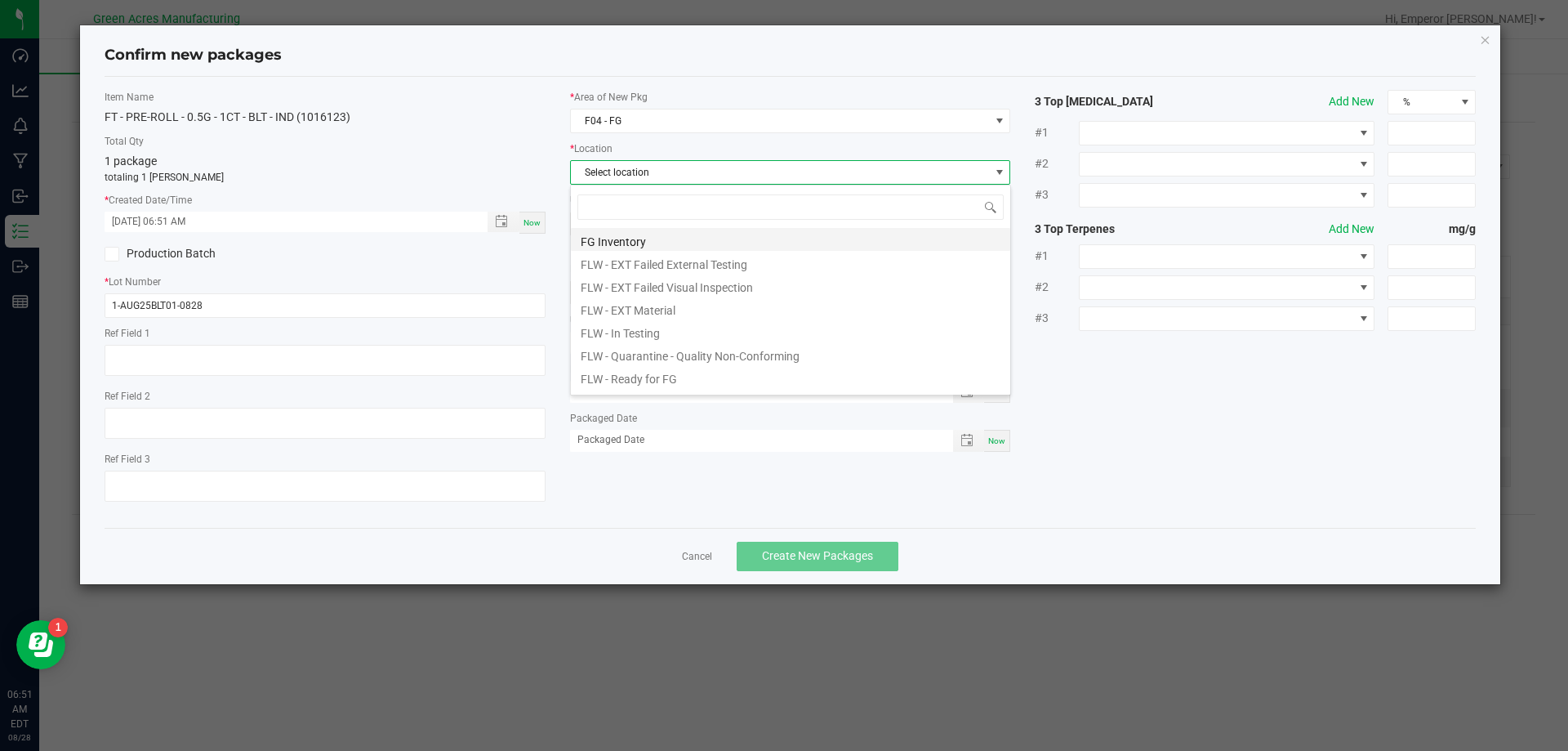
click at [633, 238] on li "FG Inventory" at bounding box center [790, 239] width 440 height 23
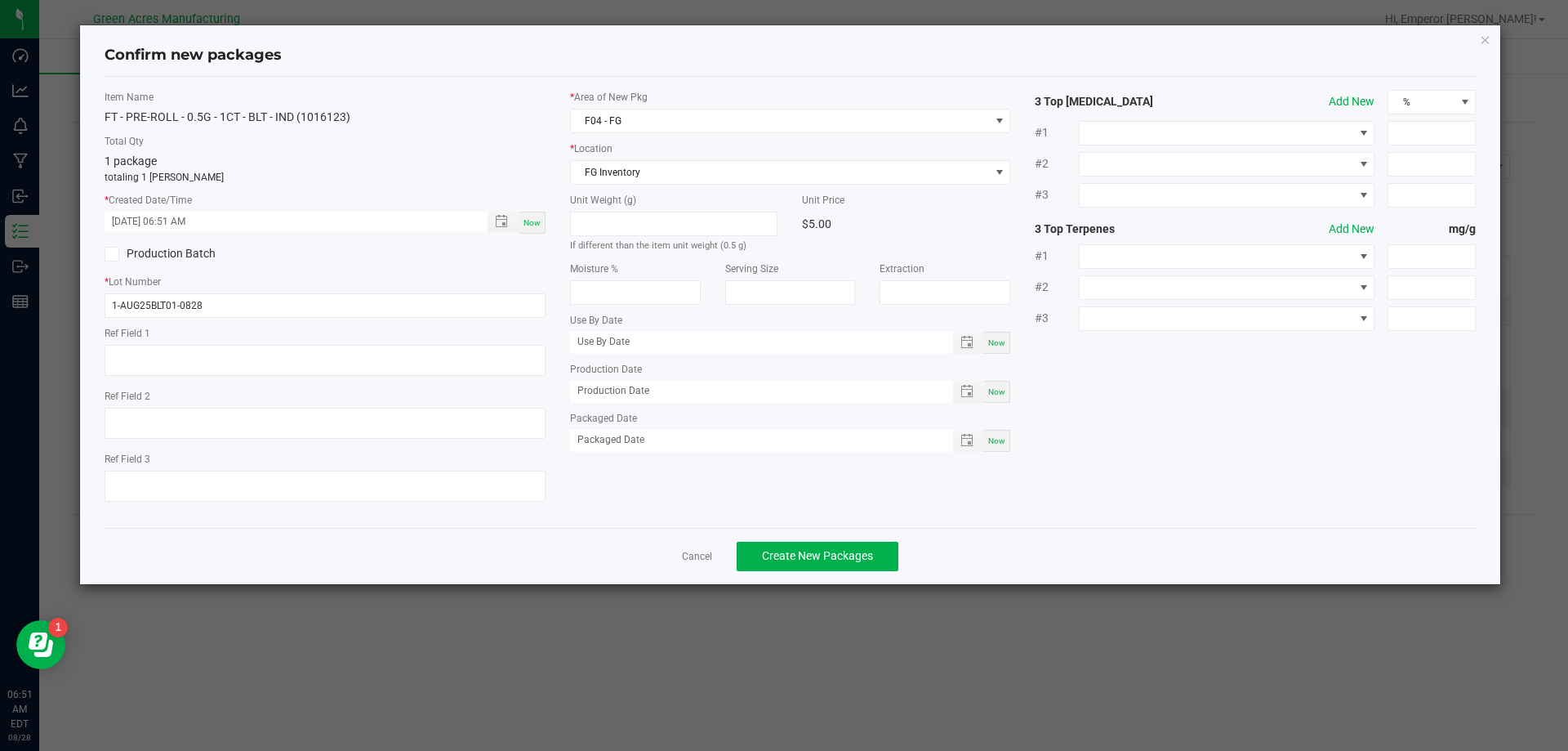
click at [826, 577] on div "Cancel Create New Packages" at bounding box center [790, 556] width 1372 height 57
click at [825, 561] on span "Create New Packages" at bounding box center [817, 555] width 111 height 13
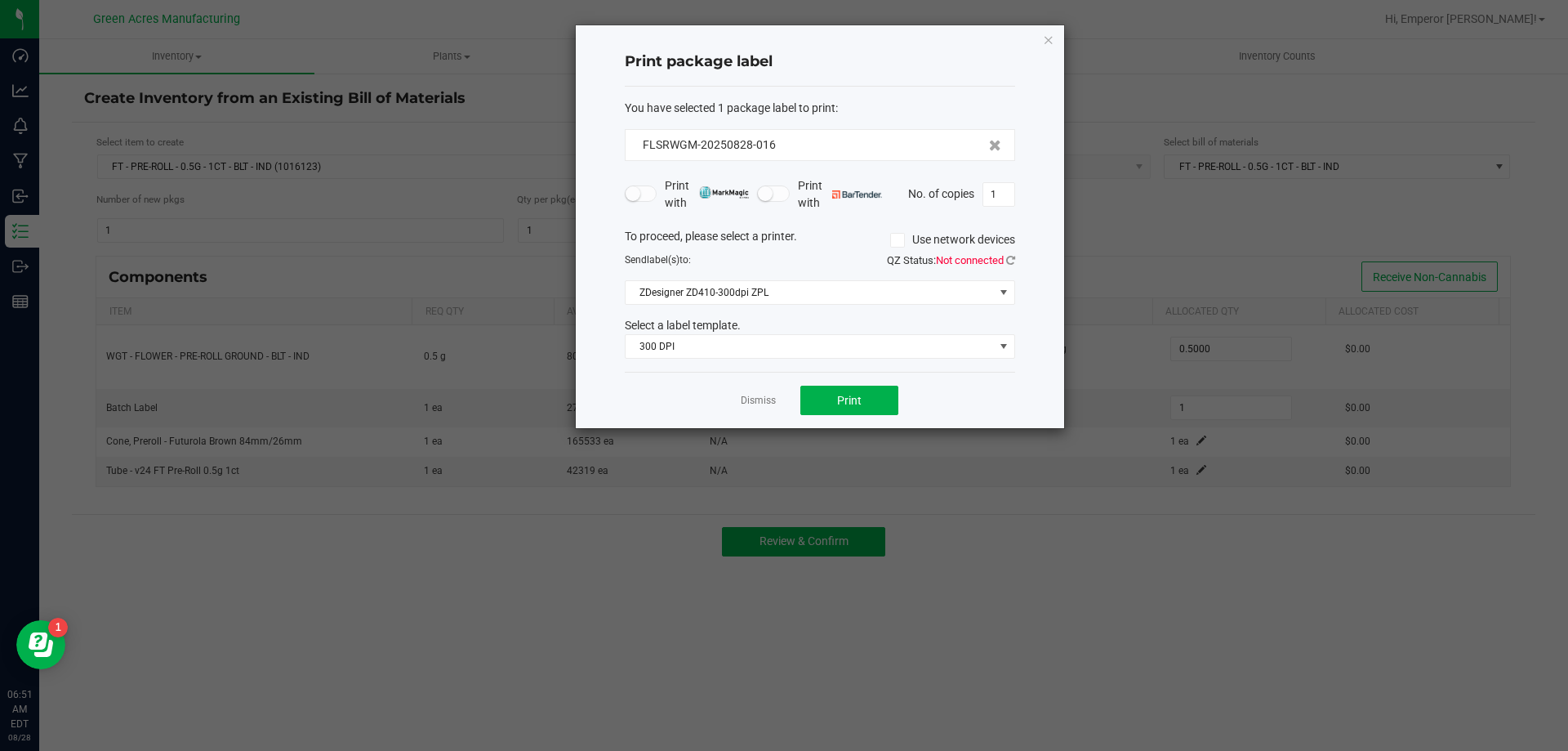
click at [1016, 259] on div "QZ Status: Not connected" at bounding box center [923, 261] width 208 height 16
click at [1012, 260] on icon at bounding box center [1011, 260] width 9 height 11
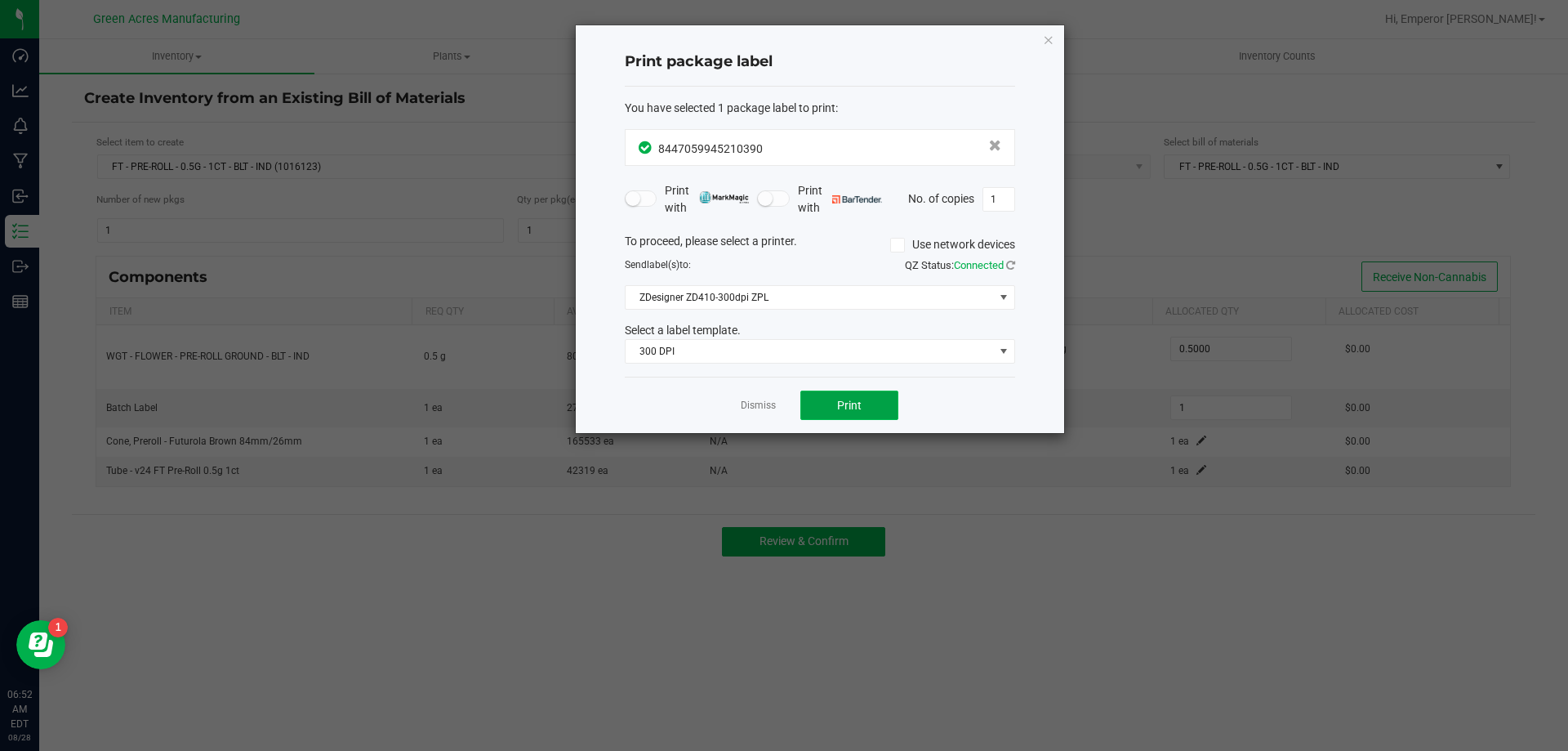
click at [820, 404] on button "Print" at bounding box center [849, 405] width 98 height 29
click at [746, 397] on app-cancel-button "Dismiss" at bounding box center [758, 405] width 35 height 17
click at [752, 399] on link "Dismiss" at bounding box center [758, 405] width 35 height 14
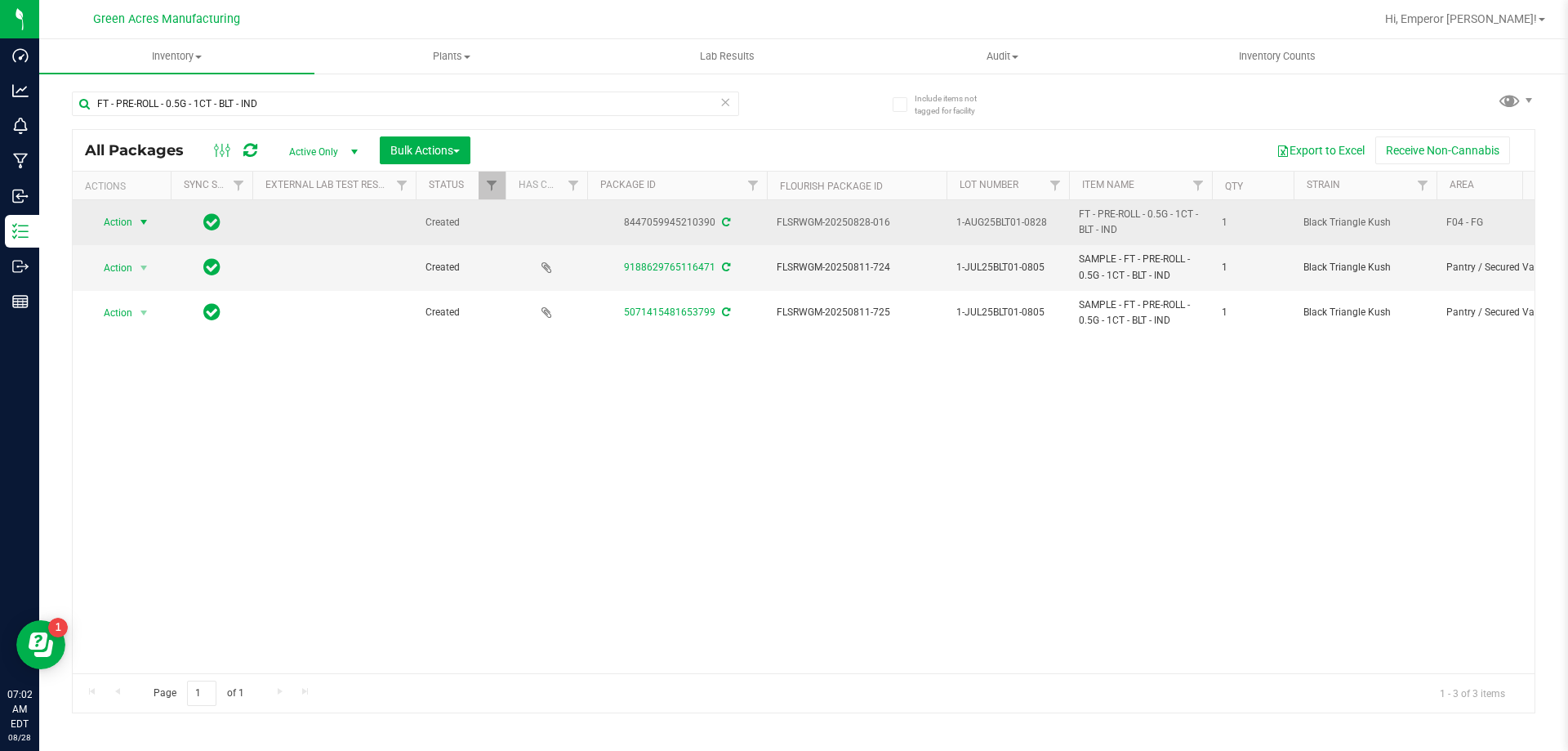
click at [117, 226] on span "Action" at bounding box center [111, 222] width 44 height 23
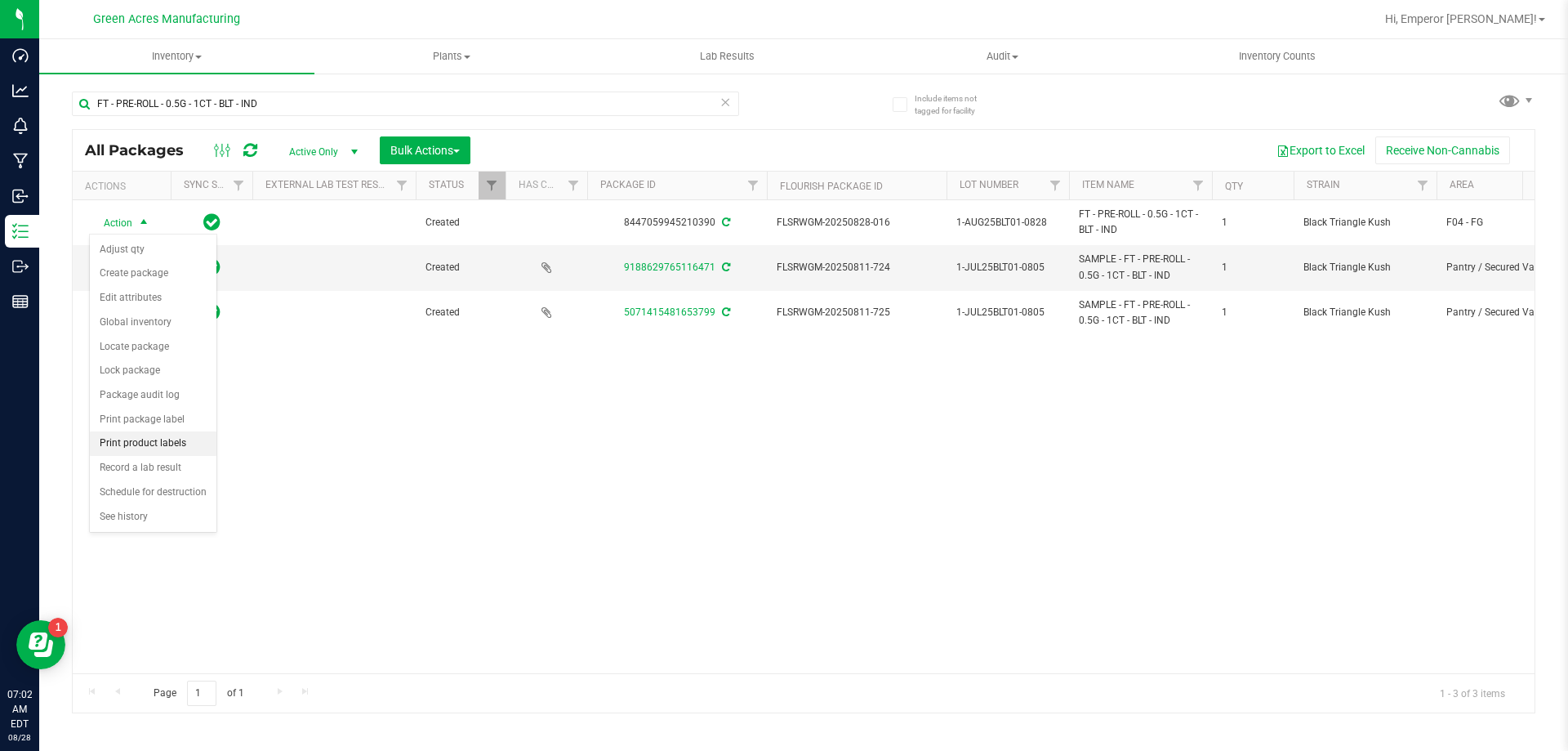
click at [140, 442] on li "Print product labels" at bounding box center [153, 443] width 126 height 25
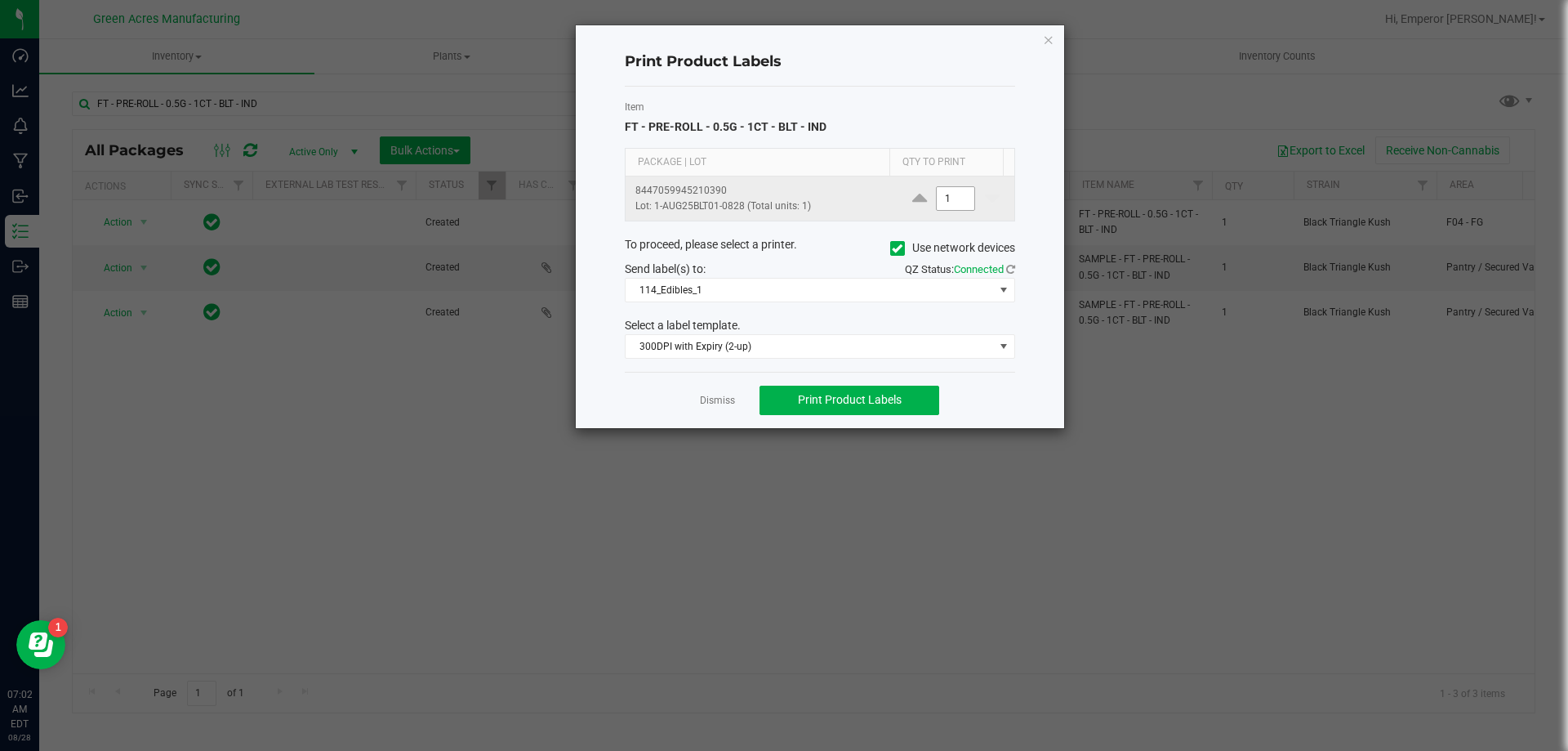
click at [937, 202] on input "1" at bounding box center [955, 198] width 38 height 23
click at [899, 248] on icon at bounding box center [898, 248] width 11 height 0
click at [0, 0] on input "Use network devices" at bounding box center [0, 0] width 0 height 0
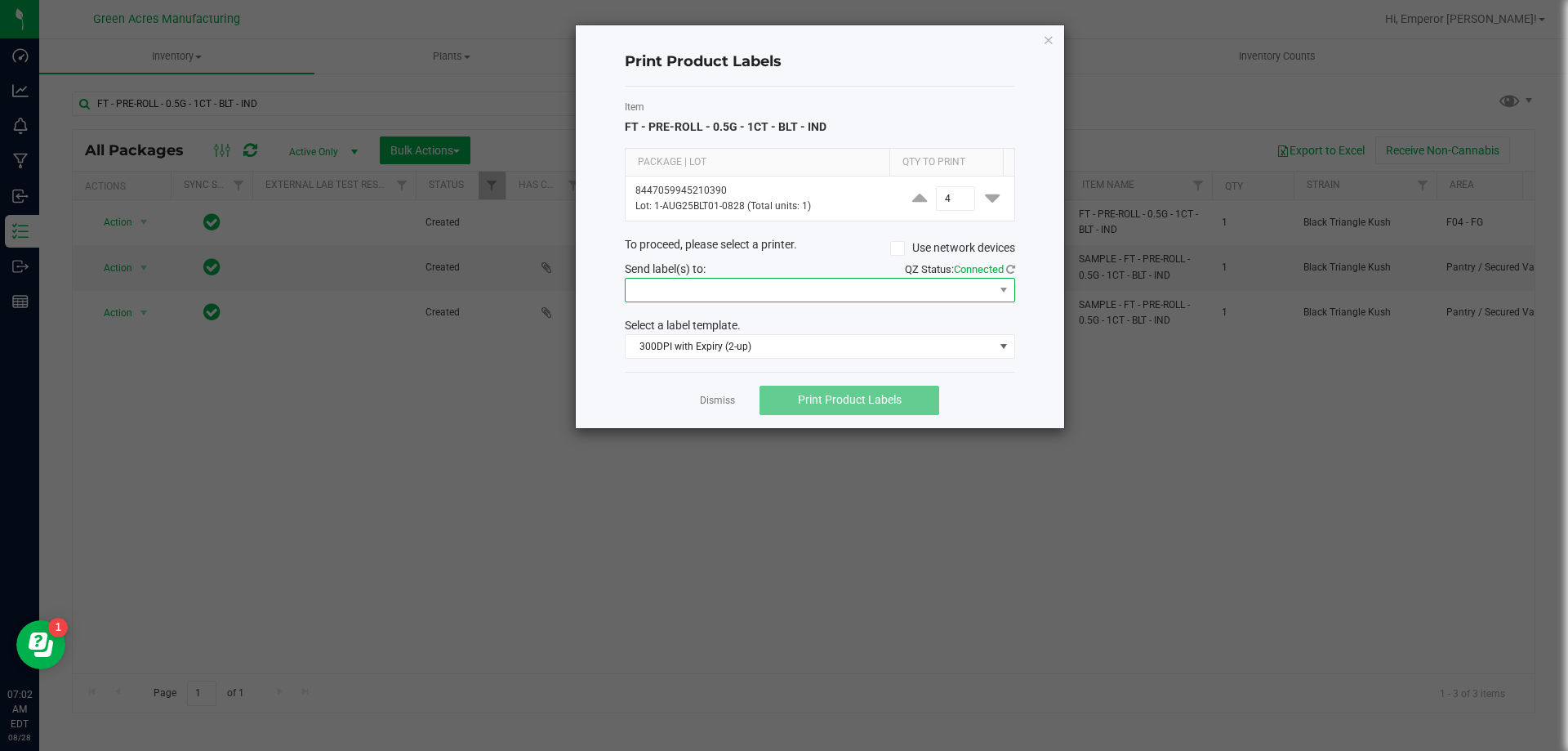
click at [867, 295] on span at bounding box center [810, 289] width 368 height 23
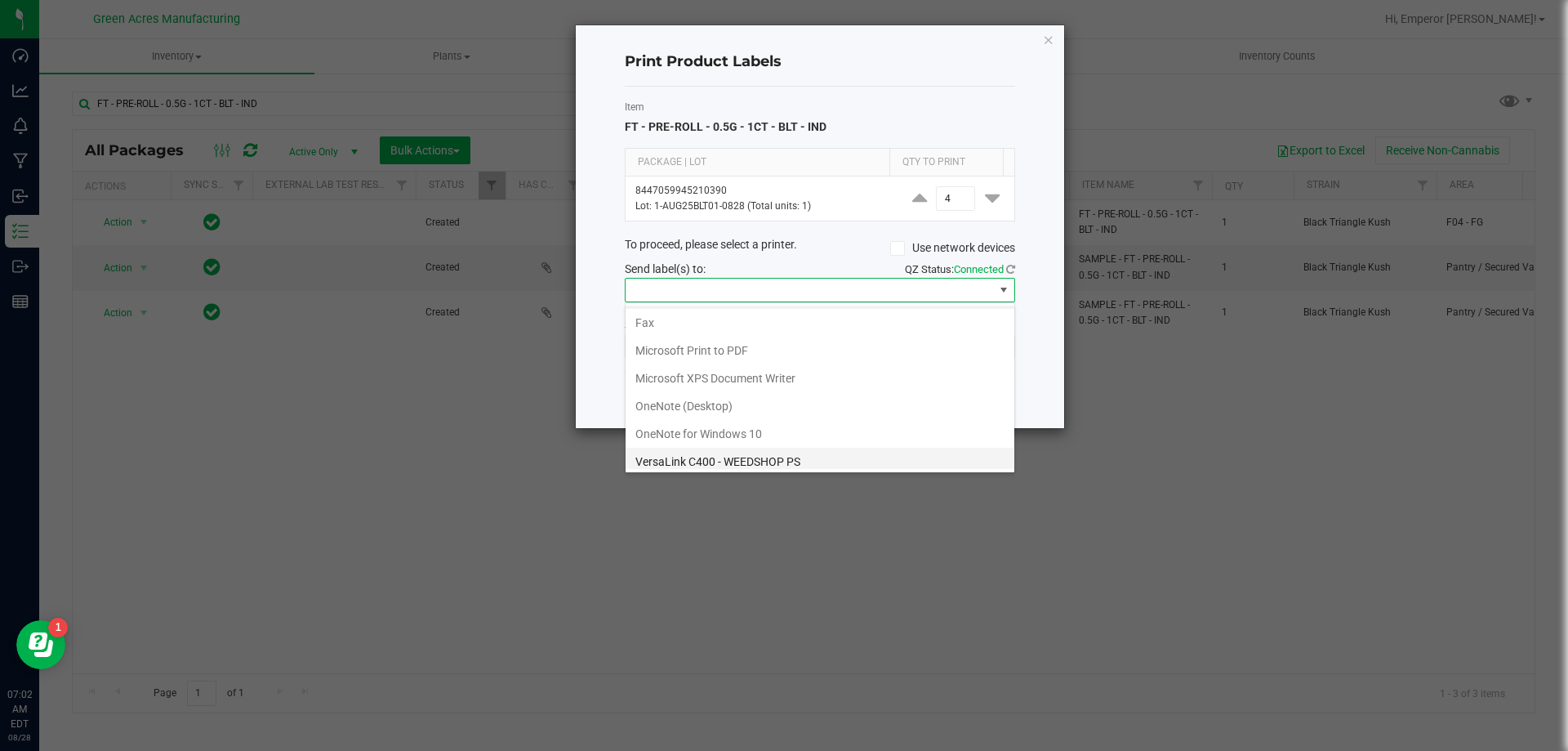
scroll to position [87, 0]
click at [746, 459] on ZPL "ZDesigner ZD410-300dpi ZPL" at bounding box center [820, 455] width 389 height 27
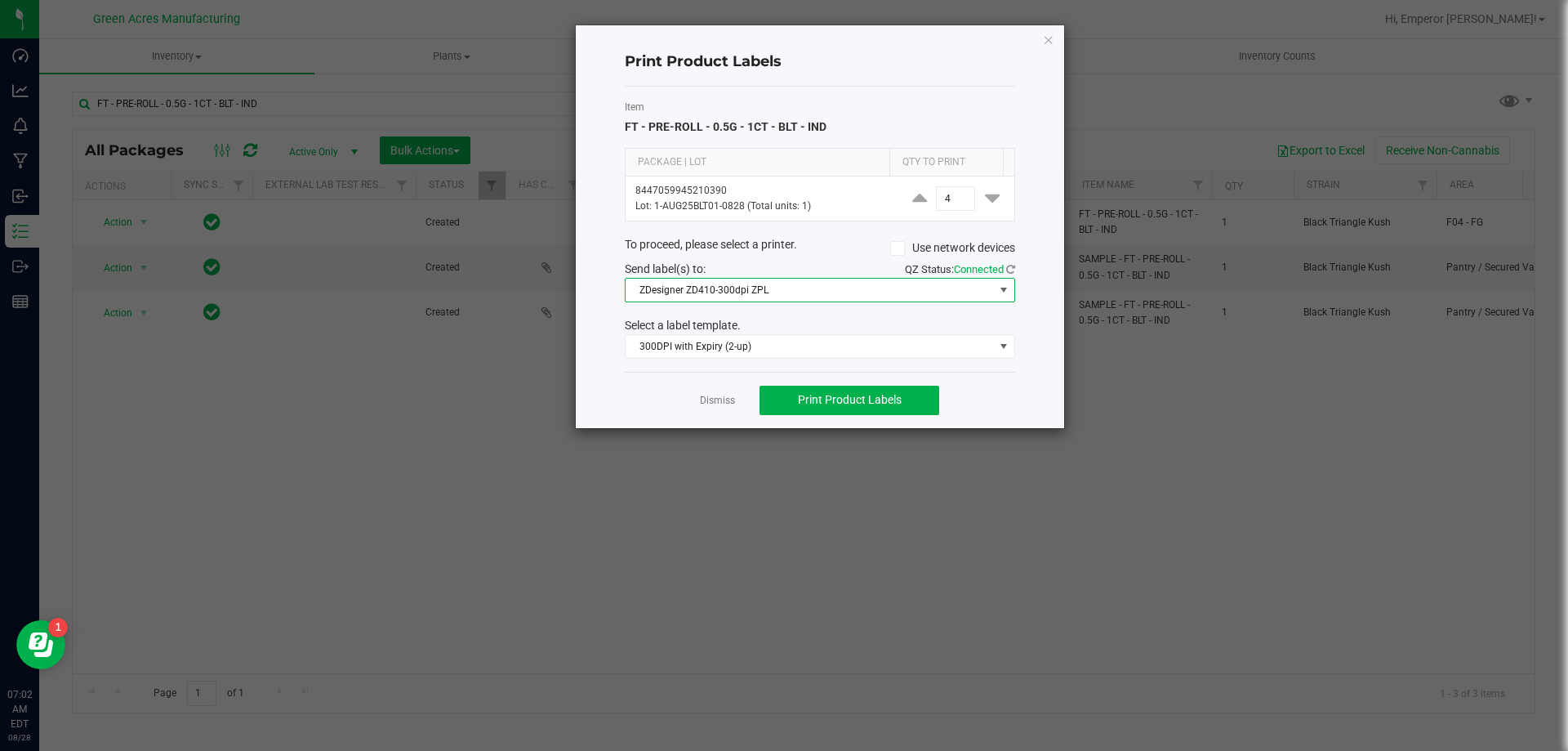
click at [723, 359] on div "Item FT - PRE-ROLL - 0.5G - 1CT - BLT - IND Package | Lot Qty to Print 84470599…" at bounding box center [820, 229] width 390 height 285
click at [729, 353] on span "300DPI with Expiry (2-up)" at bounding box center [810, 346] width 368 height 23
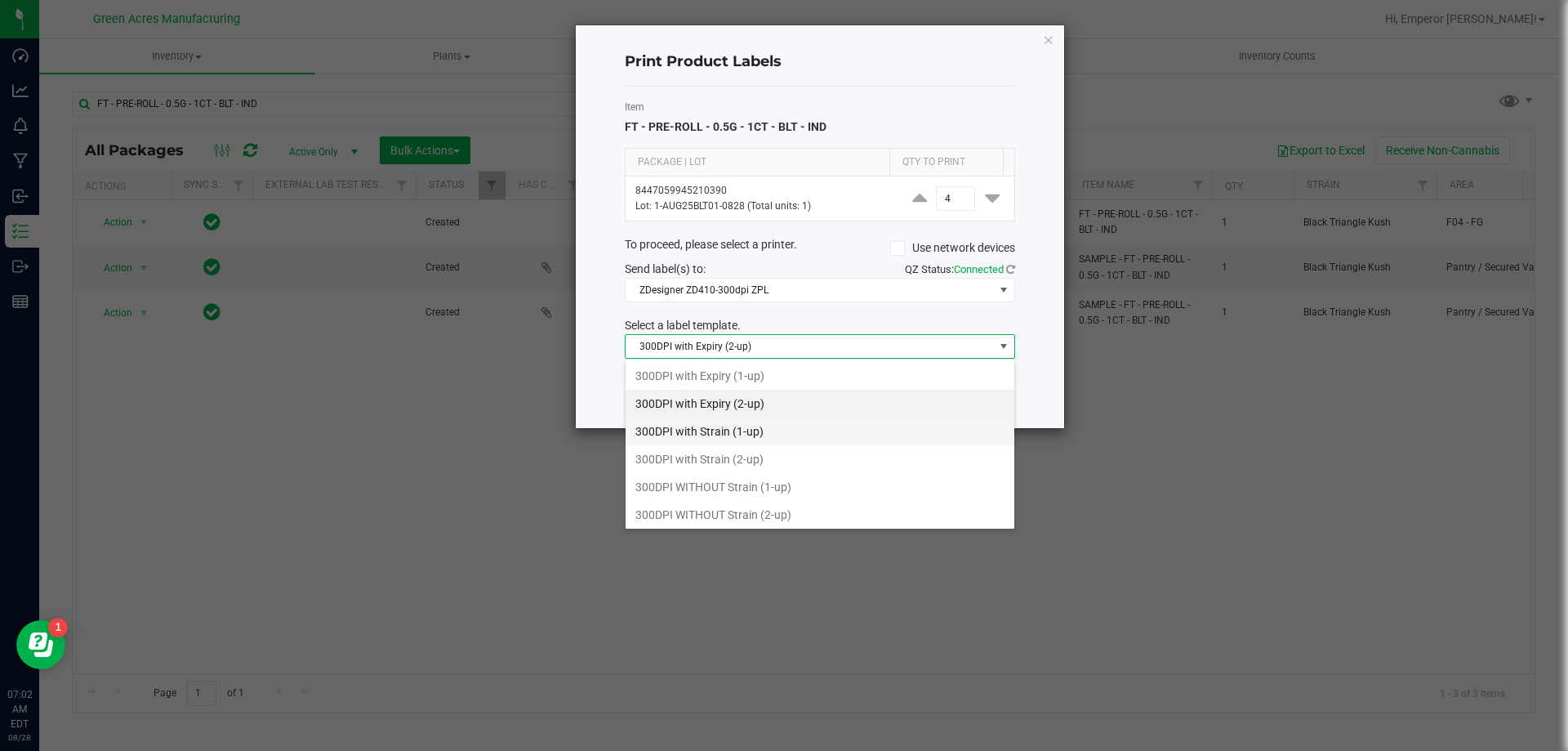
scroll to position [25, 390]
click at [700, 455] on li "300DPI with Strain (2-up)" at bounding box center [820, 459] width 389 height 27
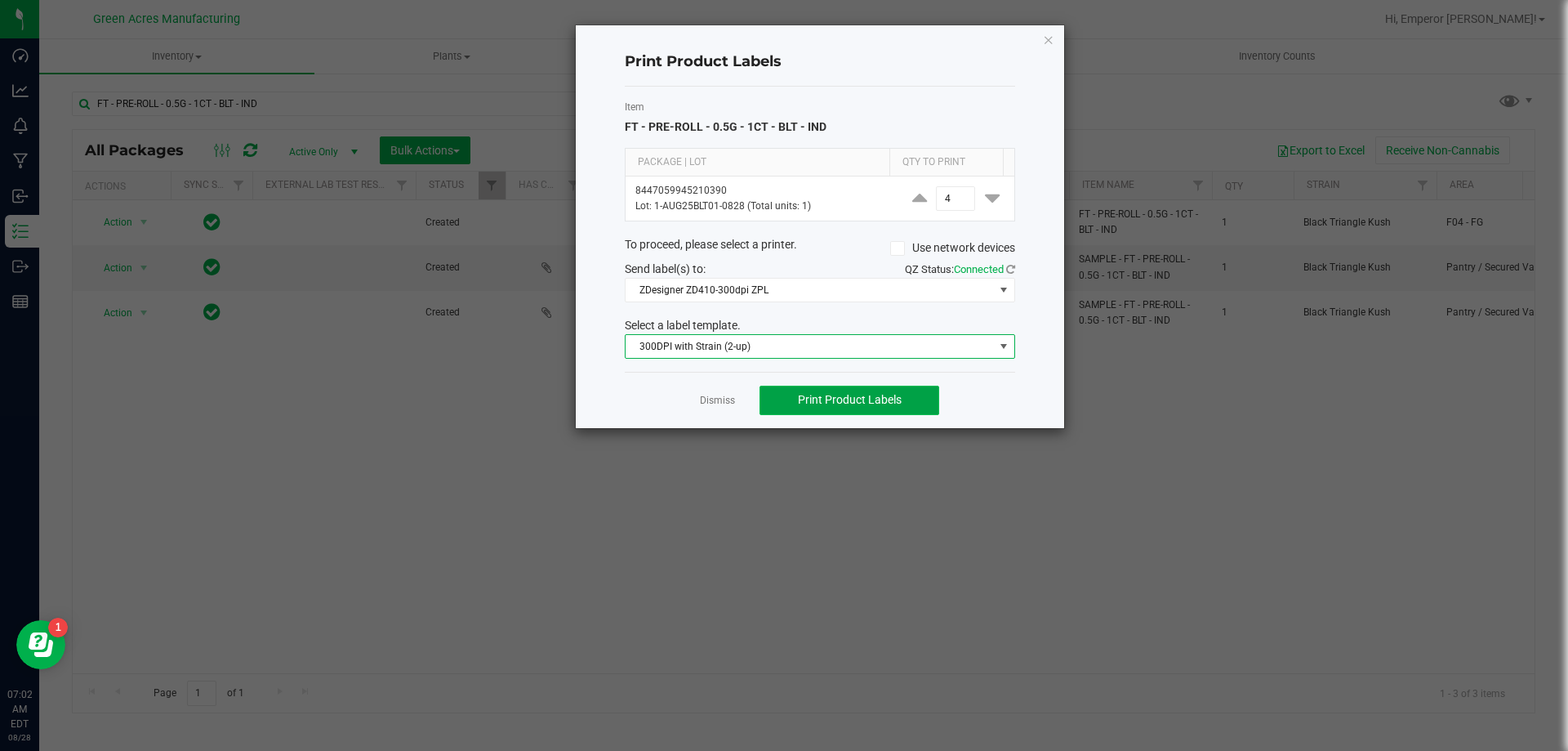
click at [844, 404] on span "Print Product Labels" at bounding box center [849, 399] width 103 height 13
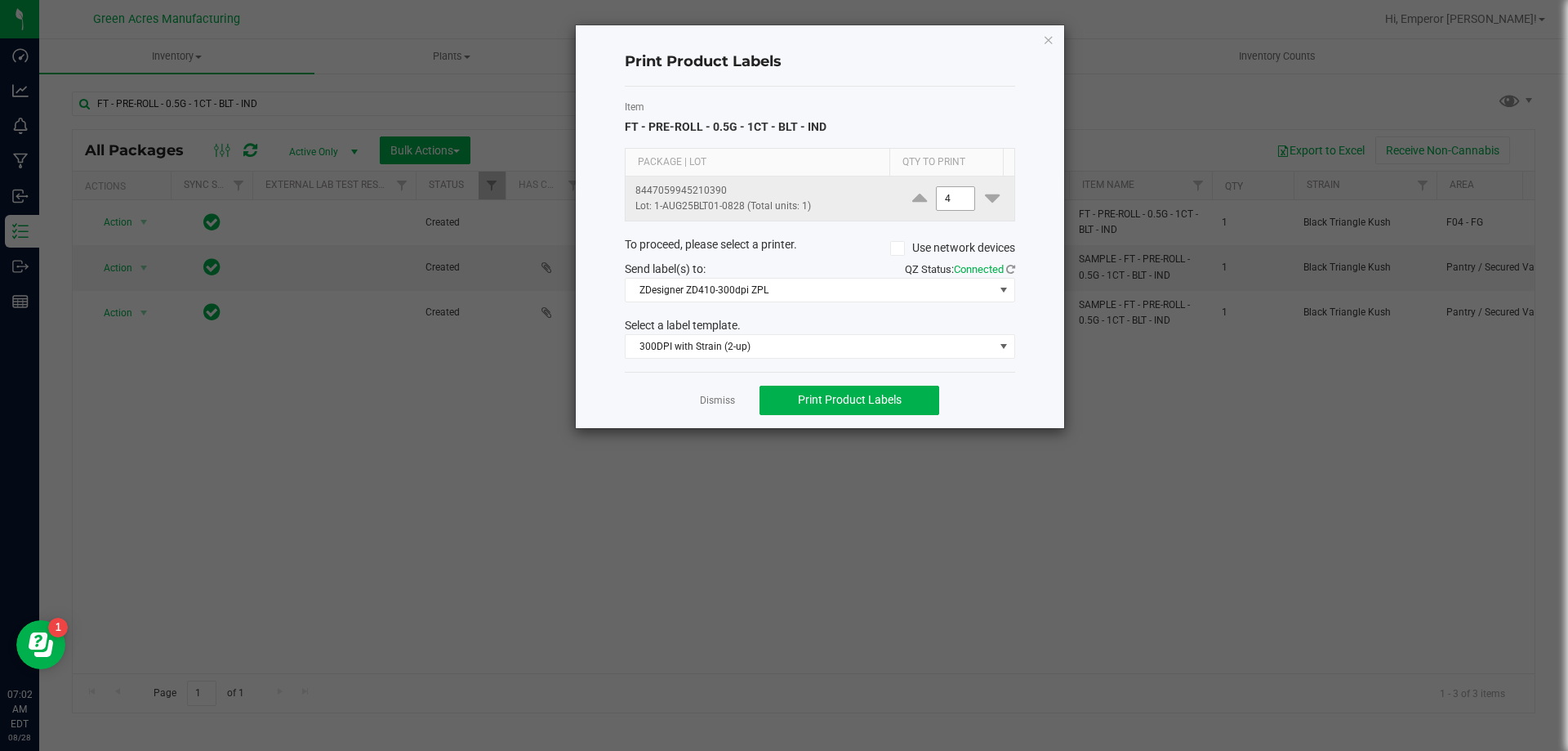
click at [957, 201] on input "4" at bounding box center [955, 198] width 38 height 23
type input "2,005"
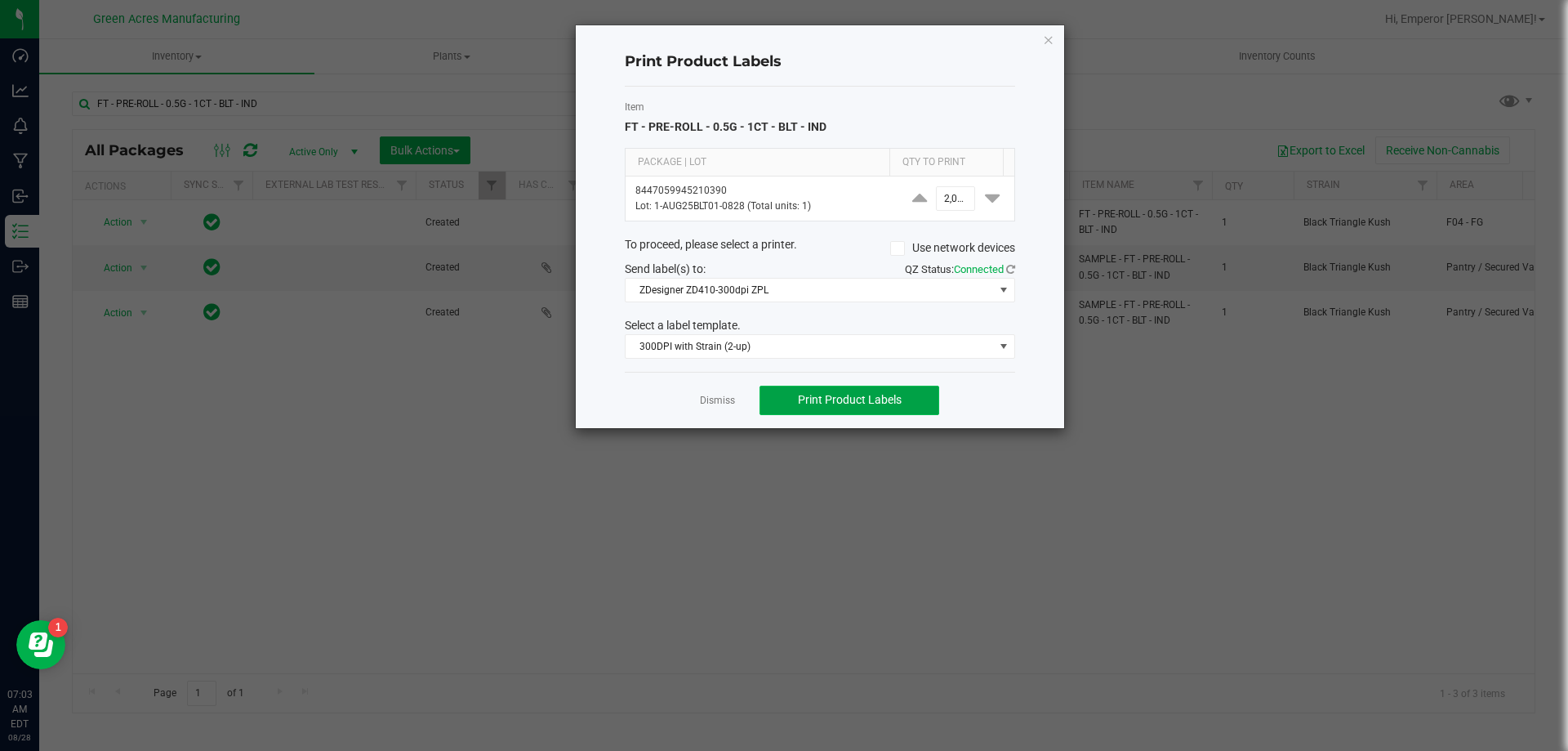
click at [866, 397] on span "Print Product Labels" at bounding box center [849, 399] width 103 height 13
click at [727, 399] on link "Dismiss" at bounding box center [717, 400] width 35 height 14
